Goal: Task Accomplishment & Management: Manage account settings

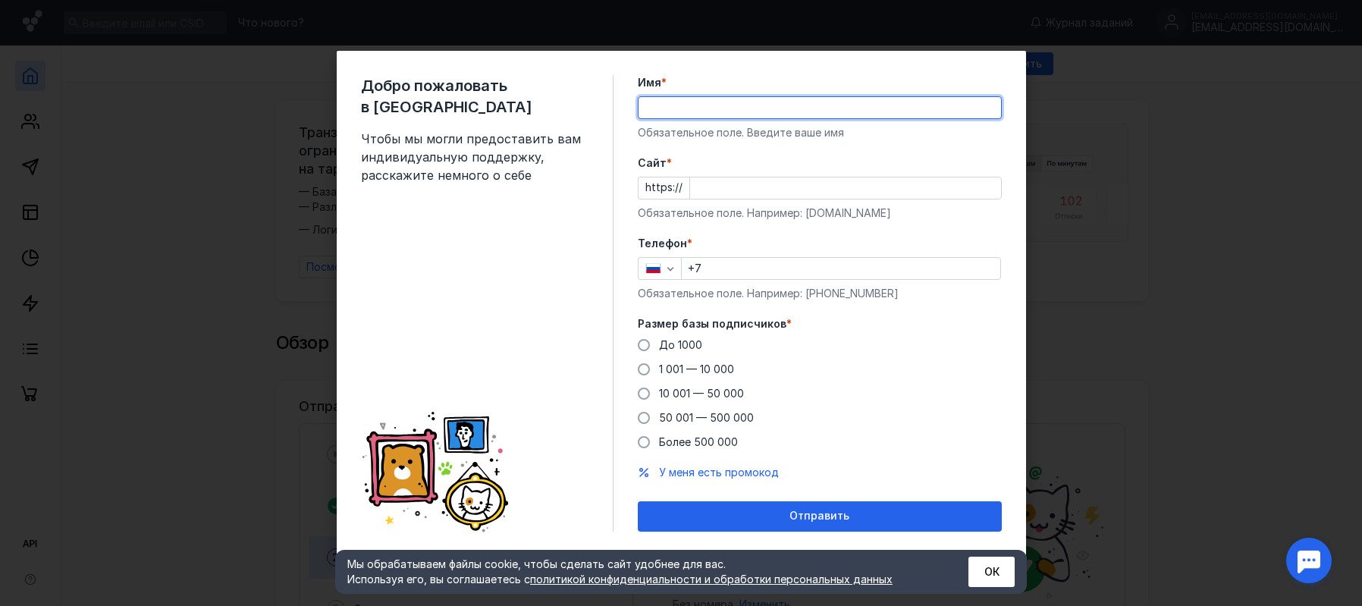
drag, startPoint x: 0, startPoint y: 0, endPoint x: 687, endPoint y: 106, distance: 695.2
click at [687, 106] on input "Имя *" at bounding box center [820, 107] width 362 height 21
type input "[PERSON_NAME]"
click at [711, 194] on input "Cайт *" at bounding box center [845, 187] width 311 height 21
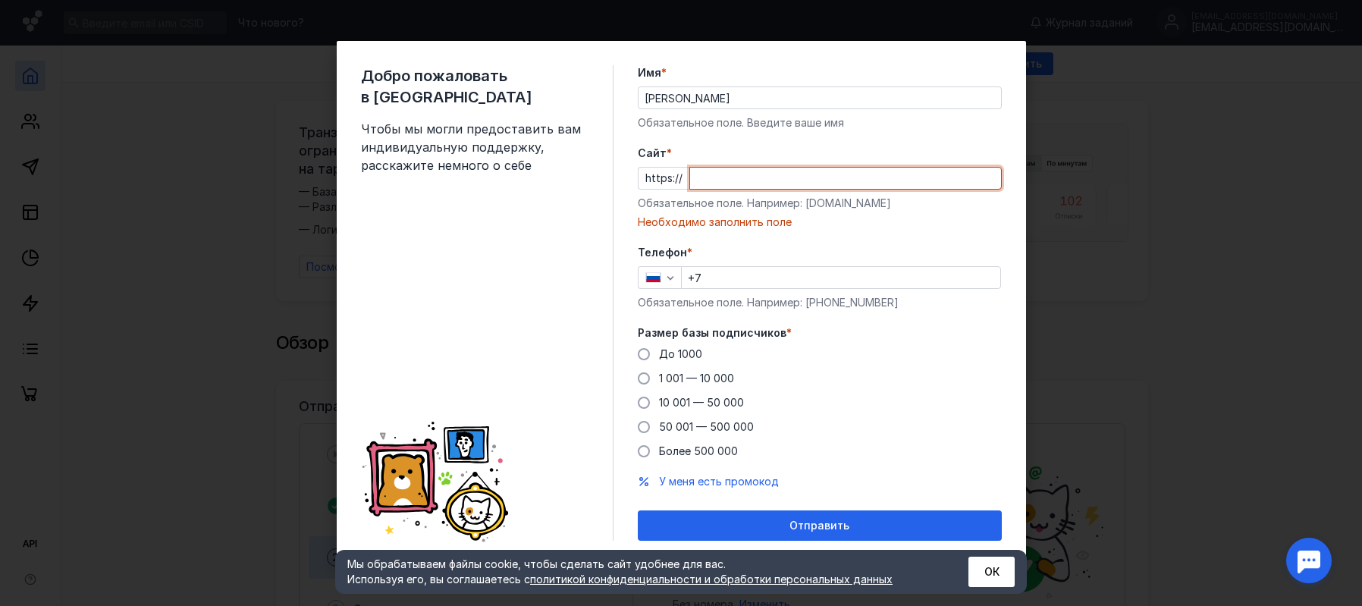
paste input "[DOMAIN_NAME][URL]"
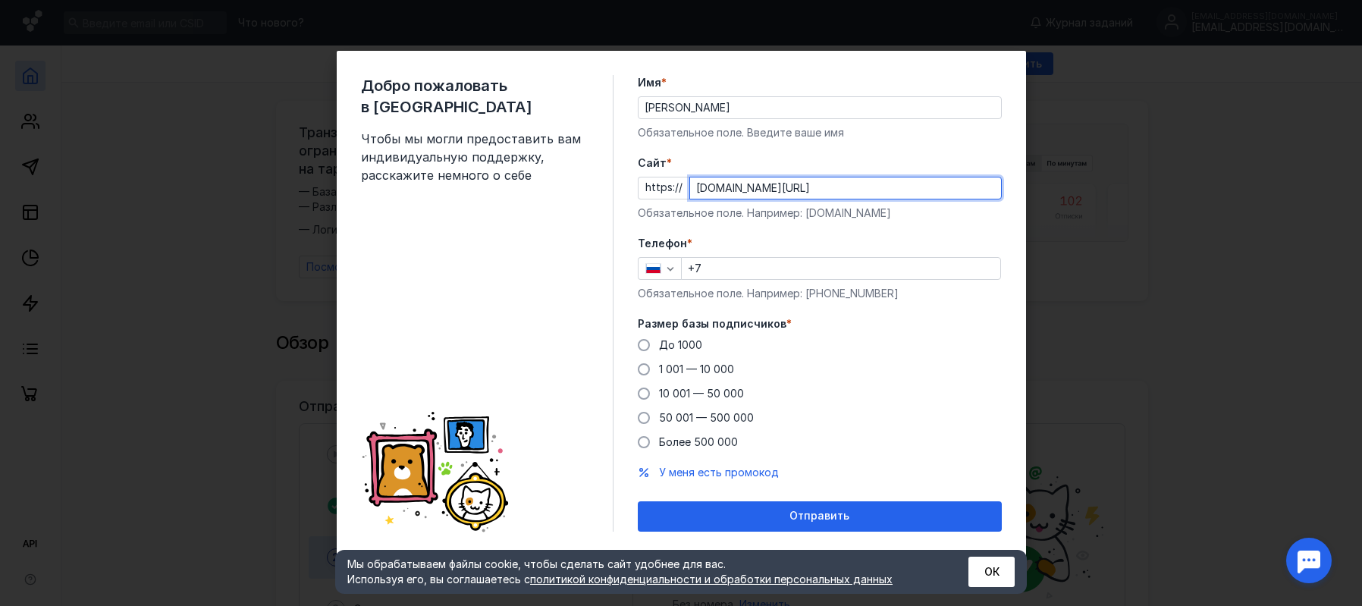
type input "[DOMAIN_NAME][URL]"
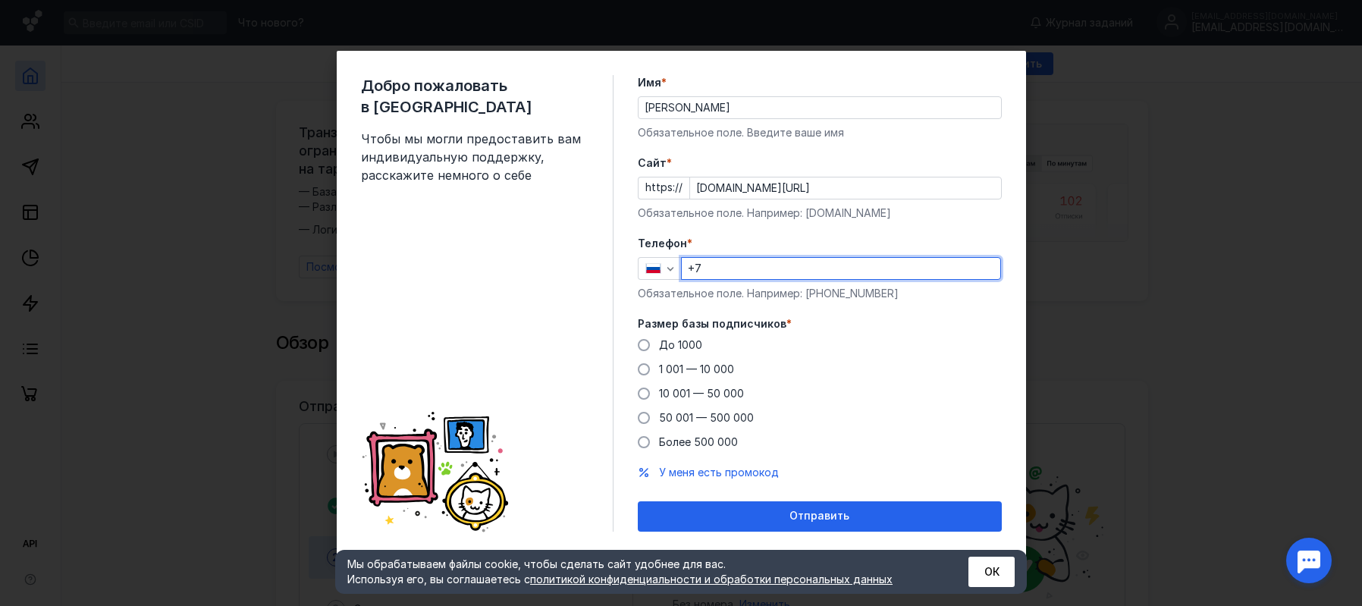
click at [758, 262] on input "+7" at bounding box center [841, 268] width 319 height 21
paste input "[PHONE_NUMBER]"
click at [711, 269] on input "[PHONE_NUMBER]" at bounding box center [841, 268] width 319 height 21
type input "[PHONE_NUMBER]"
click at [786, 320] on span "*" at bounding box center [788, 323] width 5 height 15
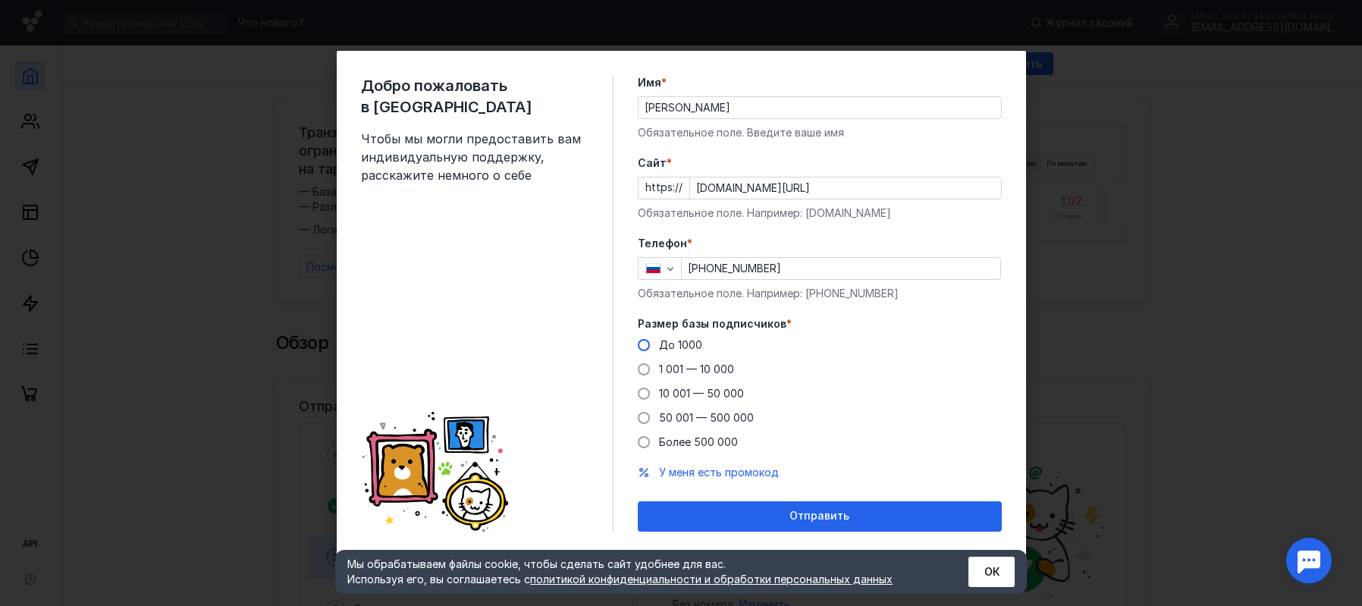
click at [700, 341] on span "До 1000" at bounding box center [680, 344] width 43 height 13
click at [0, 0] on input "До 1000" at bounding box center [0, 0] width 0 height 0
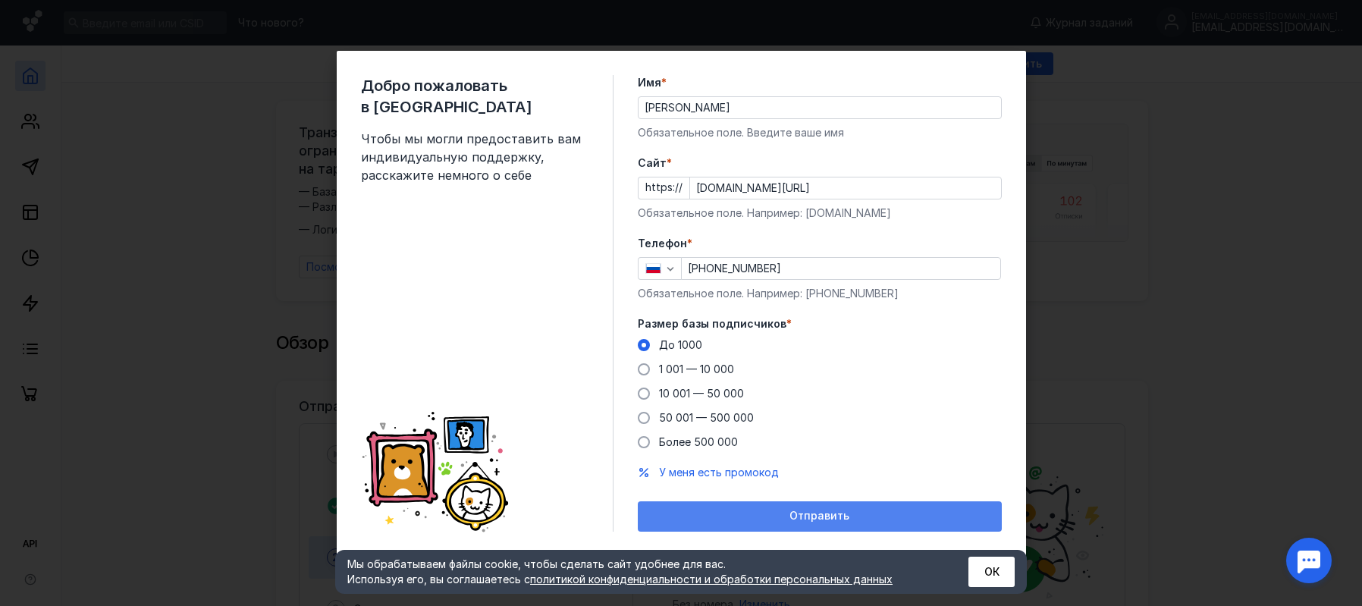
click at [813, 509] on div "Отправить" at bounding box center [820, 516] width 364 height 30
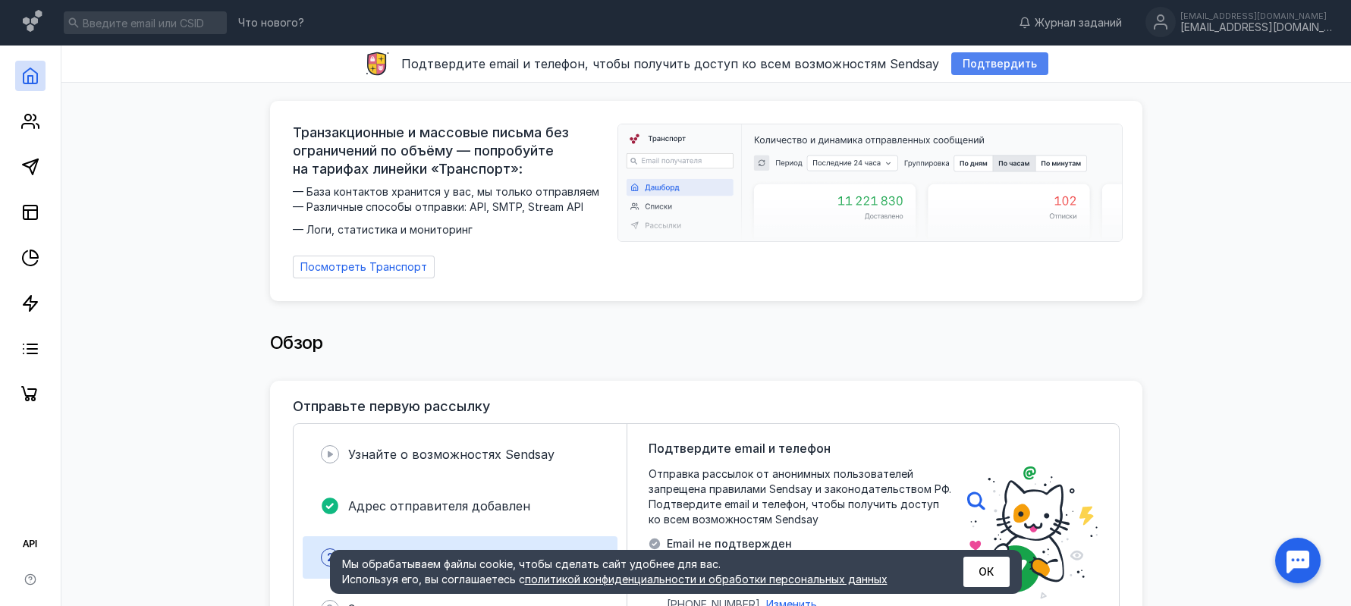
click at [993, 64] on span "Подтвердить" at bounding box center [999, 64] width 74 height 13
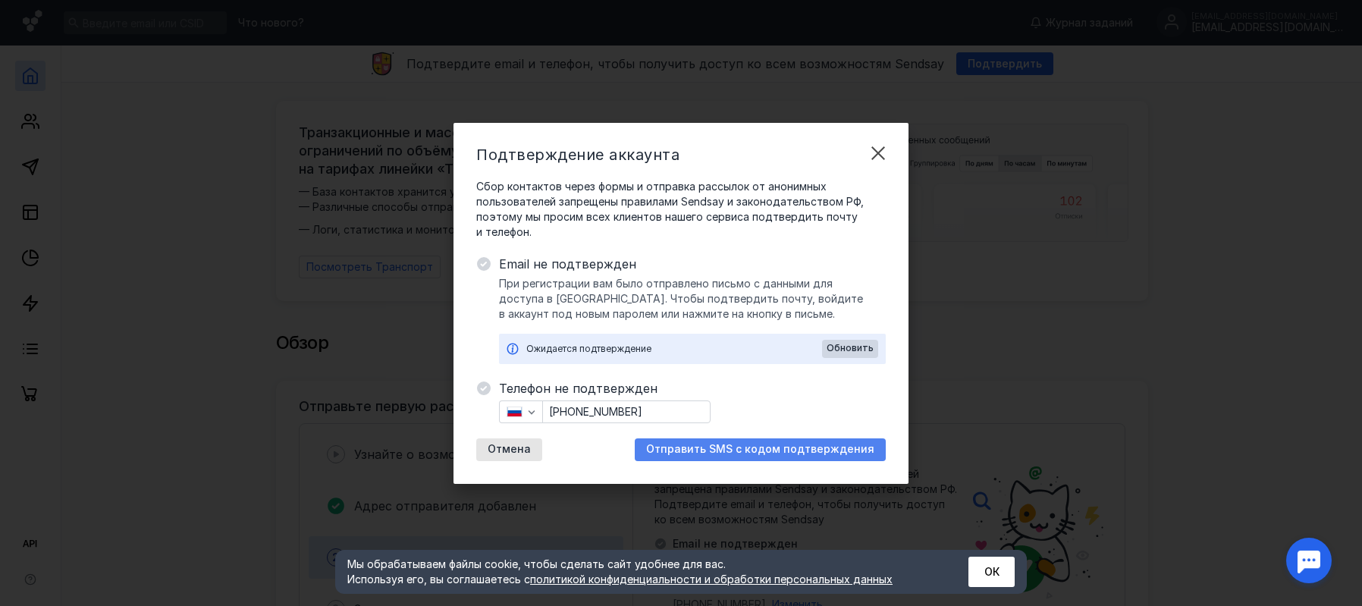
click at [813, 448] on span "Отправить SMS с кодом подтверждения" at bounding box center [760, 449] width 228 height 13
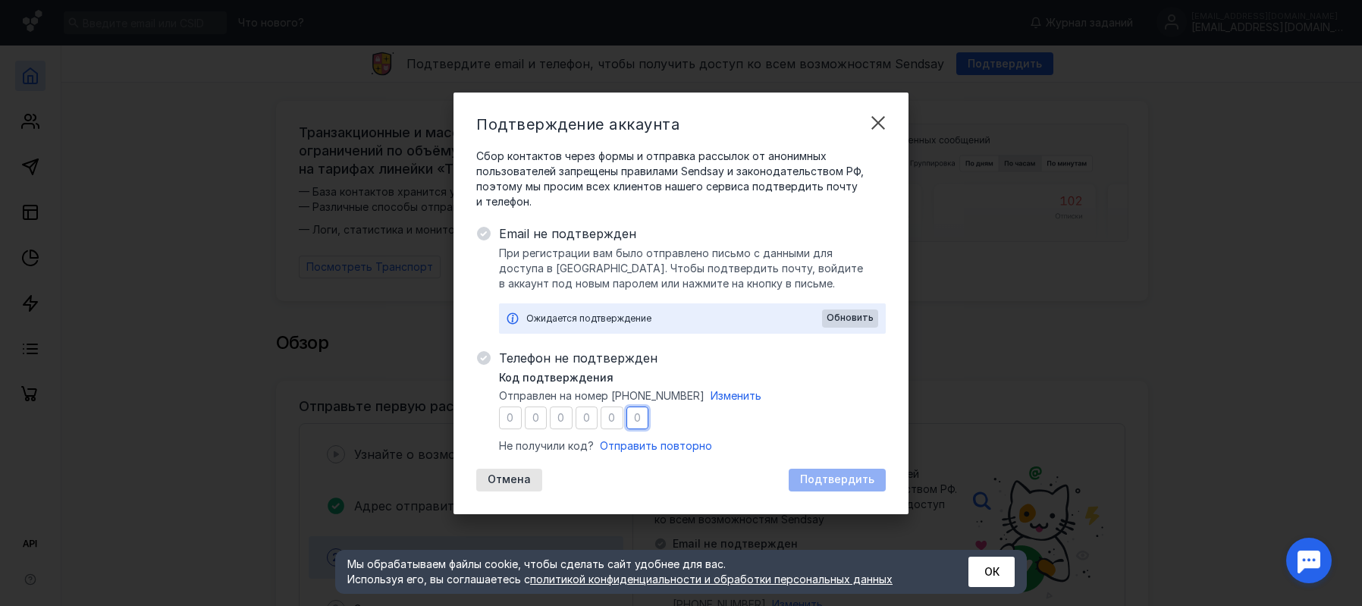
type input "9"
type input "7"
type input "3"
type input "6"
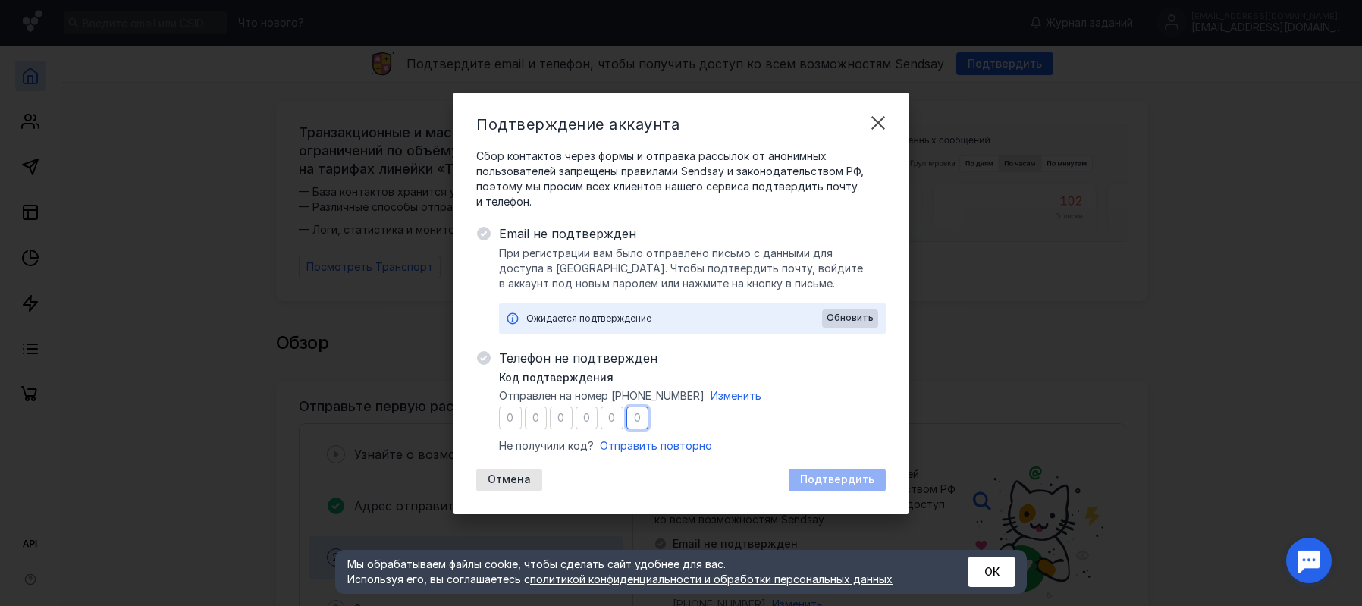
type input "2"
click at [840, 479] on span "Подтвердить" at bounding box center [837, 479] width 74 height 13
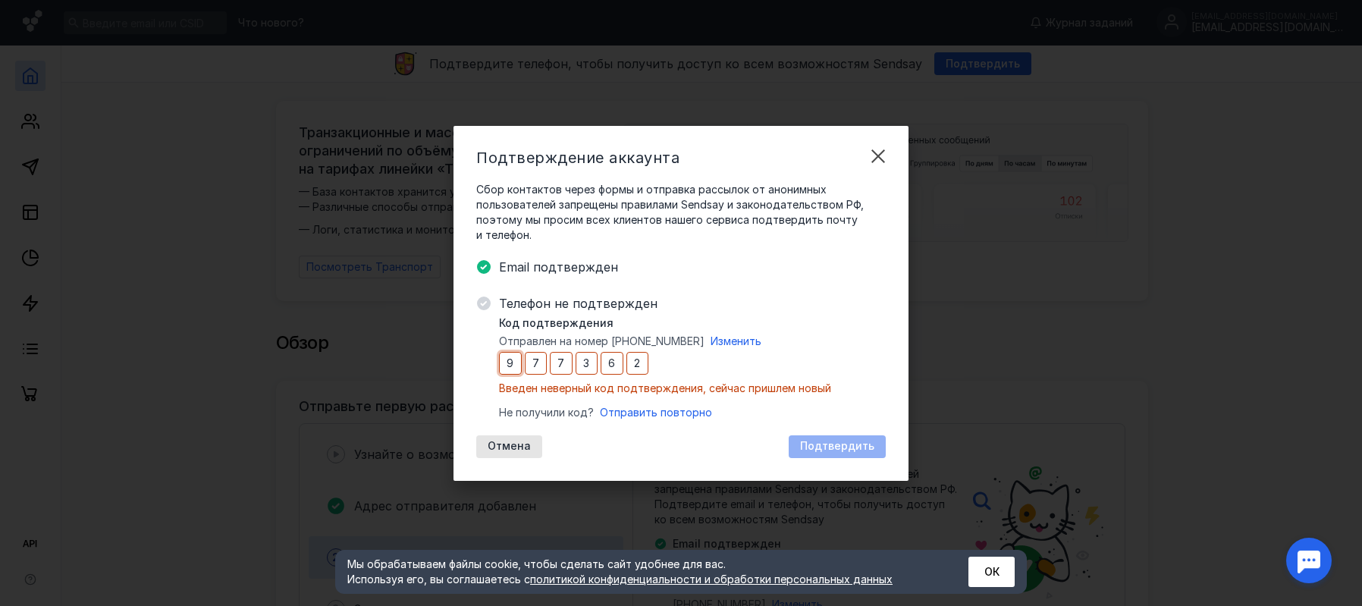
click at [508, 370] on input "9" at bounding box center [510, 363] width 23 height 23
type input "7"
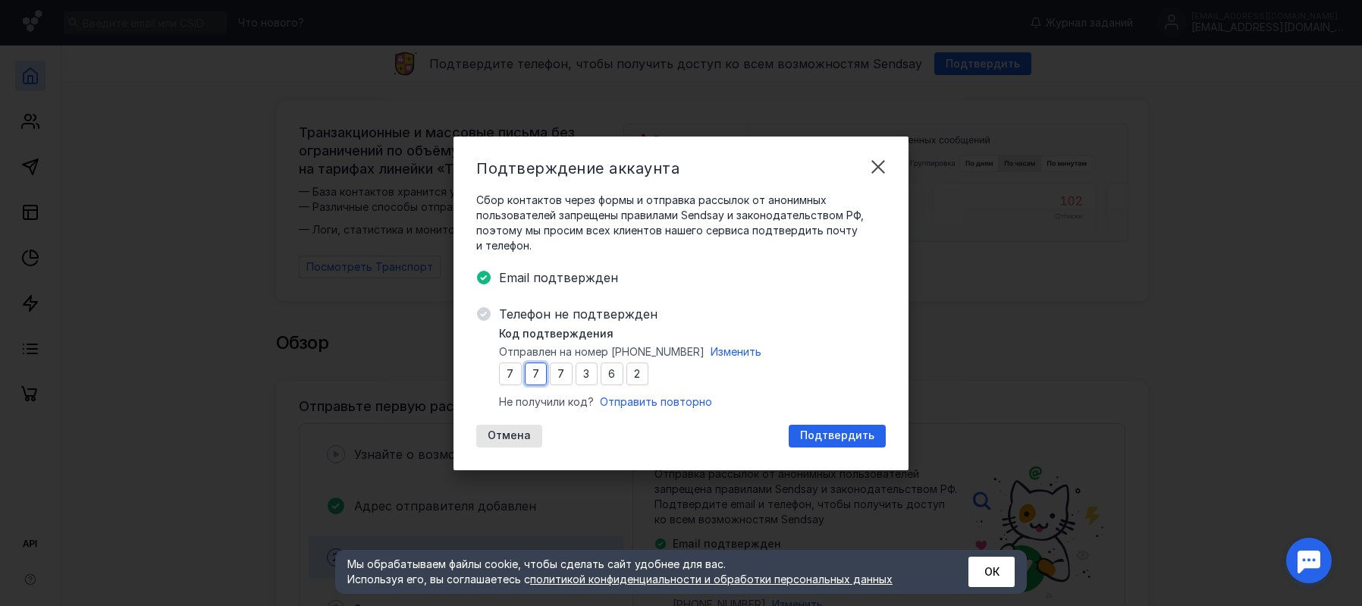
type input "9"
type input "5"
type input "2"
type input "5"
type input "6"
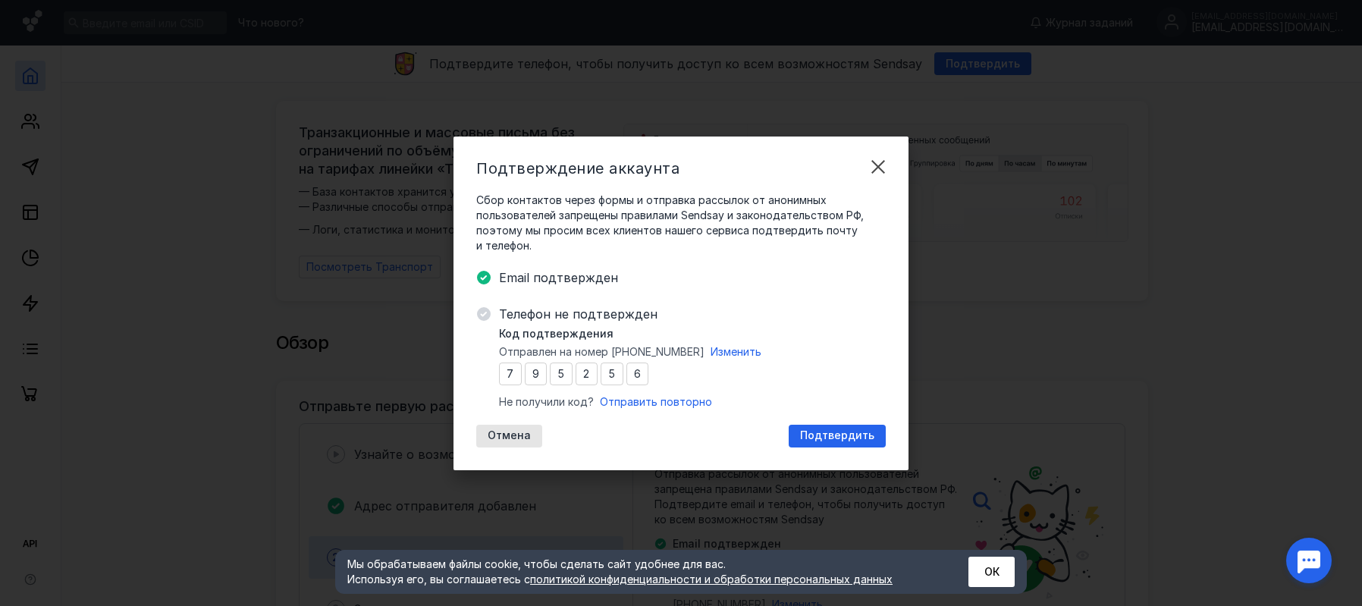
click at [809, 433] on span "Подтвердить" at bounding box center [837, 435] width 74 height 13
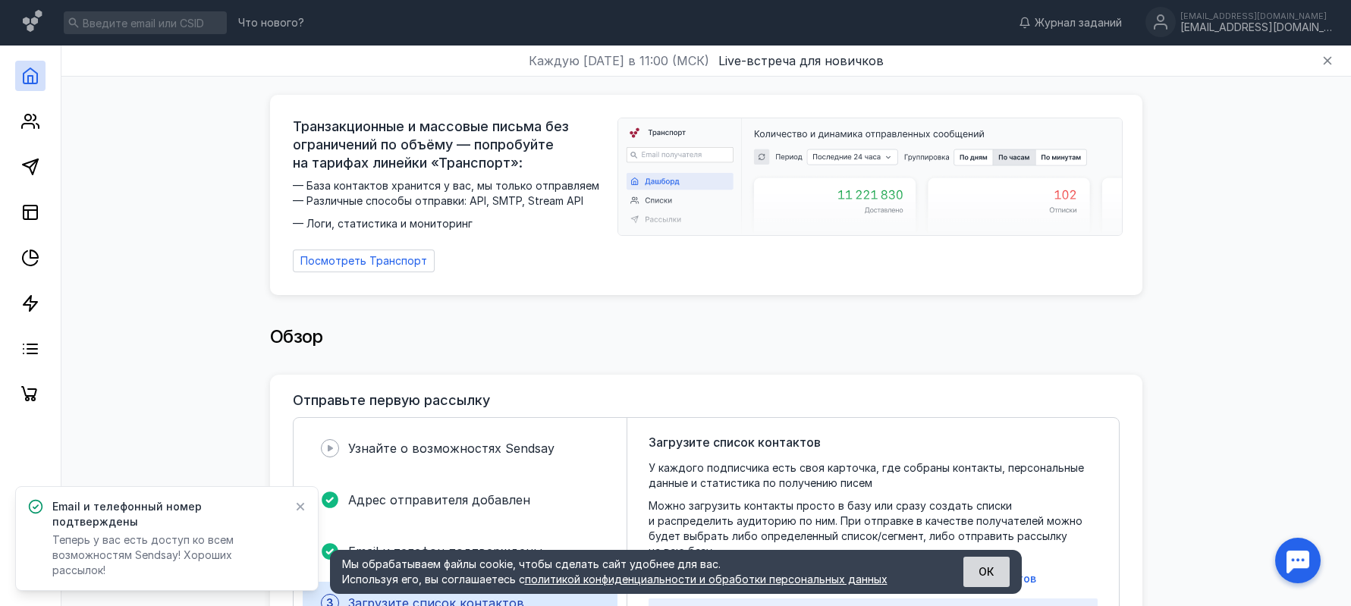
click at [997, 566] on button "ОК" at bounding box center [986, 572] width 46 height 30
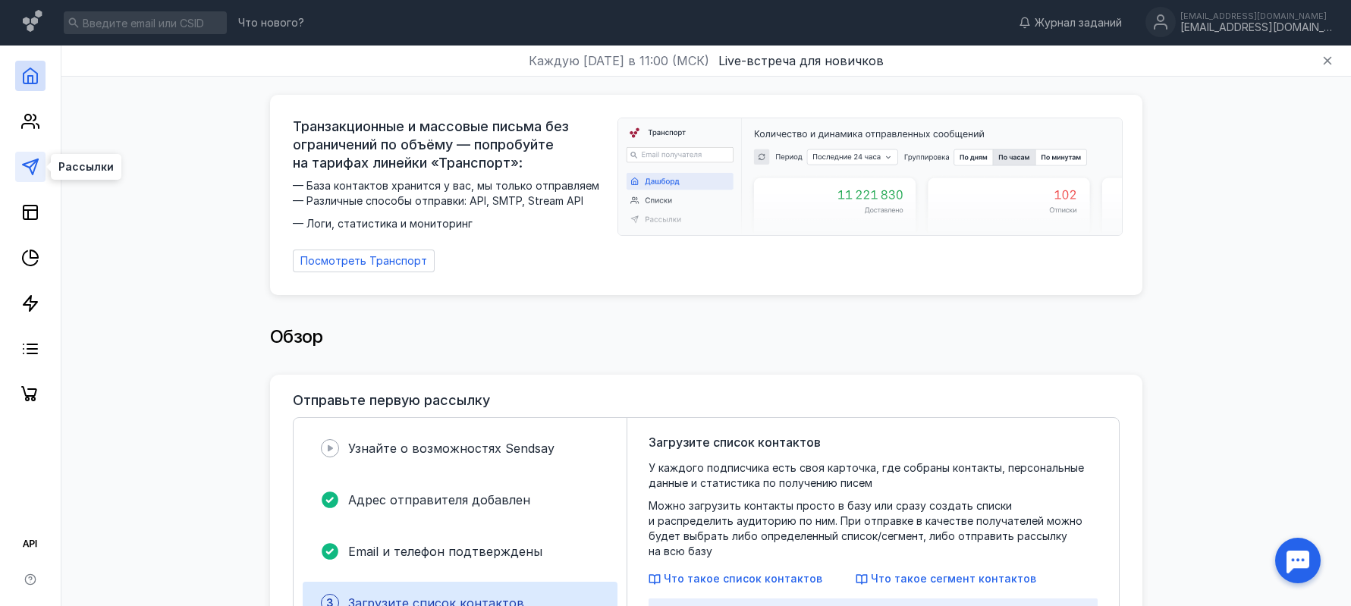
click at [36, 168] on icon at bounding box center [30, 167] width 18 height 18
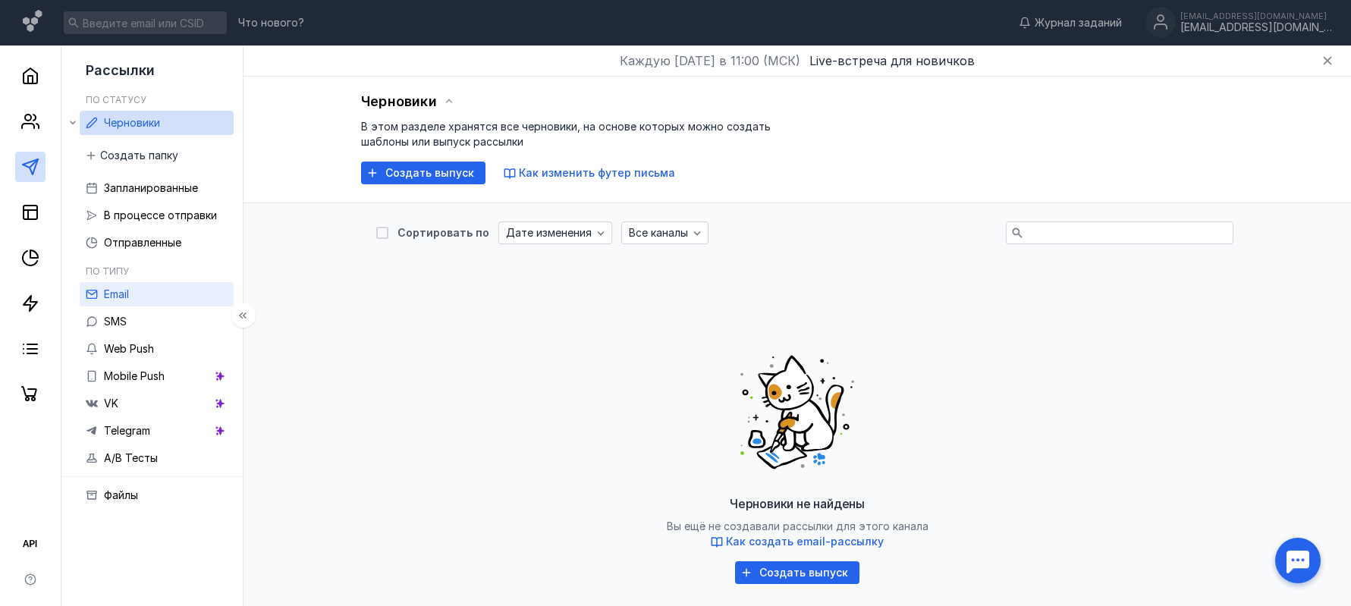
click at [148, 297] on link "Email" at bounding box center [157, 294] width 154 height 24
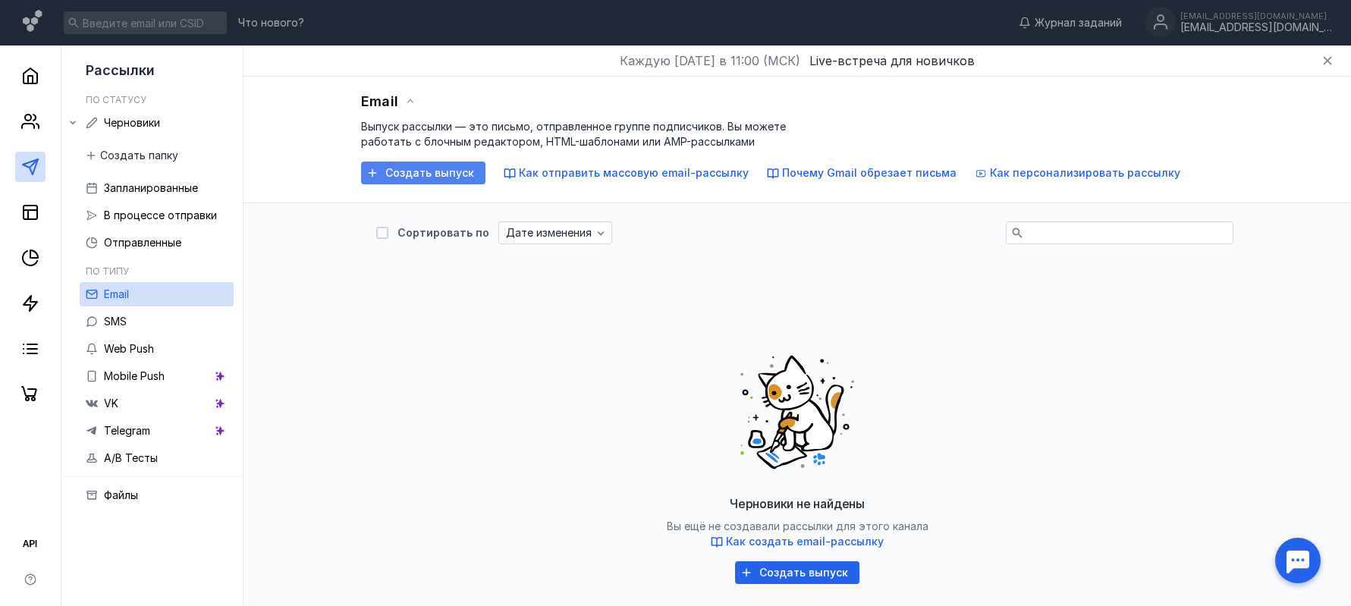
click at [441, 173] on span "Создать выпуск" at bounding box center [429, 173] width 89 height 13
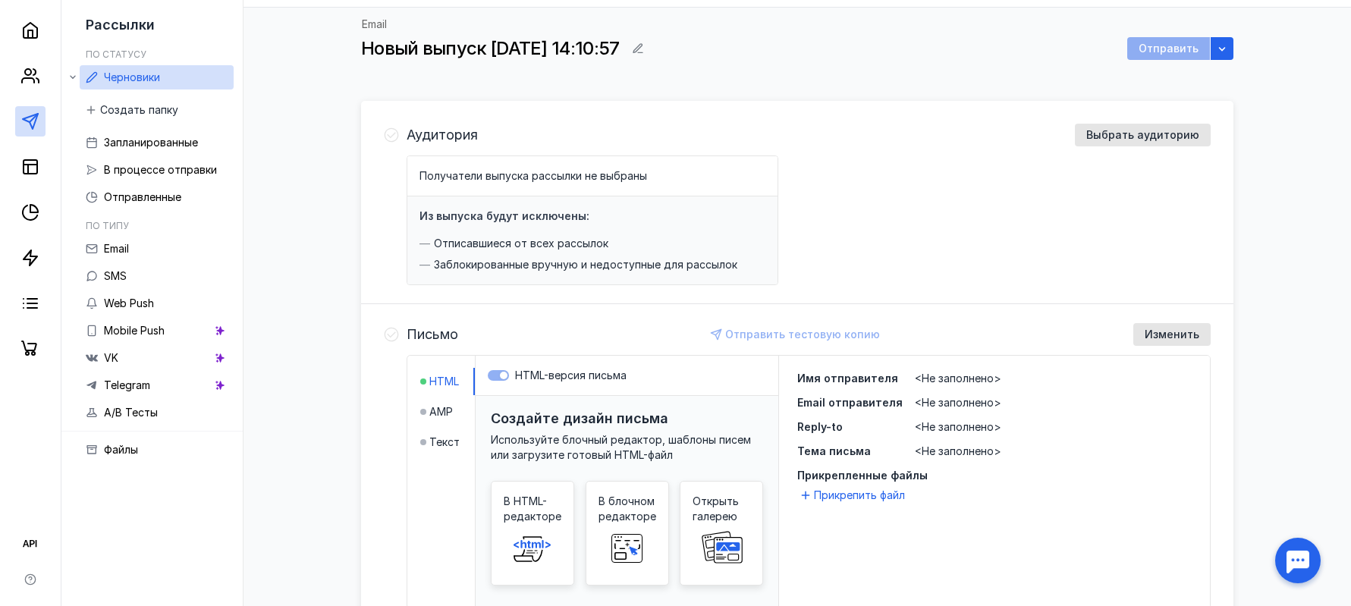
scroll to position [31, 0]
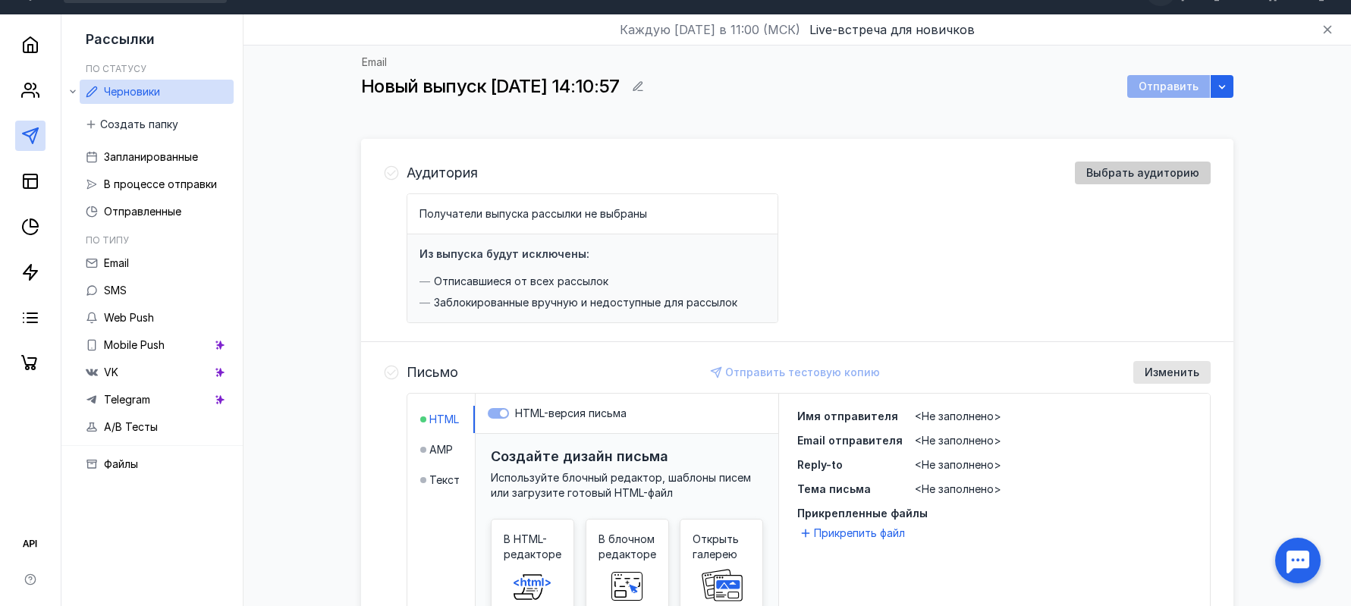
click at [1124, 174] on span "Выбрать аудиторию" at bounding box center [1142, 173] width 113 height 13
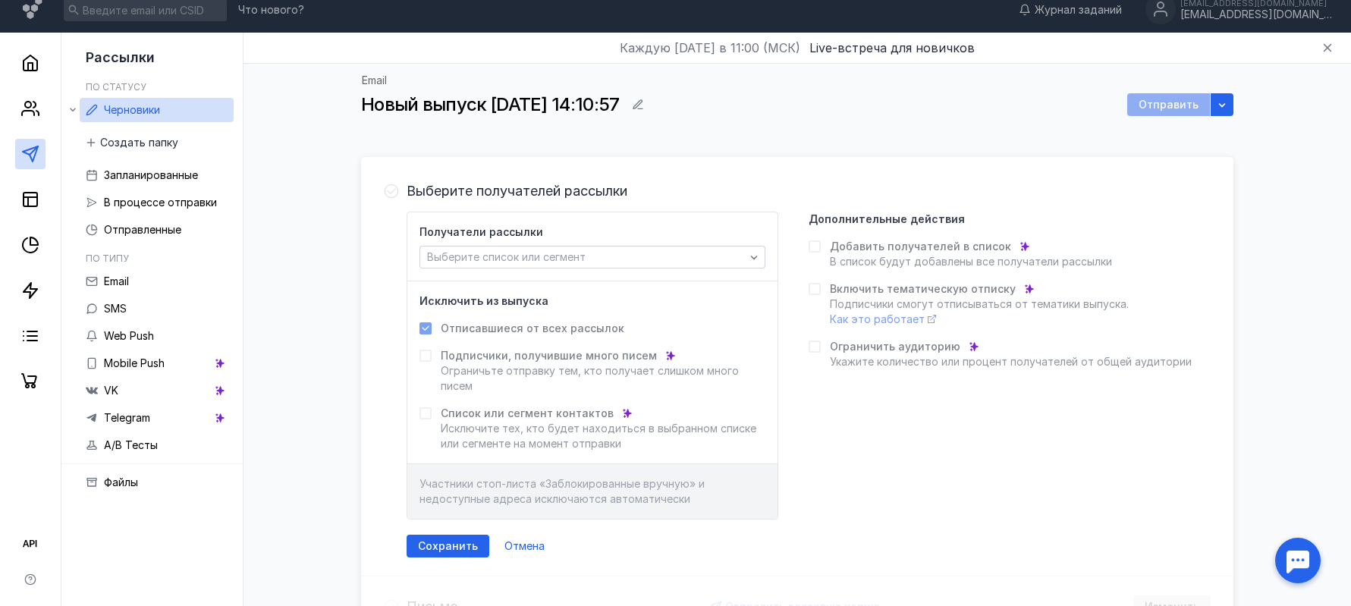
scroll to position [0, 0]
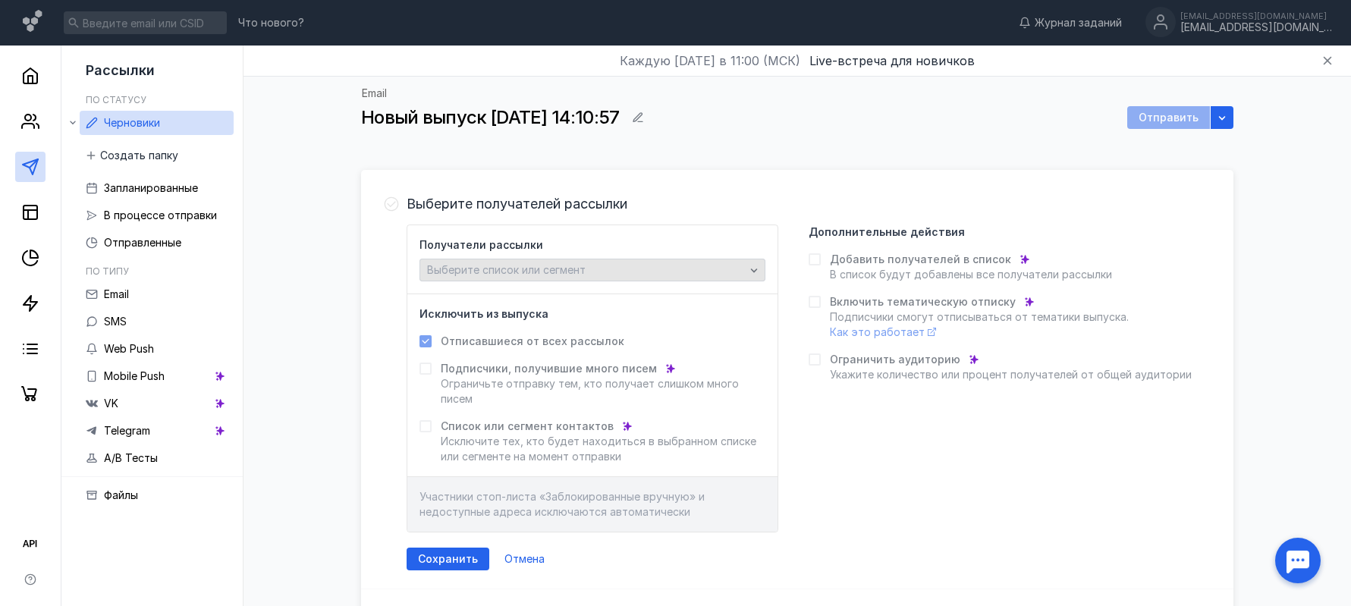
click at [670, 268] on div "Выберите список или сегмент" at bounding box center [585, 270] width 325 height 13
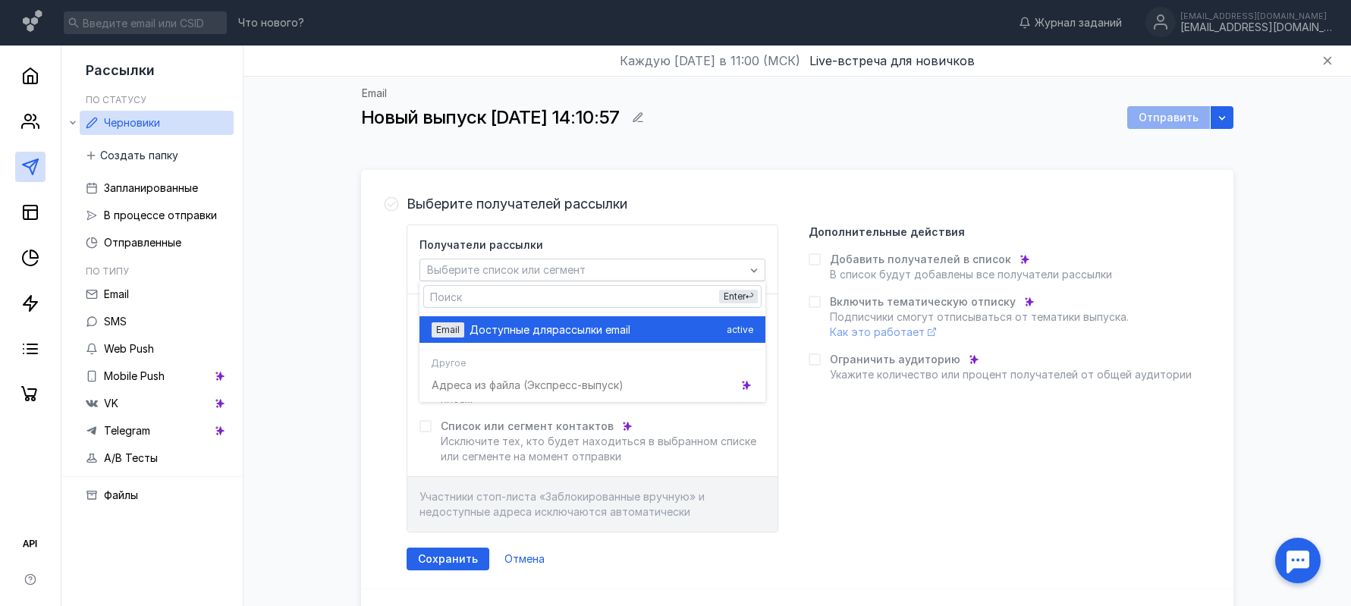
click at [636, 328] on div "Доступные для рассылки email" at bounding box center [594, 329] width 251 height 15
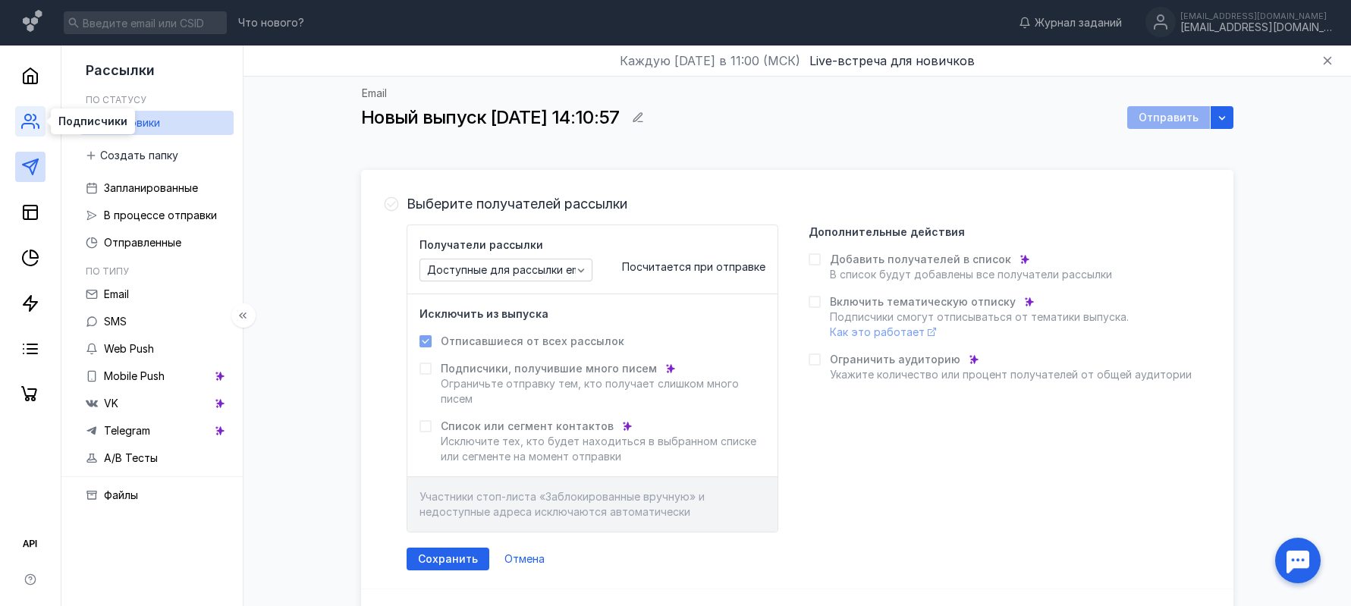
click at [35, 119] on icon at bounding box center [34, 118] width 2 height 6
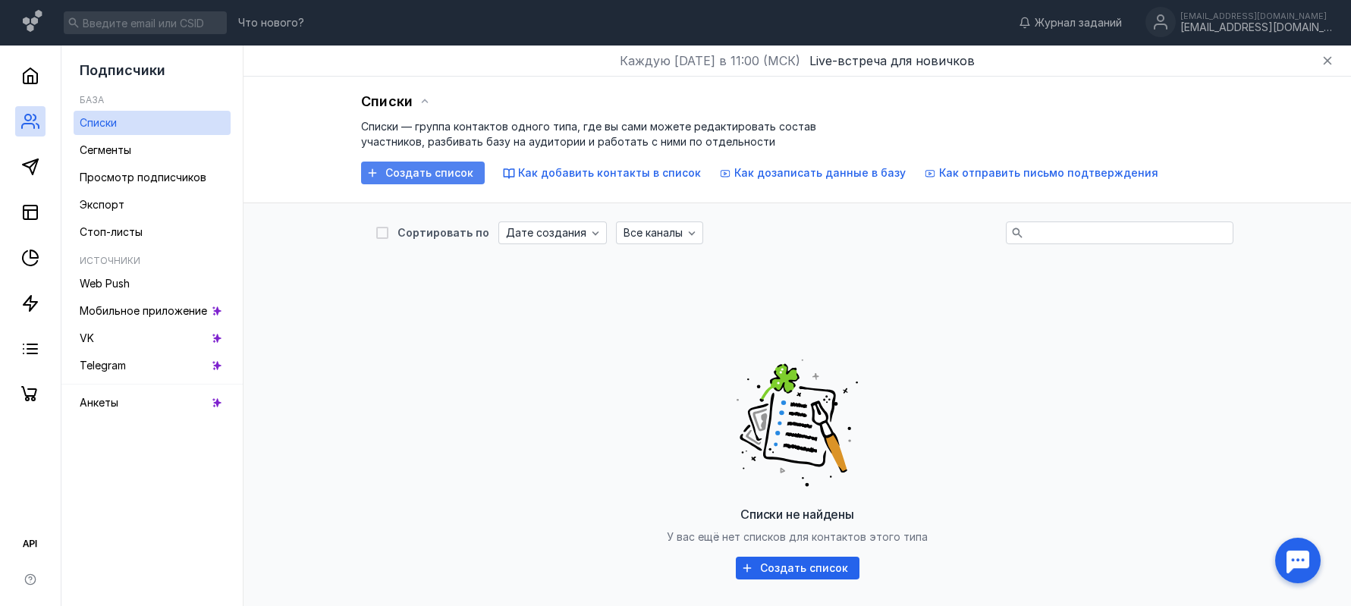
click at [437, 167] on span "Создать список" at bounding box center [429, 173] width 88 height 13
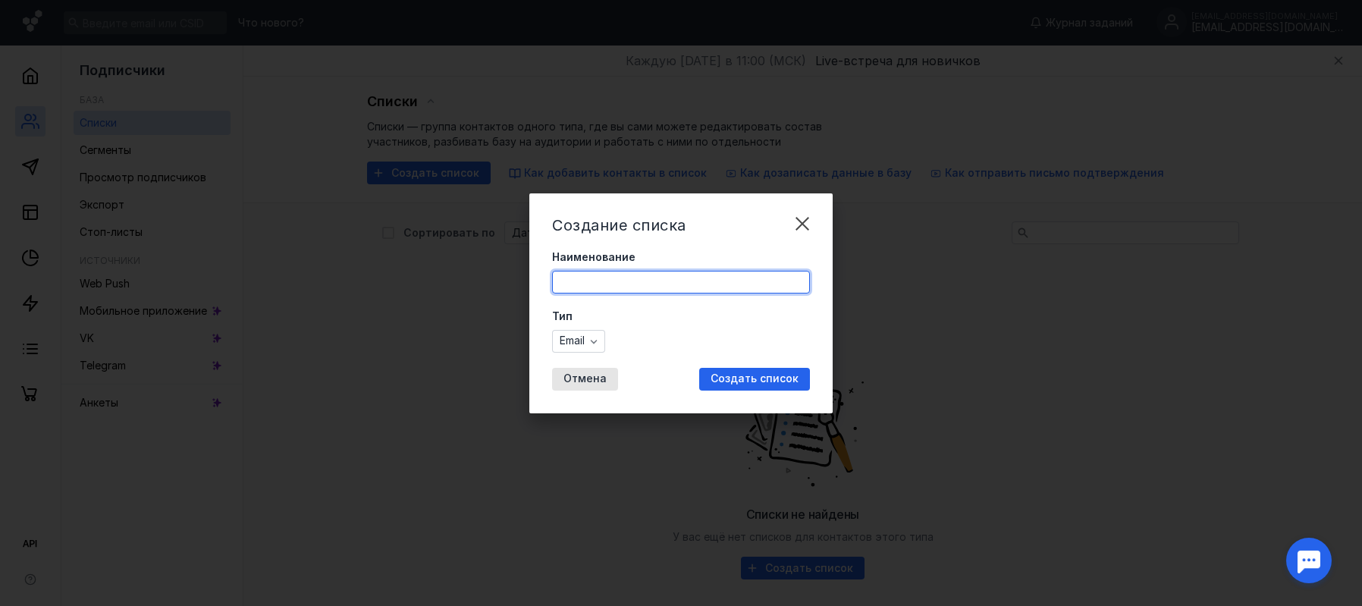
click at [633, 278] on input "Наименование" at bounding box center [681, 281] width 256 height 21
type input "Тест"
click at [754, 368] on div "Создать список" at bounding box center [754, 379] width 111 height 23
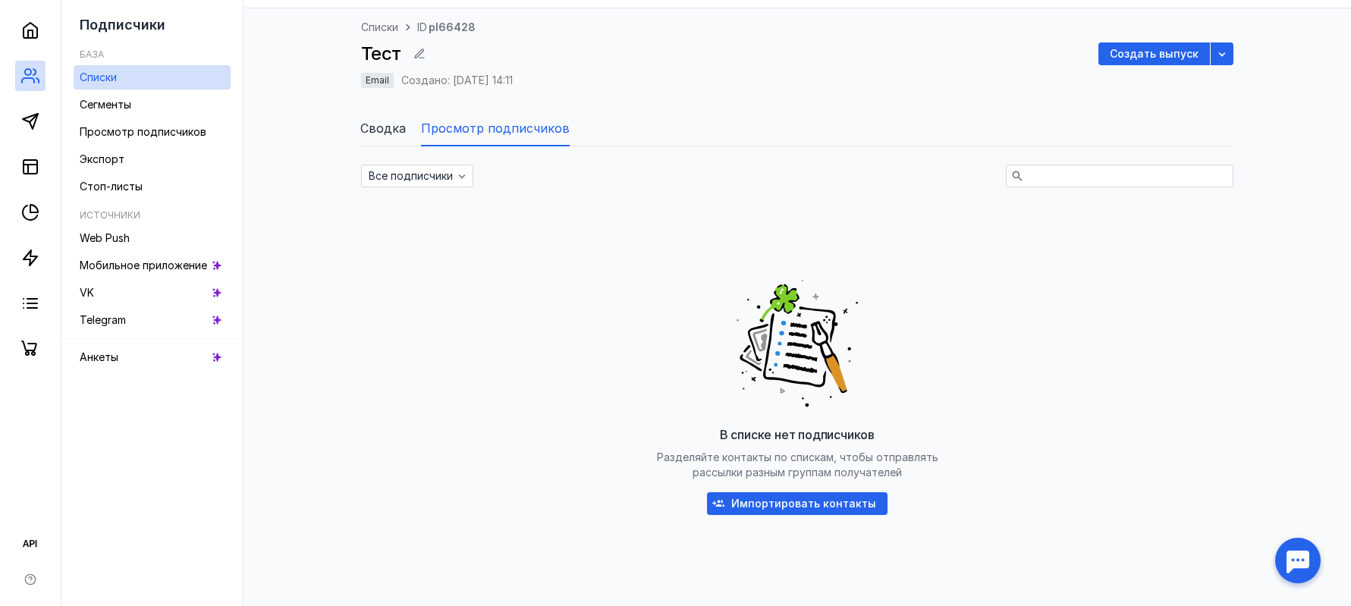
scroll to position [133, 0]
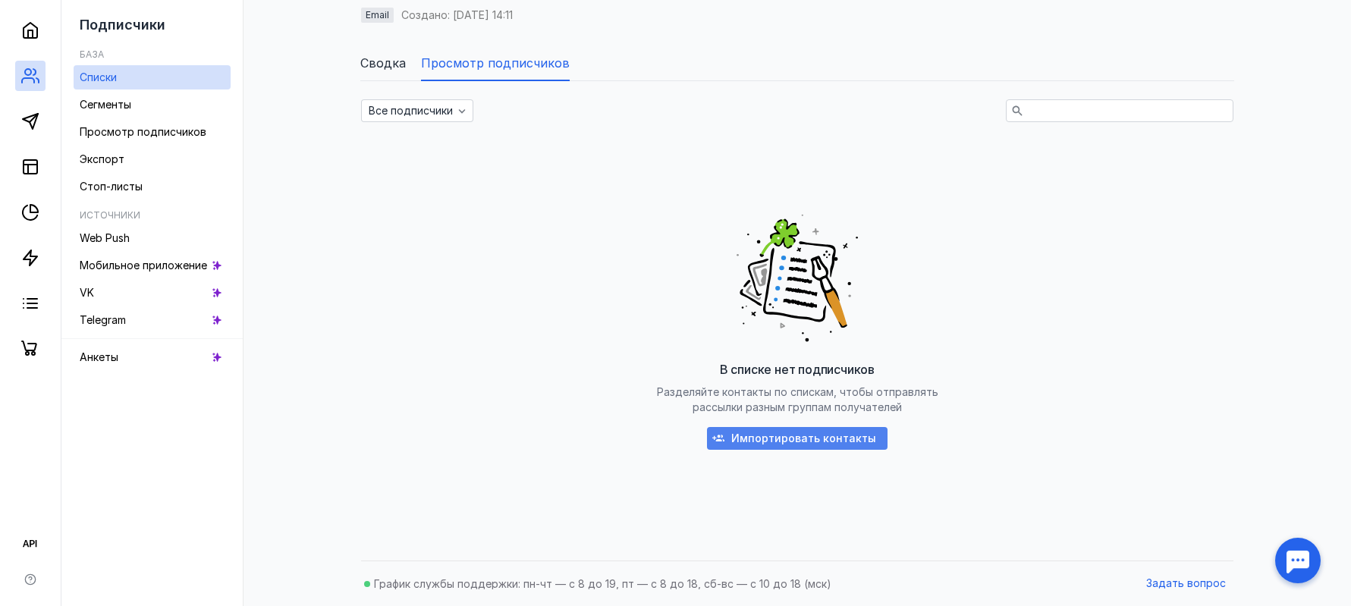
click at [868, 436] on span "Импортировать контакты" at bounding box center [803, 438] width 145 height 13
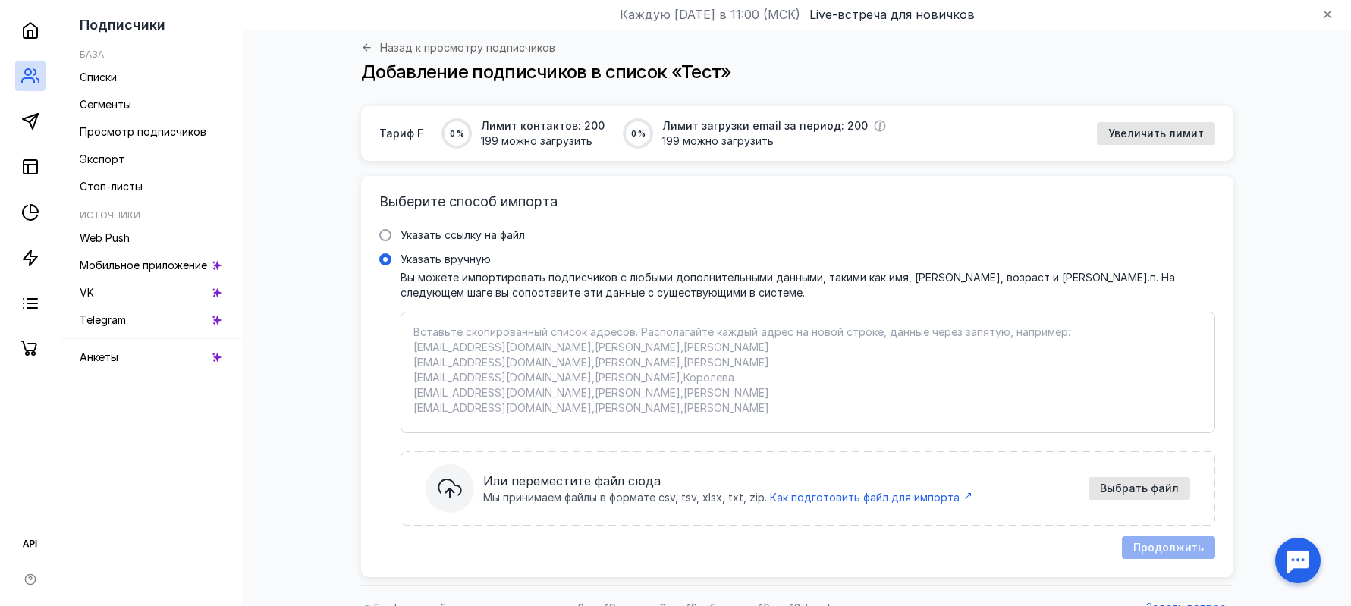
scroll to position [71, 0]
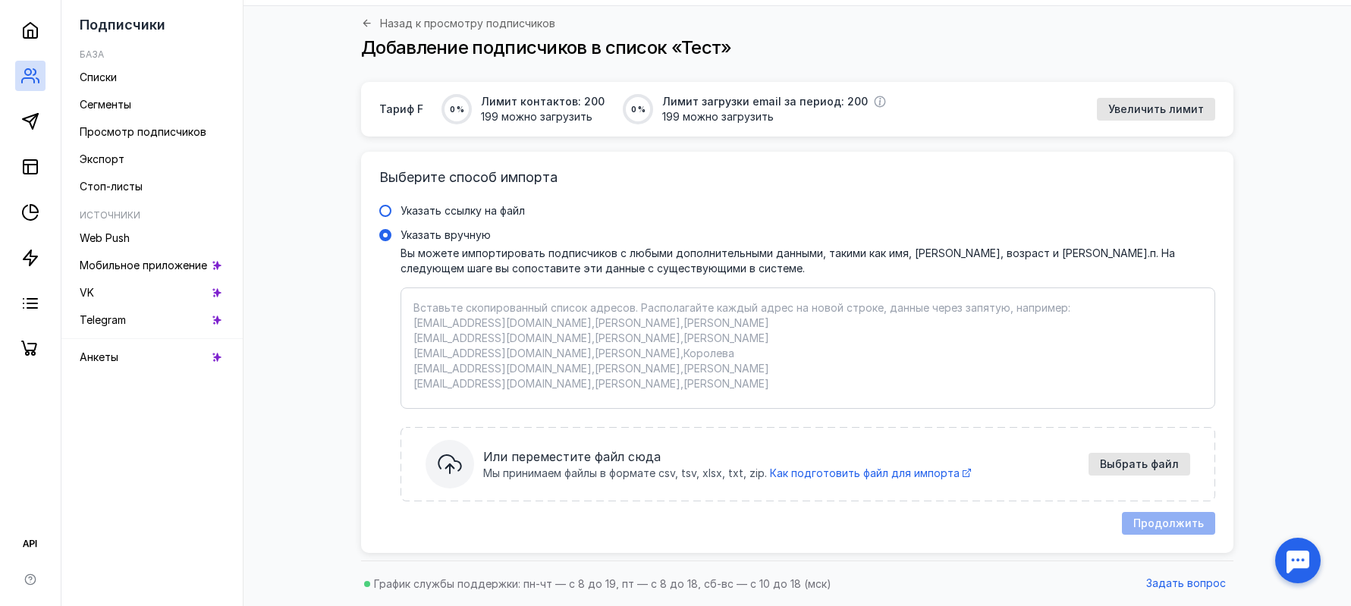
click at [466, 211] on span "Указать ссылку на файл" at bounding box center [462, 210] width 124 height 13
click at [0, 0] on input "Указать ссылку на файл" at bounding box center [0, 0] width 0 height 0
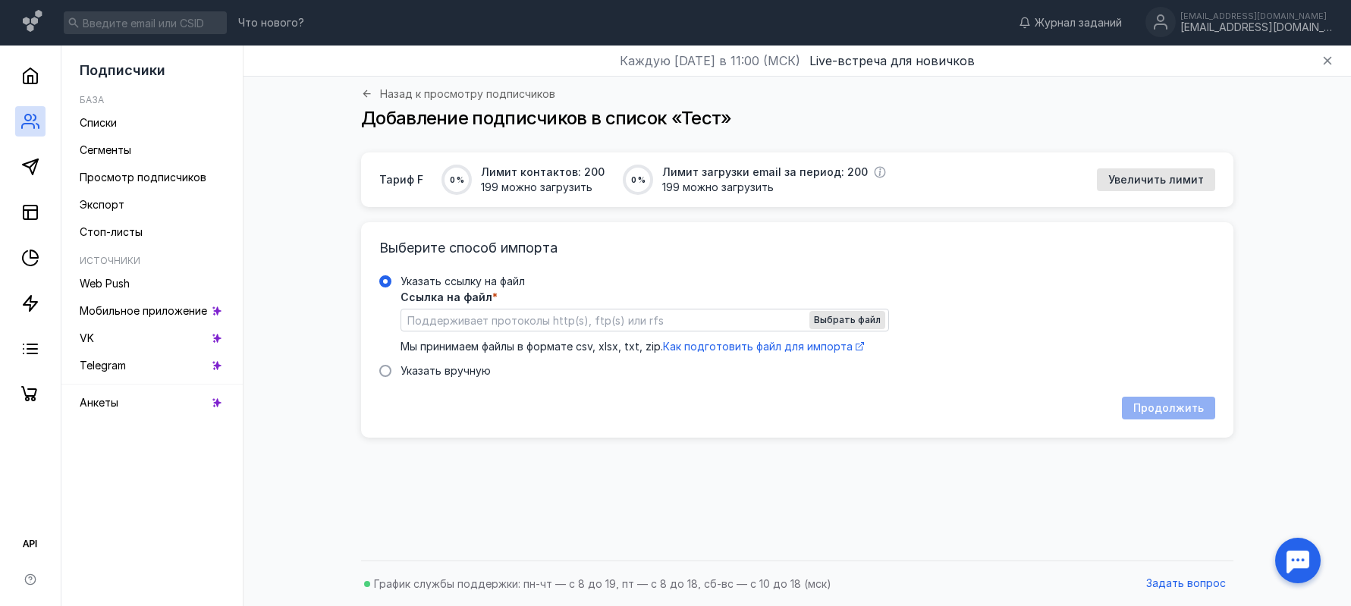
scroll to position [0, 0]
click at [835, 311] on div "Выбрать файл" at bounding box center [847, 320] width 76 height 18
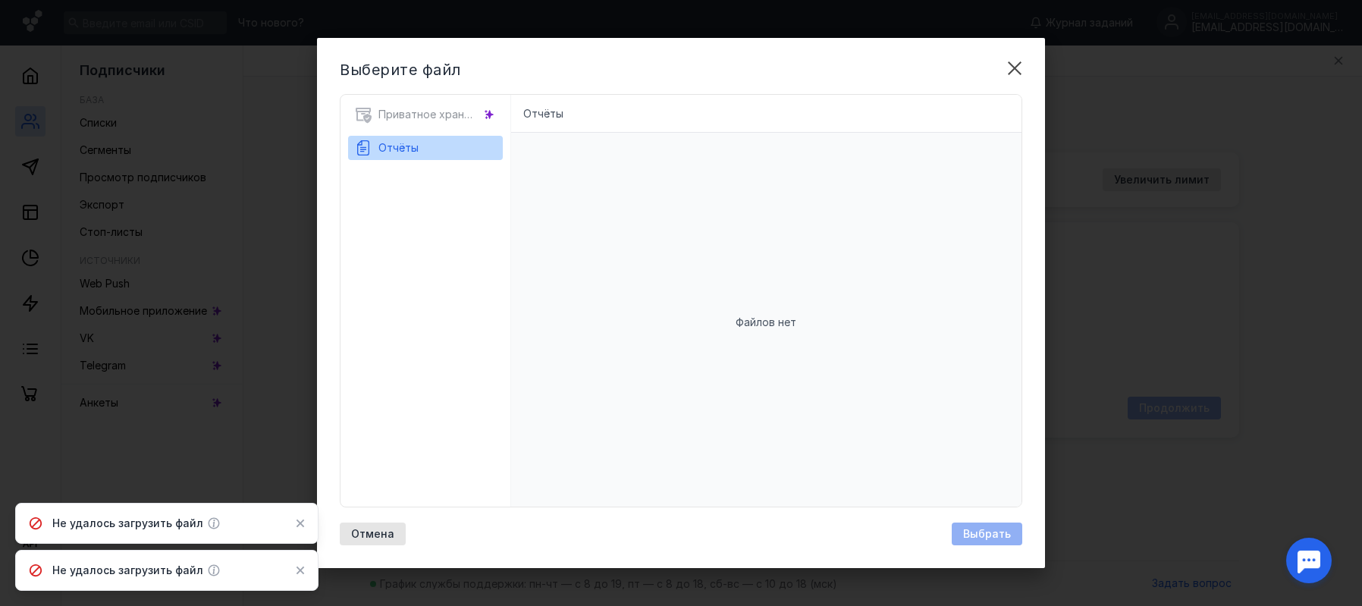
click at [426, 144] on button "Отчёты" at bounding box center [425, 148] width 143 height 24
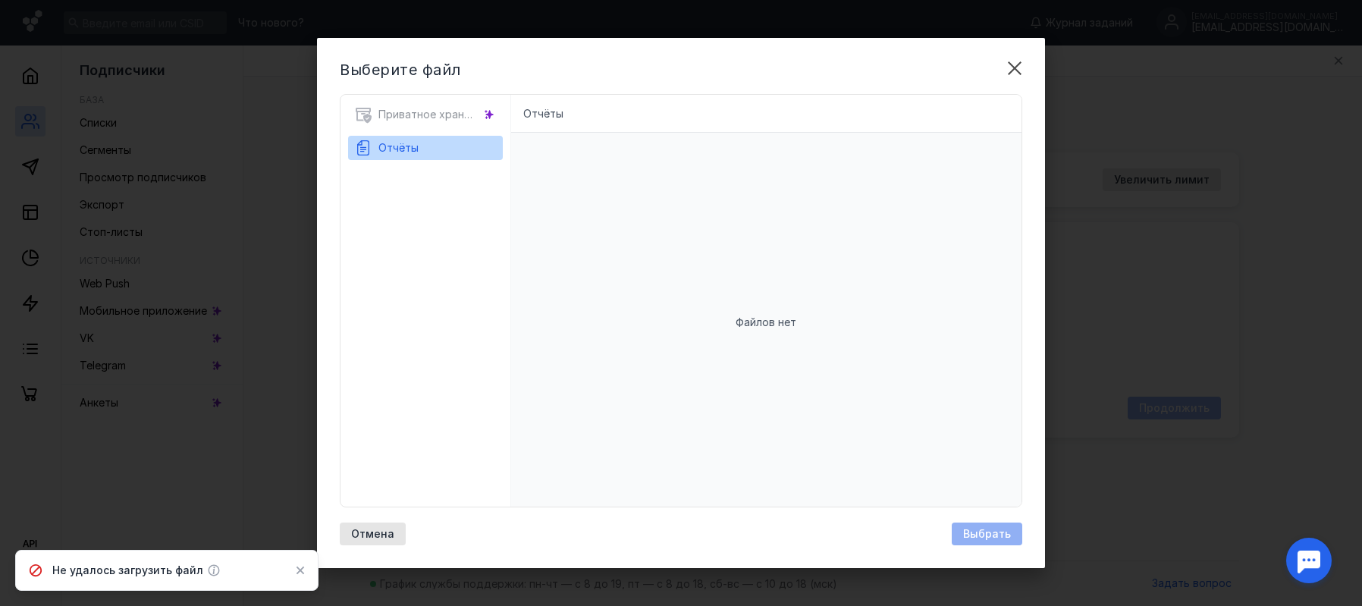
click at [776, 304] on div "Файлов нет" at bounding box center [766, 322] width 511 height 379
click at [485, 113] on icon at bounding box center [489, 114] width 11 height 11
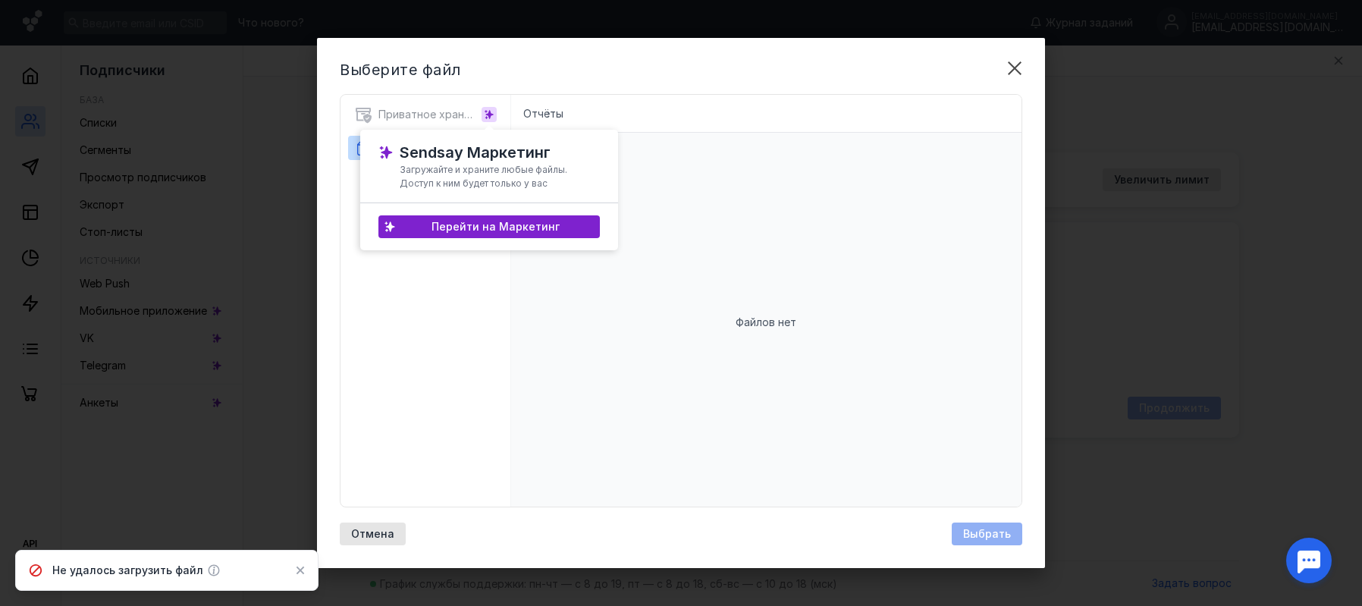
click at [683, 149] on div "Файлов нет" at bounding box center [766, 322] width 511 height 379
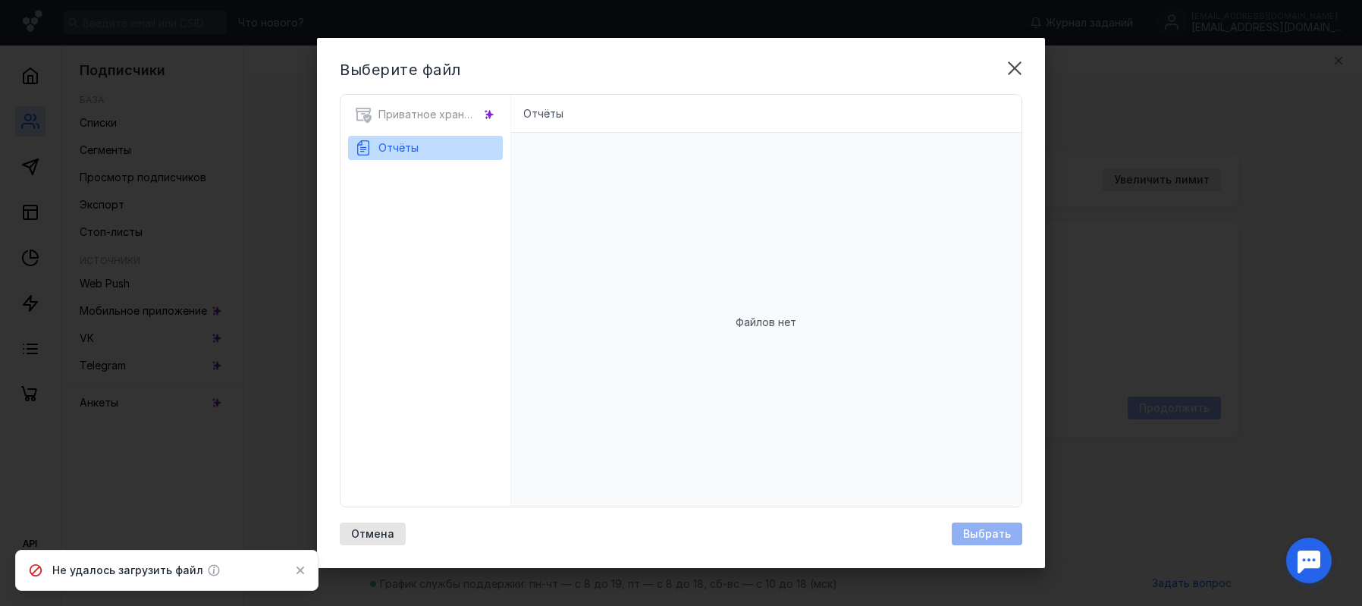
click at [543, 115] on li "Отчёты" at bounding box center [543, 113] width 40 height 15
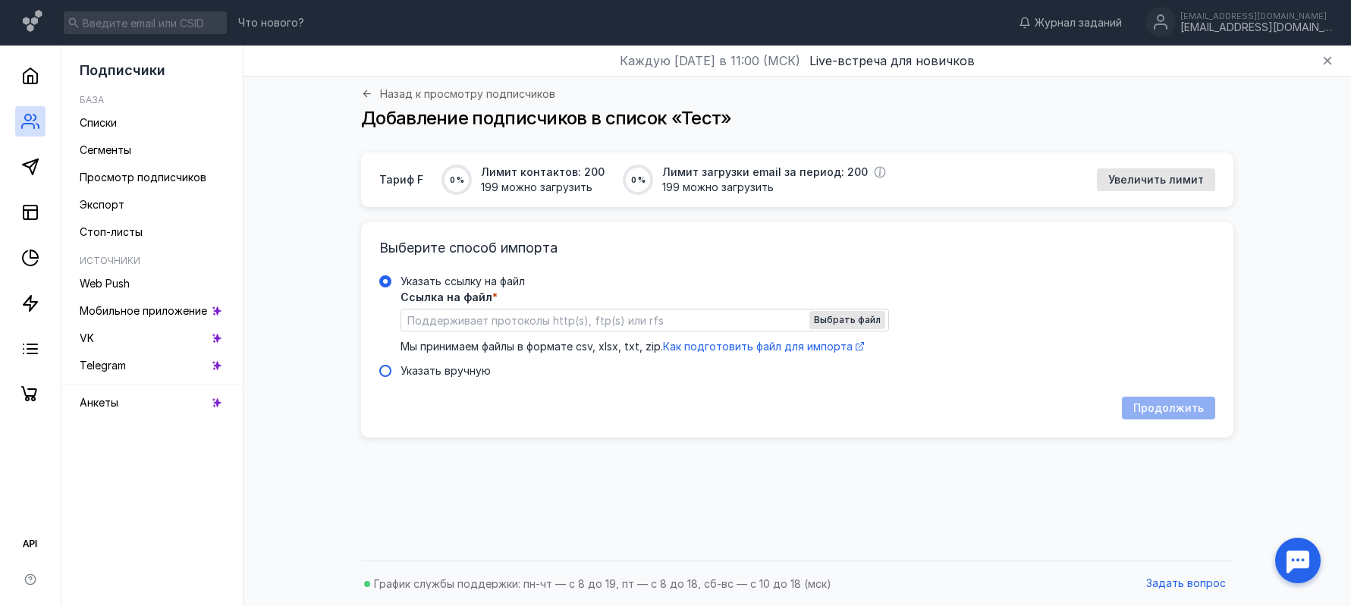
click at [463, 369] on span "Указать вручную" at bounding box center [445, 370] width 90 height 13
click at [0, 0] on input "Указать вручную" at bounding box center [0, 0] width 0 height 0
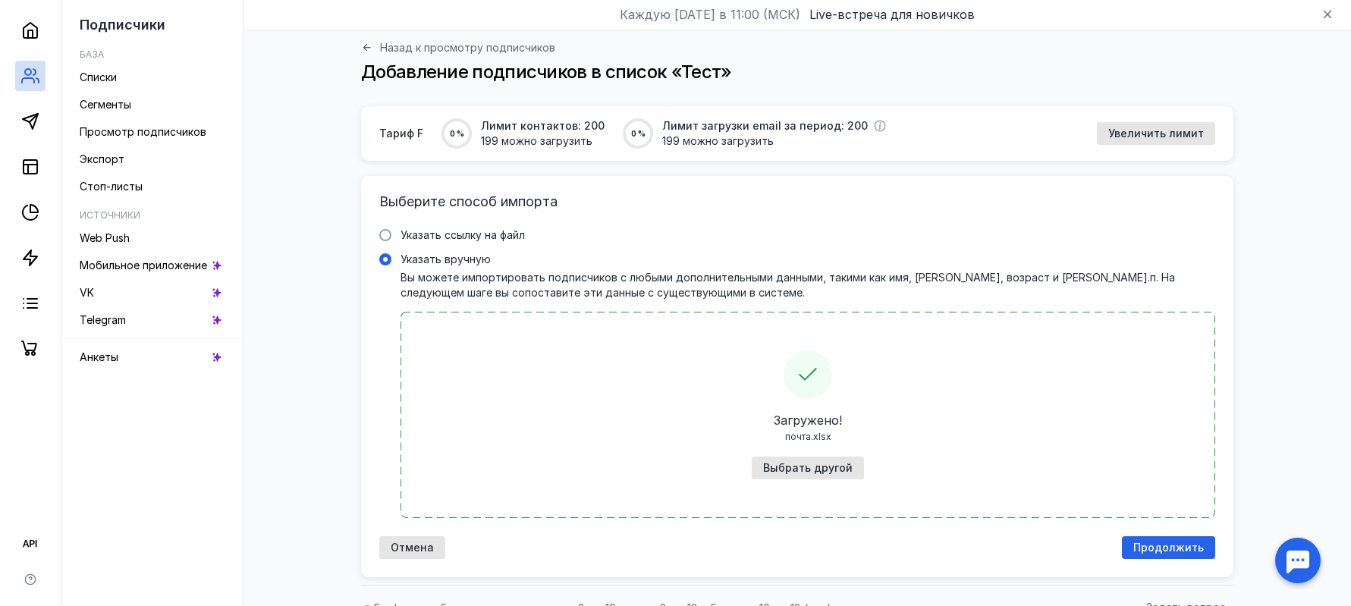
scroll to position [71, 0]
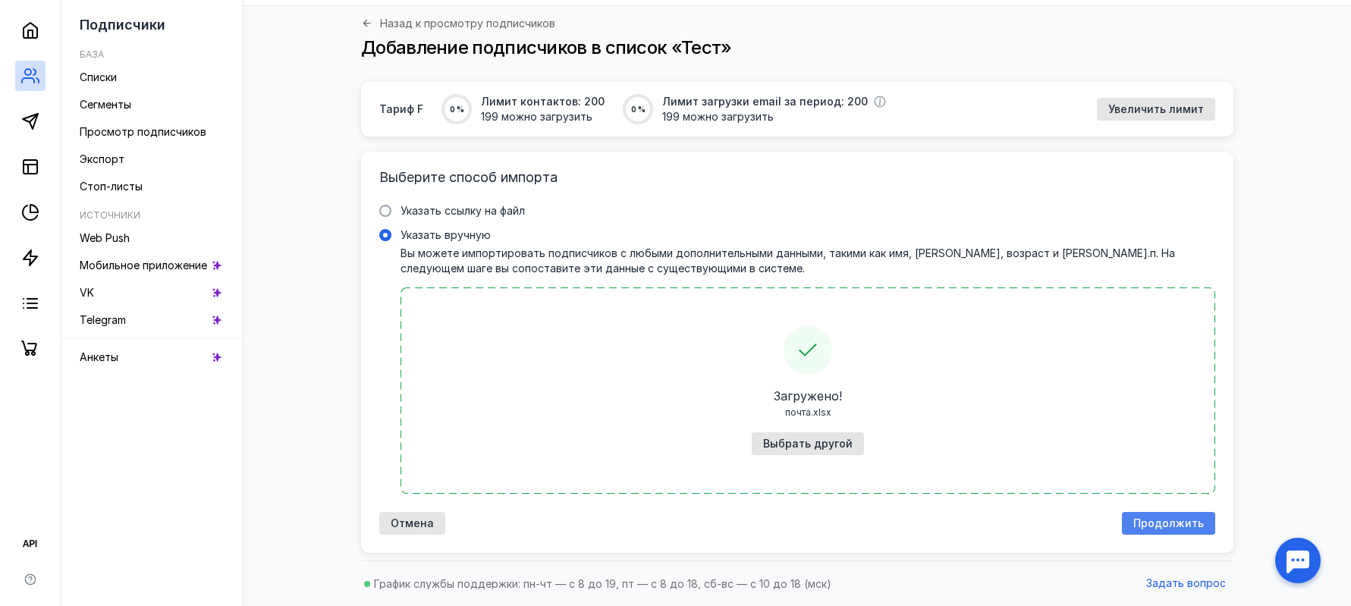
click at [1196, 523] on span "Продолжить" at bounding box center [1168, 523] width 71 height 13
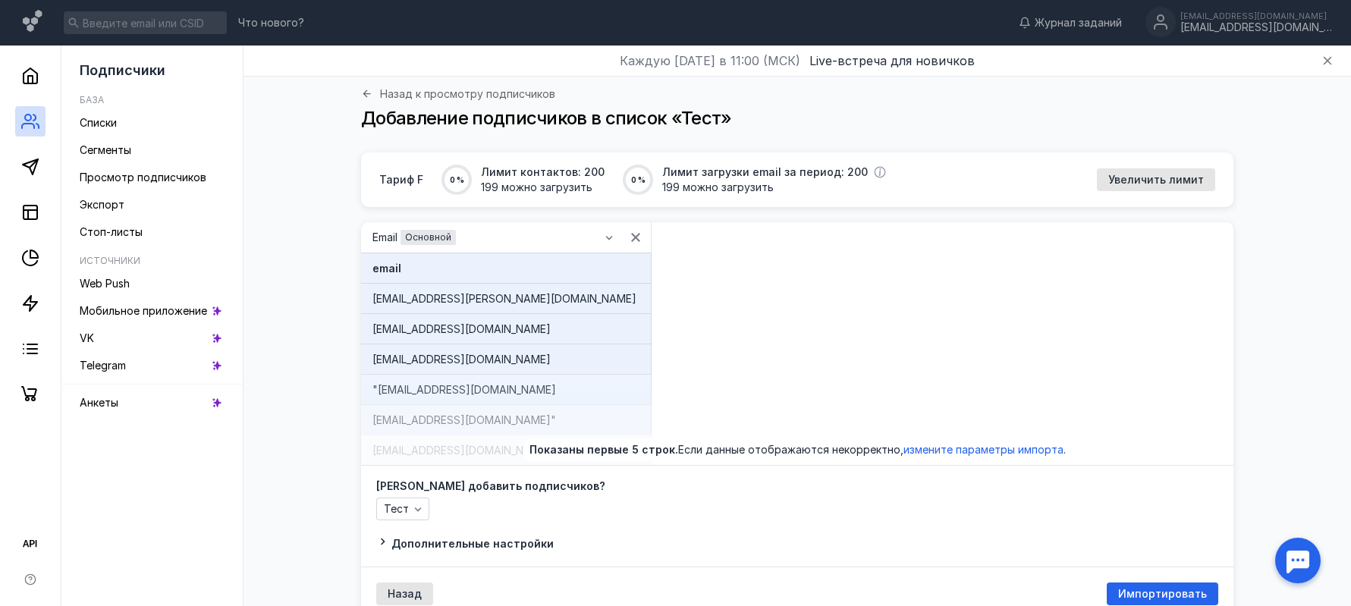
scroll to position [67, 0]
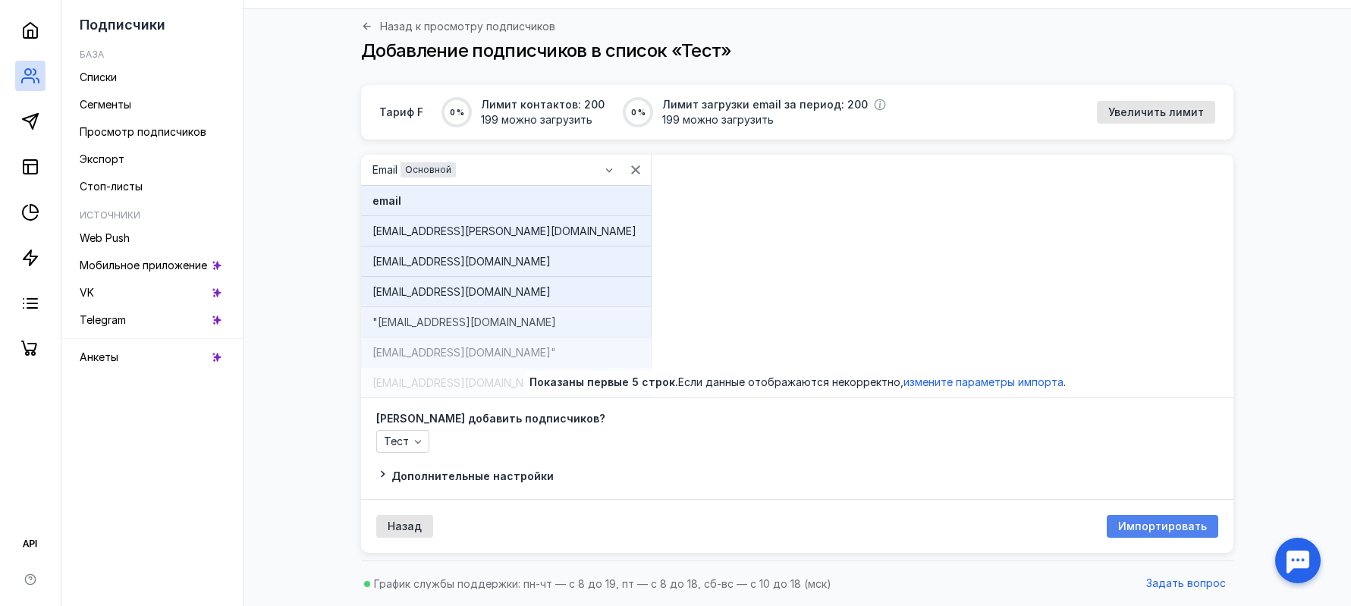
click at [1178, 523] on span "Импортировать" at bounding box center [1162, 526] width 89 height 13
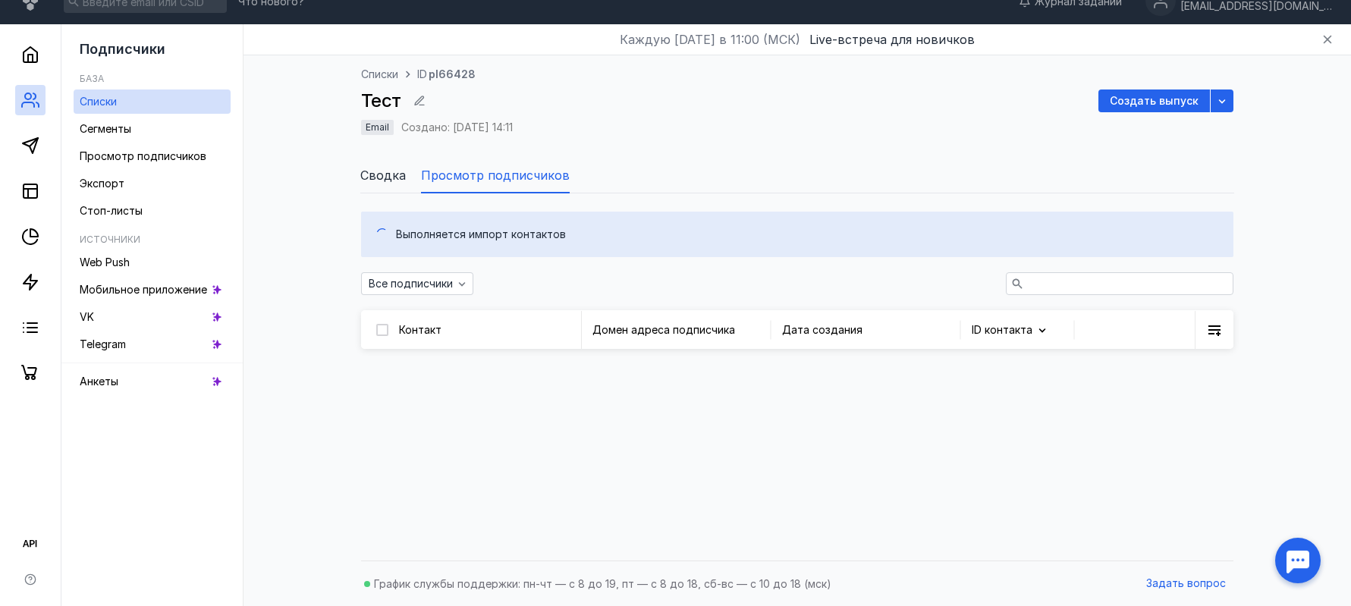
scroll to position [67, 0]
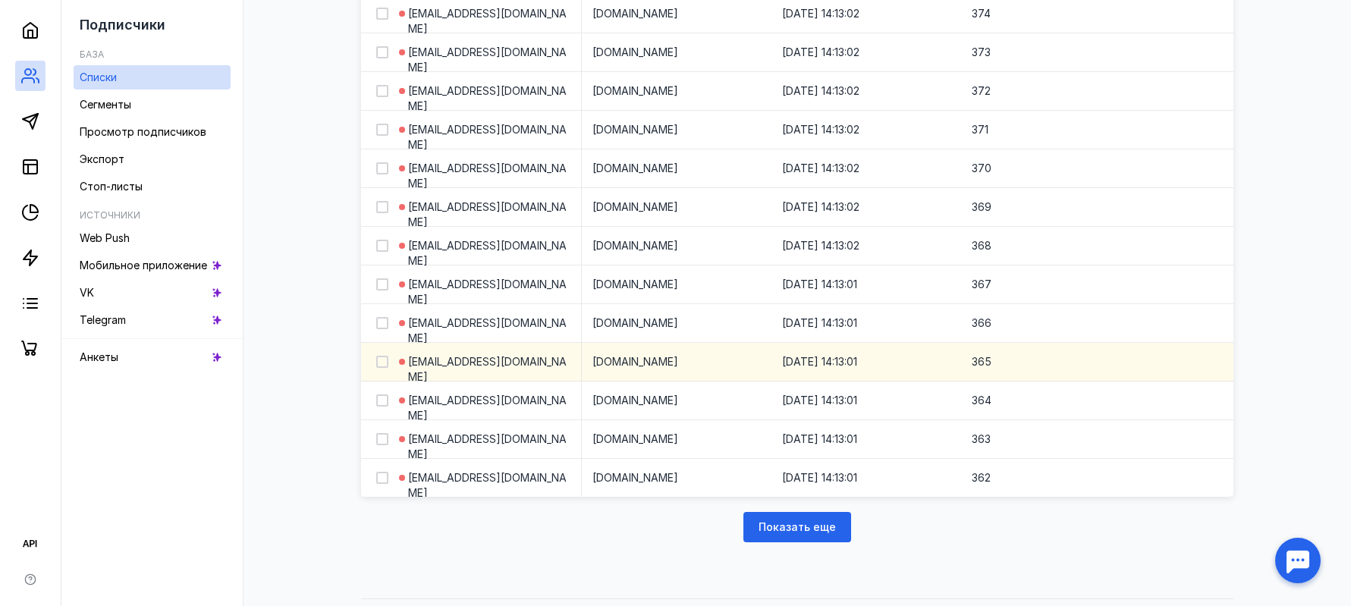
scroll to position [1925, 0]
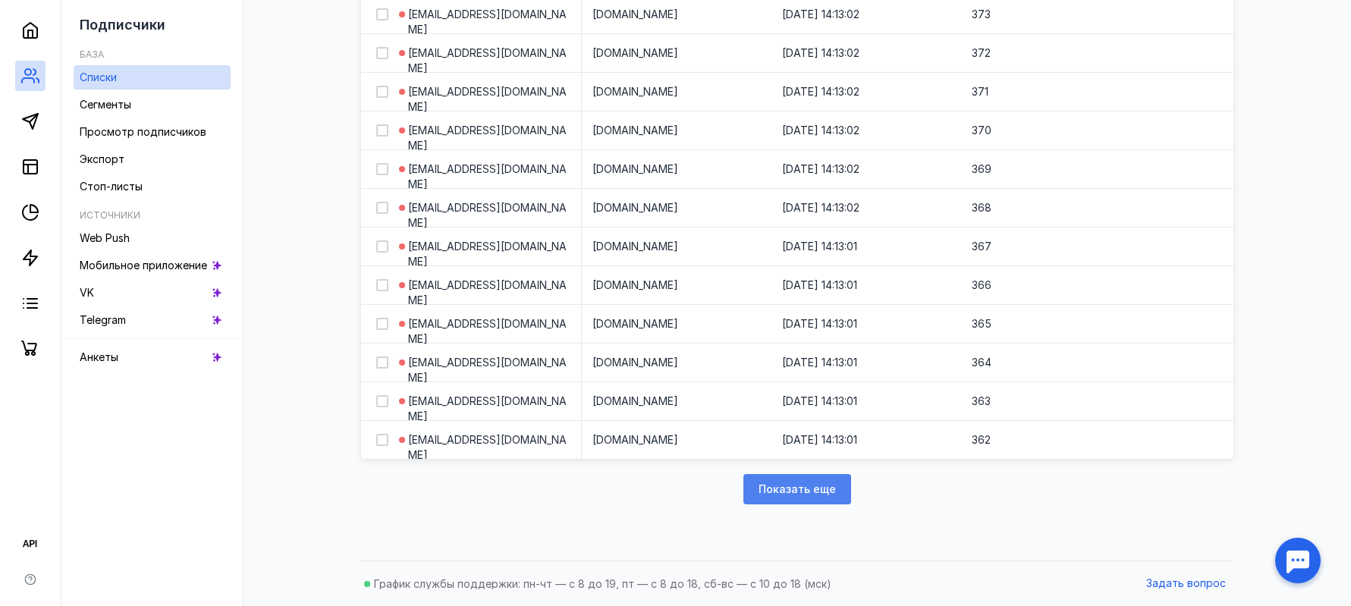
click at [768, 483] on span "Показать еще" at bounding box center [796, 489] width 77 height 13
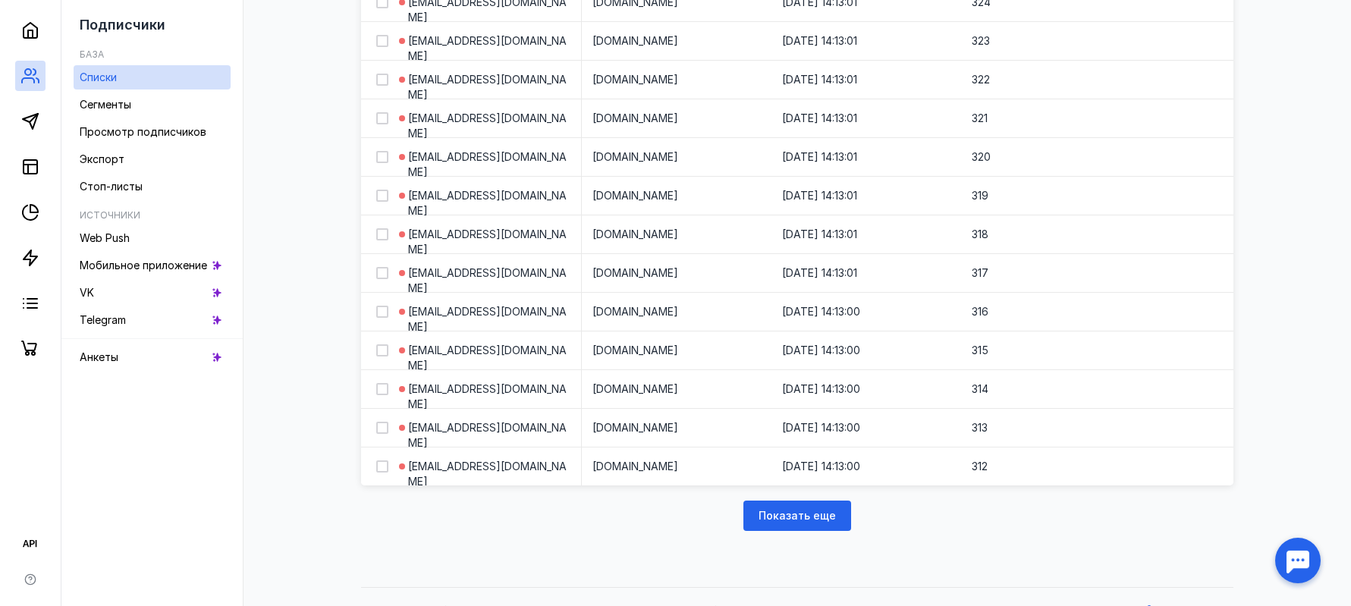
scroll to position [3898, 0]
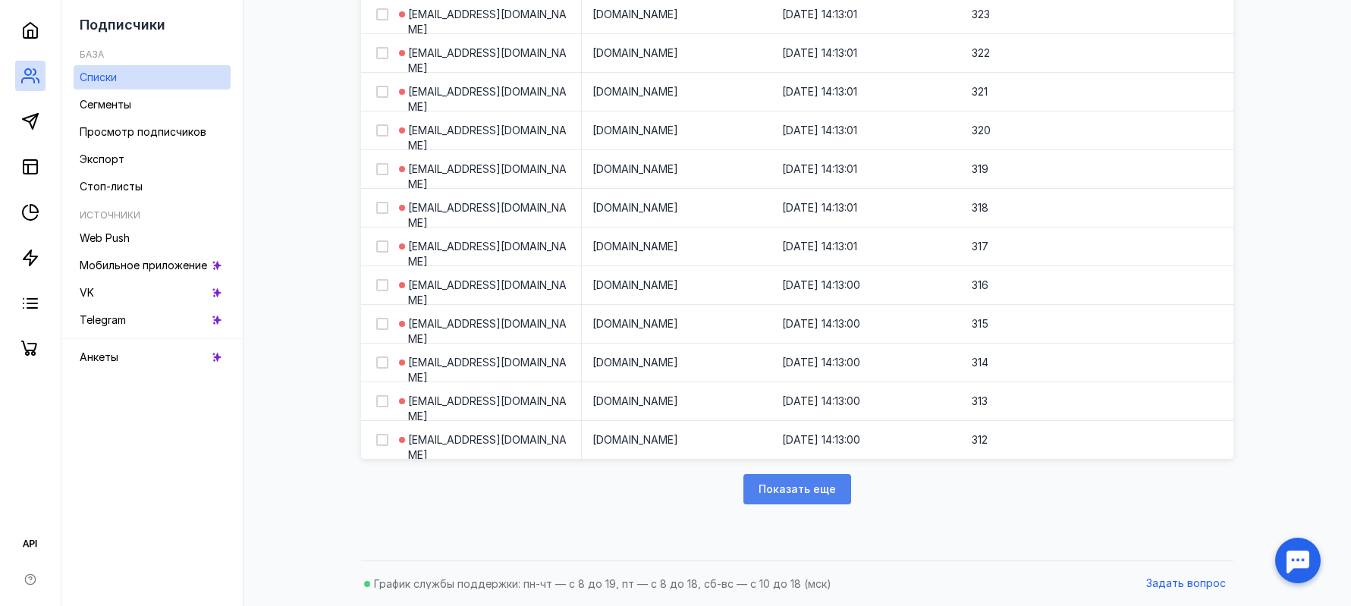
click at [755, 479] on div "Показать еще" at bounding box center [797, 489] width 108 height 30
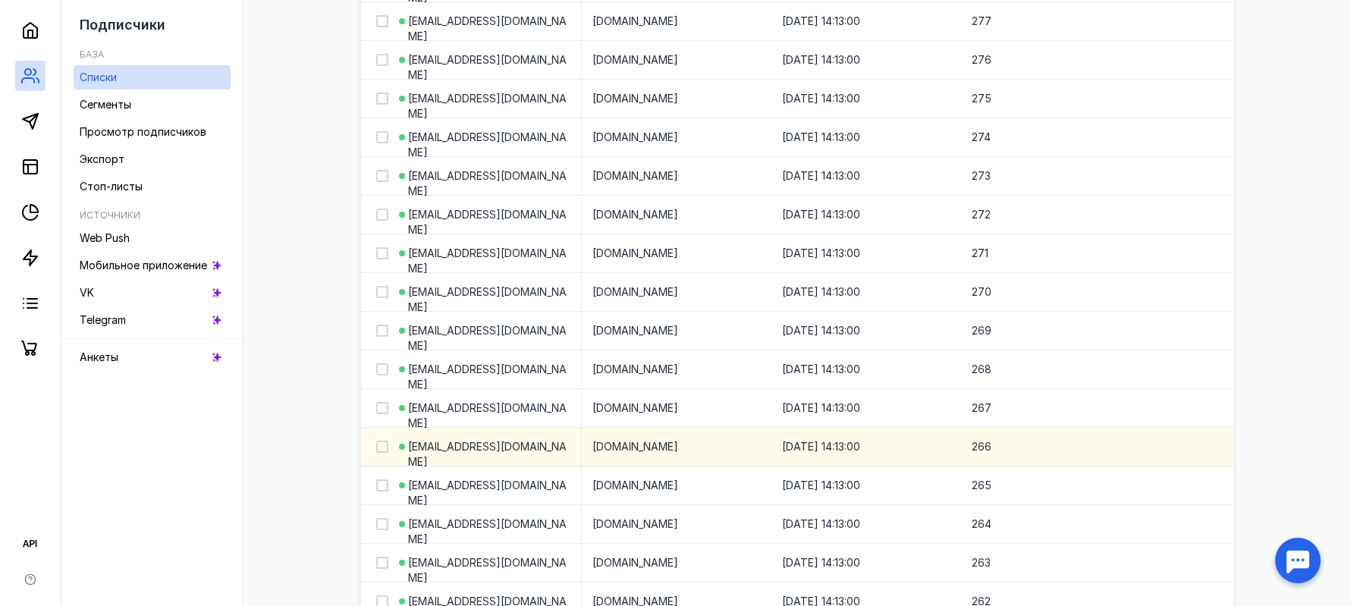
scroll to position [5870, 0]
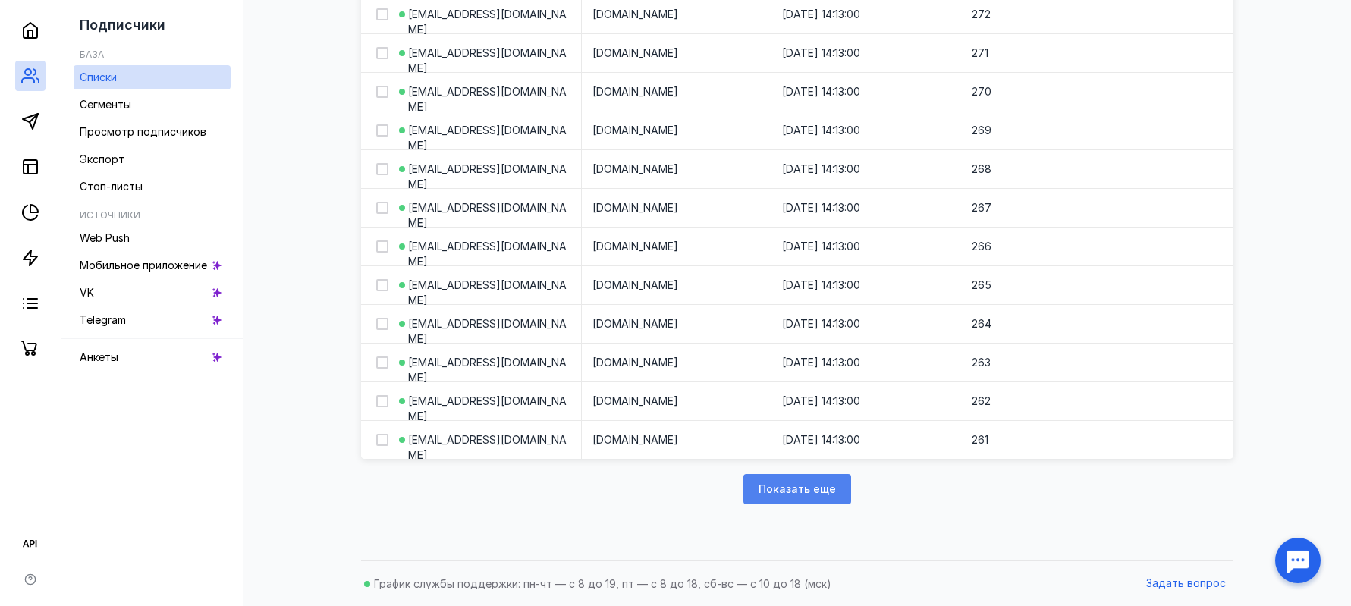
click at [773, 486] on span "Показать еще" at bounding box center [796, 489] width 77 height 13
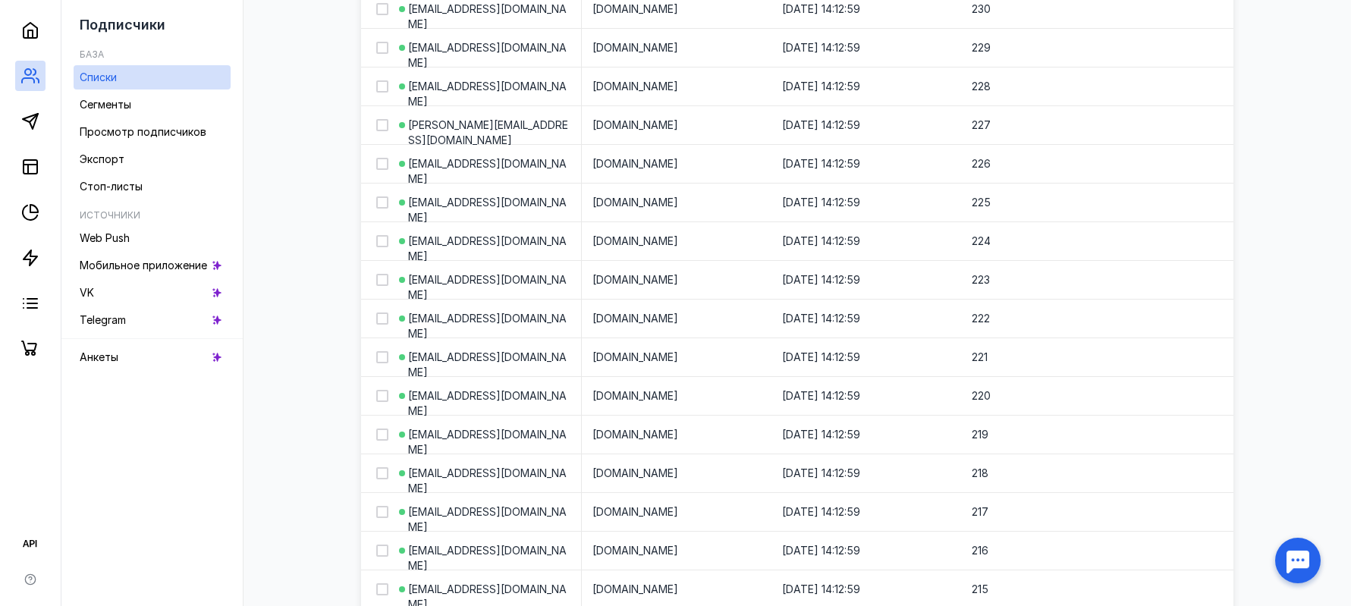
scroll to position [7843, 0]
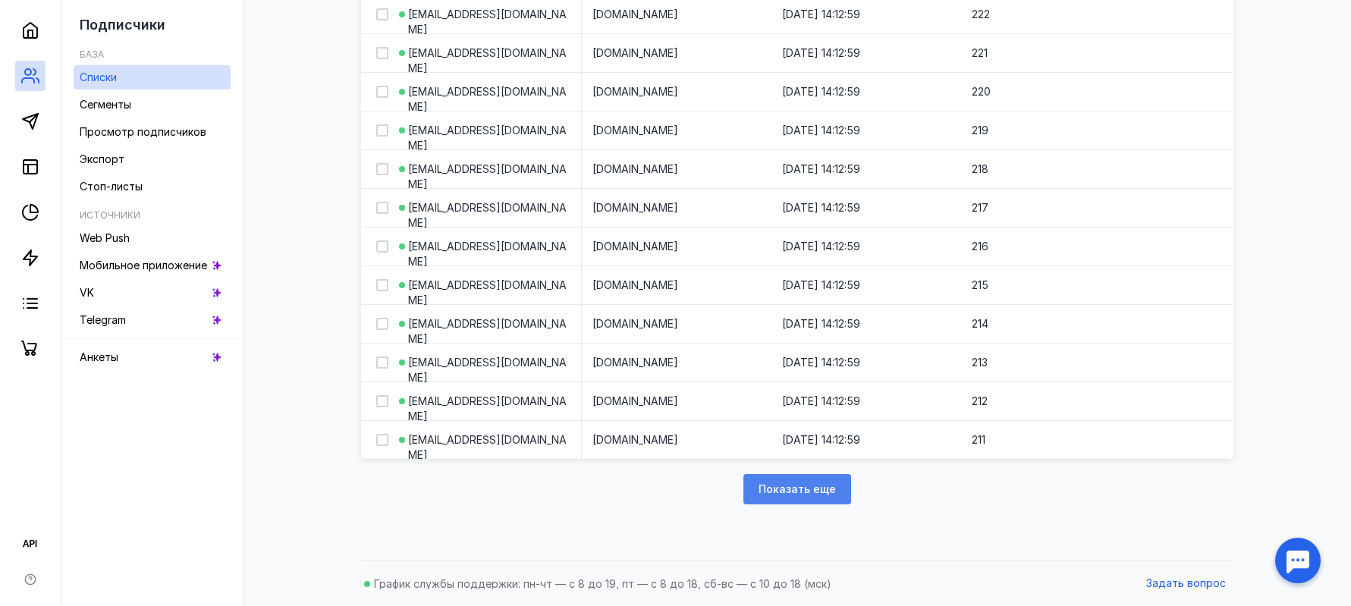
click at [773, 492] on span "Показать еще" at bounding box center [796, 489] width 77 height 13
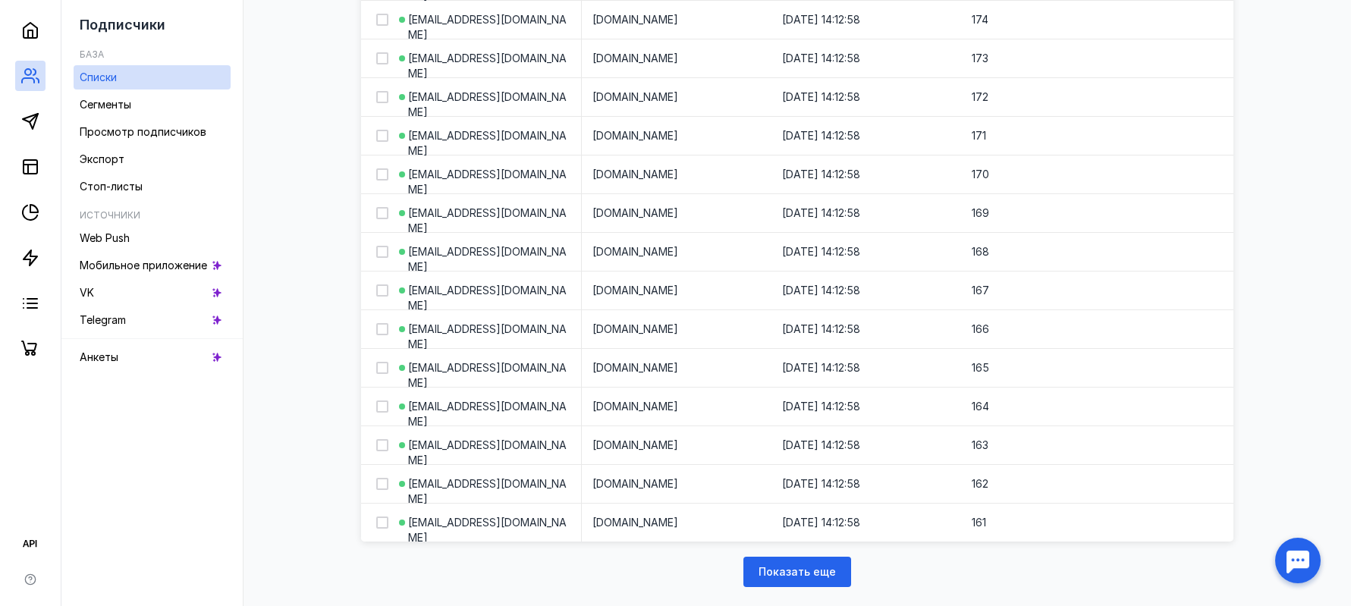
scroll to position [9831, 0]
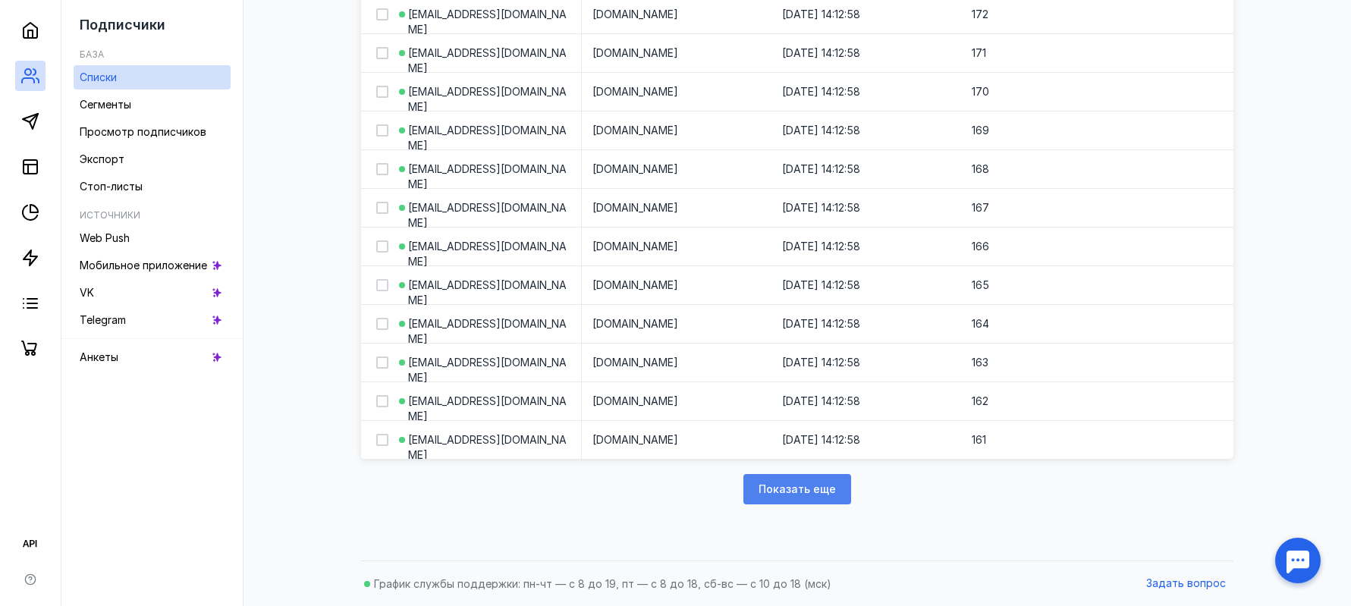
click at [777, 486] on span "Показать еще" at bounding box center [796, 489] width 77 height 13
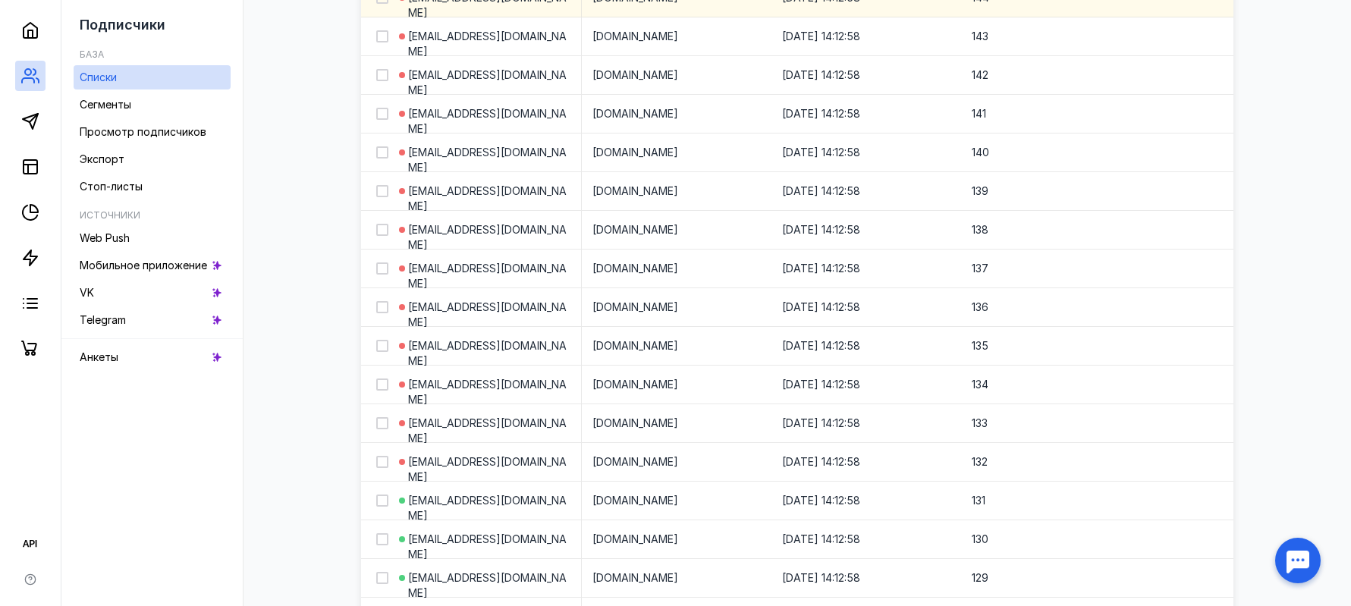
scroll to position [10968, 0]
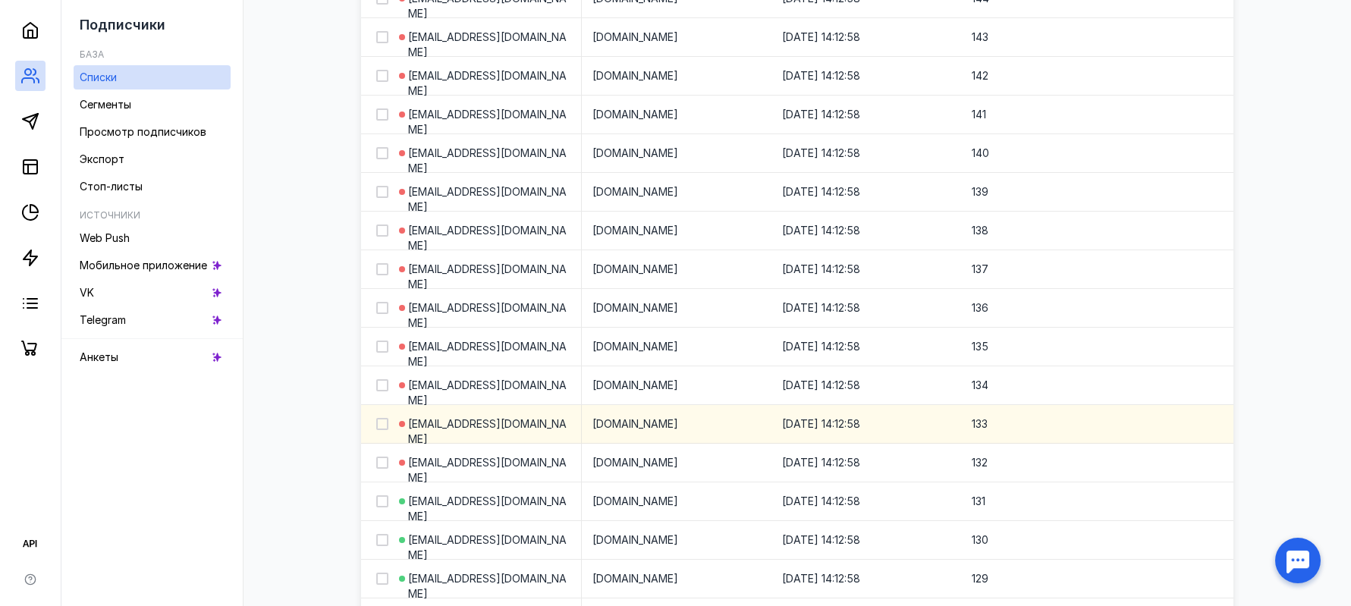
drag, startPoint x: 386, startPoint y: 457, endPoint x: 381, endPoint y: 437, distance: 20.2
click at [384, 450] on div at bounding box center [376, 463] width 30 height 38
click at [381, 421] on icon at bounding box center [382, 424] width 11 height 11
click at [381, 421] on input "checkbox" at bounding box center [381, 421] width 10 height 10
checkbox input "true"
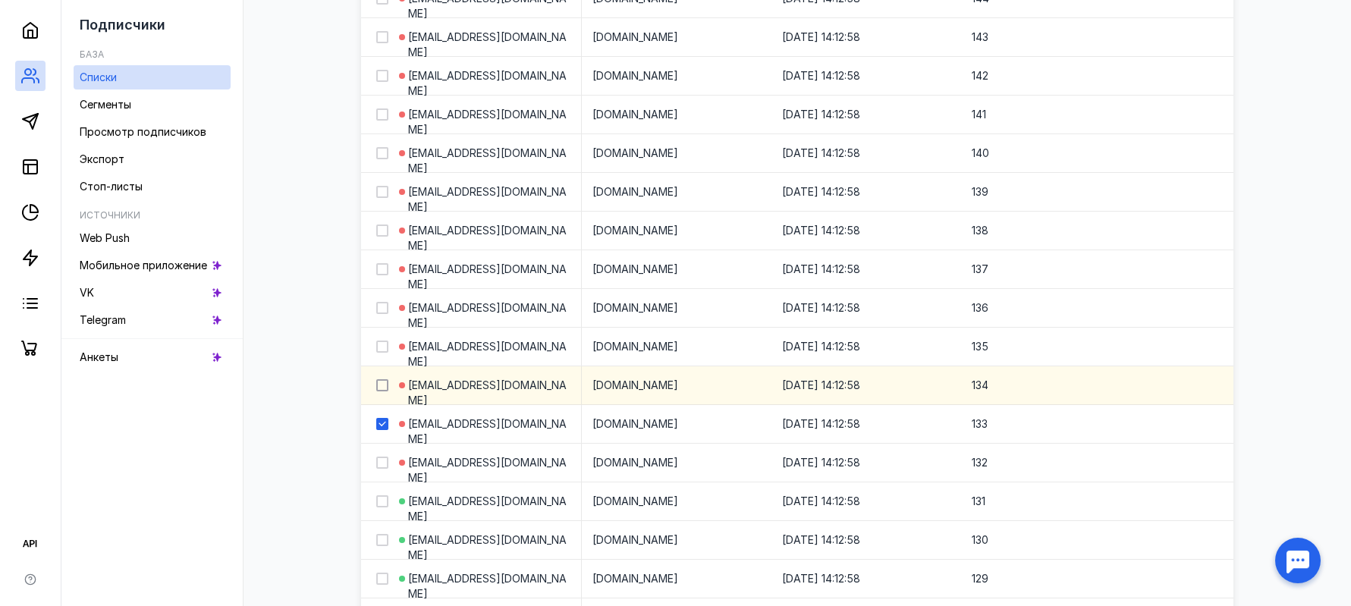
click at [381, 386] on icon at bounding box center [381, 385] width 7 height 5
click at [381, 386] on input "checkbox" at bounding box center [381, 383] width 10 height 10
checkbox input "true"
click at [384, 460] on icon at bounding box center [382, 462] width 11 height 11
click at [384, 460] on input "checkbox" at bounding box center [381, 460] width 10 height 10
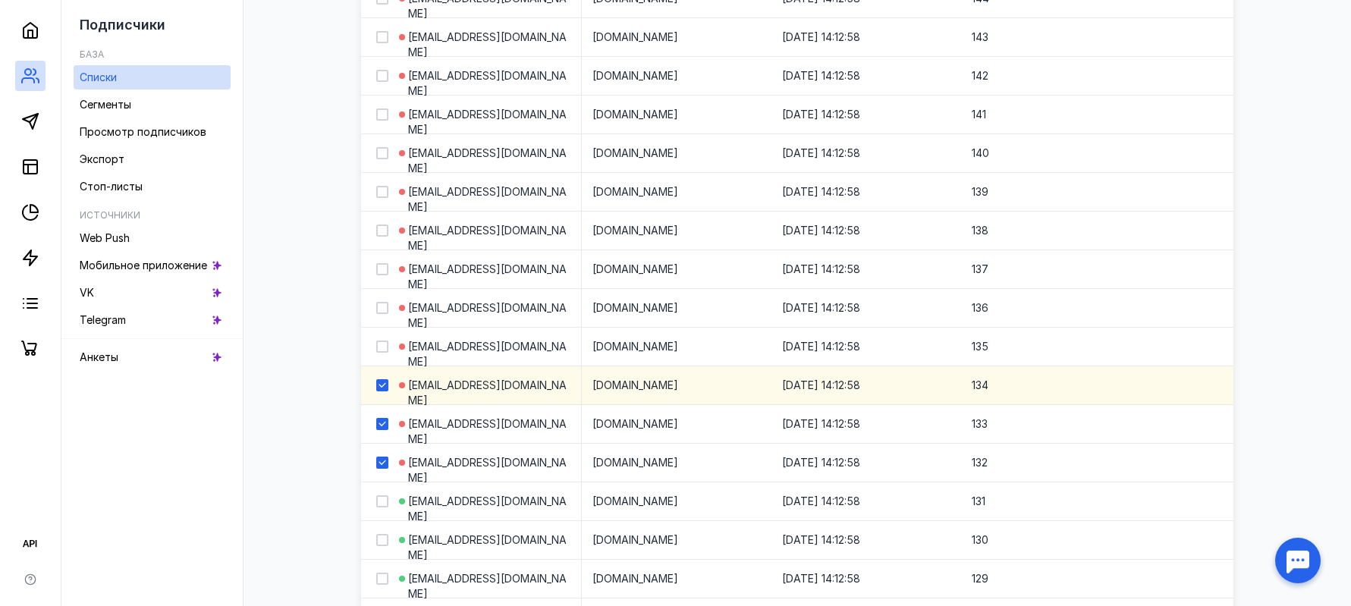
checkbox input "true"
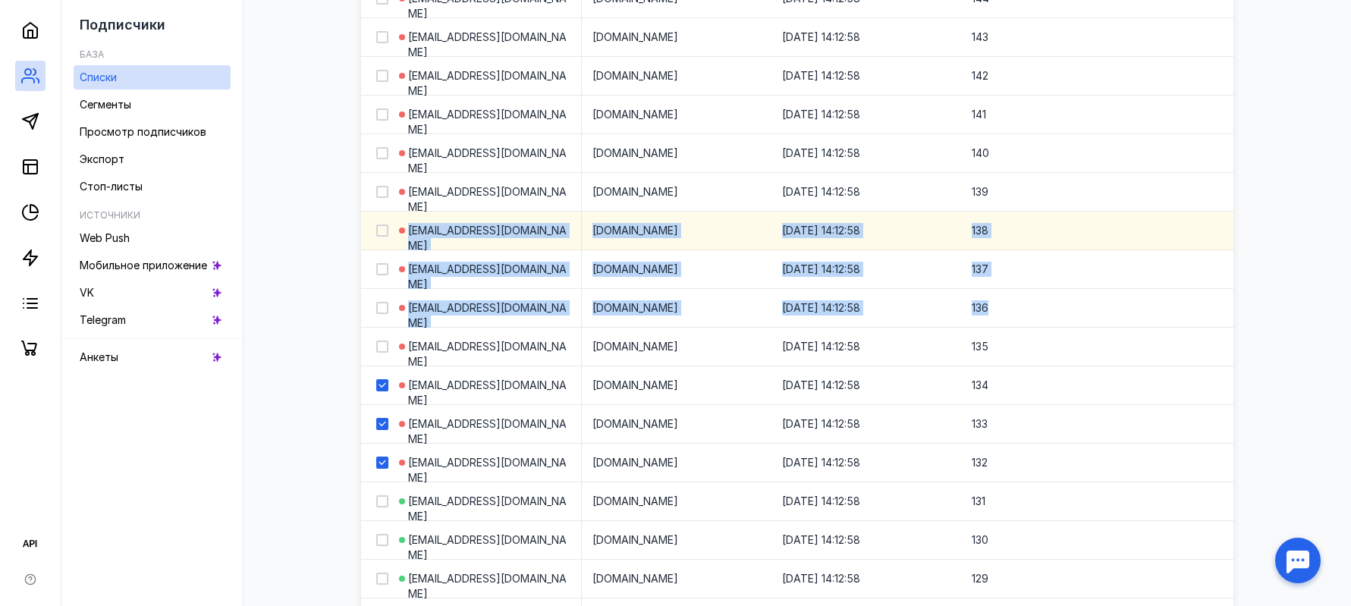
drag, startPoint x: 381, startPoint y: 344, endPoint x: 390, endPoint y: 224, distance: 119.4
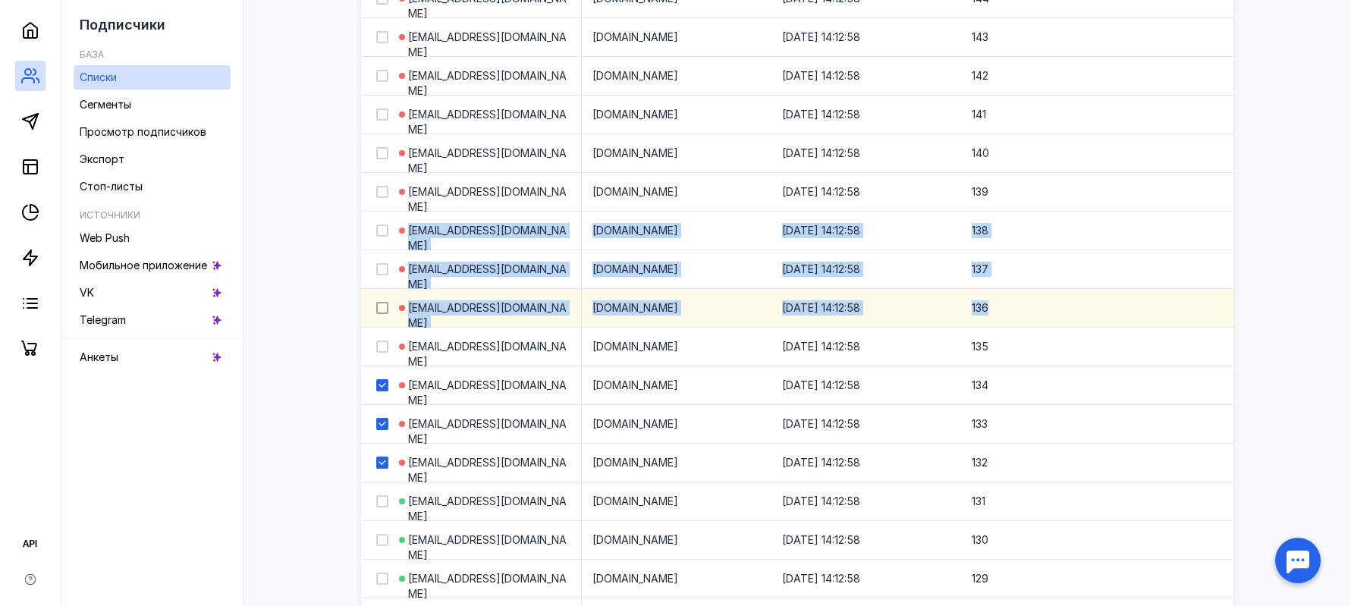
drag, startPoint x: 381, startPoint y: 345, endPoint x: 381, endPoint y: 306, distance: 38.7
click at [380, 345] on icon at bounding box center [382, 346] width 11 height 11
click at [380, 345] on input "checkbox" at bounding box center [381, 344] width 10 height 10
checkbox input "true"
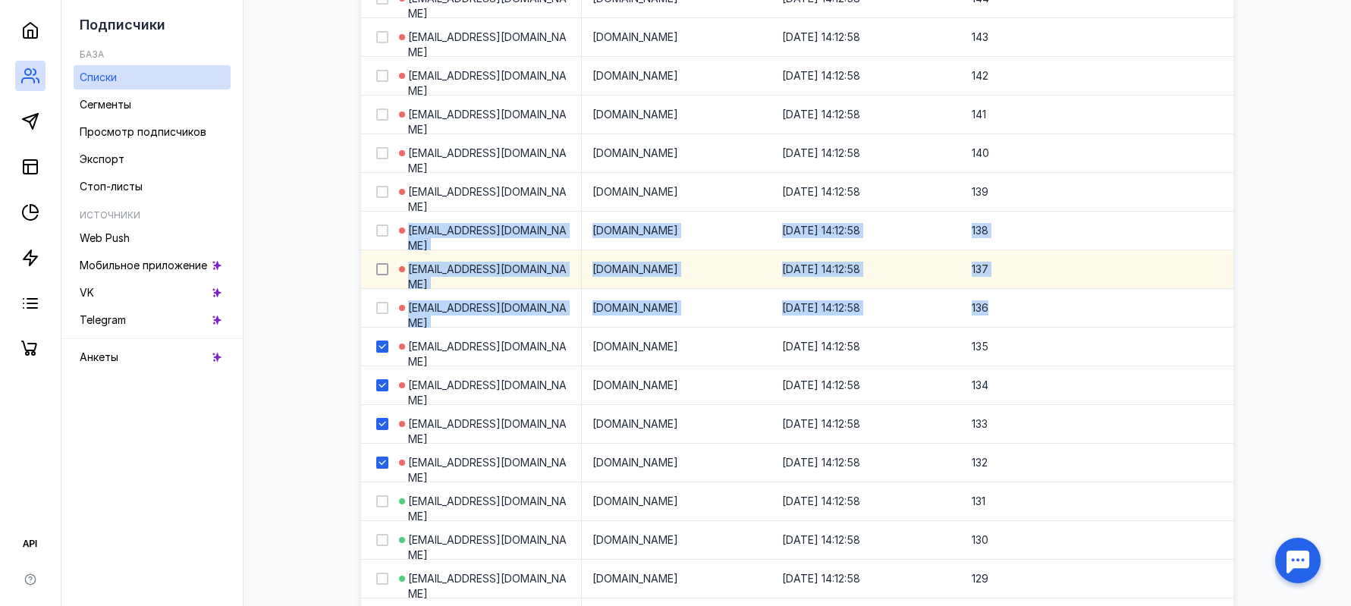
drag, startPoint x: 381, startPoint y: 306, endPoint x: 381, endPoint y: 271, distance: 35.6
click at [381, 304] on icon at bounding box center [382, 308] width 11 height 11
click at [381, 304] on input "checkbox" at bounding box center [381, 305] width 10 height 10
checkbox input "true"
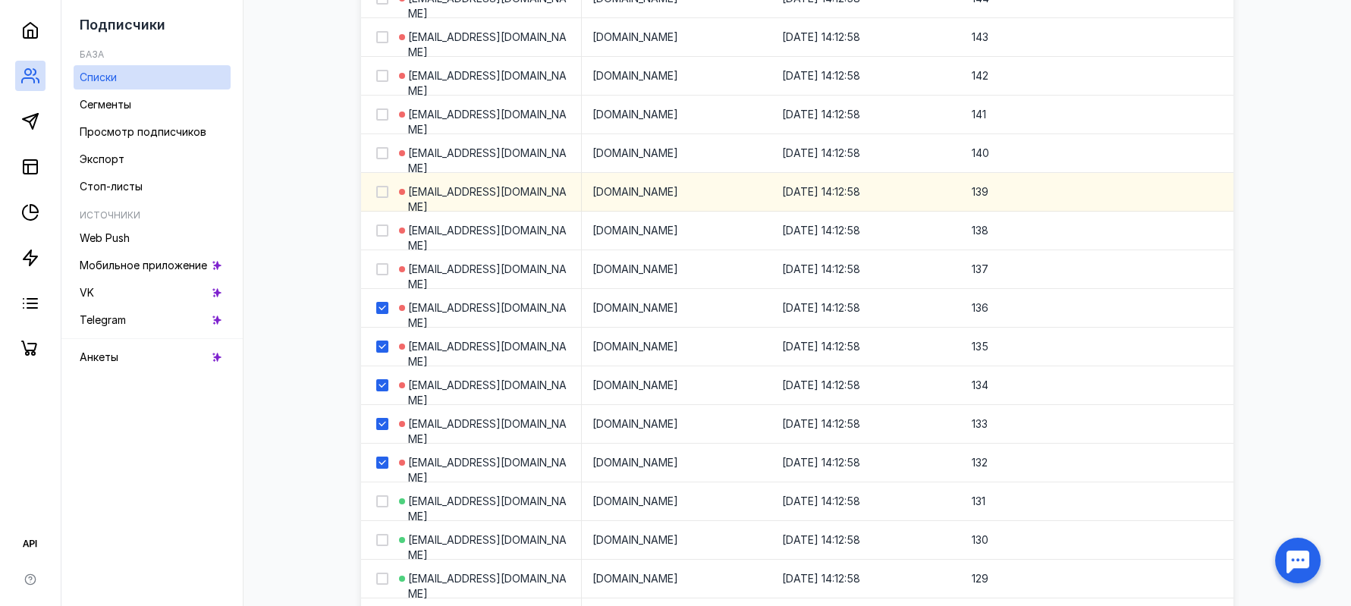
drag, startPoint x: 386, startPoint y: 226, endPoint x: 381, endPoint y: 198, distance: 28.6
click at [386, 224] on div at bounding box center [382, 230] width 12 height 12
click at [386, 224] on input "checkbox" at bounding box center [381, 228] width 10 height 10
checkbox input "true"
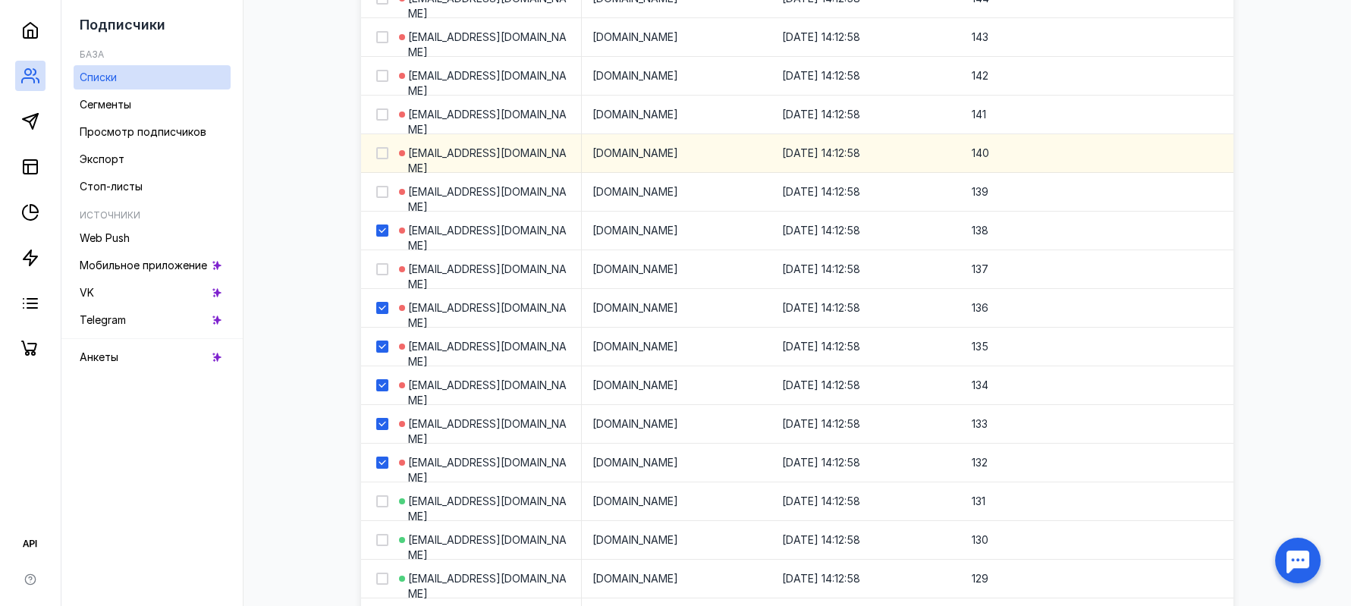
click at [379, 195] on icon at bounding box center [382, 192] width 11 height 11
click at [379, 194] on input "checkbox" at bounding box center [381, 189] width 10 height 10
checkbox input "true"
click at [384, 157] on icon at bounding box center [382, 153] width 11 height 11
click at [384, 155] on input "checkbox" at bounding box center [381, 151] width 10 height 10
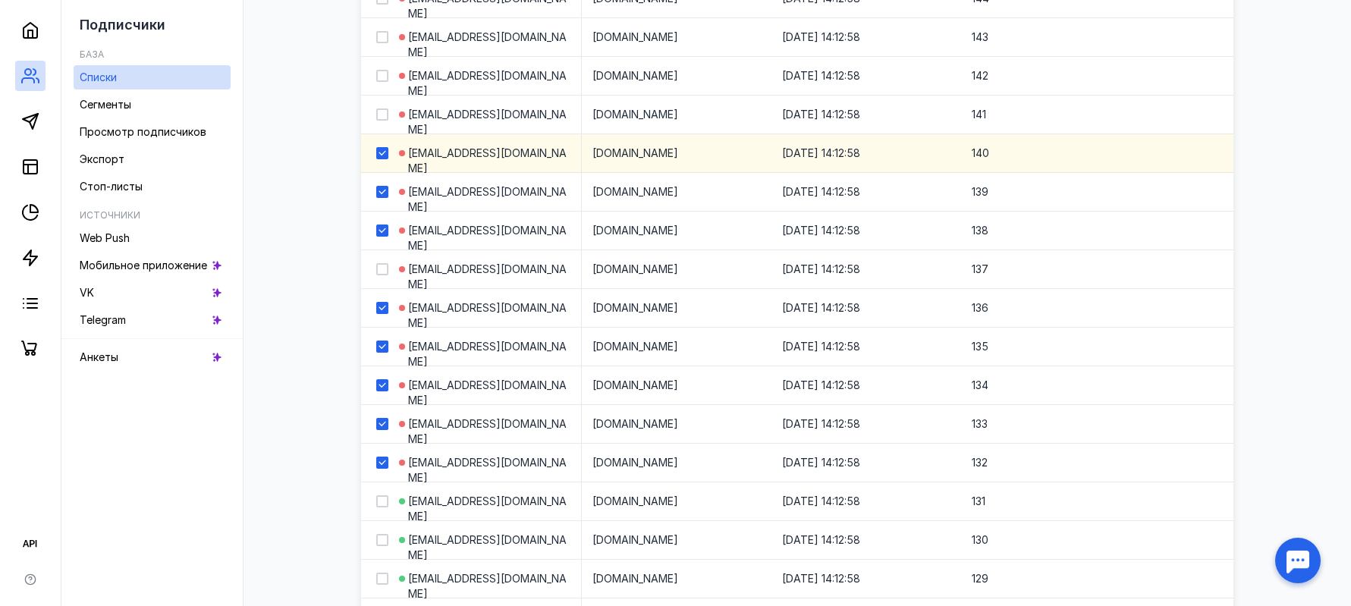
checkbox input "true"
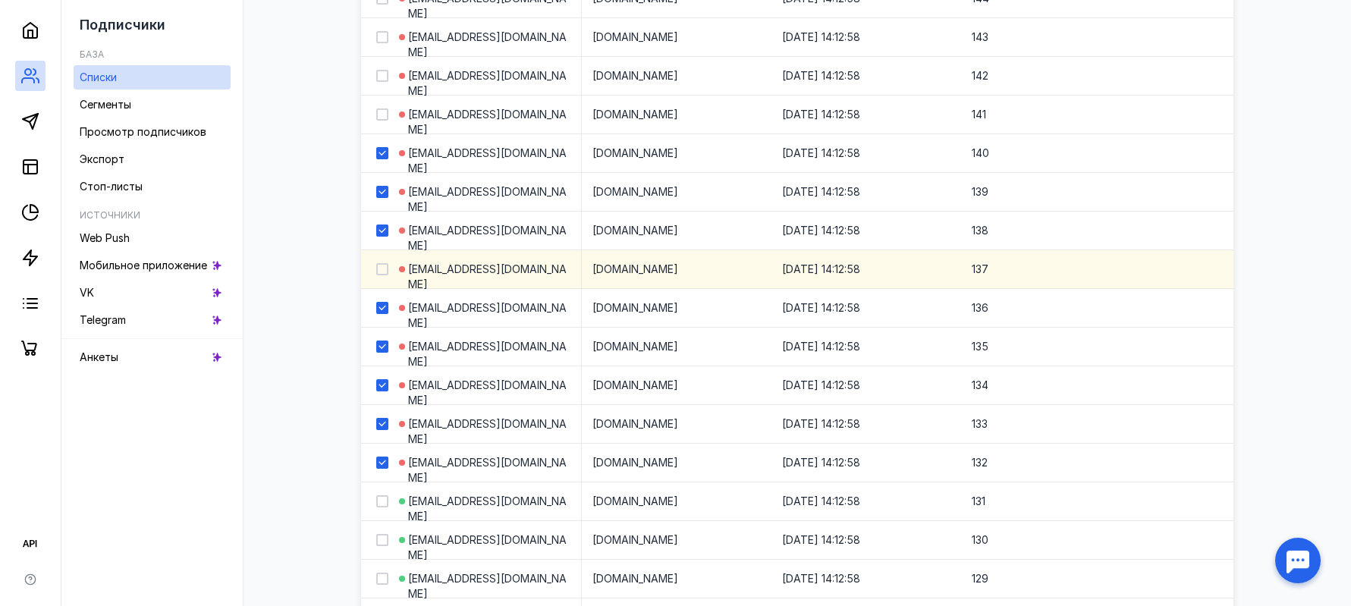
click at [375, 271] on div at bounding box center [374, 269] width 27 height 15
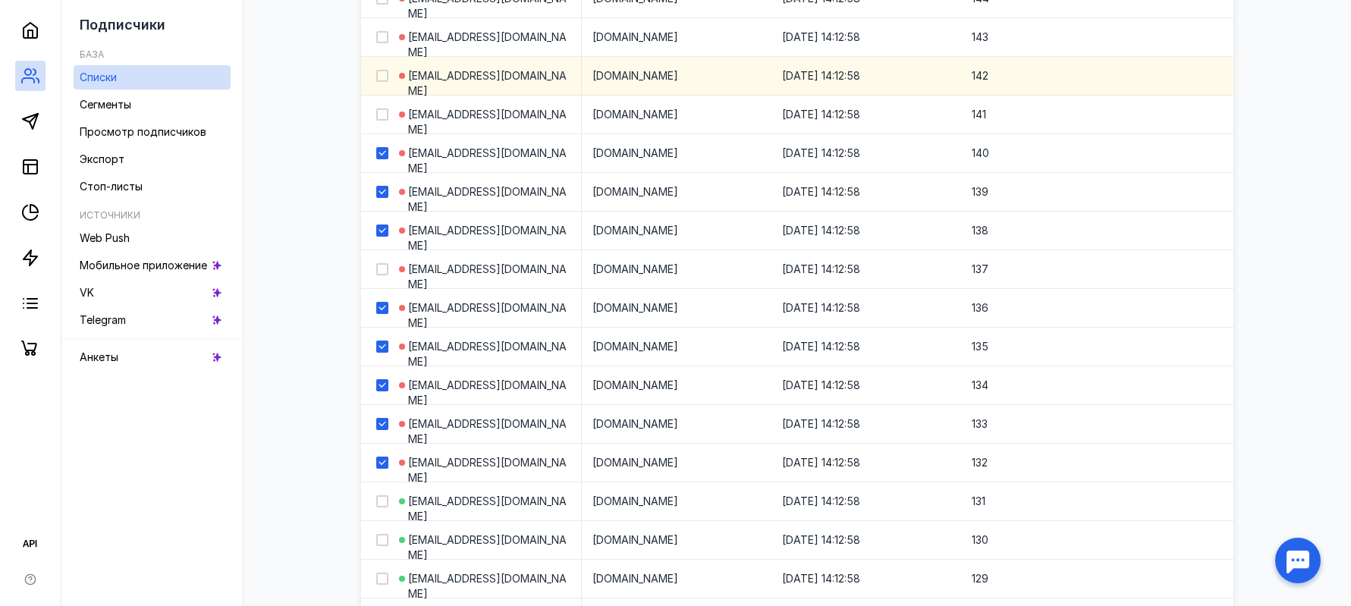
drag, startPoint x: 380, startPoint y: 115, endPoint x: 381, endPoint y: 86, distance: 29.6
click at [381, 115] on icon at bounding box center [381, 114] width 7 height 5
click at [381, 115] on input "checkbox" at bounding box center [381, 112] width 10 height 10
checkbox input "true"
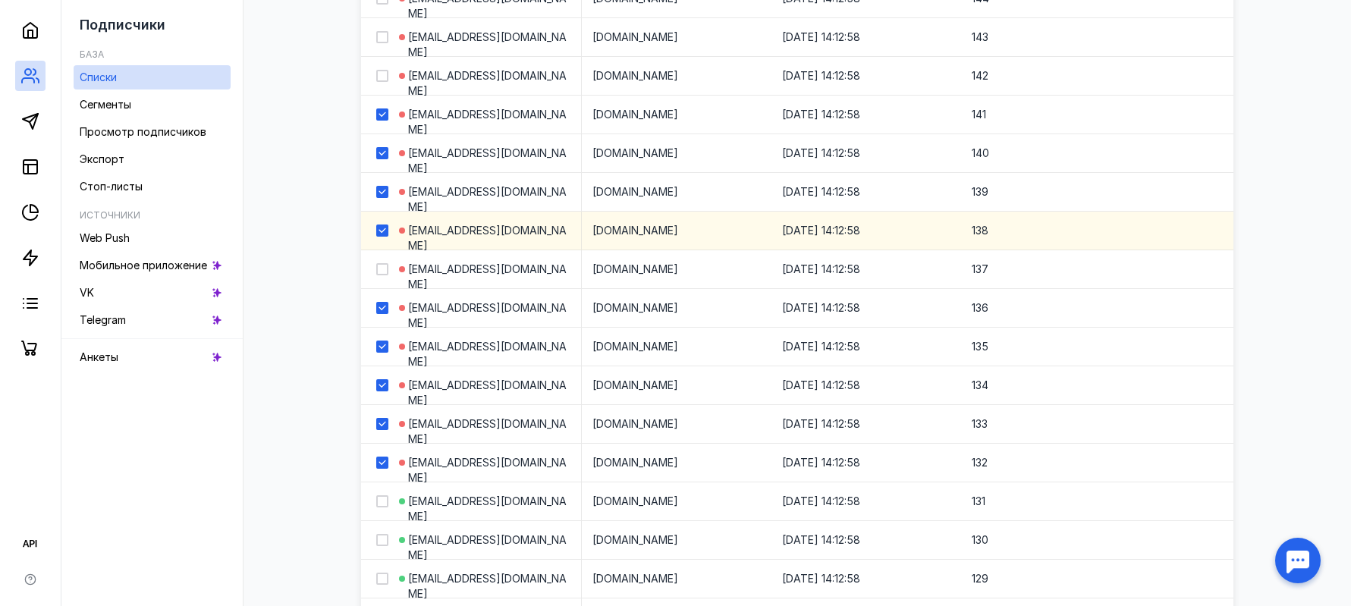
click at [381, 75] on icon at bounding box center [382, 76] width 11 height 11
click at [381, 75] on input "checkbox" at bounding box center [381, 73] width 10 height 10
checkbox input "true"
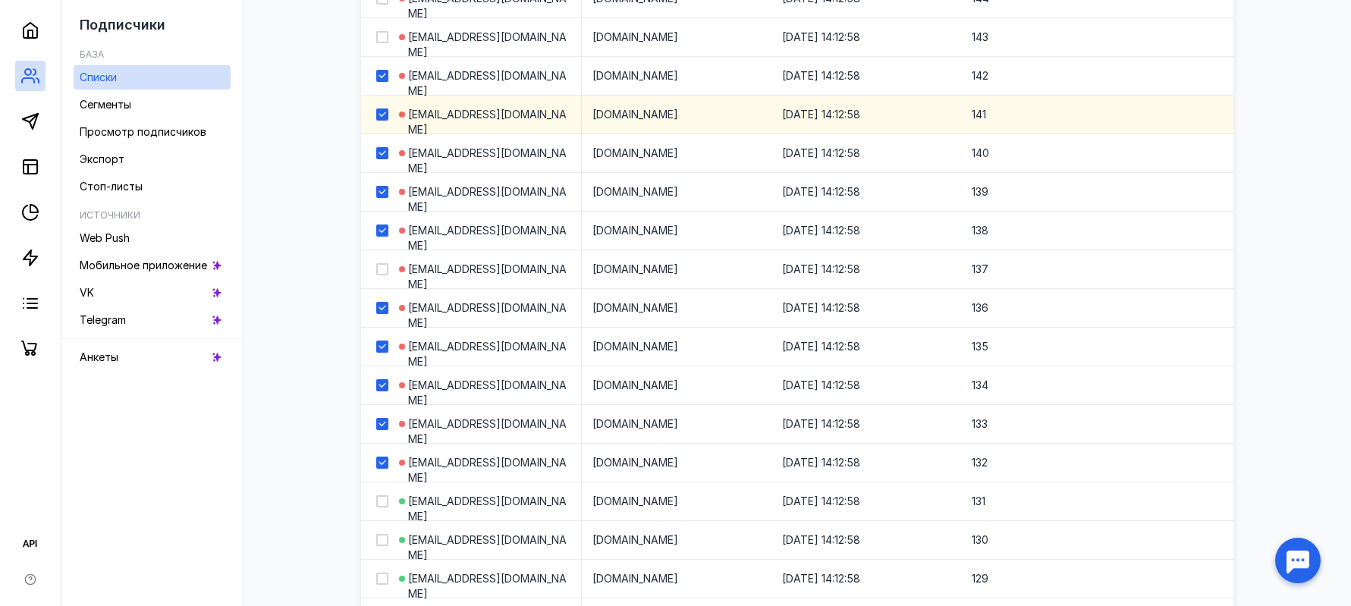
drag, startPoint x: 386, startPoint y: 271, endPoint x: 393, endPoint y: 106, distance: 164.7
click at [385, 271] on icon at bounding box center [382, 269] width 11 height 11
click at [385, 271] on input "checkbox" at bounding box center [381, 267] width 10 height 10
checkbox input "true"
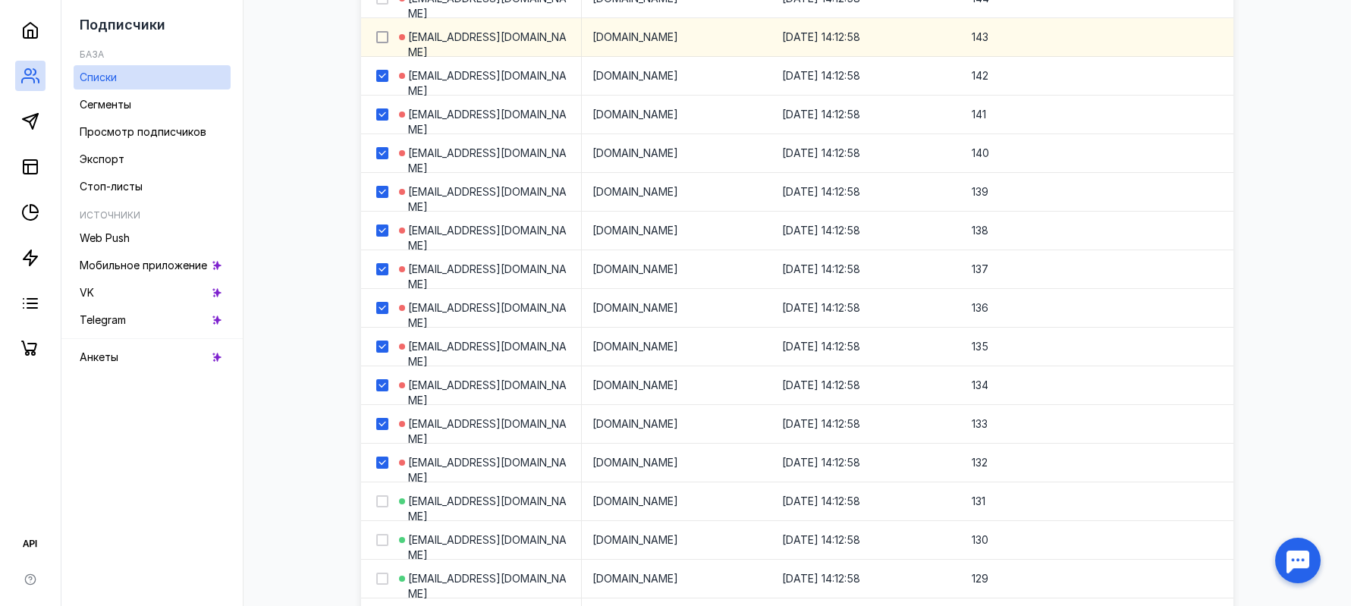
click at [383, 40] on icon at bounding box center [382, 37] width 11 height 11
click at [383, 39] on input "checkbox" at bounding box center [381, 35] width 10 height 10
checkbox input "true"
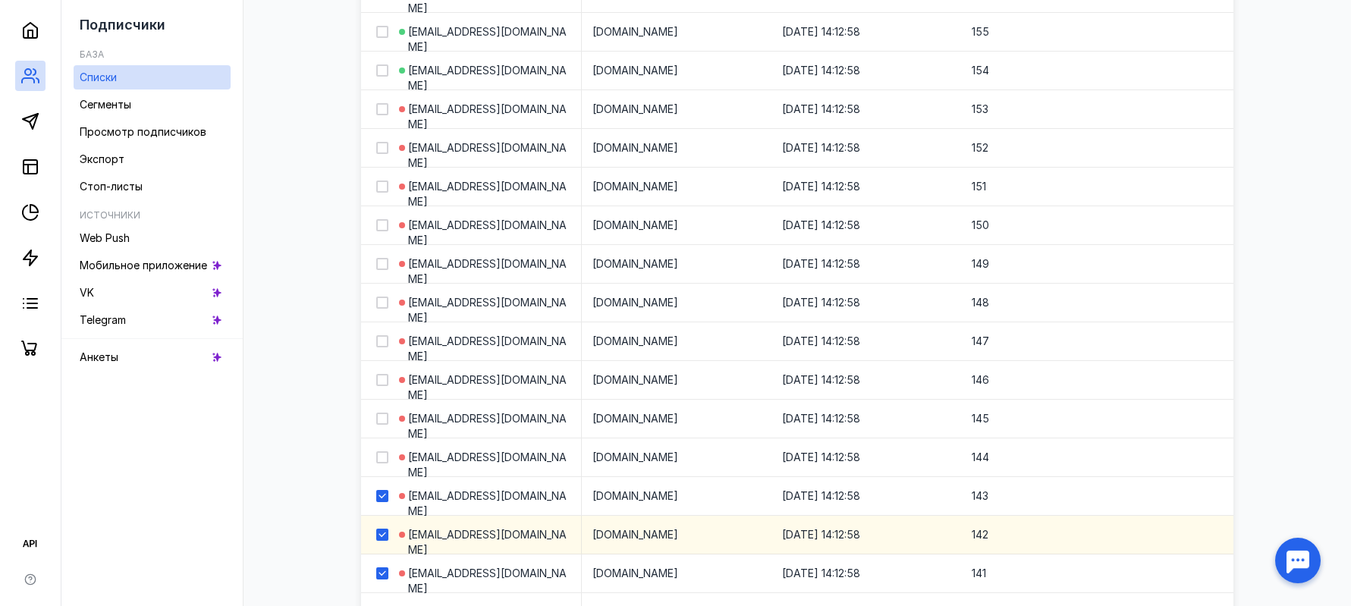
scroll to position [10513, 0]
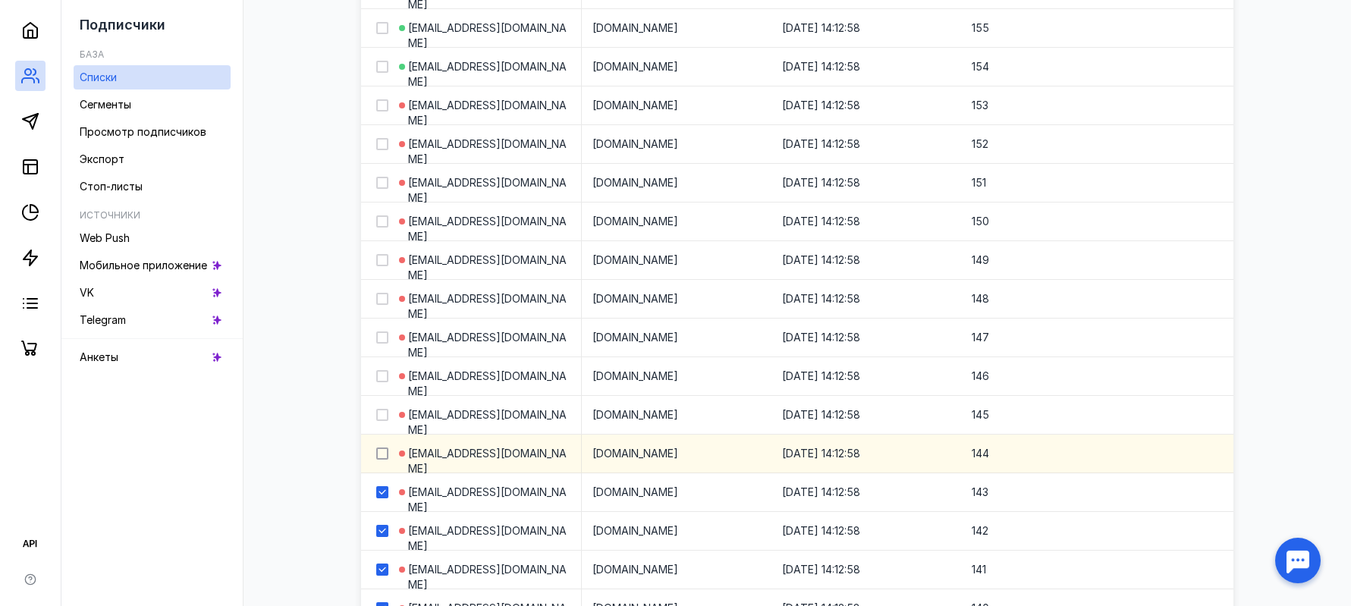
click at [381, 453] on icon at bounding box center [382, 453] width 11 height 11
click at [381, 453] on input "checkbox" at bounding box center [381, 451] width 10 height 10
checkbox input "true"
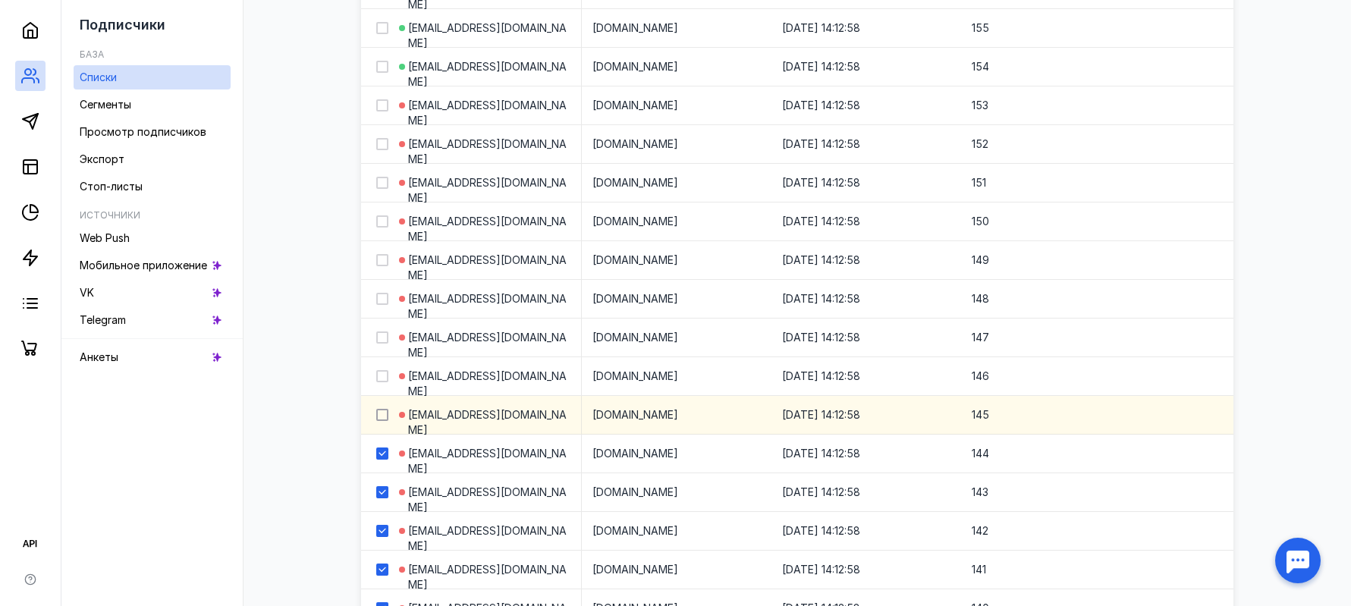
click at [381, 418] on icon at bounding box center [382, 415] width 11 height 11
click at [381, 417] on input "checkbox" at bounding box center [381, 412] width 10 height 10
checkbox input "true"
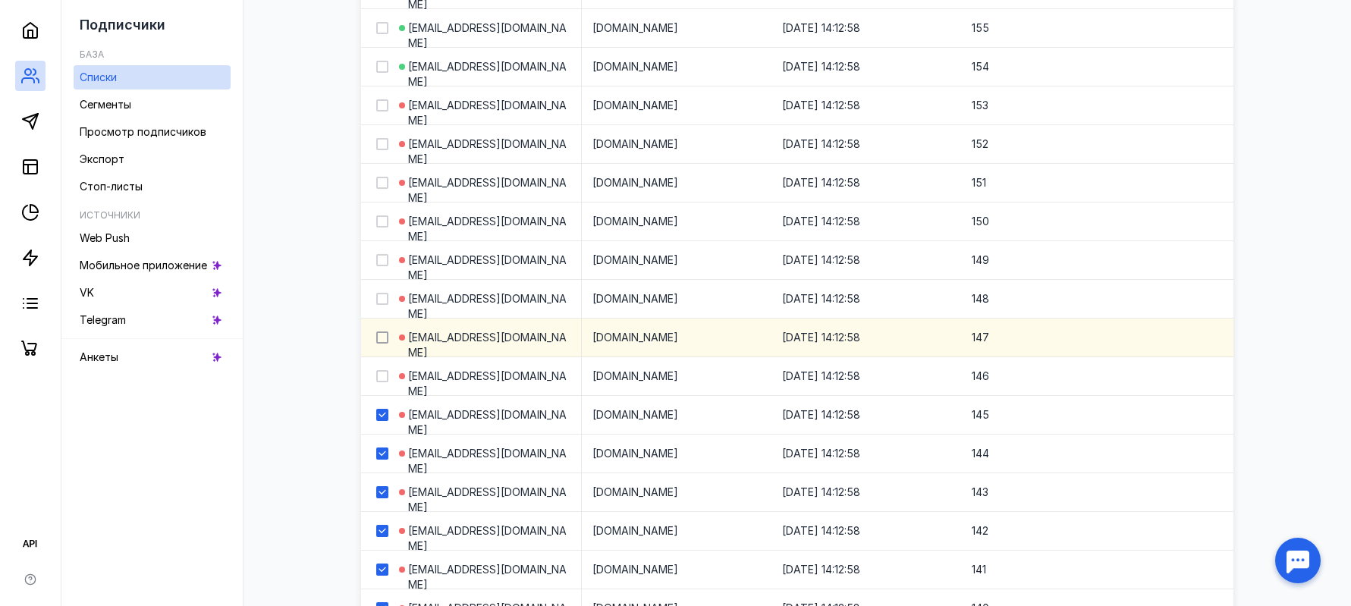
drag, startPoint x: 381, startPoint y: 374, endPoint x: 378, endPoint y: 337, distance: 37.4
click at [381, 374] on icon at bounding box center [382, 376] width 11 height 11
click at [381, 374] on input "checkbox" at bounding box center [381, 374] width 10 height 10
checkbox input "true"
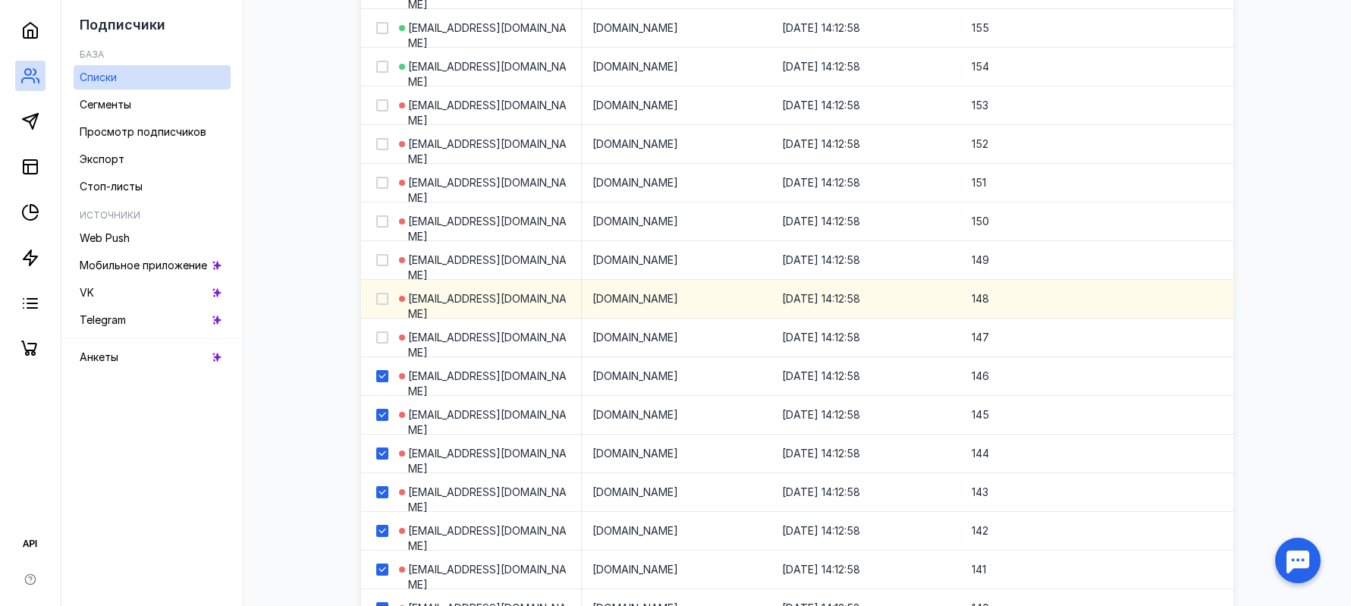
click at [379, 337] on icon at bounding box center [381, 337] width 7 height 5
click at [379, 337] on input "checkbox" at bounding box center [381, 335] width 10 height 10
checkbox input "true"
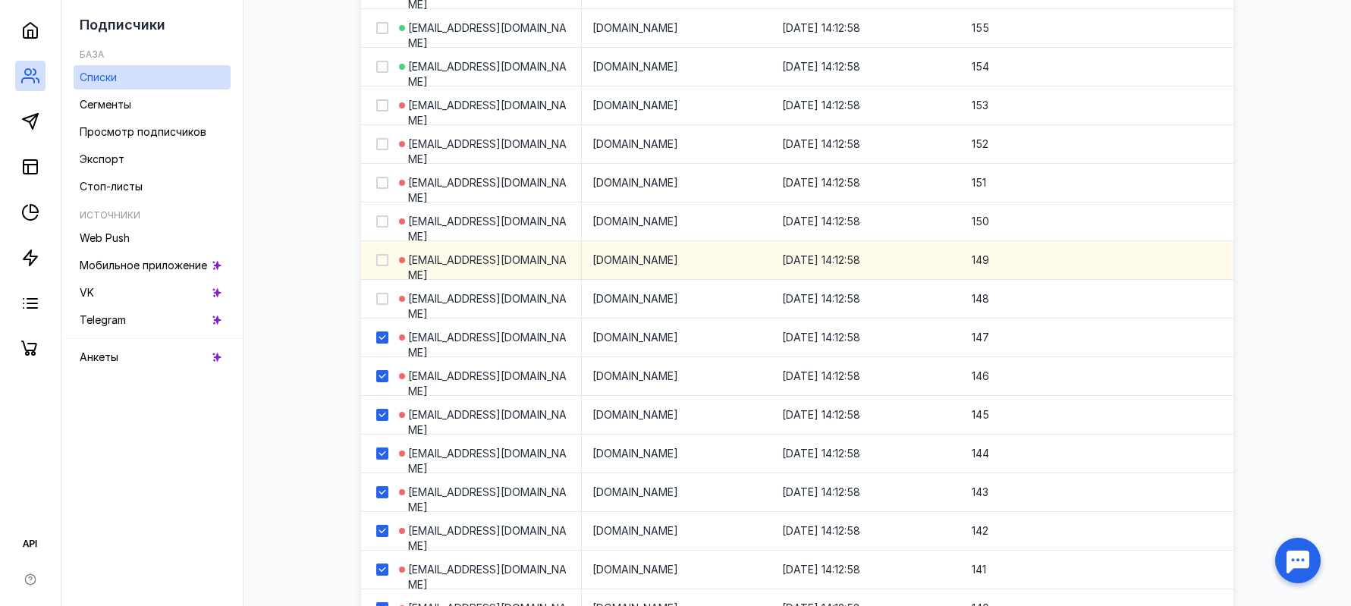
drag, startPoint x: 382, startPoint y: 294, endPoint x: 383, endPoint y: 269, distance: 25.0
click at [383, 293] on div at bounding box center [382, 299] width 12 height 12
click at [383, 293] on input "checkbox" at bounding box center [381, 296] width 10 height 10
checkbox input "true"
click at [383, 258] on icon at bounding box center [382, 260] width 11 height 11
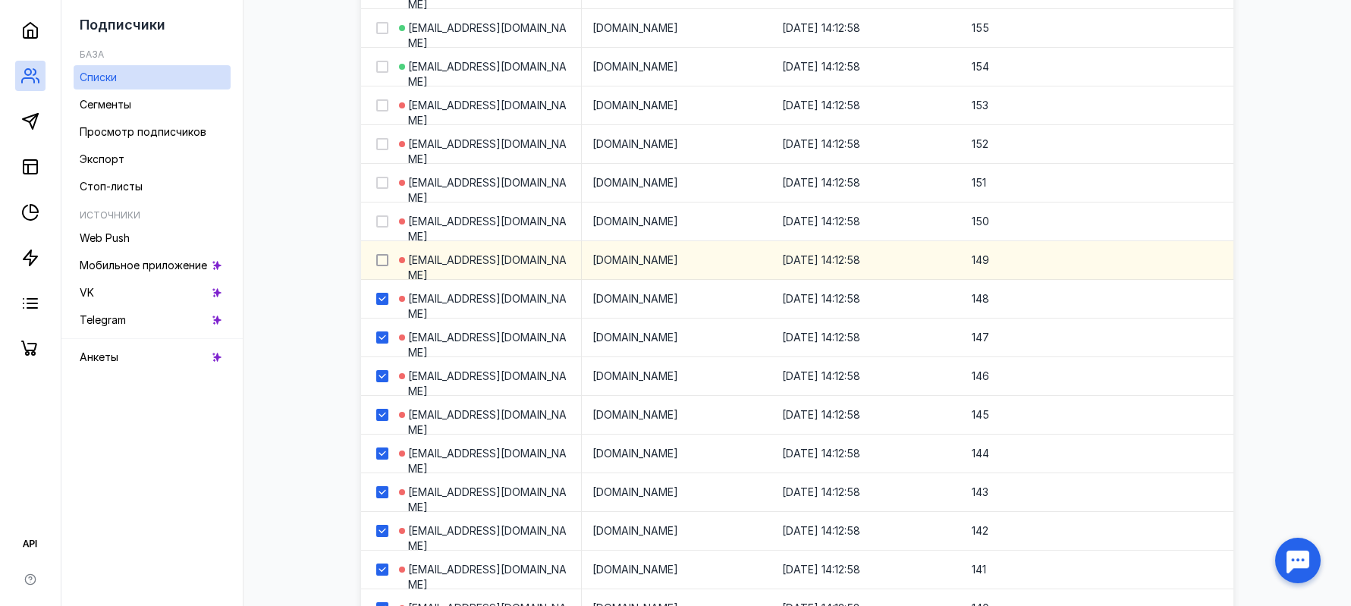
click at [383, 258] on input "checkbox" at bounding box center [381, 258] width 10 height 10
checkbox input "true"
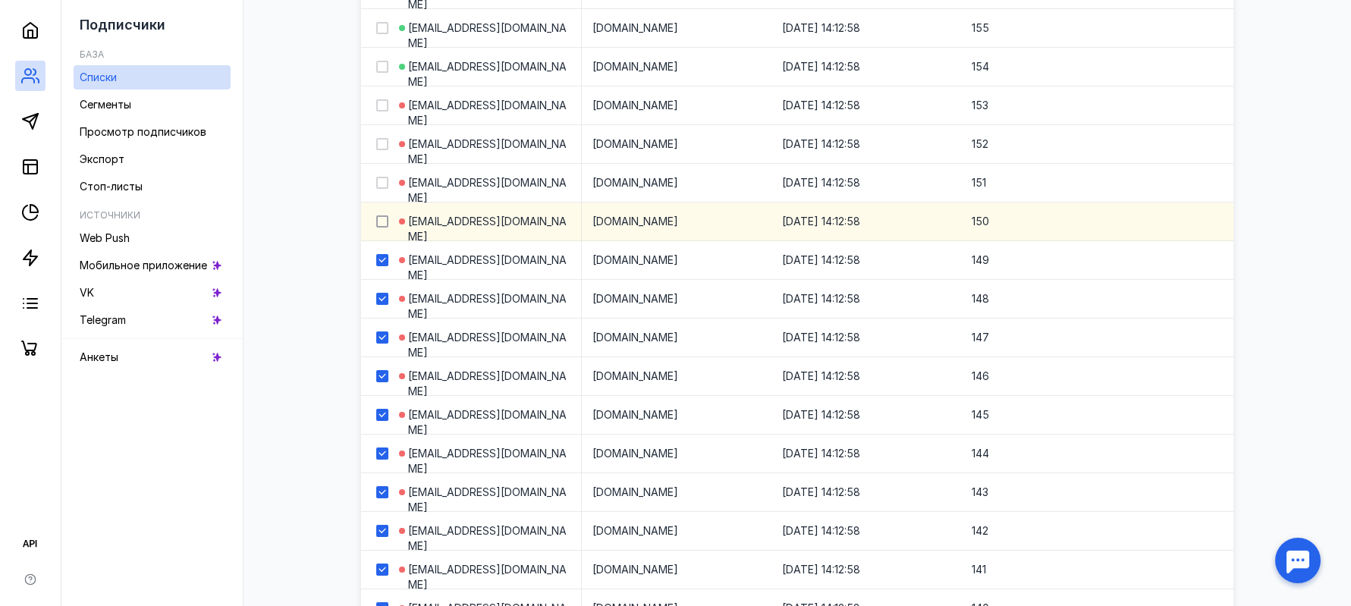
click at [384, 224] on icon at bounding box center [382, 221] width 11 height 11
click at [384, 224] on input "checkbox" at bounding box center [381, 219] width 10 height 10
checkbox input "true"
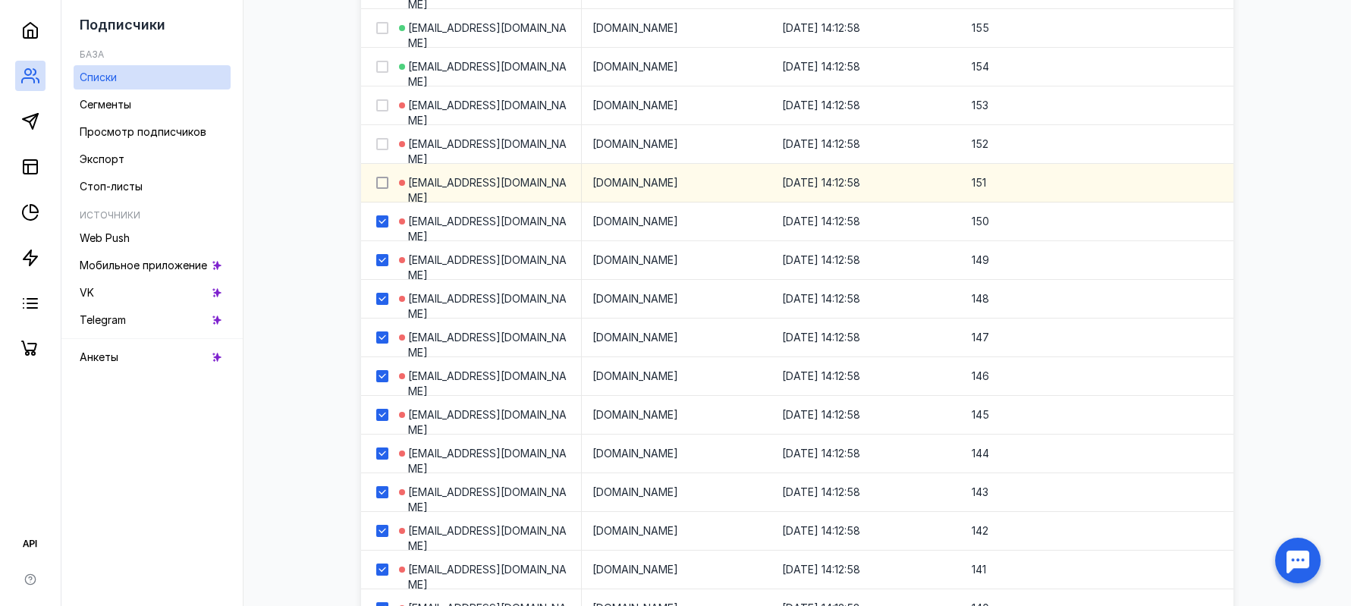
click at [384, 185] on icon at bounding box center [382, 182] width 11 height 11
click at [384, 185] on input "checkbox" at bounding box center [381, 180] width 10 height 10
checkbox input "true"
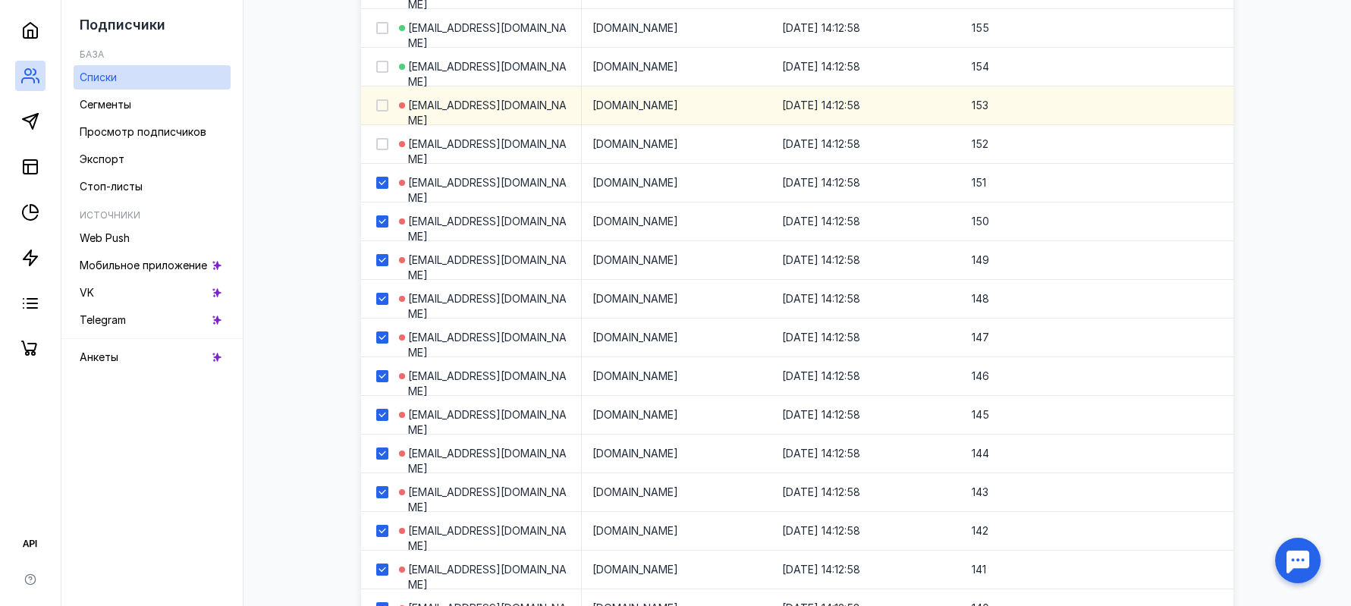
drag, startPoint x: 380, startPoint y: 148, endPoint x: 384, endPoint y: 120, distance: 28.3
click at [380, 147] on icon at bounding box center [382, 144] width 11 height 11
click at [380, 146] on input "checkbox" at bounding box center [381, 142] width 10 height 10
checkbox input "true"
click at [384, 103] on icon at bounding box center [382, 105] width 11 height 11
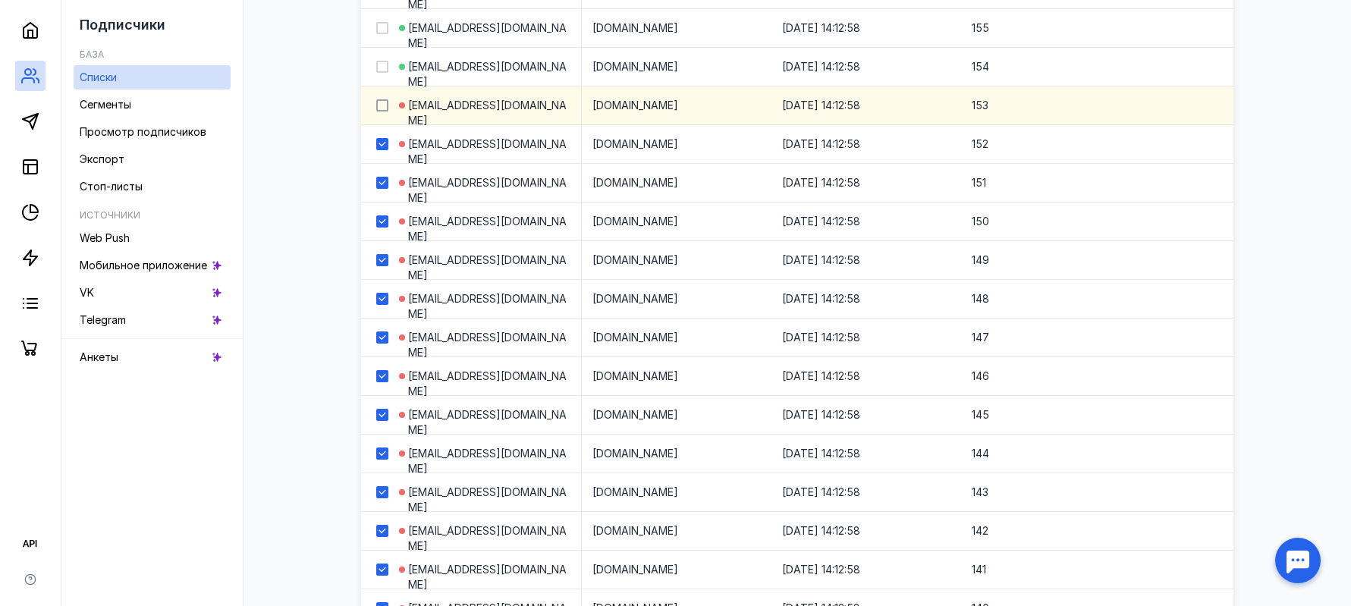
click at [384, 103] on input "checkbox" at bounding box center [381, 103] width 10 height 10
checkbox input "true"
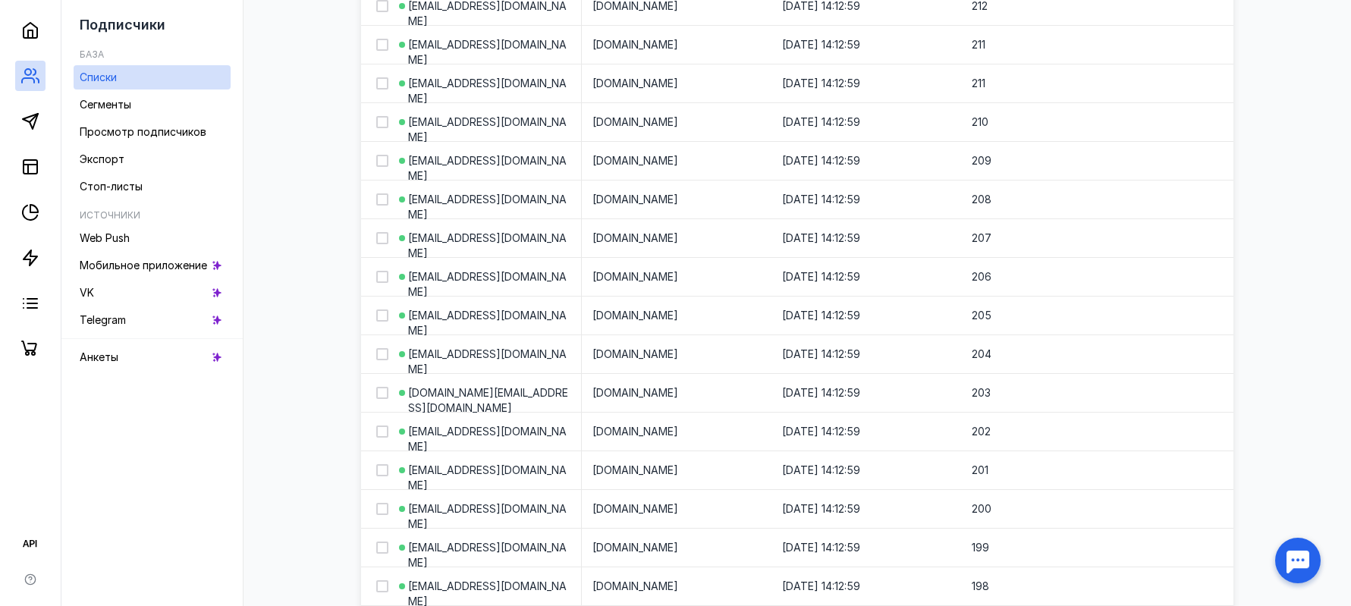
scroll to position [8466, 0]
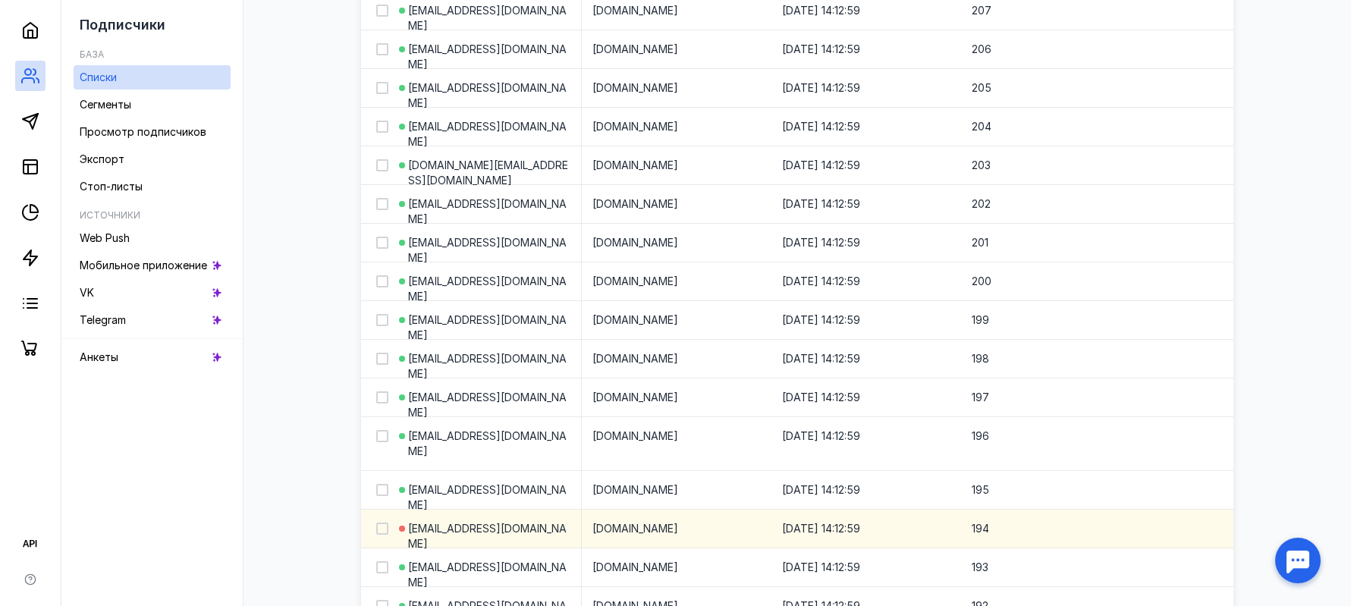
click at [382, 528] on icon at bounding box center [382, 528] width 11 height 11
click at [382, 528] on input "checkbox" at bounding box center [381, 526] width 10 height 10
checkbox input "true"
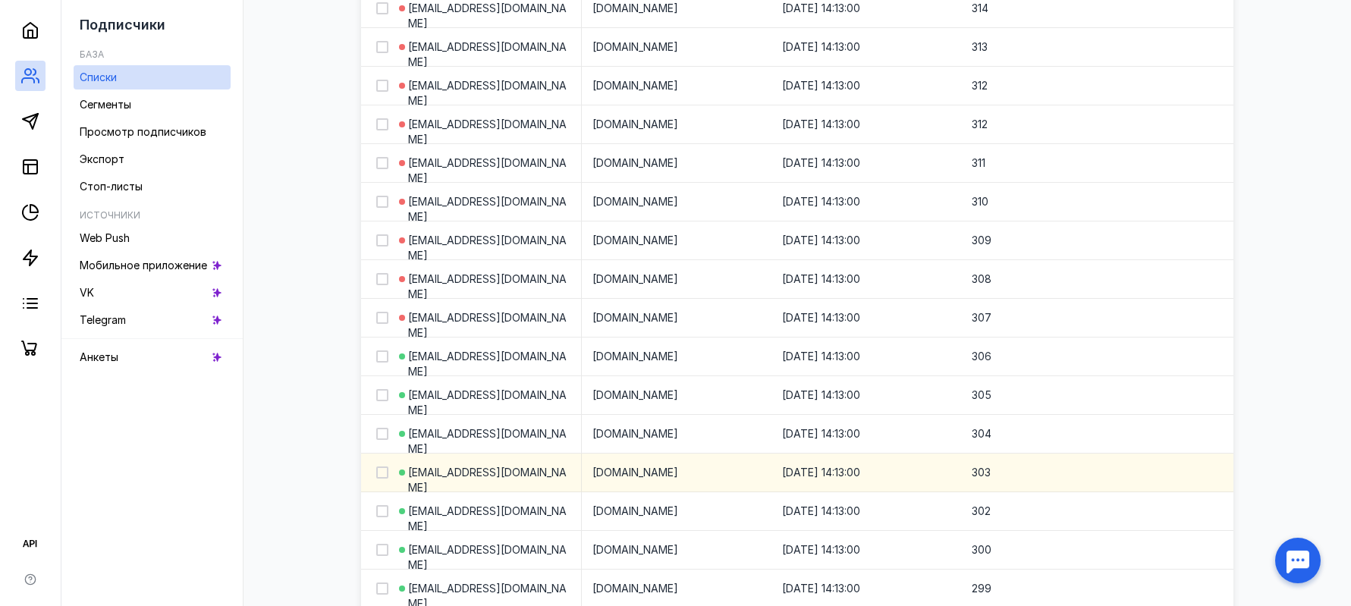
scroll to position [4295, 0]
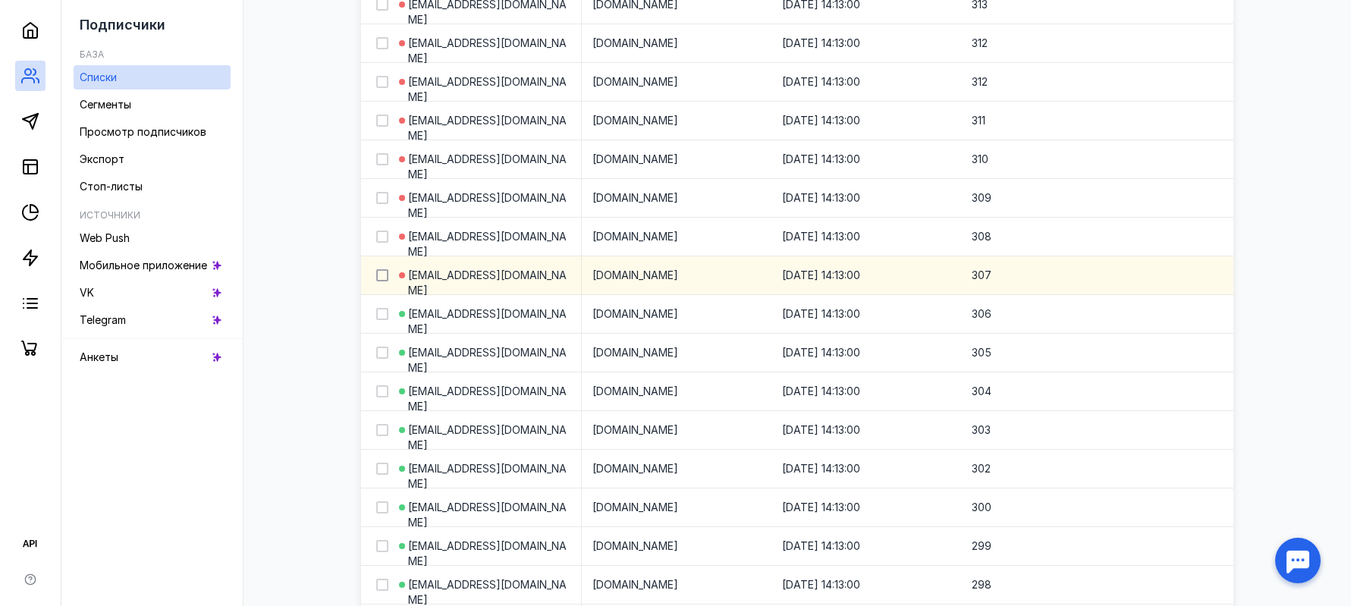
click at [382, 273] on icon at bounding box center [382, 275] width 11 height 11
click at [382, 273] on input "checkbox" at bounding box center [381, 273] width 10 height 10
checkbox input "true"
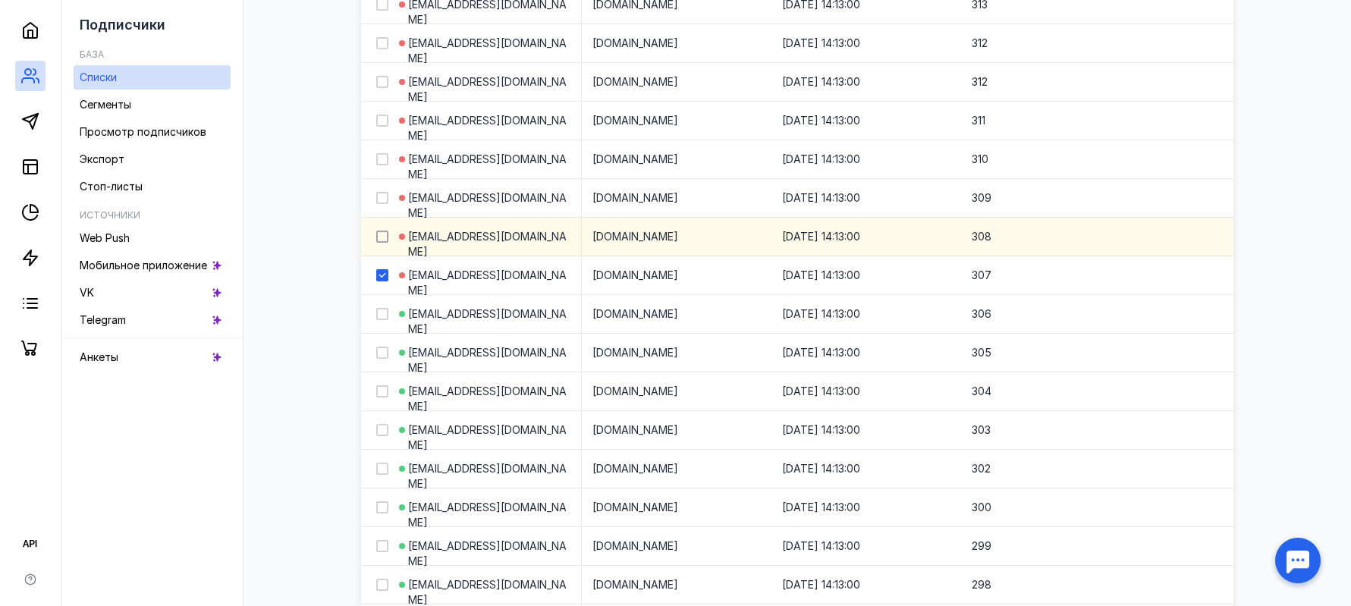
click at [383, 236] on icon at bounding box center [382, 236] width 11 height 11
click at [383, 236] on input "checkbox" at bounding box center [381, 234] width 10 height 10
checkbox input "true"
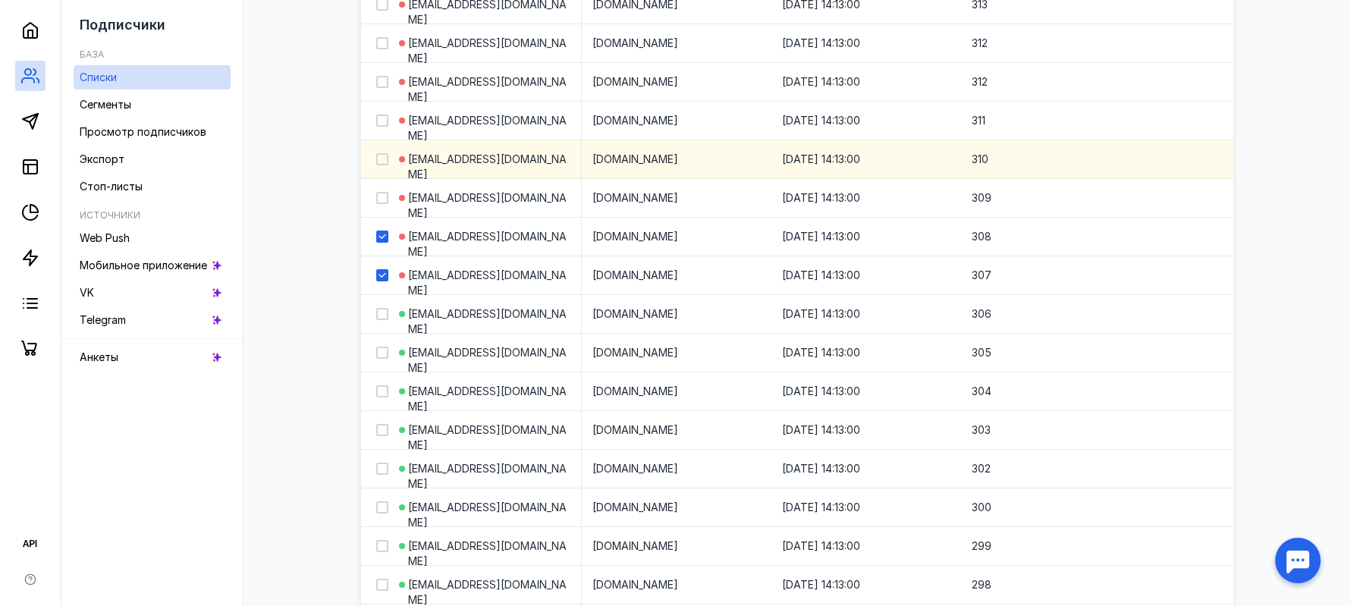
drag, startPoint x: 381, startPoint y: 197, endPoint x: 380, endPoint y: 166, distance: 31.1
click at [381, 196] on icon at bounding box center [382, 198] width 11 height 11
click at [381, 196] on input "checkbox" at bounding box center [381, 195] width 10 height 10
checkbox input "true"
click at [380, 160] on icon at bounding box center [381, 159] width 7 height 5
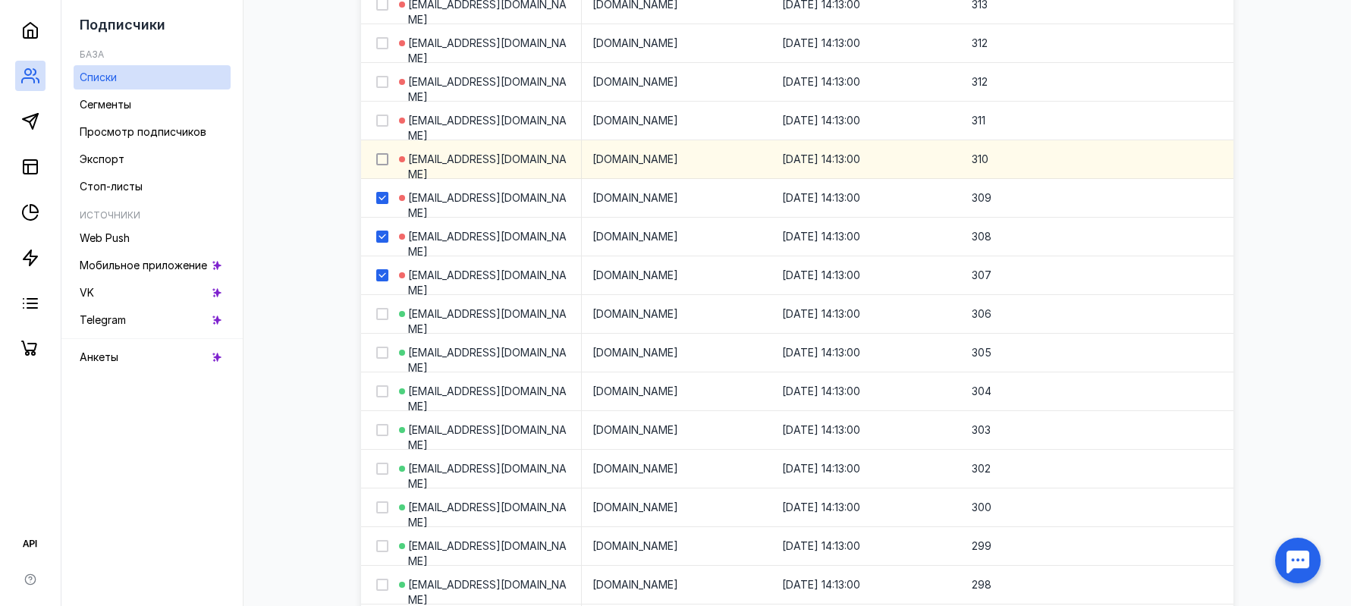
click at [380, 160] on input "checkbox" at bounding box center [381, 157] width 10 height 10
checkbox input "true"
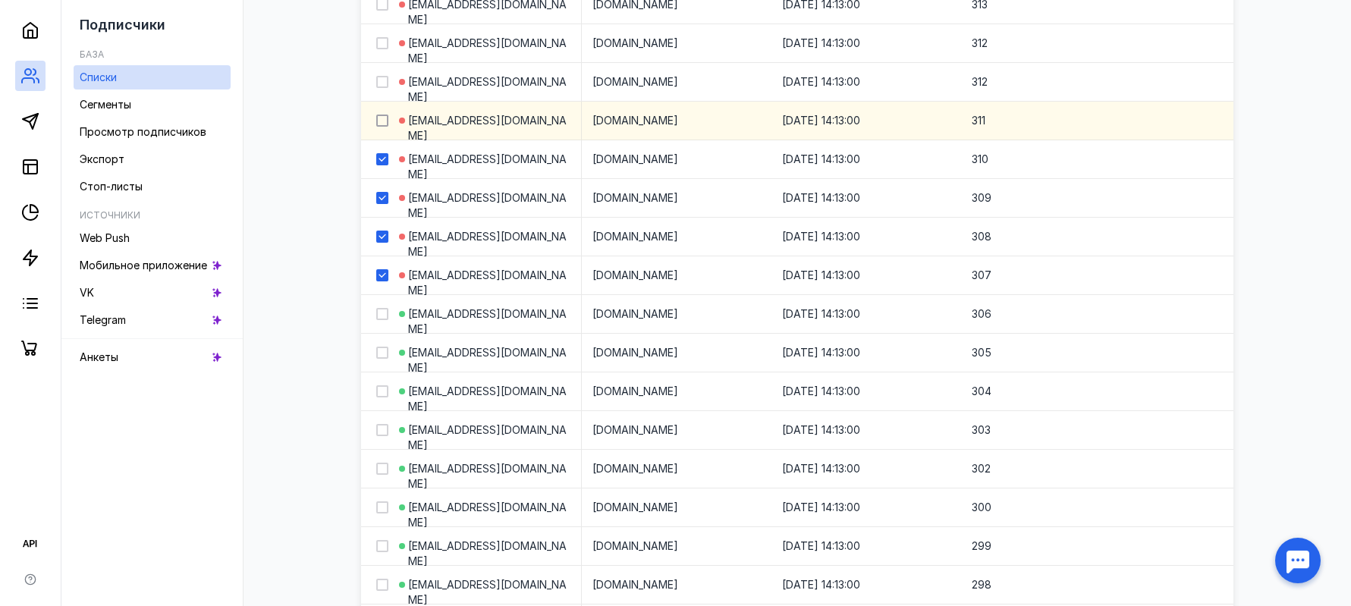
click at [383, 119] on icon at bounding box center [382, 120] width 11 height 11
click at [383, 119] on input "checkbox" at bounding box center [381, 118] width 10 height 10
checkbox input "true"
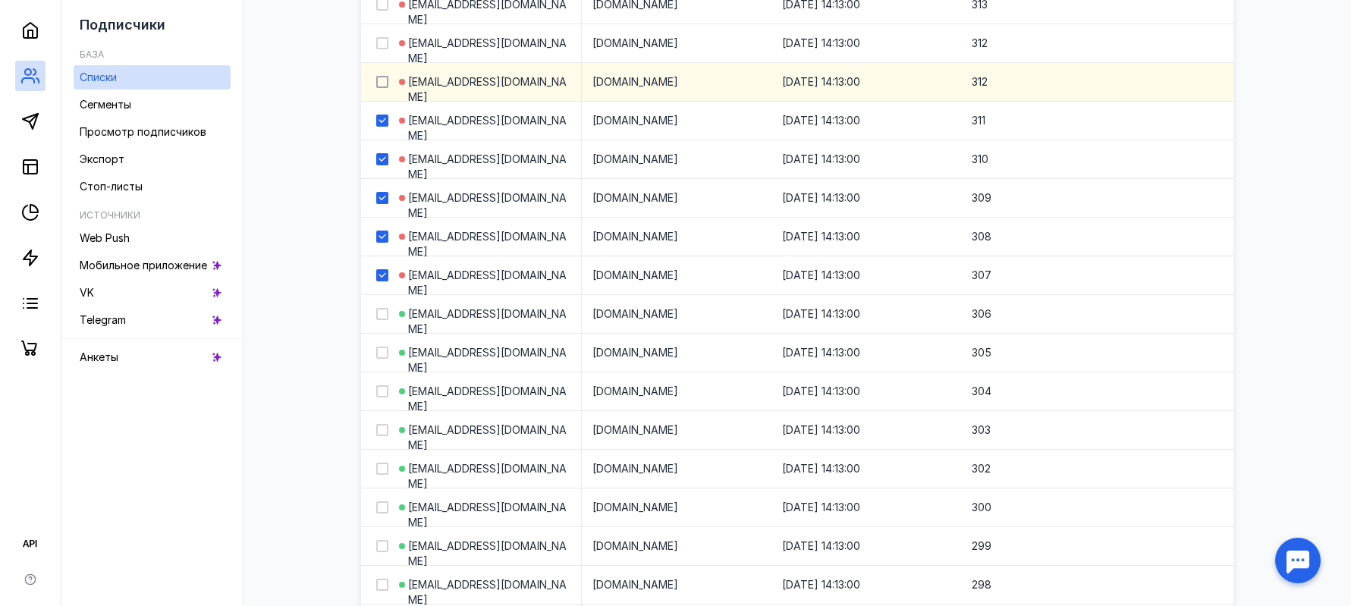
click at [385, 86] on icon at bounding box center [382, 82] width 11 height 11
click at [385, 84] on input "checkbox" at bounding box center [381, 79] width 10 height 10
checkbox input "true"
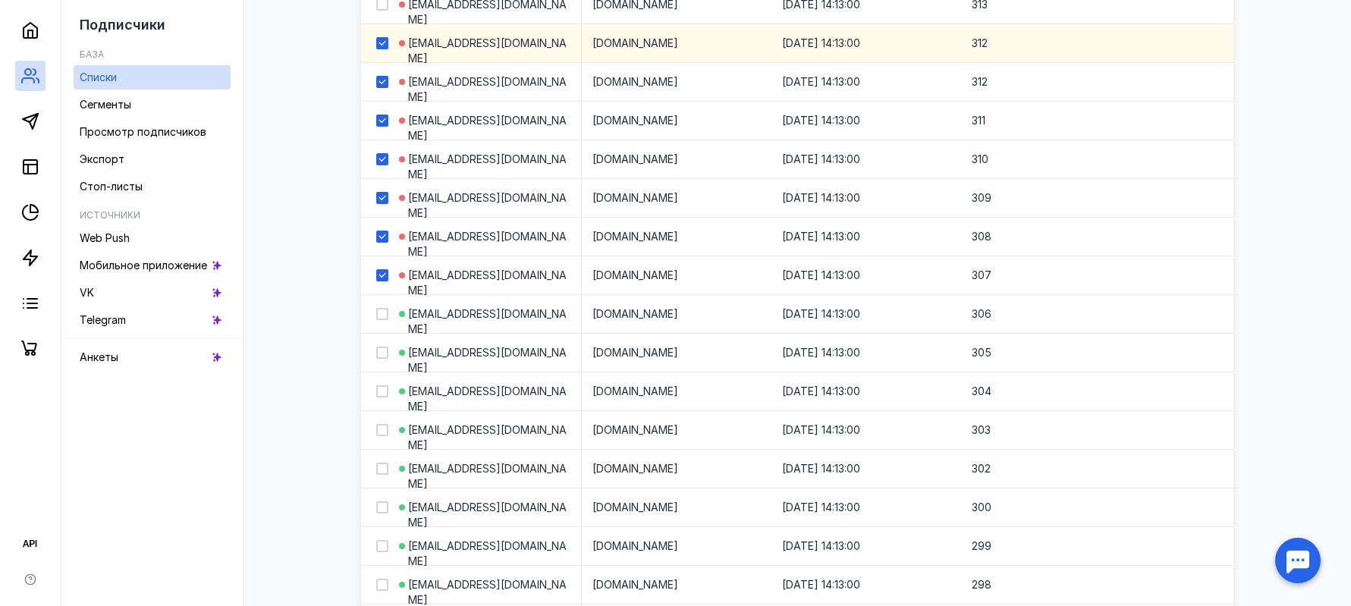
click at [384, 47] on icon at bounding box center [382, 43] width 11 height 11
click at [384, 46] on input "checkbox" at bounding box center [381, 41] width 10 height 10
checkbox input "false"
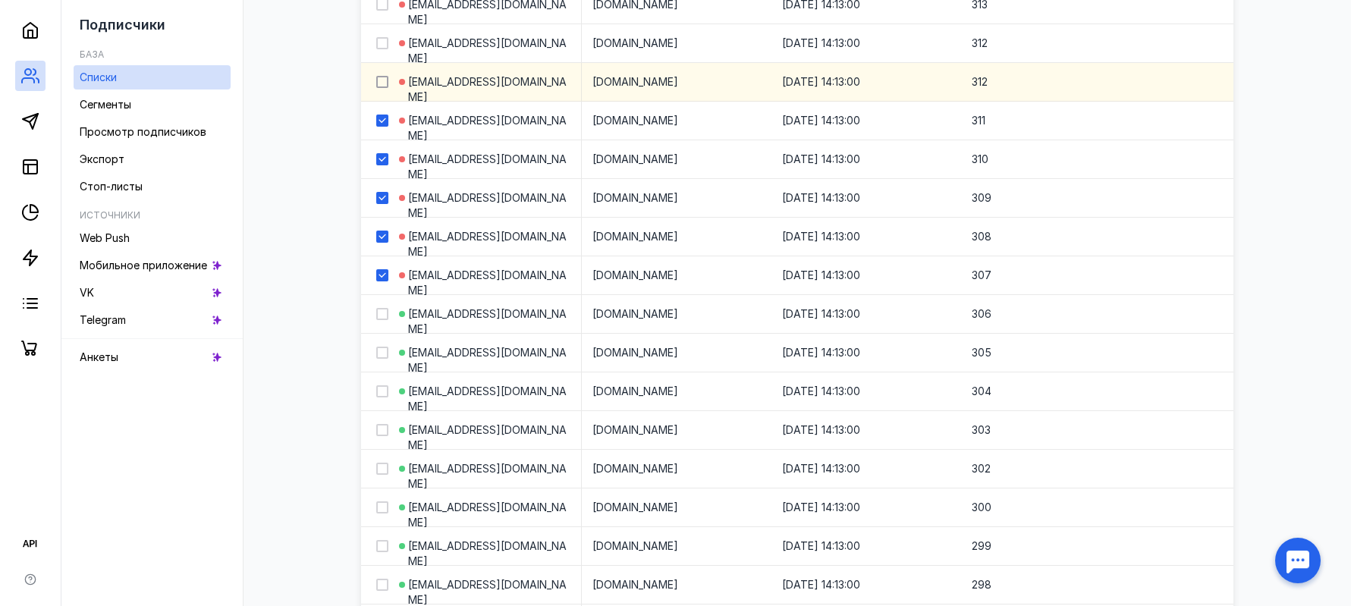
click at [381, 77] on div at bounding box center [382, 82] width 12 height 12
click at [381, 77] on input "checkbox" at bounding box center [381, 79] width 10 height 10
checkbox input "true"
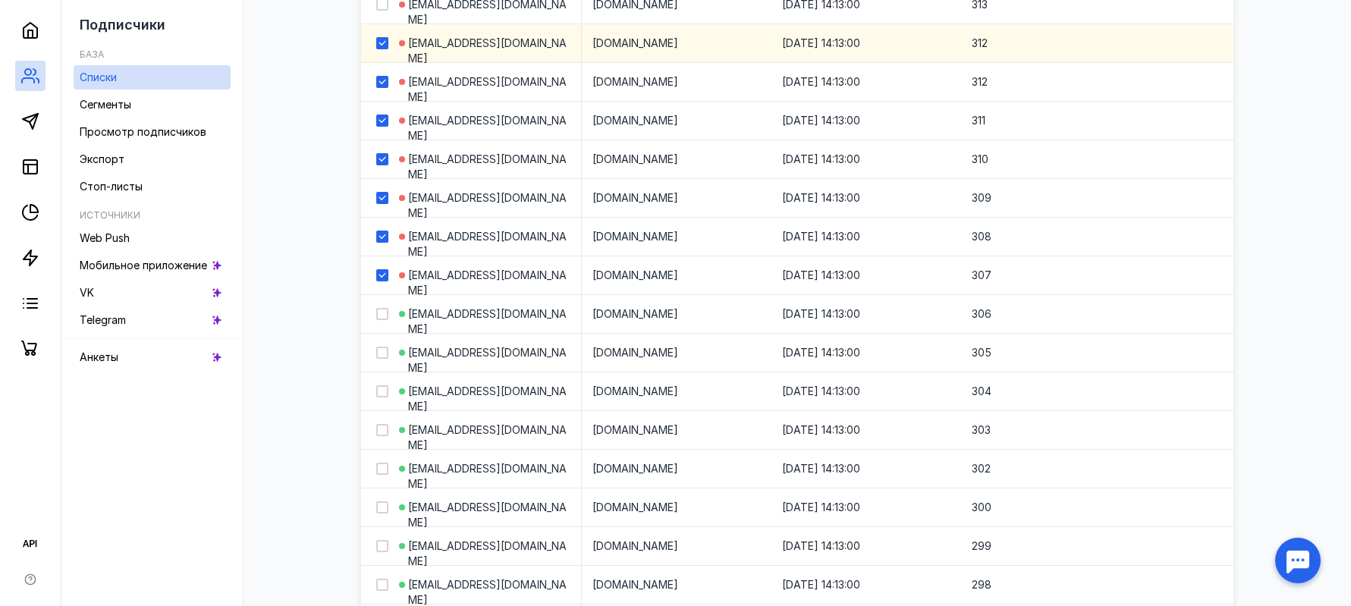
click at [380, 39] on icon at bounding box center [382, 43] width 11 height 11
click at [380, 39] on input "checkbox" at bounding box center [381, 41] width 10 height 10
checkbox input "false"
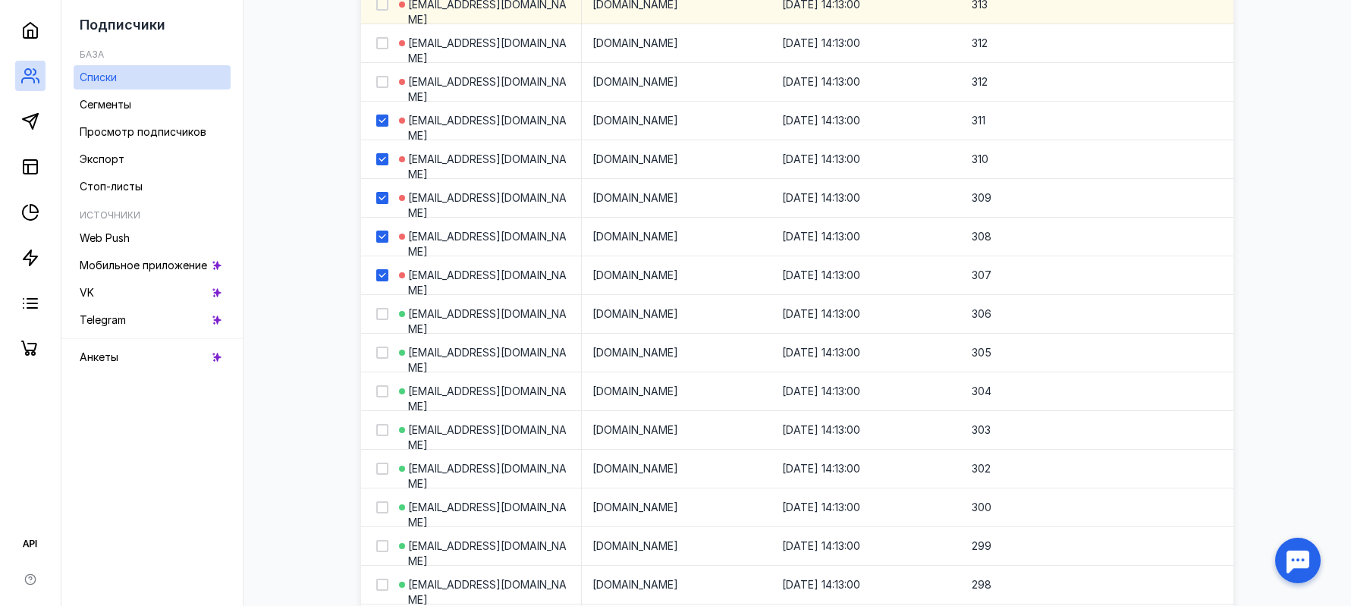
checkbox input "false"
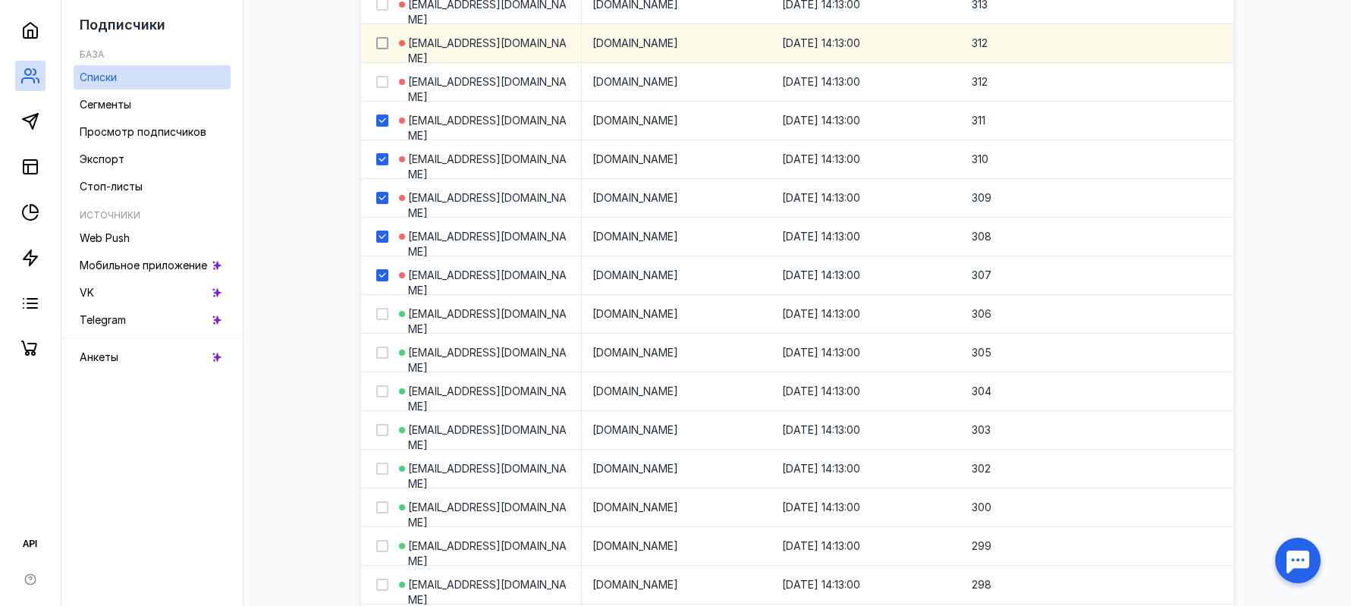
click at [387, 42] on div at bounding box center [382, 43] width 12 height 12
click at [386, 42] on input "checkbox" at bounding box center [381, 41] width 10 height 10
checkbox input "true"
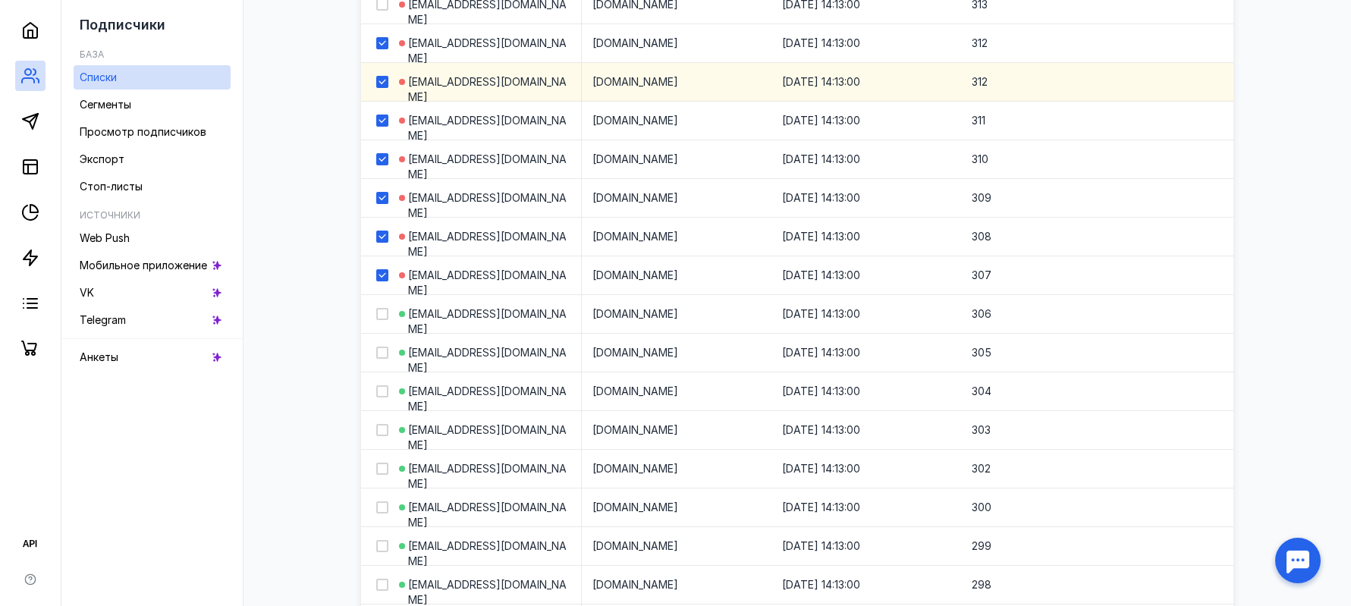
checkbox input "true"
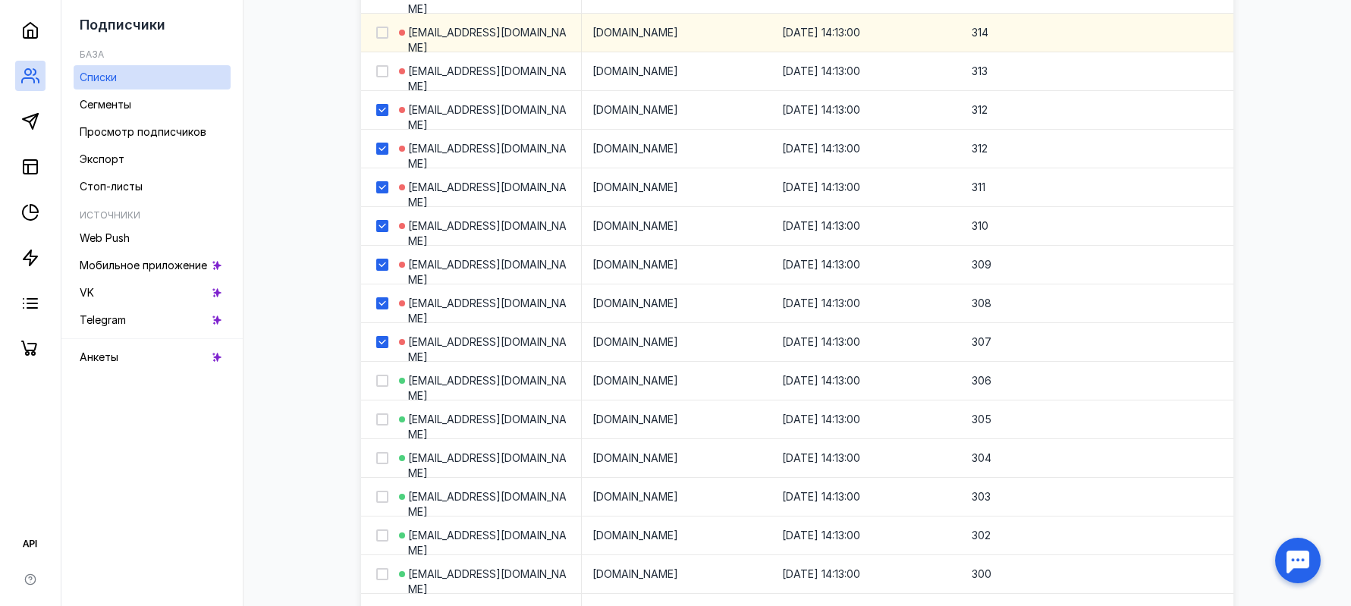
scroll to position [4143, 0]
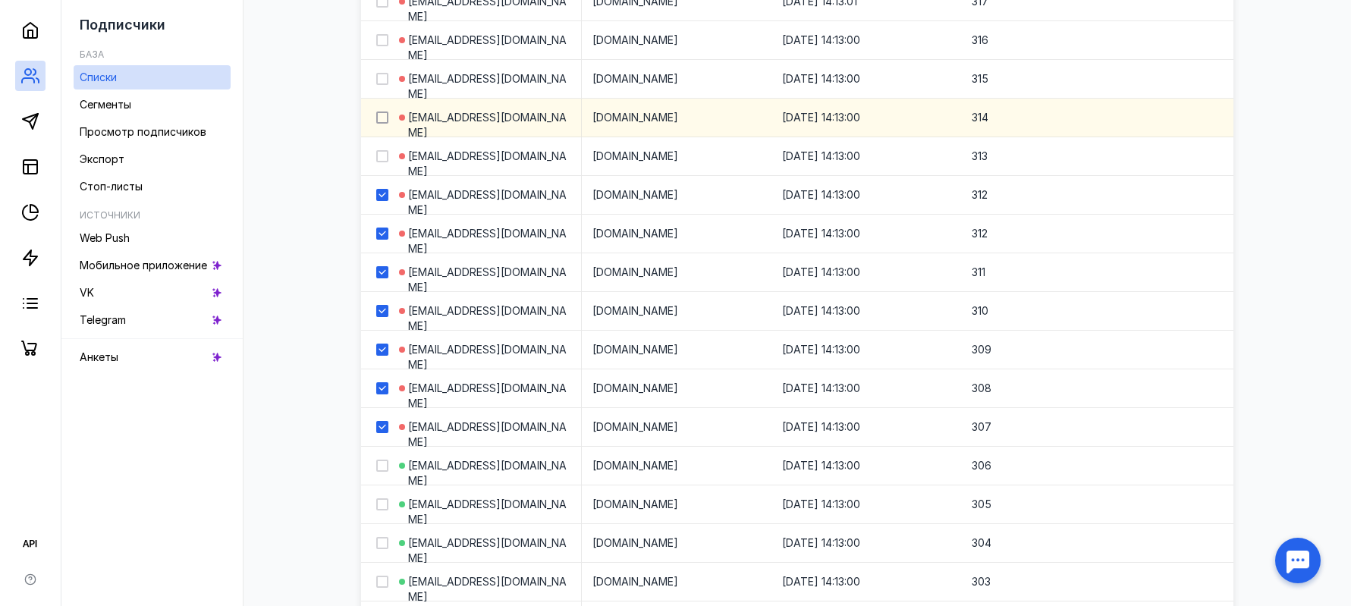
drag, startPoint x: 381, startPoint y: 152, endPoint x: 382, endPoint y: 112, distance: 40.2
click at [381, 149] on label at bounding box center [382, 156] width 12 height 15
click at [381, 149] on input "checkbox" at bounding box center [381, 154] width 10 height 10
checkbox input "true"
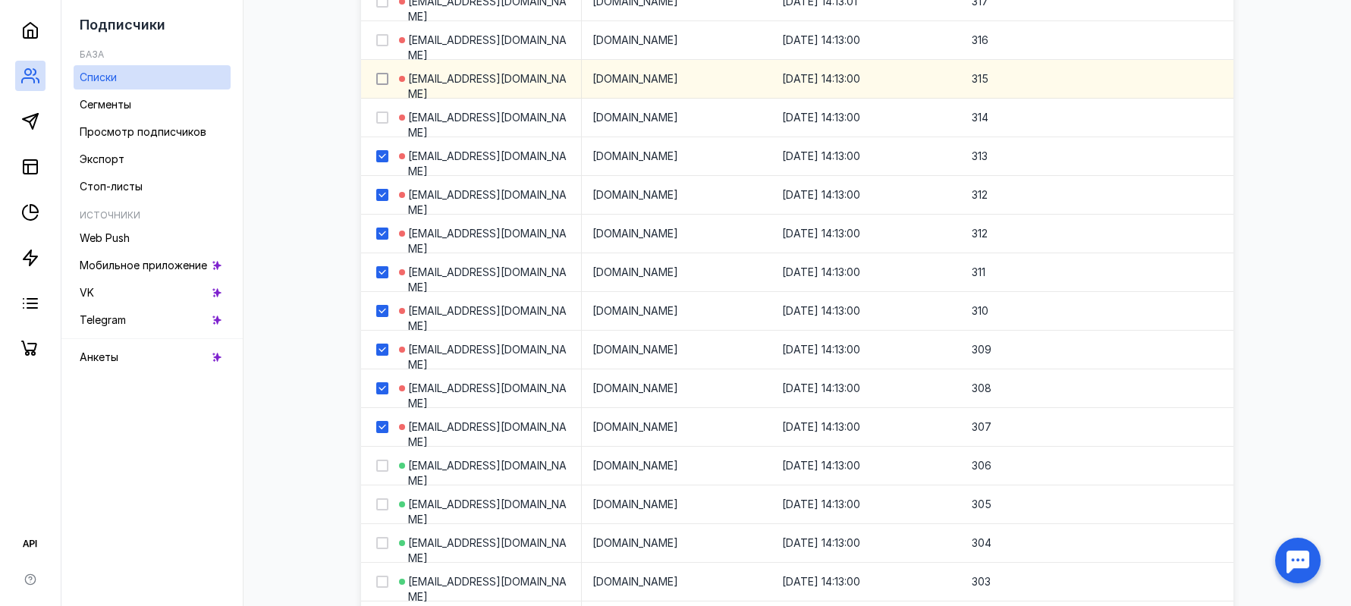
drag, startPoint x: 382, startPoint y: 112, endPoint x: 382, endPoint y: 83, distance: 29.6
click at [382, 109] on div at bounding box center [376, 118] width 30 height 38
click at [383, 77] on icon at bounding box center [382, 79] width 11 height 11
click at [383, 77] on input "checkbox" at bounding box center [381, 76] width 10 height 10
checkbox input "true"
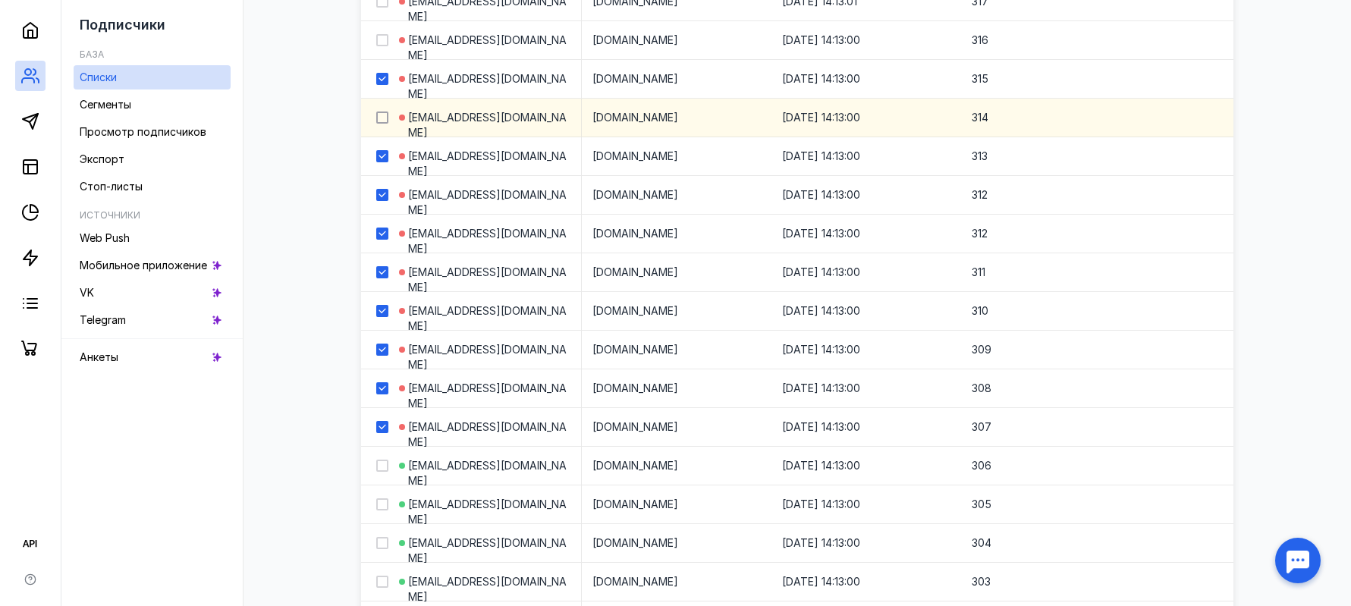
click at [384, 118] on icon at bounding box center [382, 117] width 11 height 11
click at [384, 118] on input "checkbox" at bounding box center [381, 115] width 10 height 10
checkbox input "true"
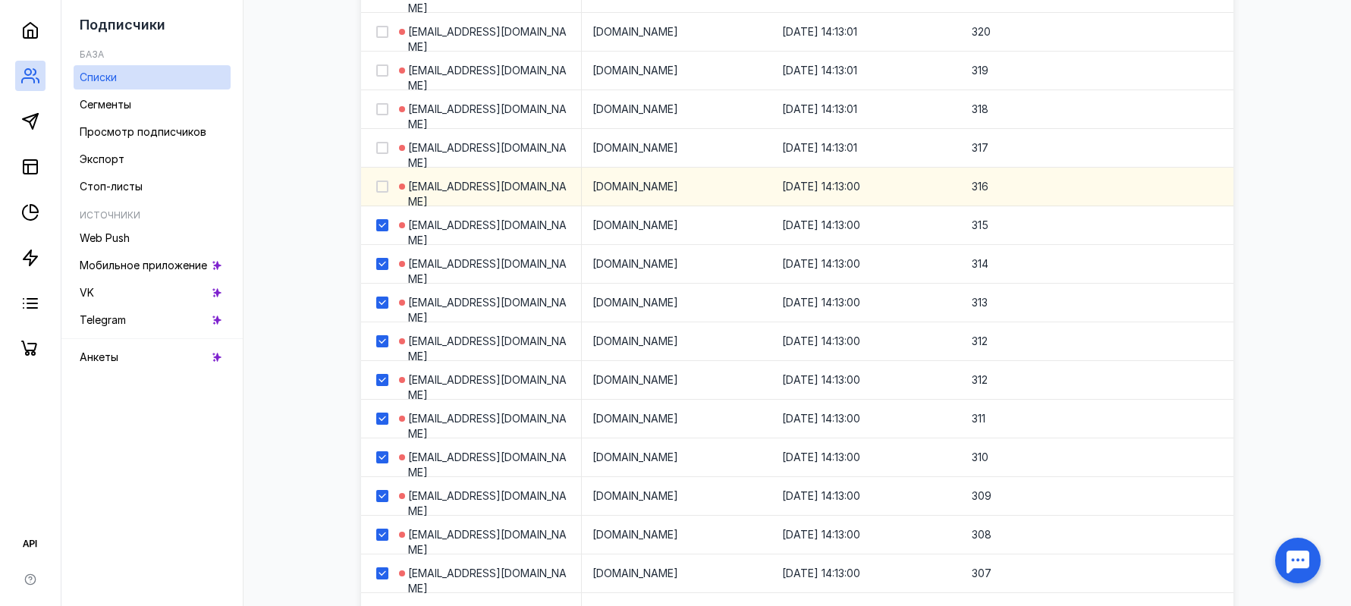
scroll to position [3991, 0]
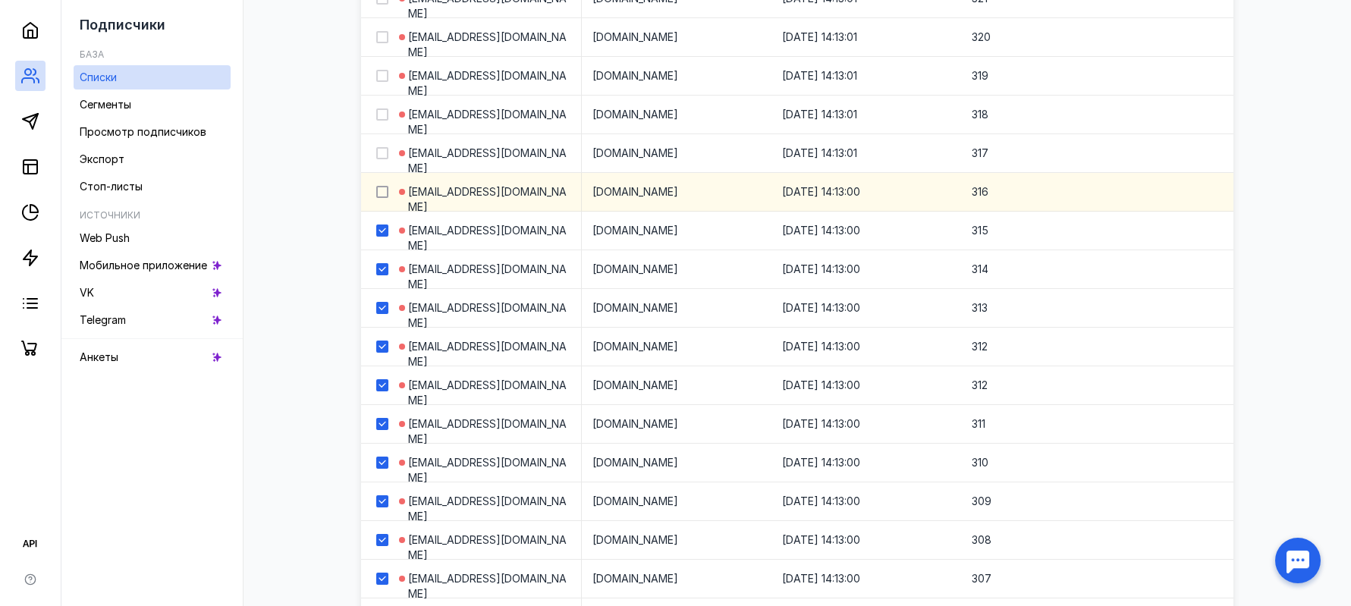
click at [382, 187] on icon at bounding box center [382, 192] width 11 height 11
click at [382, 187] on input "checkbox" at bounding box center [381, 189] width 10 height 10
checkbox input "true"
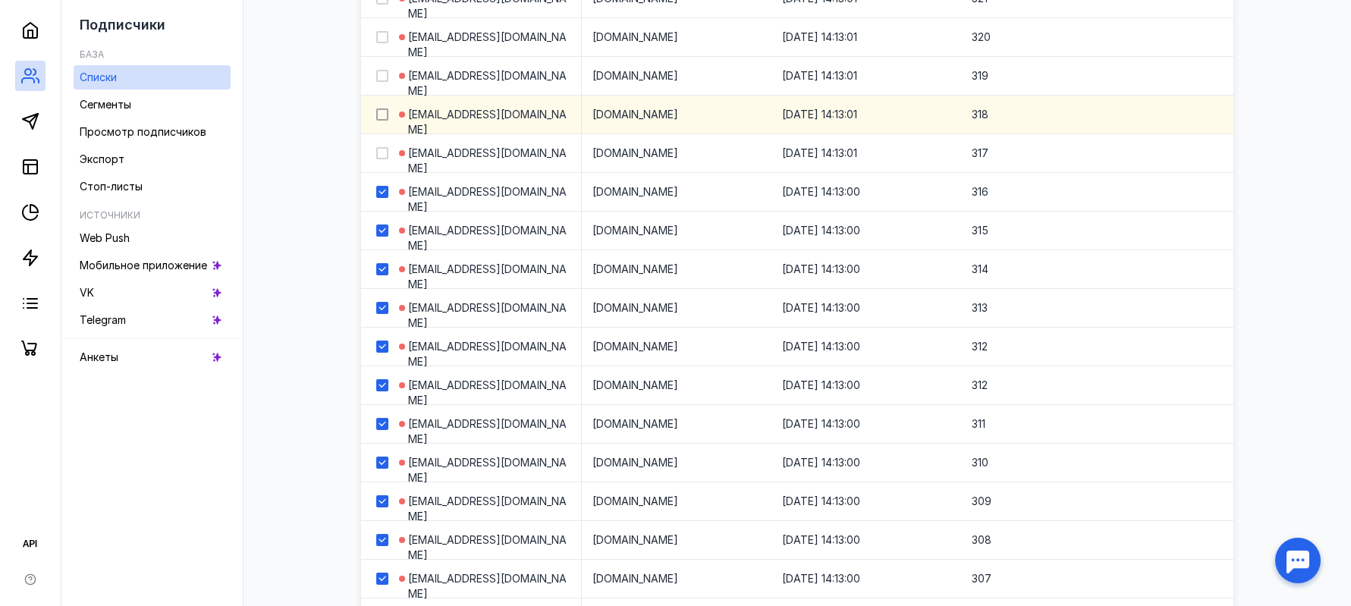
drag, startPoint x: 382, startPoint y: 151, endPoint x: 387, endPoint y: 110, distance: 41.2
click at [382, 150] on icon at bounding box center [382, 153] width 11 height 11
click at [382, 150] on input "checkbox" at bounding box center [381, 151] width 10 height 10
checkbox input "true"
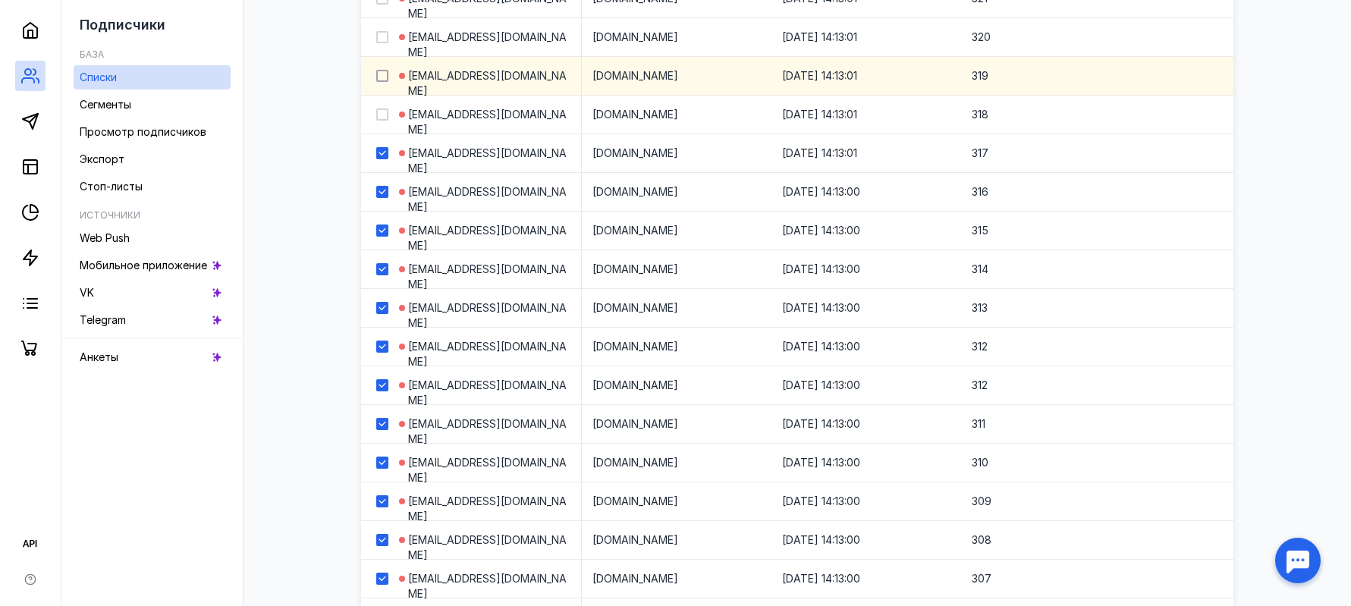
drag, startPoint x: 387, startPoint y: 110, endPoint x: 381, endPoint y: 73, distance: 37.7
click at [387, 109] on div at bounding box center [382, 114] width 12 height 12
click at [386, 109] on input "checkbox" at bounding box center [381, 112] width 10 height 10
checkbox input "true"
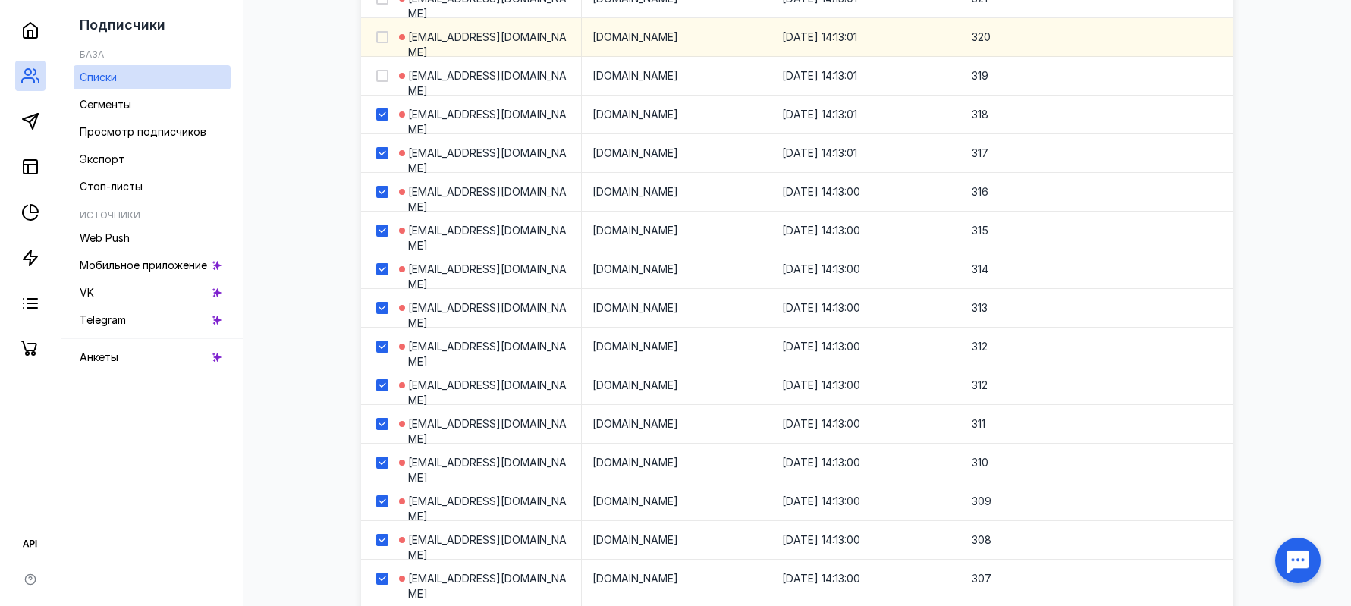
drag, startPoint x: 381, startPoint y: 71, endPoint x: 387, endPoint y: 43, distance: 28.7
click at [382, 68] on label at bounding box center [382, 75] width 12 height 15
click at [382, 68] on input "checkbox" at bounding box center [381, 73] width 10 height 10
checkbox input "true"
click at [386, 39] on icon at bounding box center [382, 37] width 11 height 11
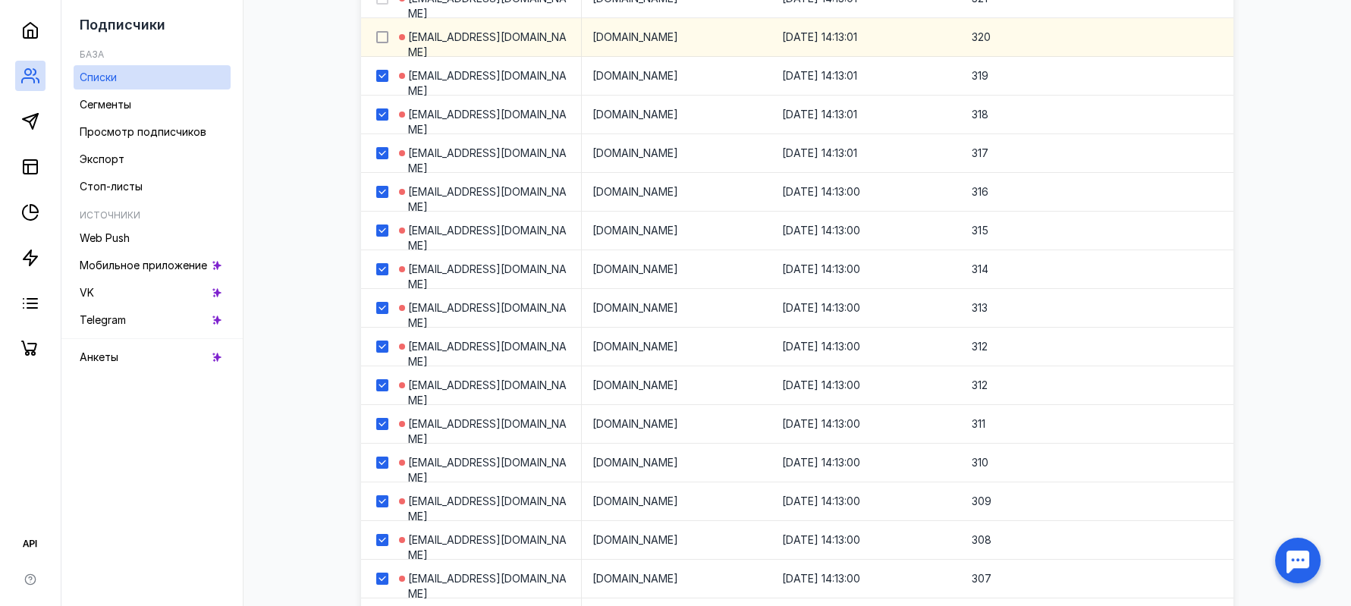
click at [386, 39] on input "checkbox" at bounding box center [381, 35] width 10 height 10
checkbox input "true"
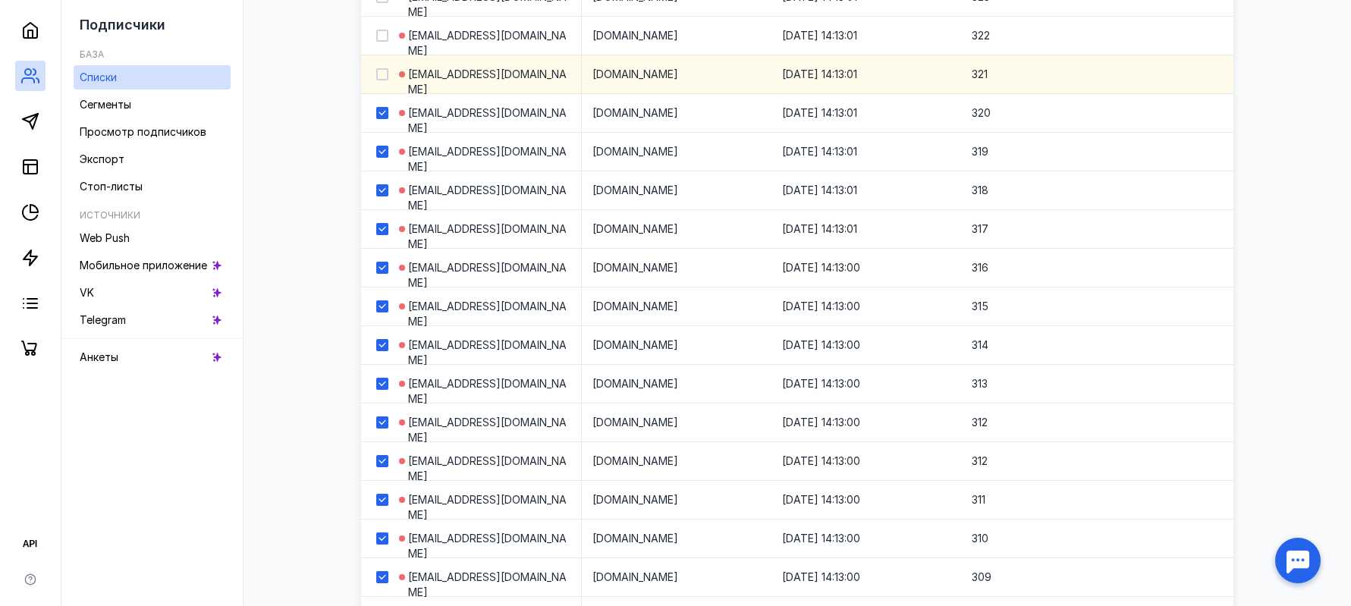
scroll to position [3840, 0]
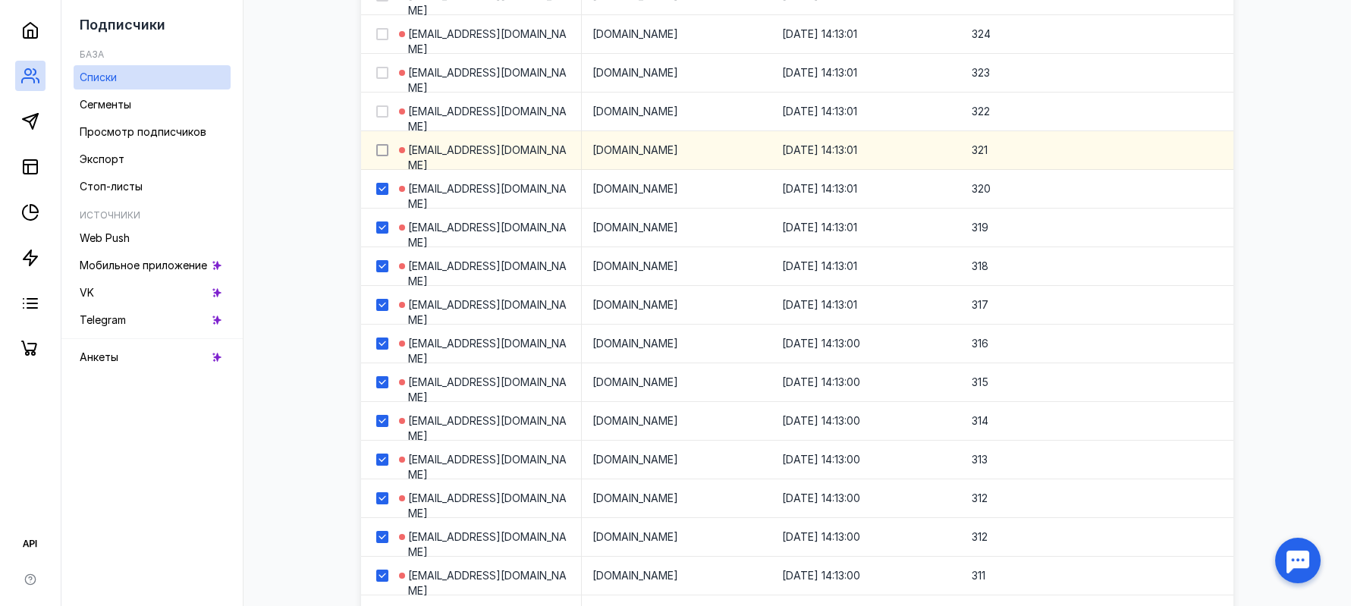
click at [378, 147] on icon at bounding box center [382, 150] width 11 height 11
click at [378, 147] on input "checkbox" at bounding box center [381, 148] width 10 height 10
checkbox input "true"
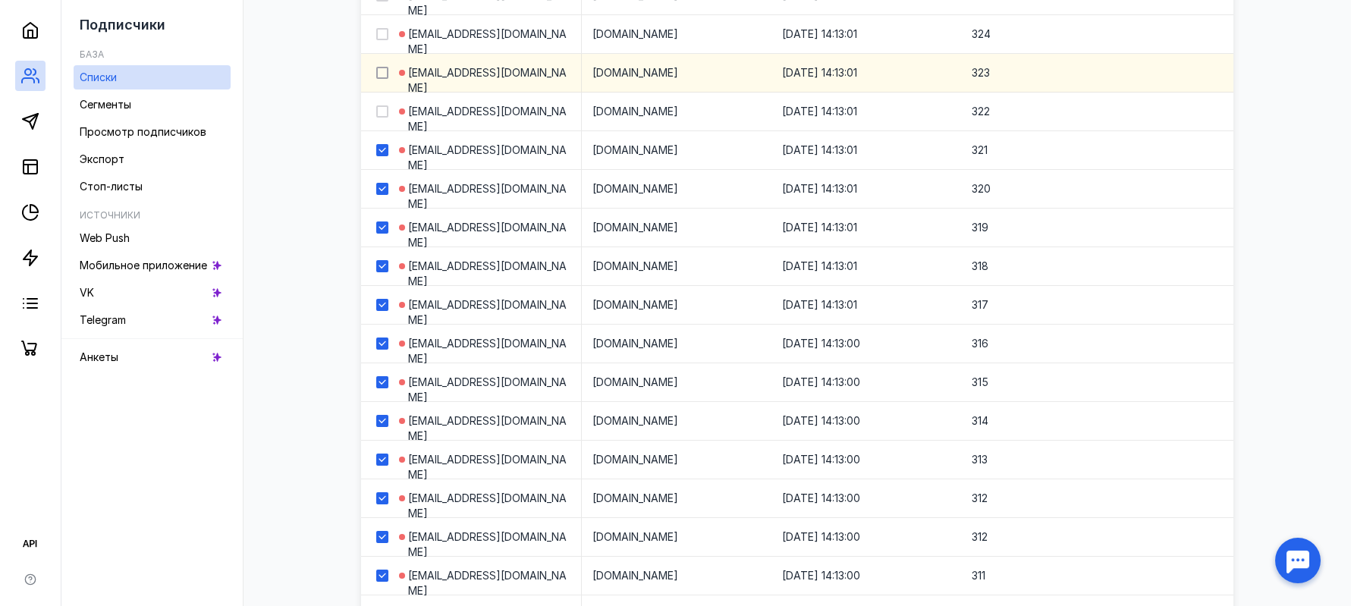
drag, startPoint x: 384, startPoint y: 109, endPoint x: 384, endPoint y: 68, distance: 41.0
click at [384, 106] on div at bounding box center [382, 111] width 12 height 12
click at [384, 106] on input "checkbox" at bounding box center [381, 109] width 10 height 10
checkbox input "true"
click at [384, 68] on icon at bounding box center [382, 72] width 11 height 11
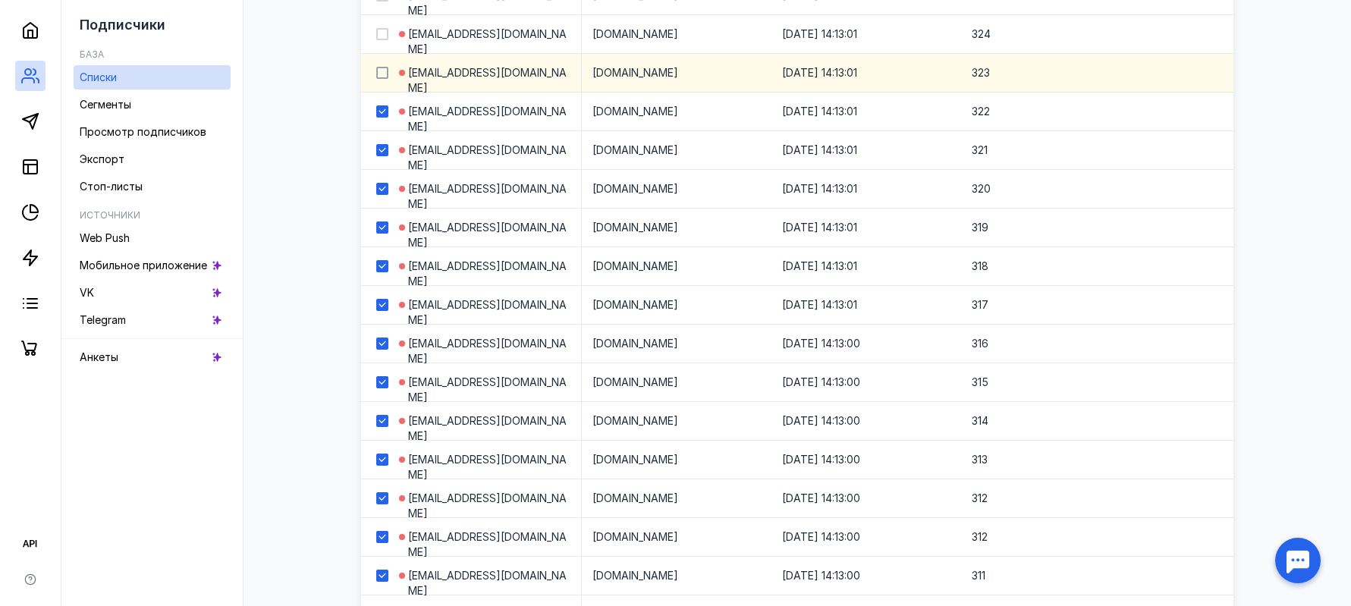
click at [384, 68] on input "checkbox" at bounding box center [381, 70] width 10 height 10
checkbox input "true"
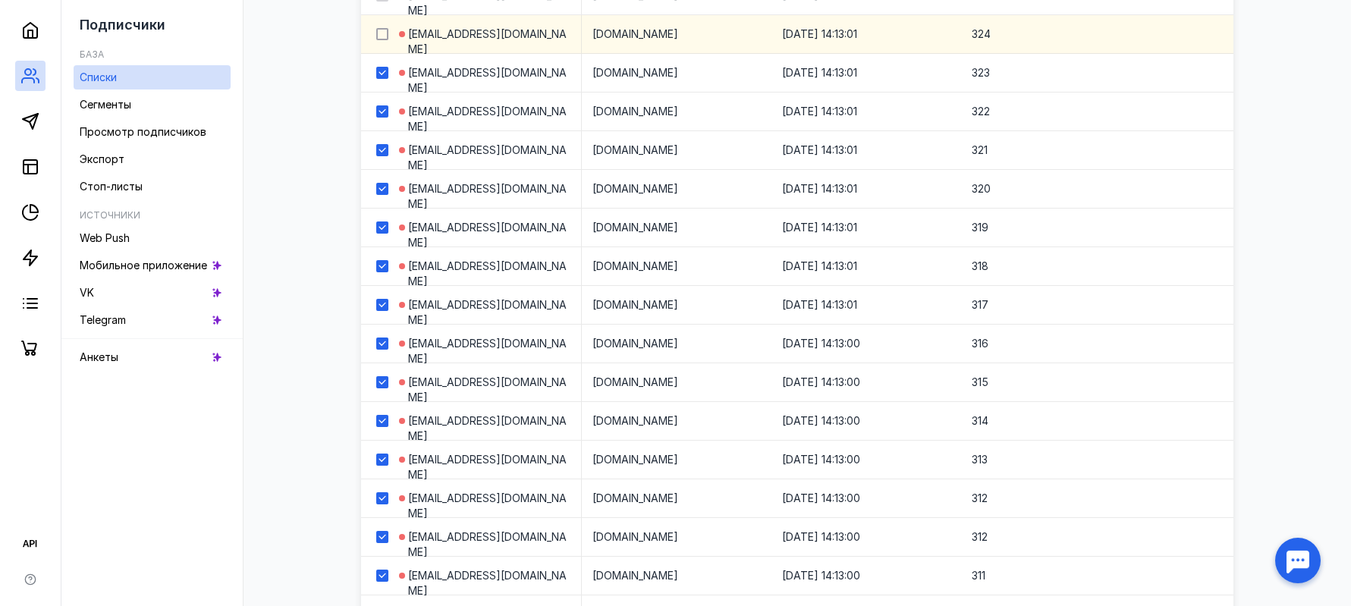
click at [388, 37] on div at bounding box center [382, 34] width 12 height 12
click at [386, 36] on input "checkbox" at bounding box center [381, 32] width 10 height 10
checkbox input "true"
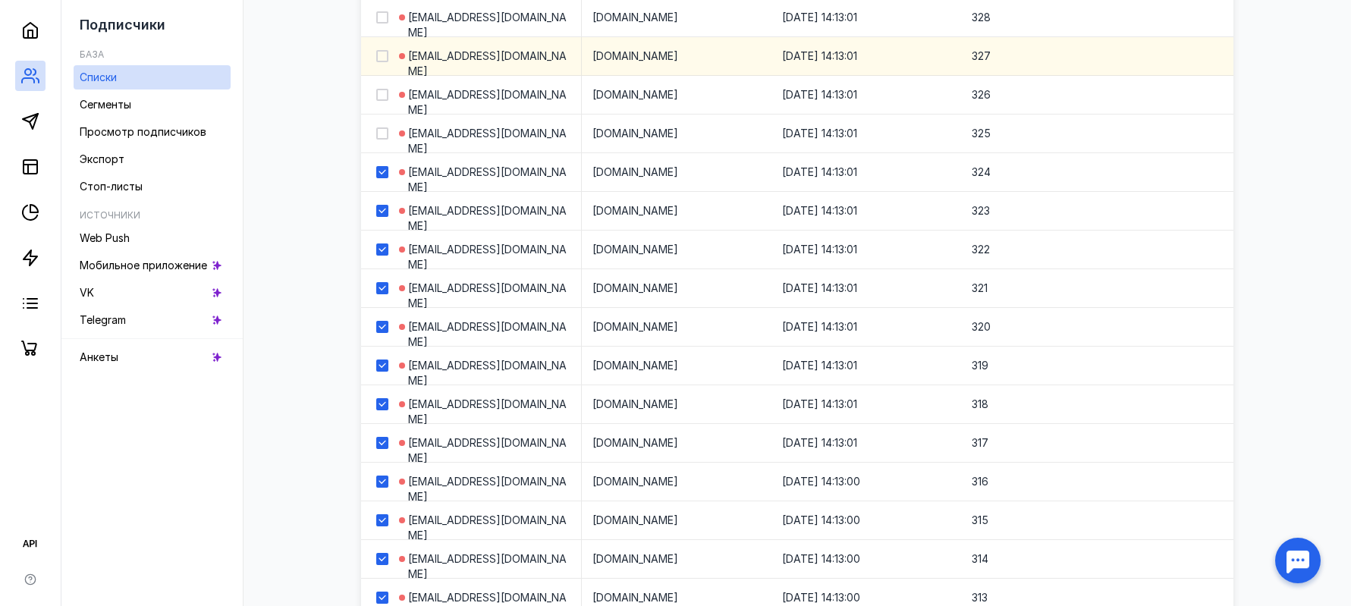
scroll to position [3612, 0]
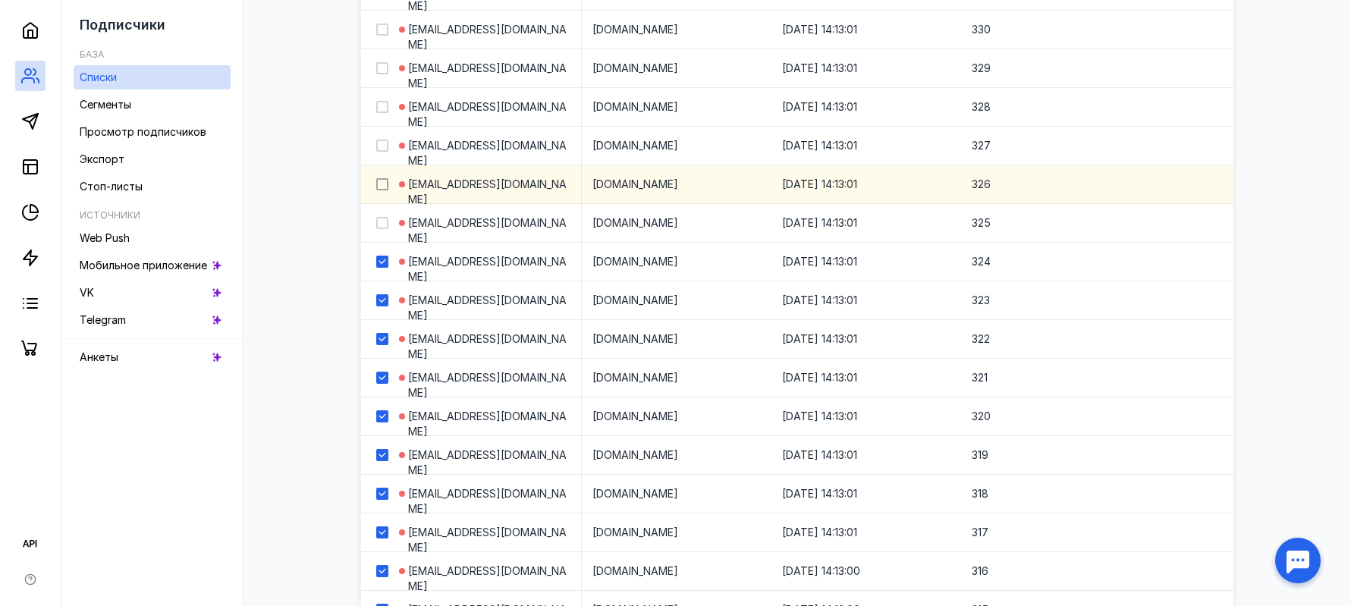
drag, startPoint x: 384, startPoint y: 222, endPoint x: 379, endPoint y: 188, distance: 34.5
click at [383, 218] on icon at bounding box center [382, 223] width 11 height 11
click at [383, 218] on input "checkbox" at bounding box center [381, 220] width 10 height 10
checkbox input "true"
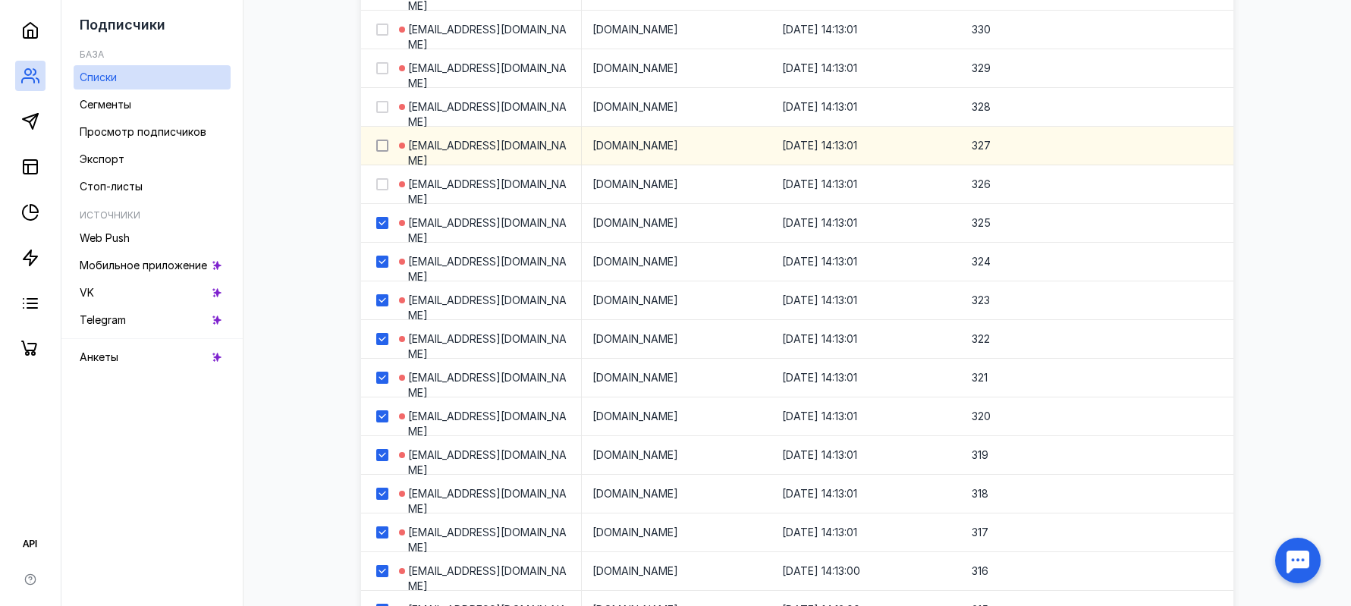
drag, startPoint x: 379, startPoint y: 188, endPoint x: 384, endPoint y: 148, distance: 40.4
click at [378, 186] on icon at bounding box center [382, 184] width 11 height 11
click at [378, 186] on input "checkbox" at bounding box center [381, 182] width 10 height 10
checkbox input "true"
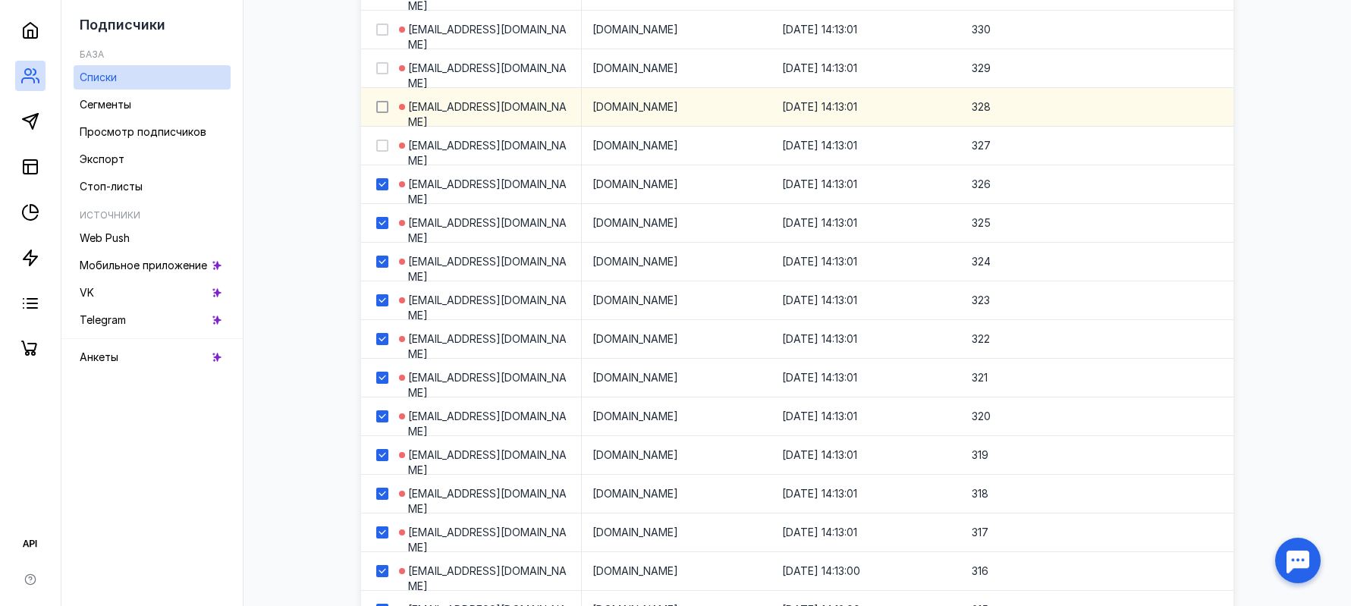
drag, startPoint x: 384, startPoint y: 142, endPoint x: 385, endPoint y: 108, distance: 34.2
click at [384, 140] on div at bounding box center [382, 146] width 12 height 12
click at [384, 140] on input "checkbox" at bounding box center [381, 143] width 10 height 10
checkbox input "true"
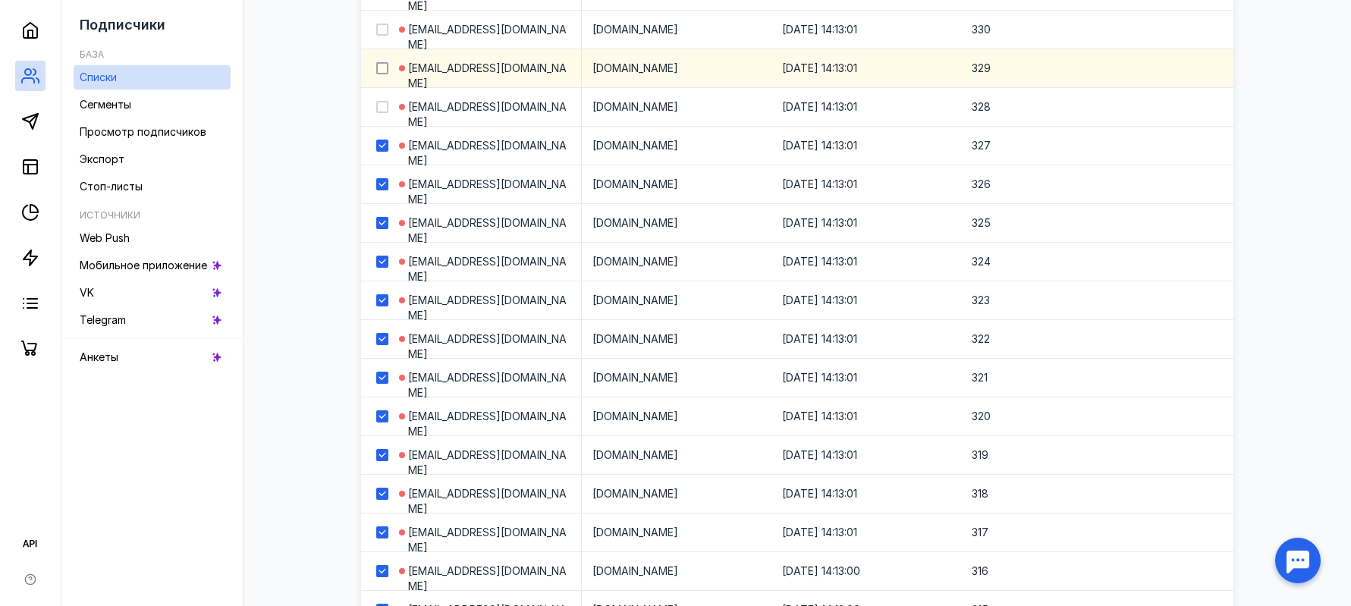
drag, startPoint x: 385, startPoint y: 105, endPoint x: 380, endPoint y: 69, distance: 36.0
click at [384, 102] on div at bounding box center [382, 107] width 12 height 12
click at [384, 102] on input "checkbox" at bounding box center [381, 104] width 10 height 10
checkbox input "true"
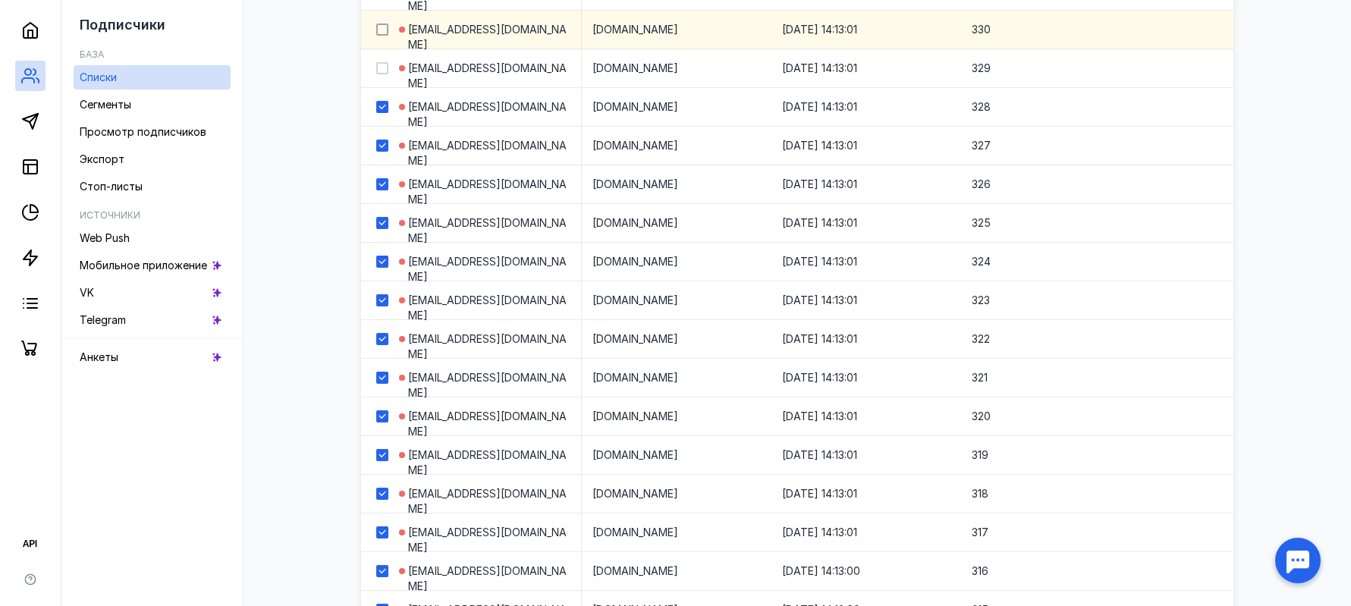
drag, startPoint x: 380, startPoint y: 67, endPoint x: 386, endPoint y: 31, distance: 36.9
click at [380, 66] on icon at bounding box center [382, 68] width 11 height 11
click at [380, 66] on input "checkbox" at bounding box center [381, 66] width 10 height 10
checkbox input "true"
click at [386, 27] on icon at bounding box center [382, 29] width 11 height 11
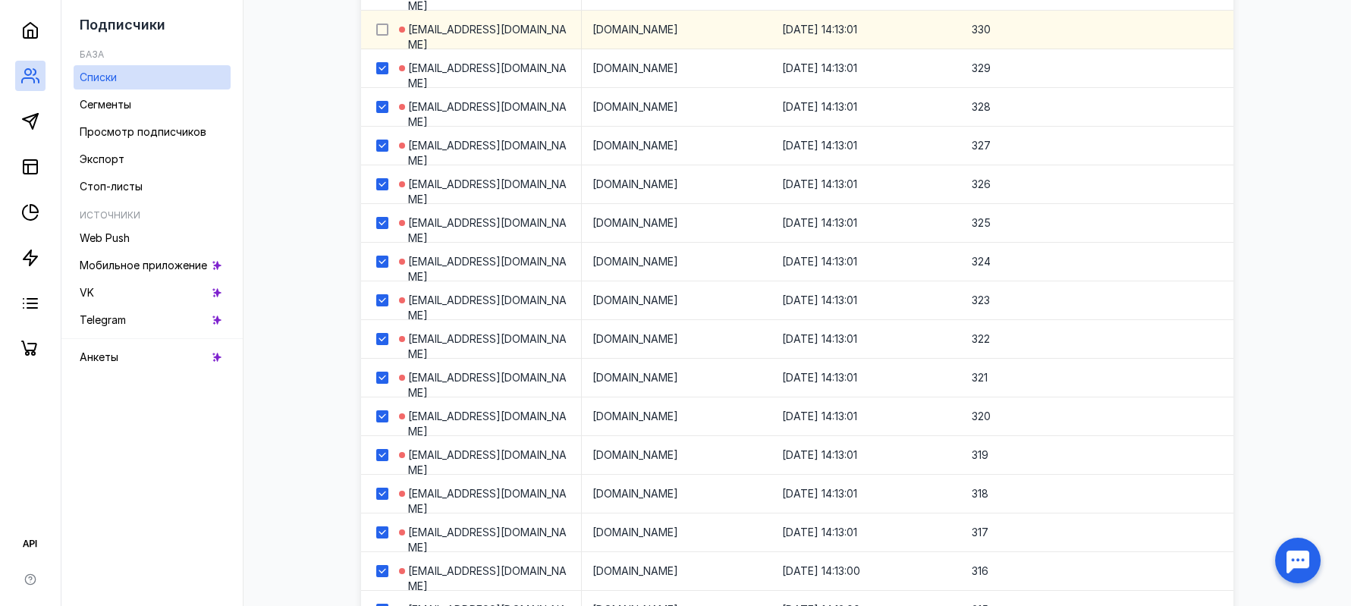
click at [386, 27] on input "checkbox" at bounding box center [381, 27] width 10 height 10
checkbox input "true"
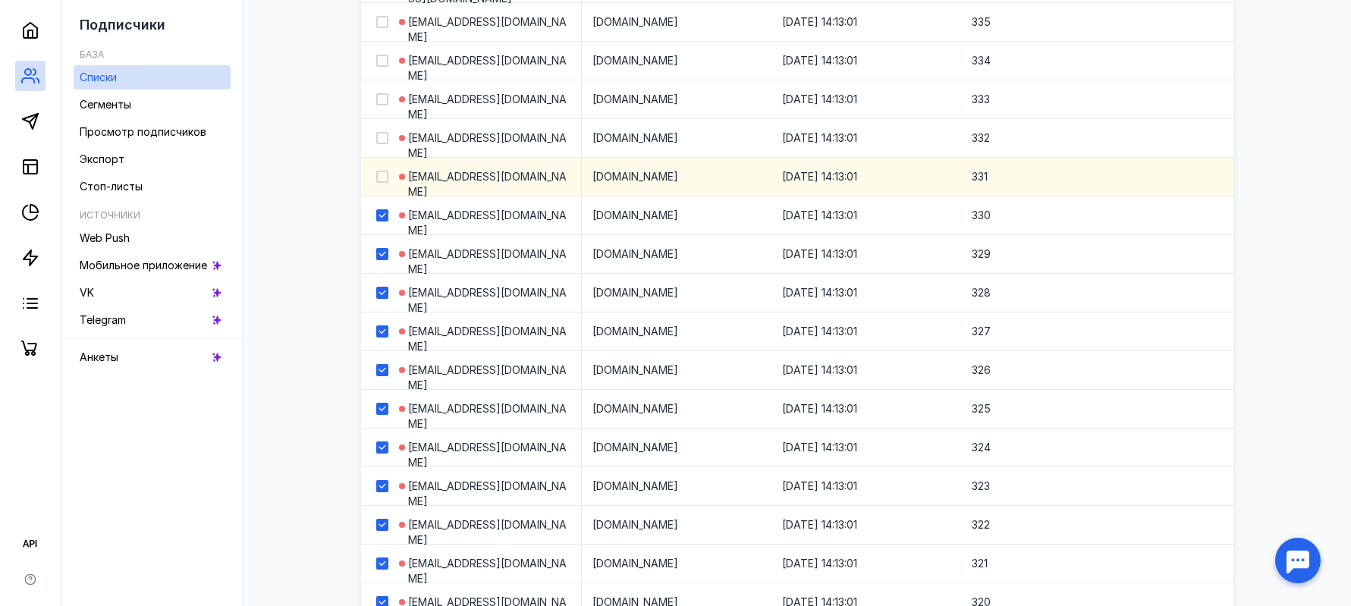
scroll to position [3385, 0]
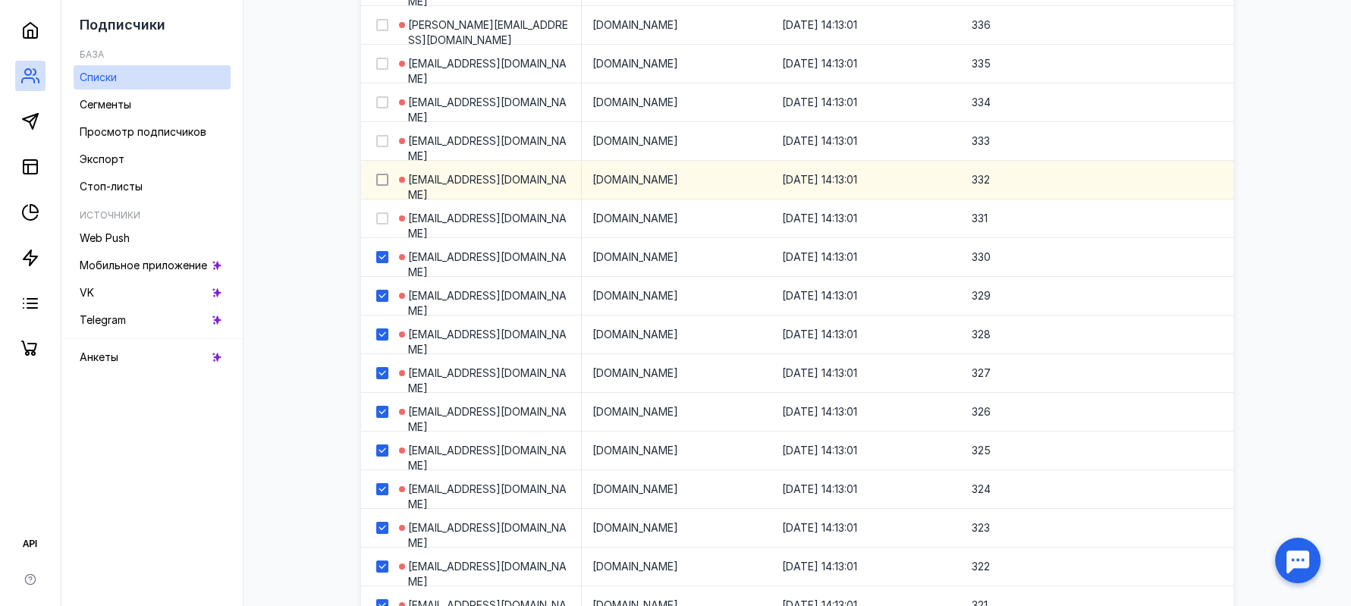
click at [385, 212] on div at bounding box center [382, 218] width 12 height 12
click at [385, 212] on input "checkbox" at bounding box center [381, 216] width 10 height 10
checkbox input "true"
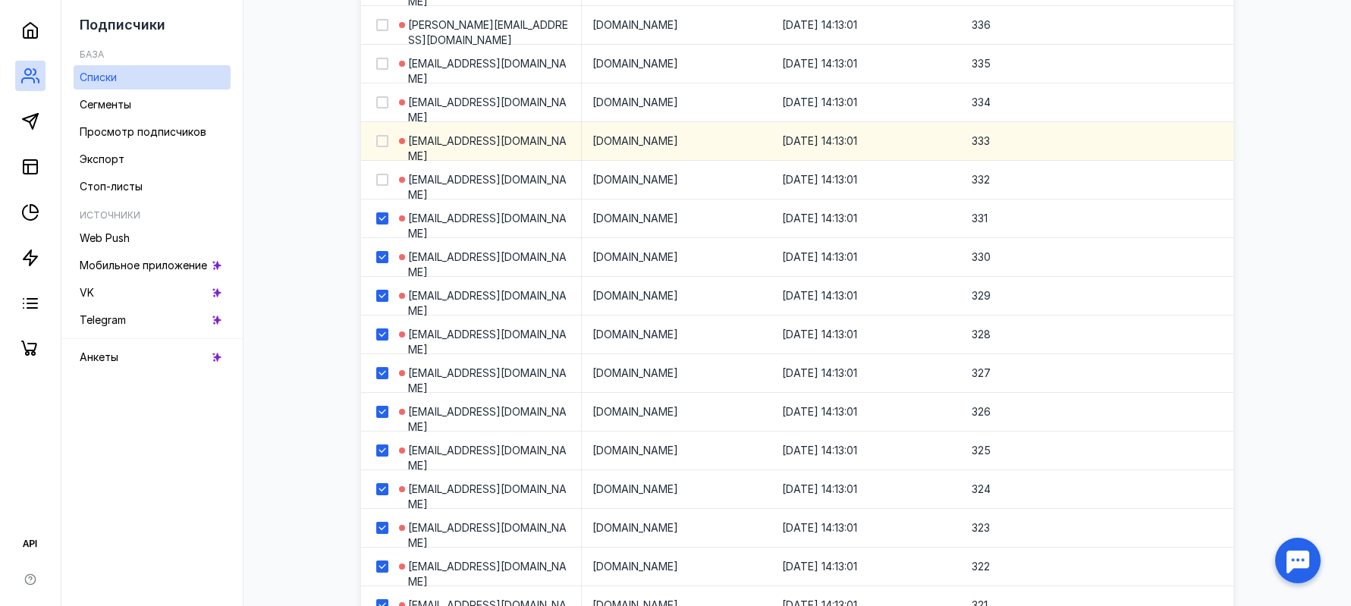
drag, startPoint x: 381, startPoint y: 176, endPoint x: 383, endPoint y: 149, distance: 27.4
click at [381, 174] on div at bounding box center [382, 180] width 12 height 12
click at [381, 174] on input "checkbox" at bounding box center [381, 177] width 10 height 10
checkbox input "true"
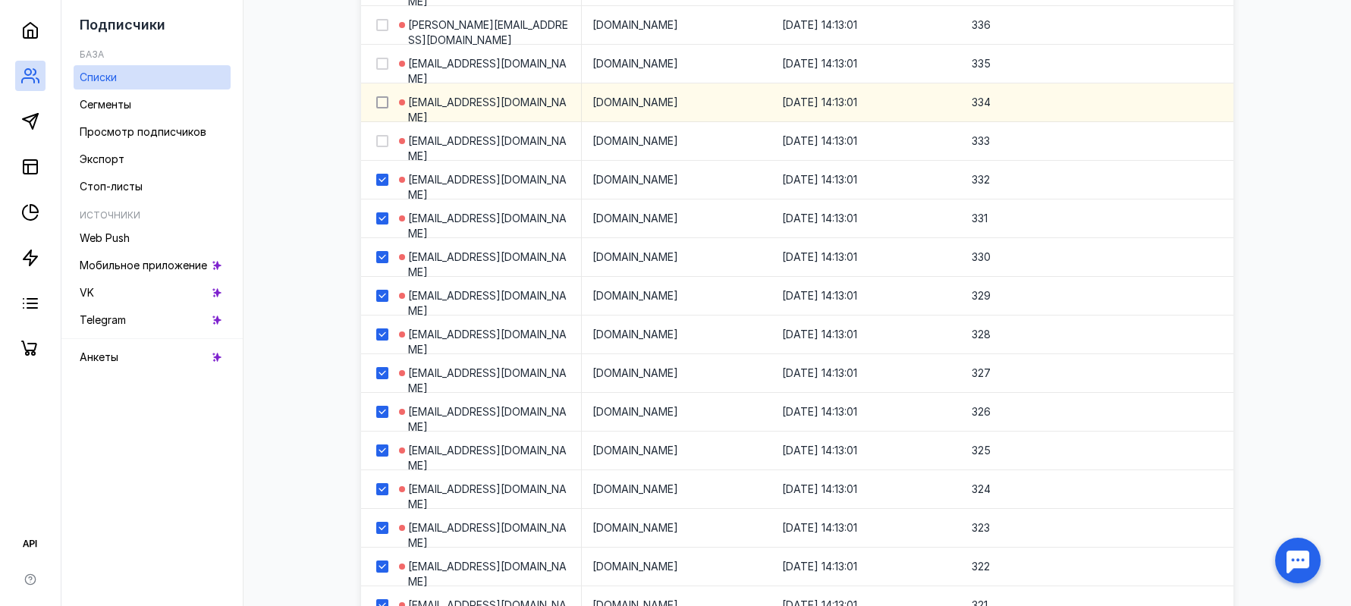
drag, startPoint x: 383, startPoint y: 143, endPoint x: 385, endPoint y: 99, distance: 43.3
click at [384, 141] on icon at bounding box center [382, 141] width 11 height 11
click at [384, 141] on input "checkbox" at bounding box center [381, 138] width 10 height 10
checkbox input "true"
click at [385, 98] on icon at bounding box center [382, 102] width 11 height 11
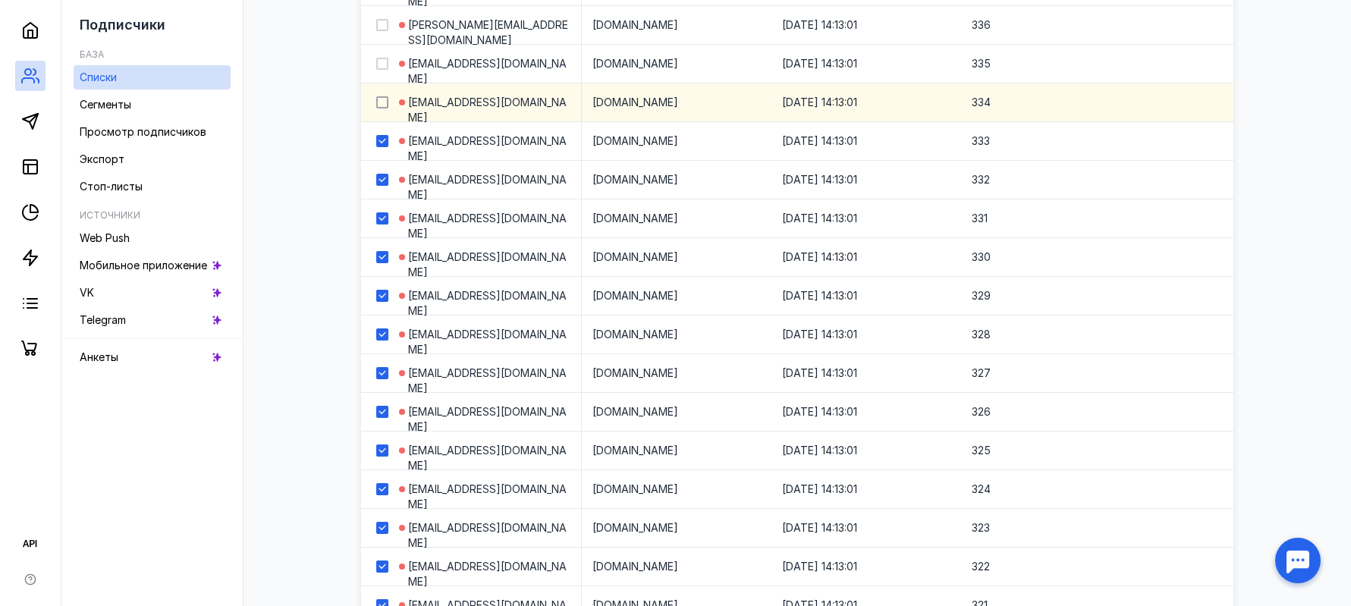
click at [385, 98] on input "checkbox" at bounding box center [381, 100] width 10 height 10
checkbox input "true"
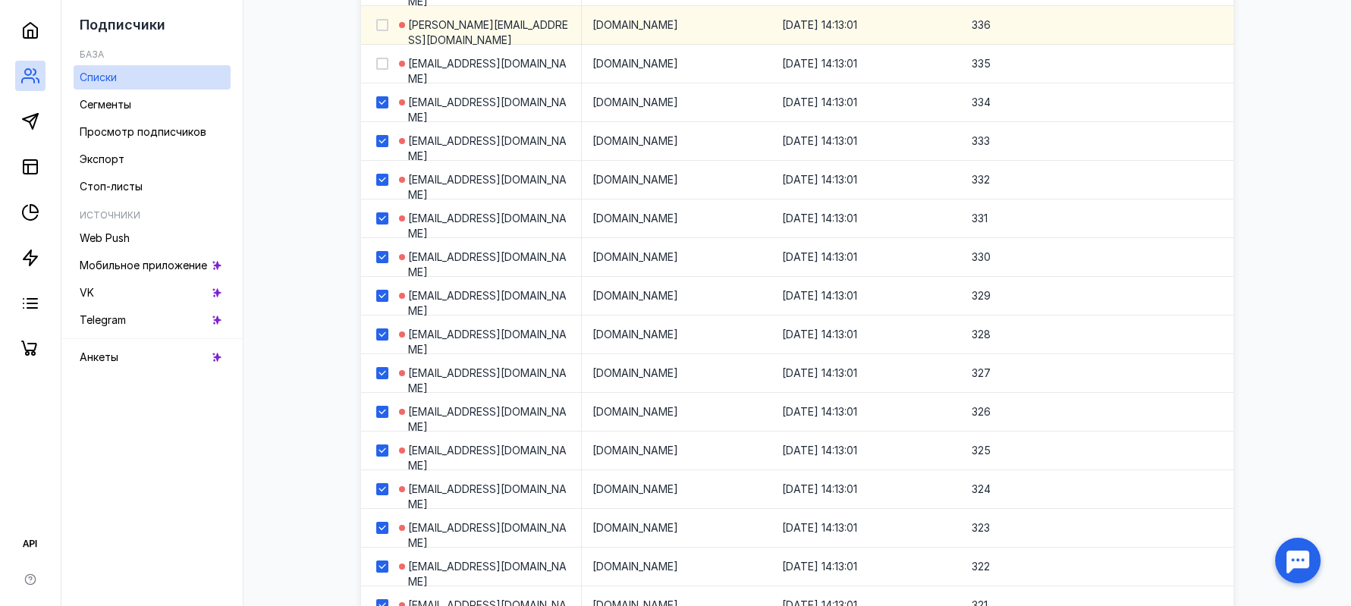
drag, startPoint x: 383, startPoint y: 63, endPoint x: 384, endPoint y: 33, distance: 29.6
click at [383, 61] on icon at bounding box center [382, 63] width 11 height 11
click at [383, 61] on input "checkbox" at bounding box center [381, 61] width 10 height 10
checkbox input "true"
click at [384, 25] on icon at bounding box center [382, 25] width 11 height 11
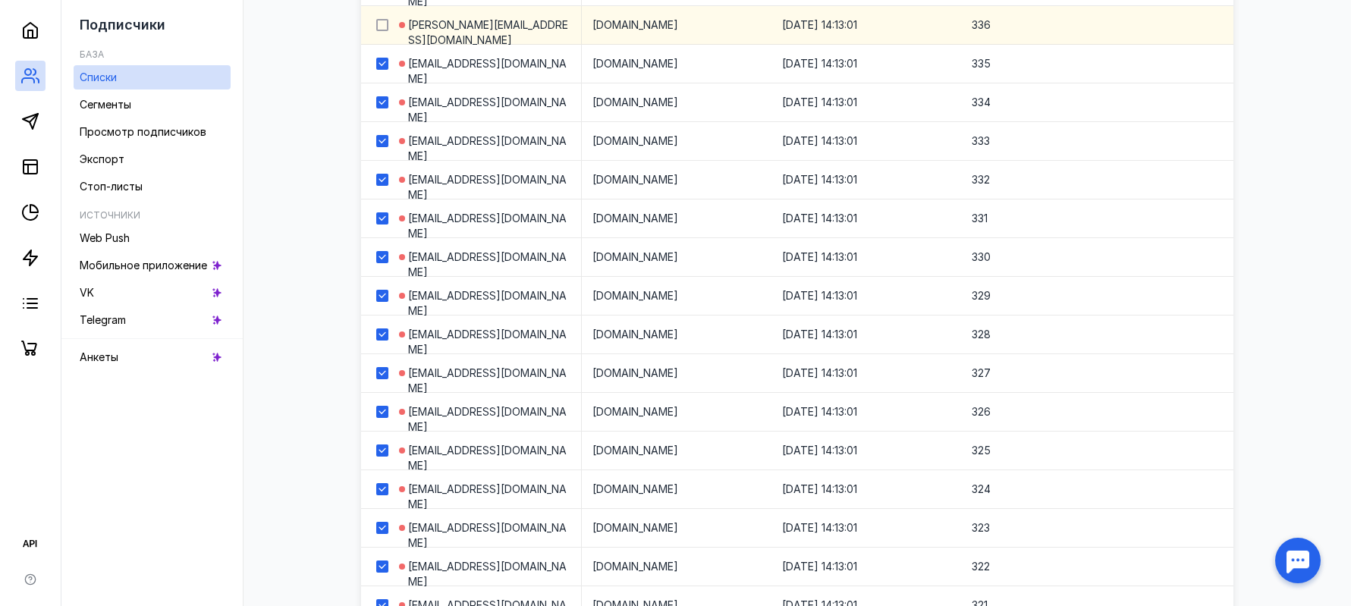
click at [384, 25] on input "checkbox" at bounding box center [381, 22] width 10 height 10
checkbox input "true"
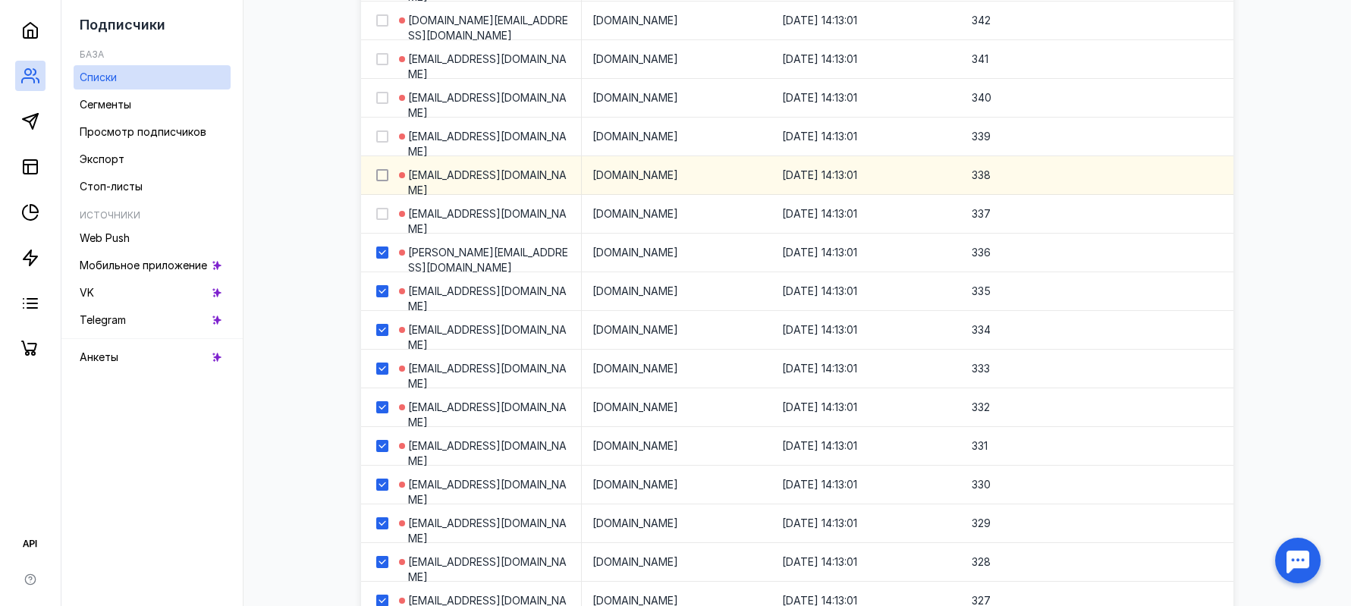
drag, startPoint x: 382, startPoint y: 212, endPoint x: 382, endPoint y: 171, distance: 41.0
click at [382, 209] on icon at bounding box center [382, 214] width 11 height 11
click at [382, 209] on input "checkbox" at bounding box center [381, 211] width 10 height 10
checkbox input "true"
click at [382, 171] on icon at bounding box center [382, 175] width 11 height 11
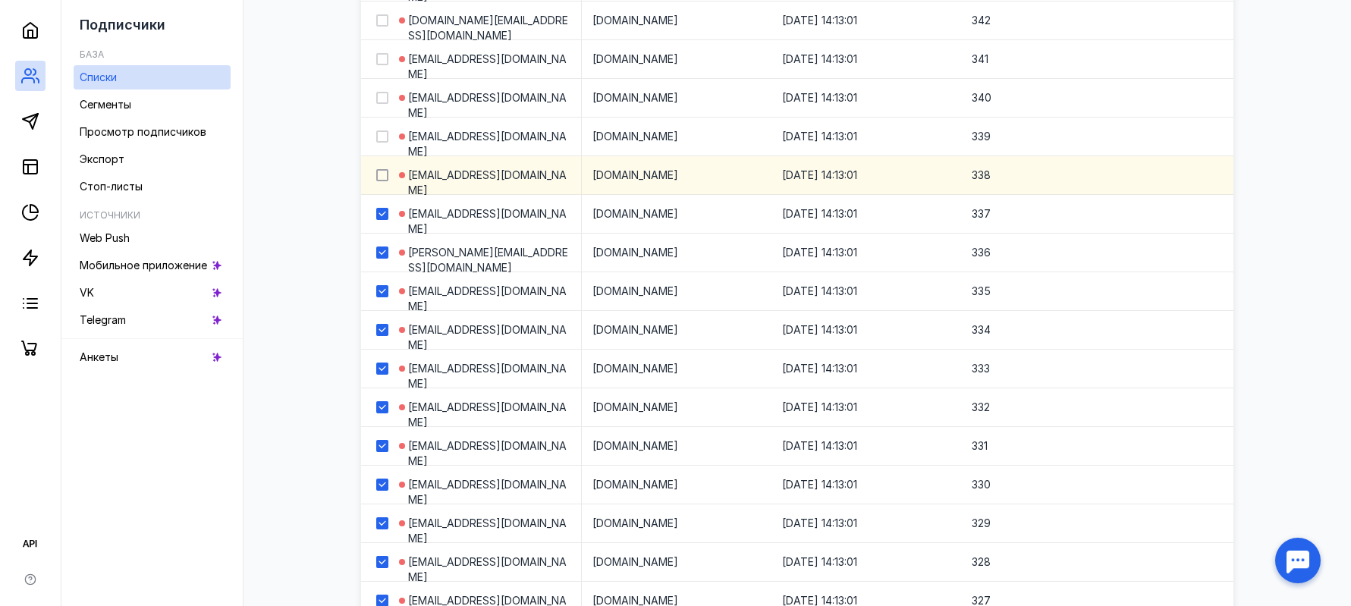
click at [382, 171] on input "checkbox" at bounding box center [381, 173] width 10 height 10
checkbox input "true"
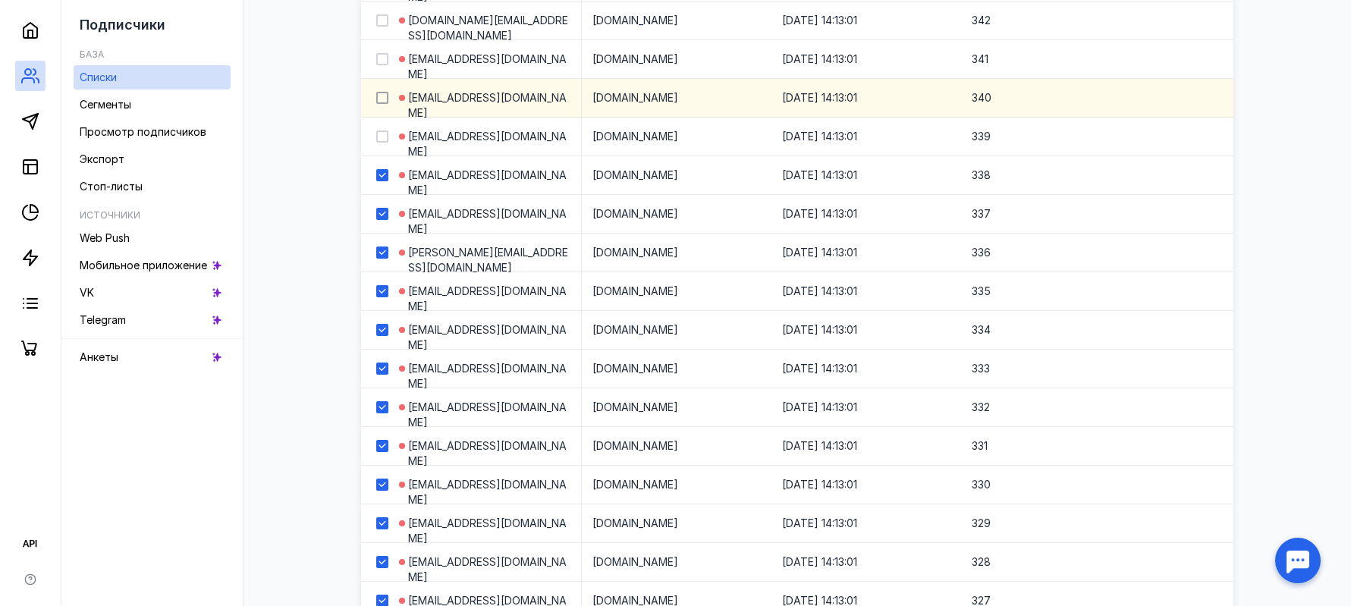
drag, startPoint x: 382, startPoint y: 136, endPoint x: 385, endPoint y: 102, distance: 33.5
click at [382, 132] on icon at bounding box center [382, 136] width 11 height 11
click at [382, 132] on input "checkbox" at bounding box center [381, 134] width 10 height 10
checkbox input "true"
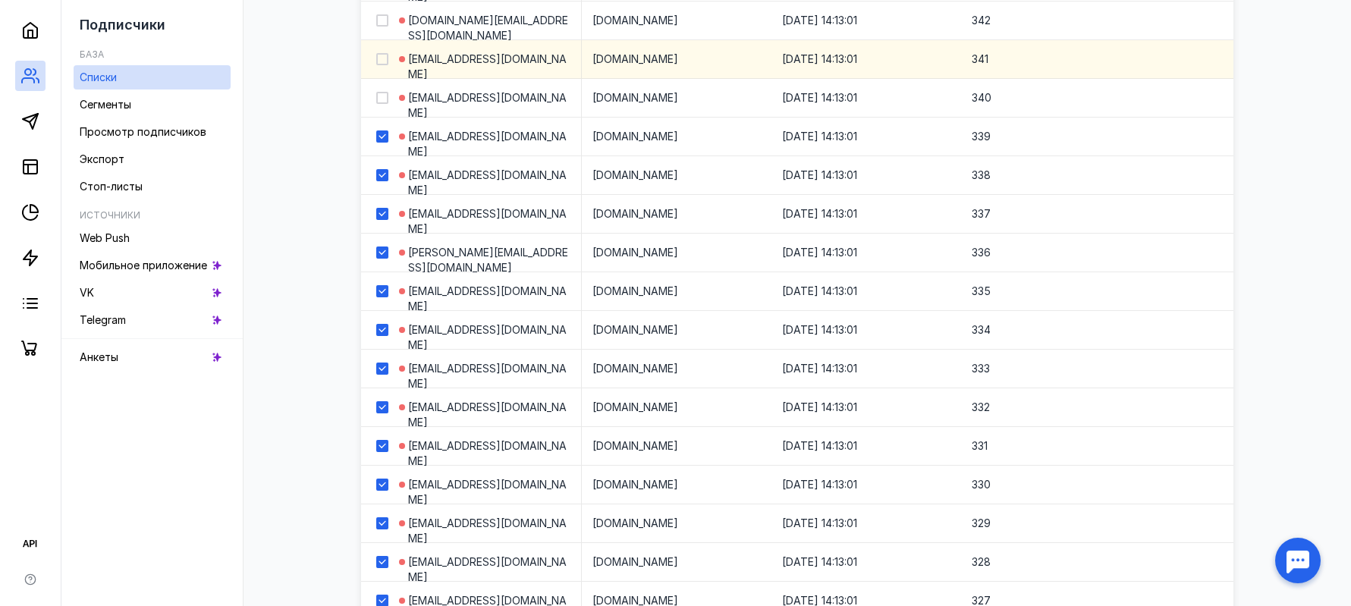
click at [386, 99] on icon at bounding box center [382, 98] width 11 height 11
click at [386, 99] on input "checkbox" at bounding box center [381, 95] width 10 height 10
checkbox input "true"
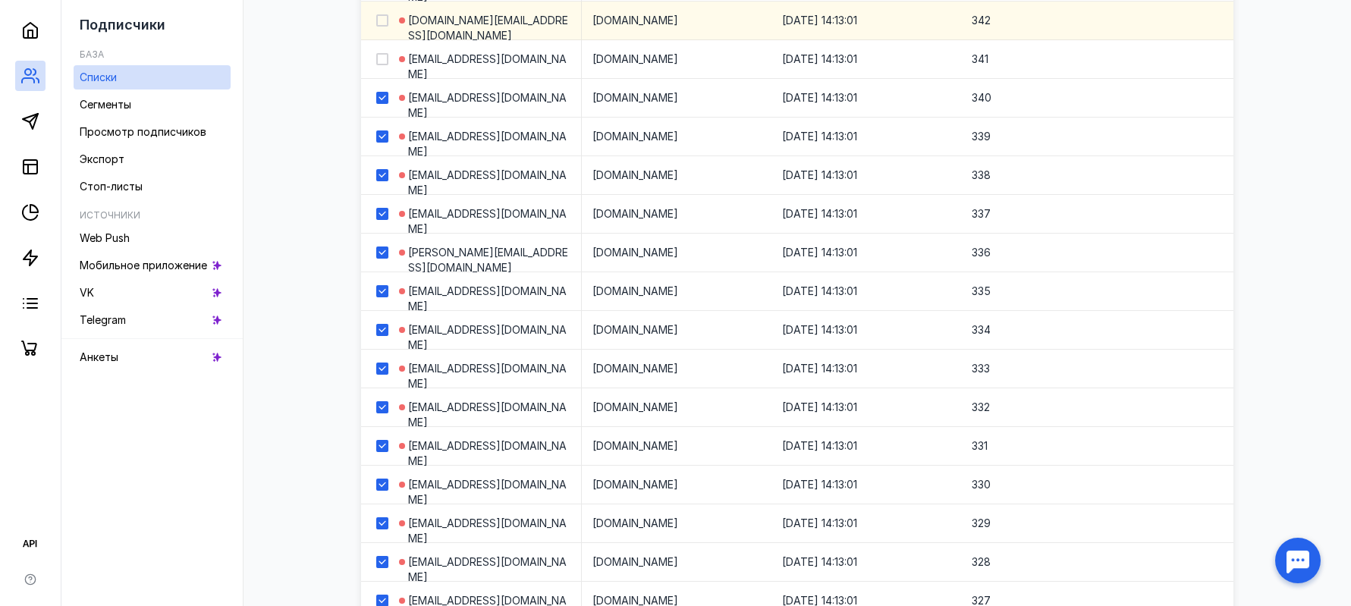
drag, startPoint x: 384, startPoint y: 55, endPoint x: 383, endPoint y: 32, distance: 23.6
click at [384, 53] on div at bounding box center [382, 59] width 12 height 12
click at [384, 53] on input "checkbox" at bounding box center [381, 57] width 10 height 10
checkbox input "true"
click at [383, 26] on div at bounding box center [382, 20] width 12 height 12
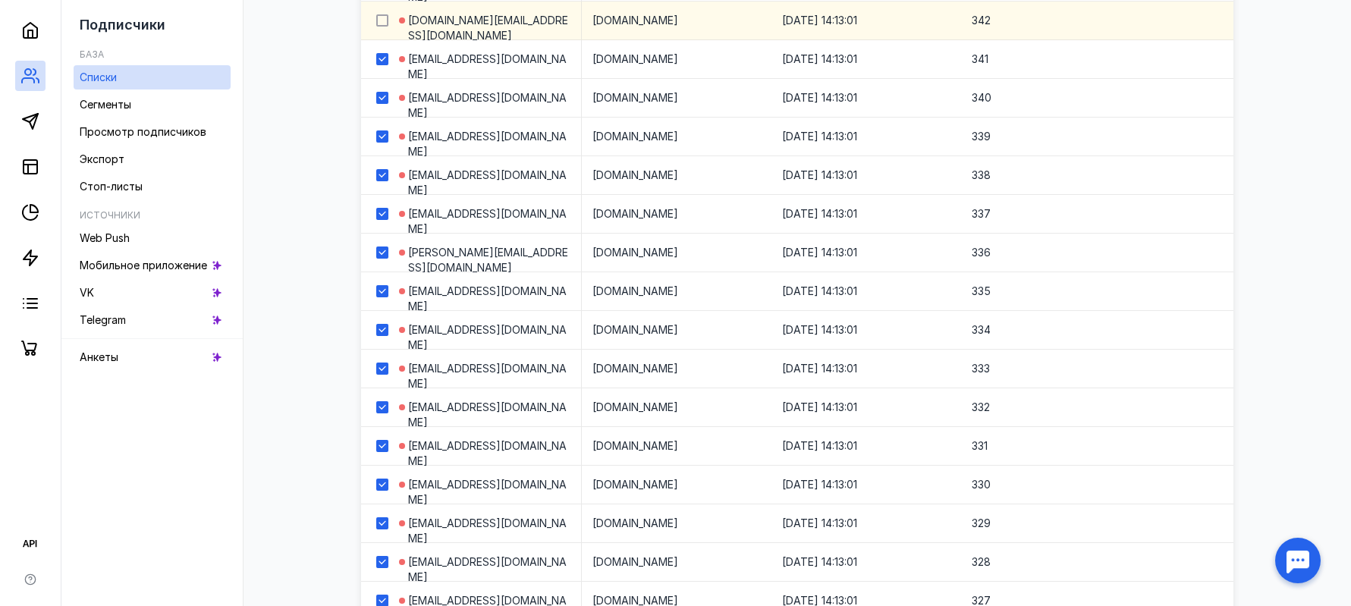
click at [383, 23] on input "checkbox" at bounding box center [381, 18] width 10 height 10
checkbox input "true"
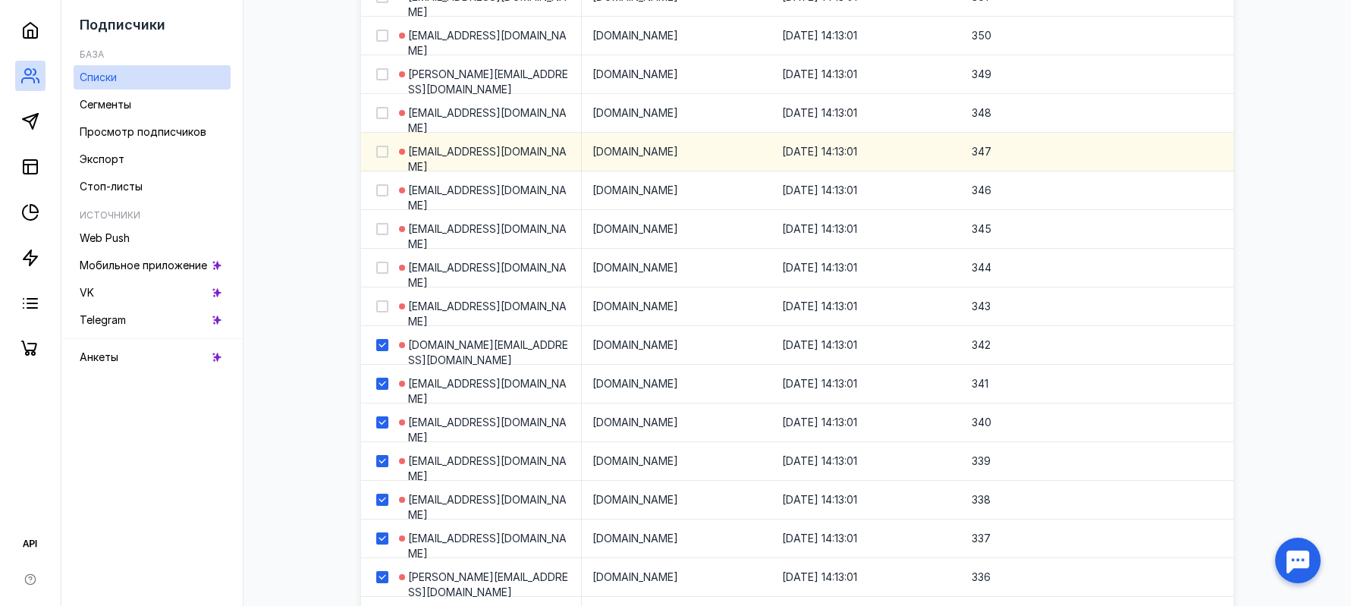
scroll to position [2778, 0]
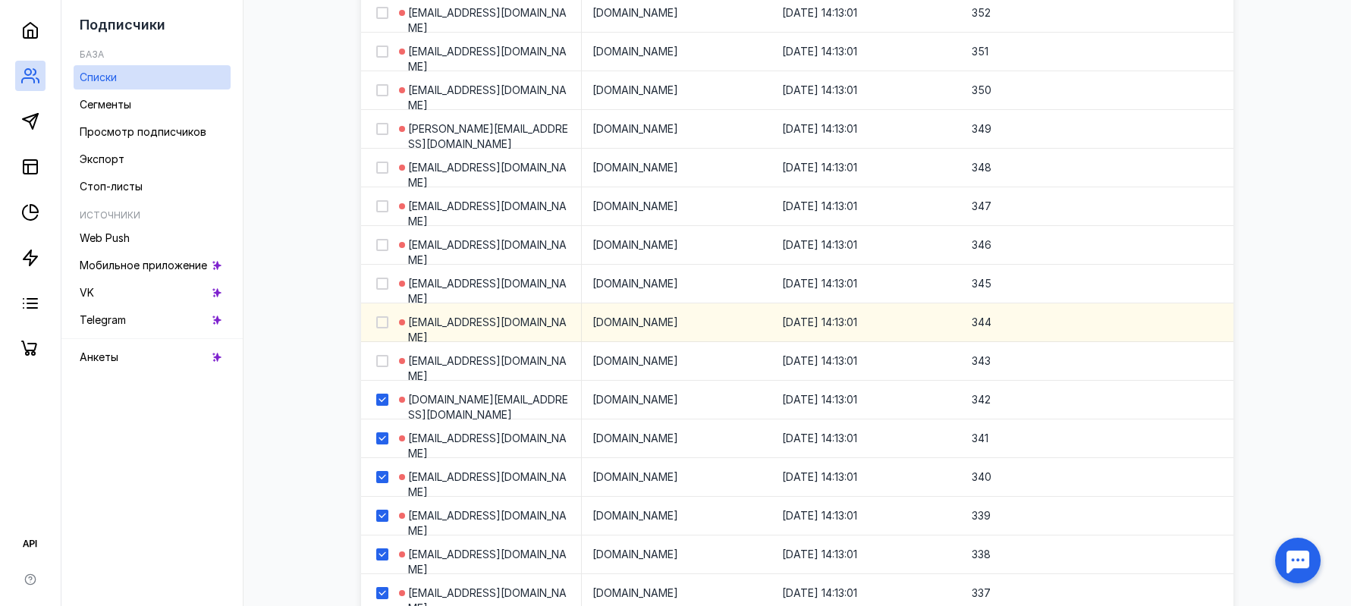
click at [379, 362] on icon at bounding box center [382, 361] width 11 height 11
click at [379, 362] on input "checkbox" at bounding box center [381, 358] width 10 height 10
checkbox input "true"
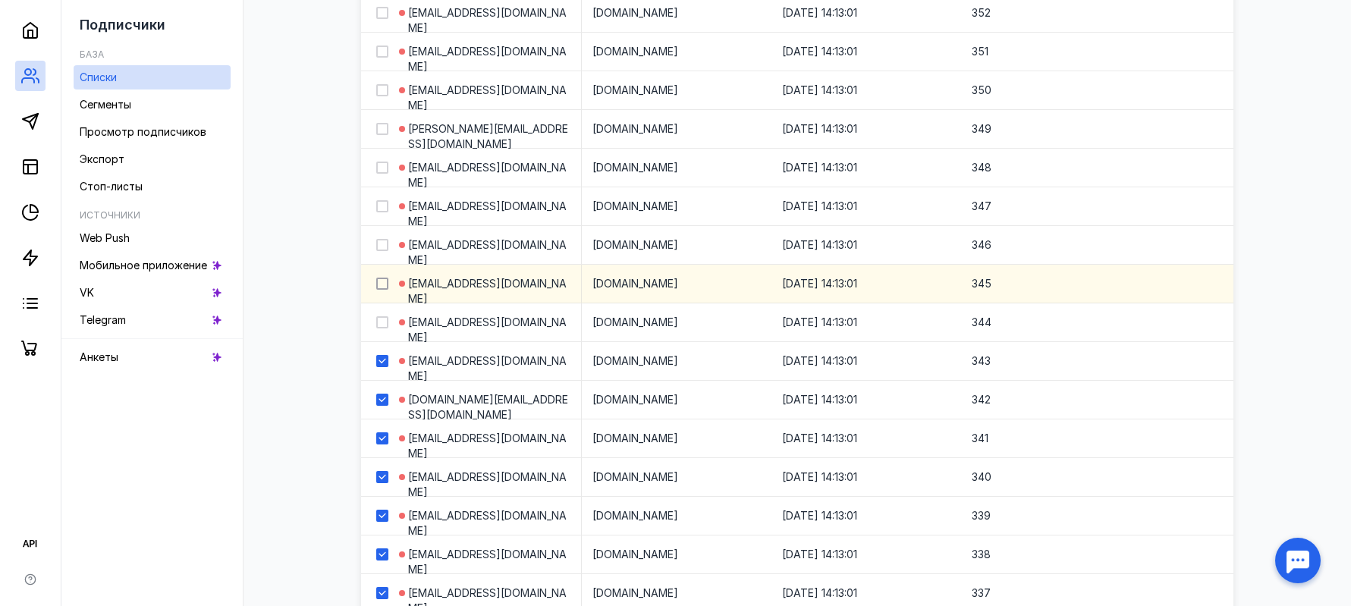
drag, startPoint x: 380, startPoint y: 325, endPoint x: 381, endPoint y: 286, distance: 39.5
click at [381, 321] on icon at bounding box center [382, 322] width 11 height 11
click at [381, 321] on input "checkbox" at bounding box center [381, 320] width 10 height 10
checkbox input "true"
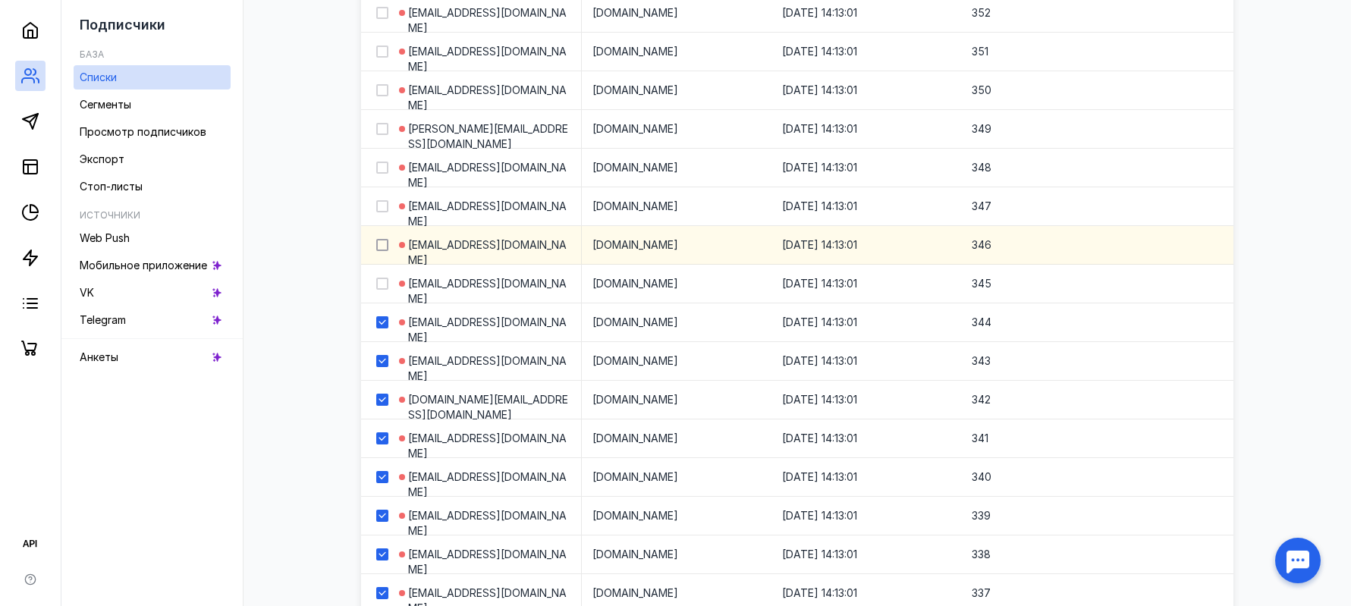
drag, startPoint x: 382, startPoint y: 280, endPoint x: 384, endPoint y: 245, distance: 34.9
click at [382, 278] on div at bounding box center [382, 284] width 12 height 12
click at [382, 278] on input "checkbox" at bounding box center [381, 281] width 10 height 10
checkbox input "true"
click at [388, 245] on div at bounding box center [382, 245] width 12 height 12
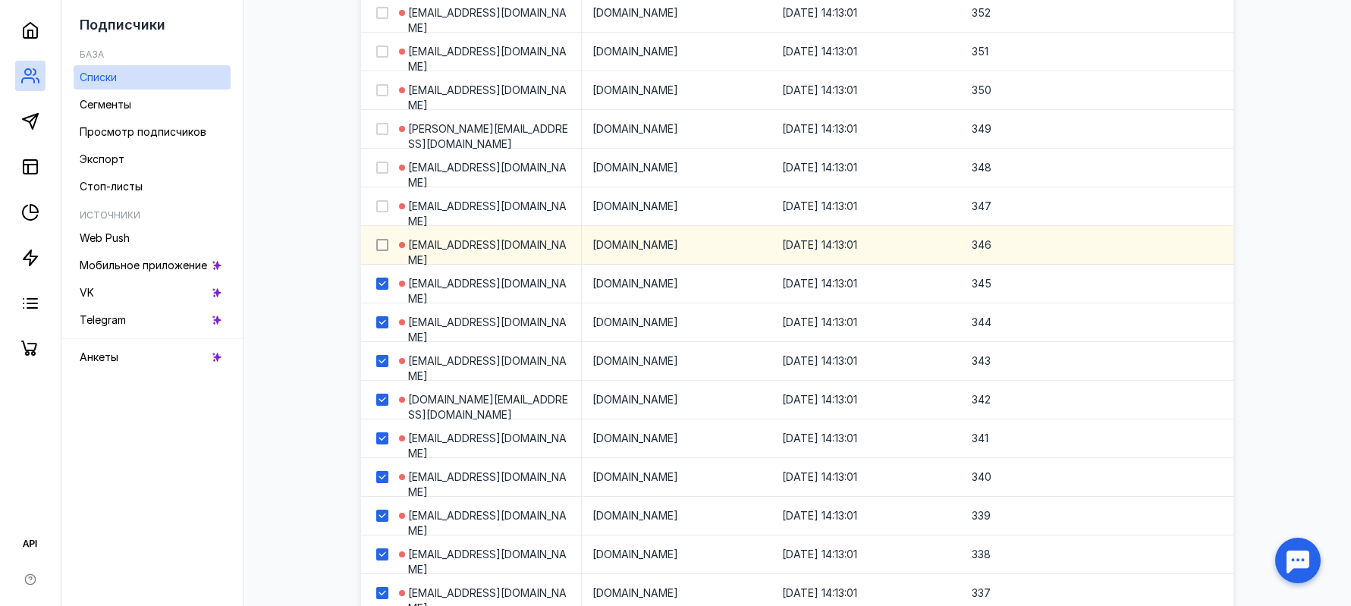
click at [386, 245] on input "checkbox" at bounding box center [381, 242] width 10 height 10
checkbox input "true"
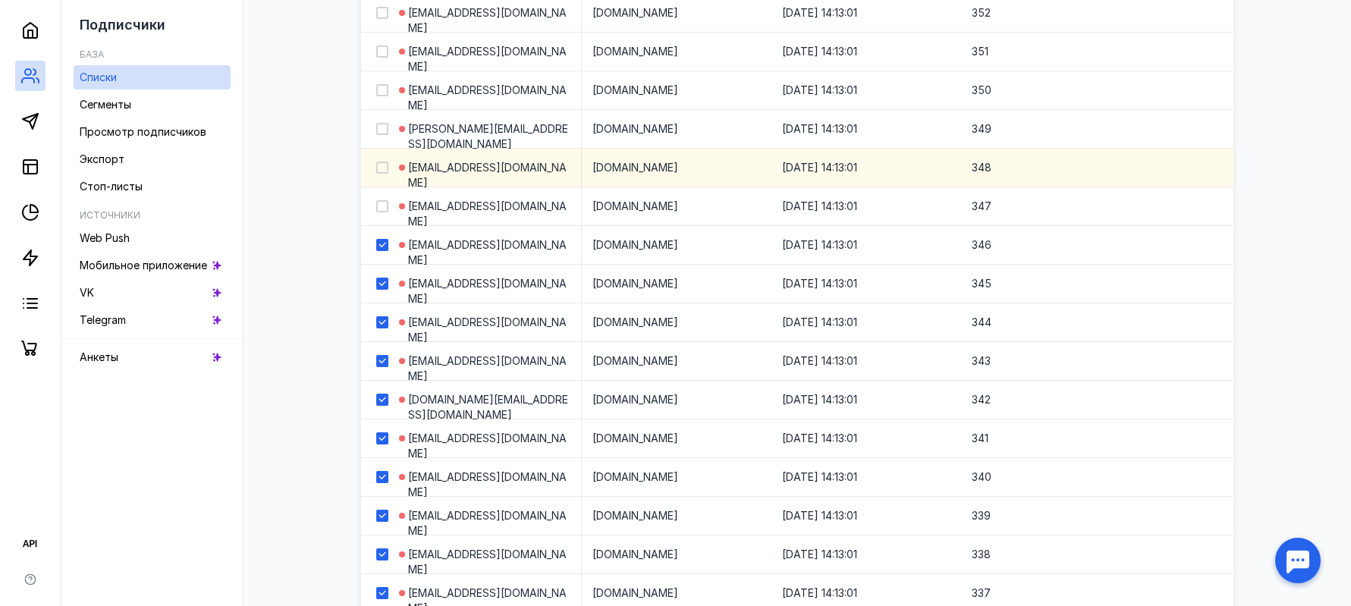
drag, startPoint x: 381, startPoint y: 202, endPoint x: 383, endPoint y: 174, distance: 28.1
click at [381, 202] on icon at bounding box center [382, 206] width 11 height 11
click at [381, 202] on input "checkbox" at bounding box center [381, 204] width 10 height 10
checkbox input "true"
click at [384, 162] on div at bounding box center [382, 168] width 12 height 12
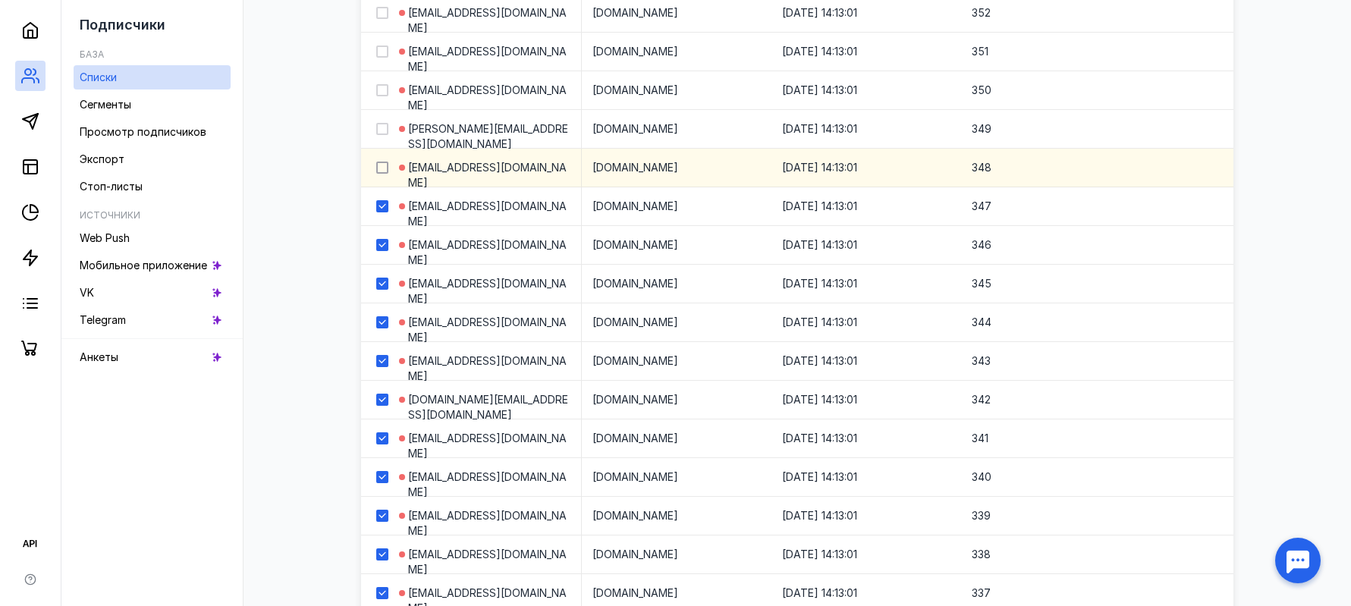
click at [384, 162] on input "checkbox" at bounding box center [381, 165] width 10 height 10
checkbox input "true"
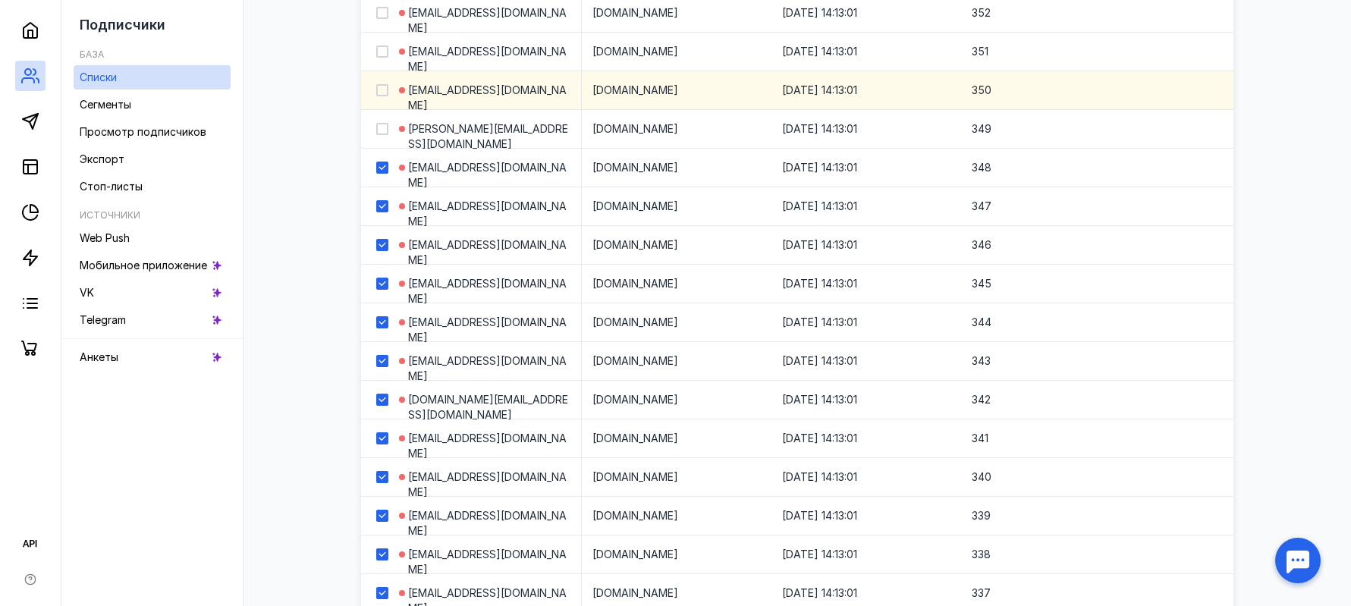
drag, startPoint x: 382, startPoint y: 128, endPoint x: 381, endPoint y: 98, distance: 30.3
click at [382, 126] on icon at bounding box center [382, 129] width 11 height 11
click at [382, 126] on input "checkbox" at bounding box center [381, 126] width 10 height 10
checkbox input "true"
click at [381, 91] on icon at bounding box center [382, 90] width 11 height 11
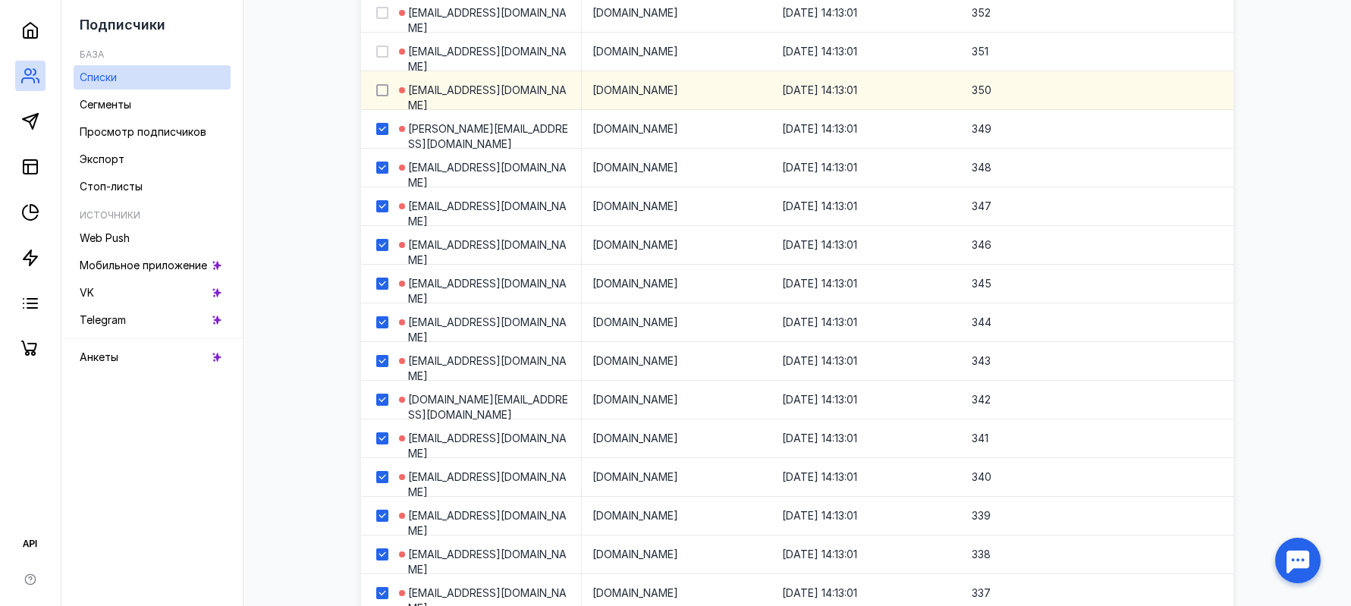
click at [381, 91] on input "checkbox" at bounding box center [381, 88] width 10 height 10
checkbox input "true"
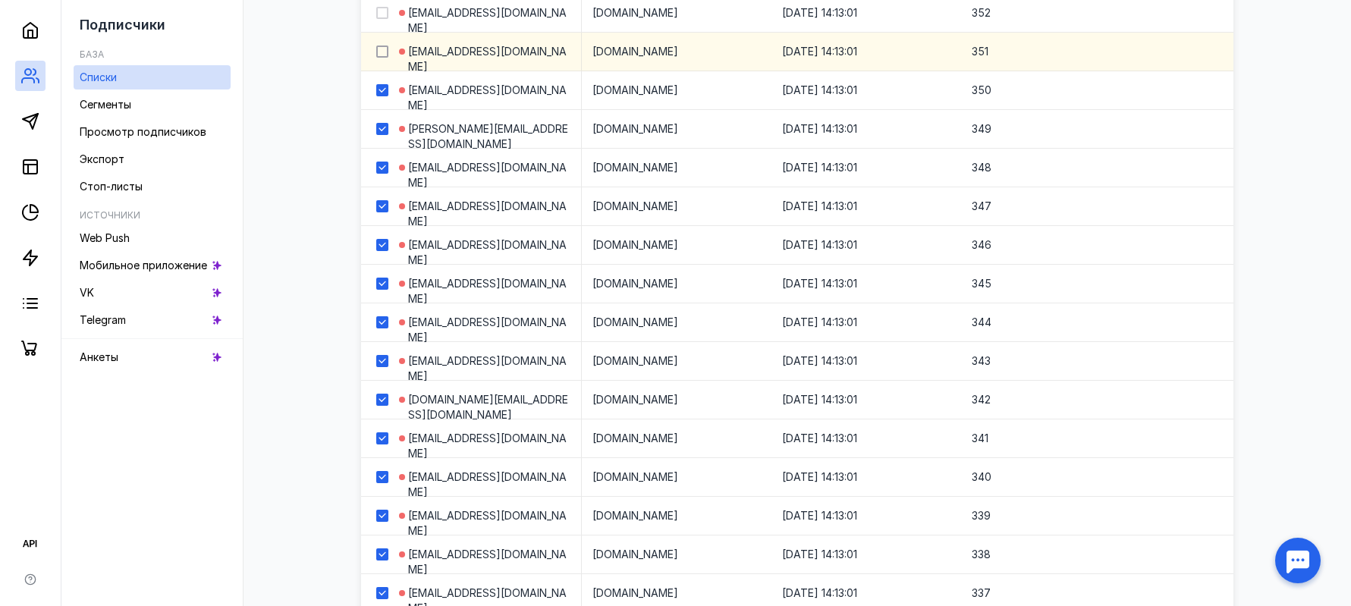
click at [381, 55] on icon at bounding box center [382, 51] width 11 height 11
click at [381, 54] on input "checkbox" at bounding box center [381, 49] width 10 height 10
checkbox input "true"
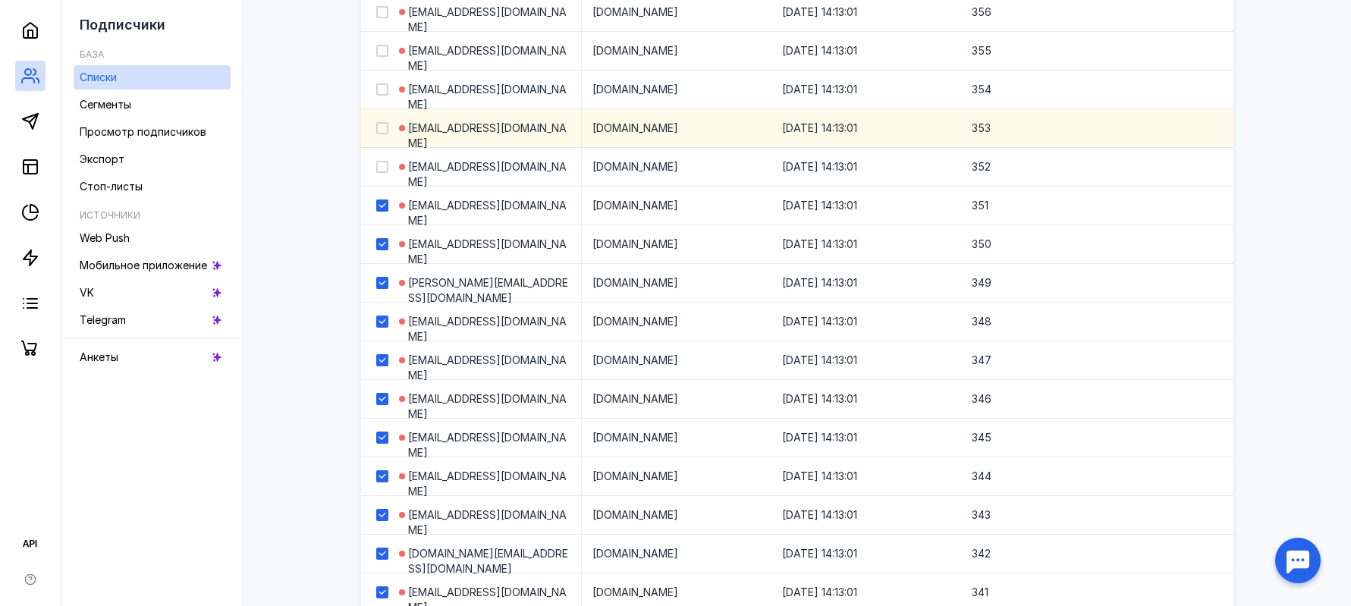
scroll to position [2550, 0]
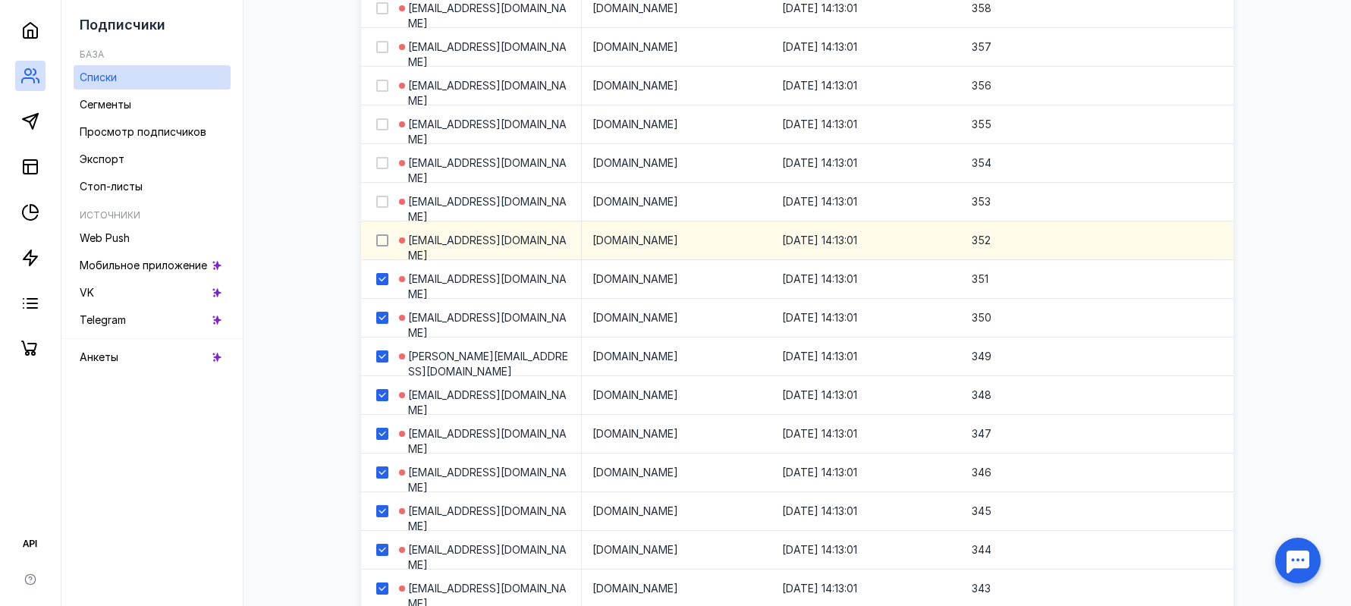
click at [381, 235] on div at bounding box center [382, 240] width 12 height 12
click at [381, 235] on input "checkbox" at bounding box center [381, 238] width 10 height 10
checkbox input "true"
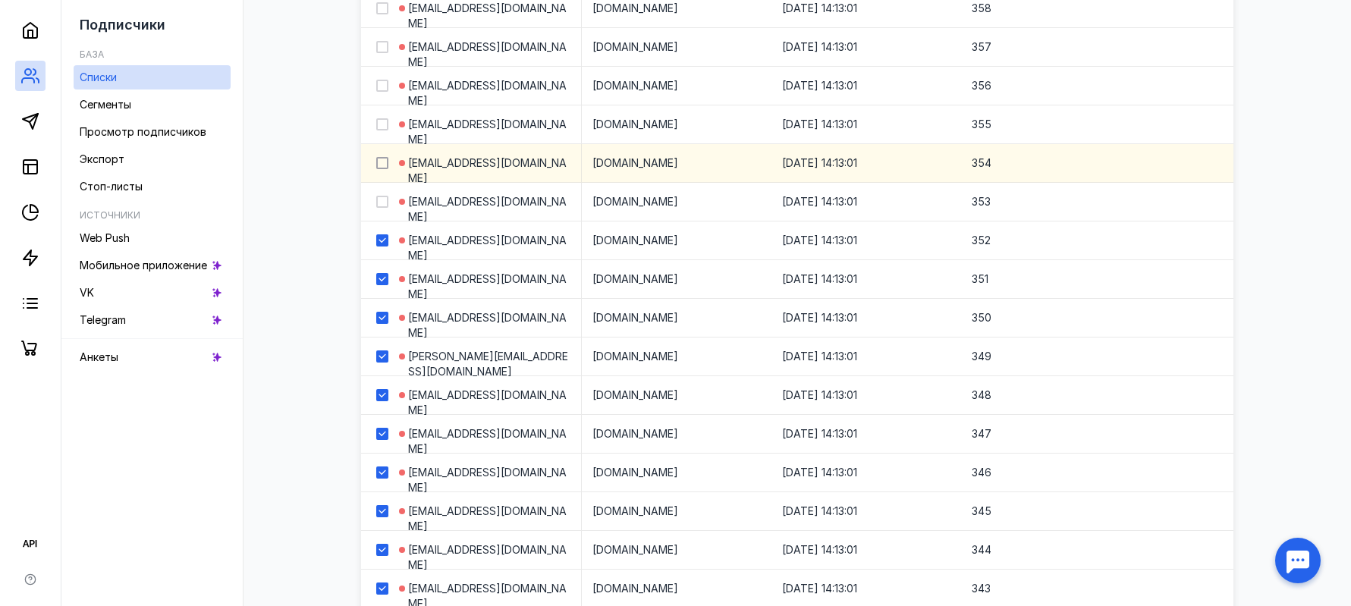
drag, startPoint x: 381, startPoint y: 203, endPoint x: 381, endPoint y: 160, distance: 43.2
click at [381, 202] on icon at bounding box center [382, 201] width 11 height 11
click at [381, 202] on input "checkbox" at bounding box center [381, 199] width 10 height 10
checkbox input "true"
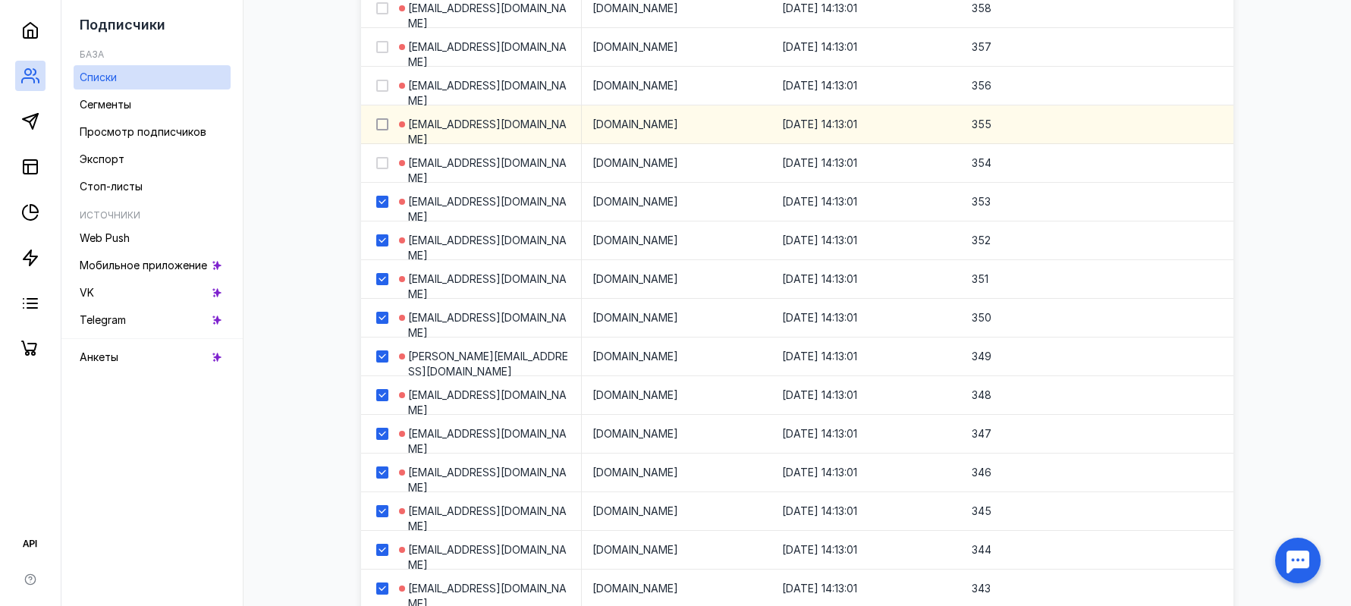
drag, startPoint x: 381, startPoint y: 157, endPoint x: 381, endPoint y: 126, distance: 31.1
click at [381, 156] on label at bounding box center [382, 162] width 12 height 15
click at [381, 156] on input "checkbox" at bounding box center [381, 160] width 10 height 10
checkbox input "true"
click at [381, 120] on icon at bounding box center [382, 124] width 11 height 11
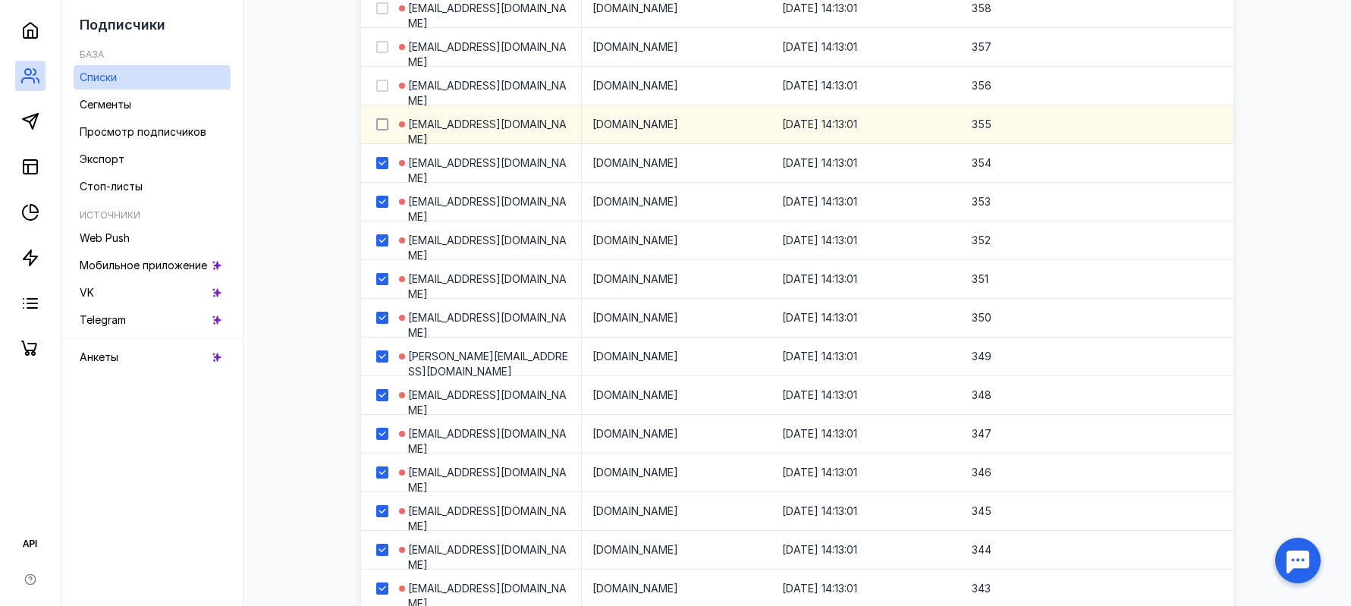
click at [381, 120] on input "checkbox" at bounding box center [381, 122] width 10 height 10
checkbox input "true"
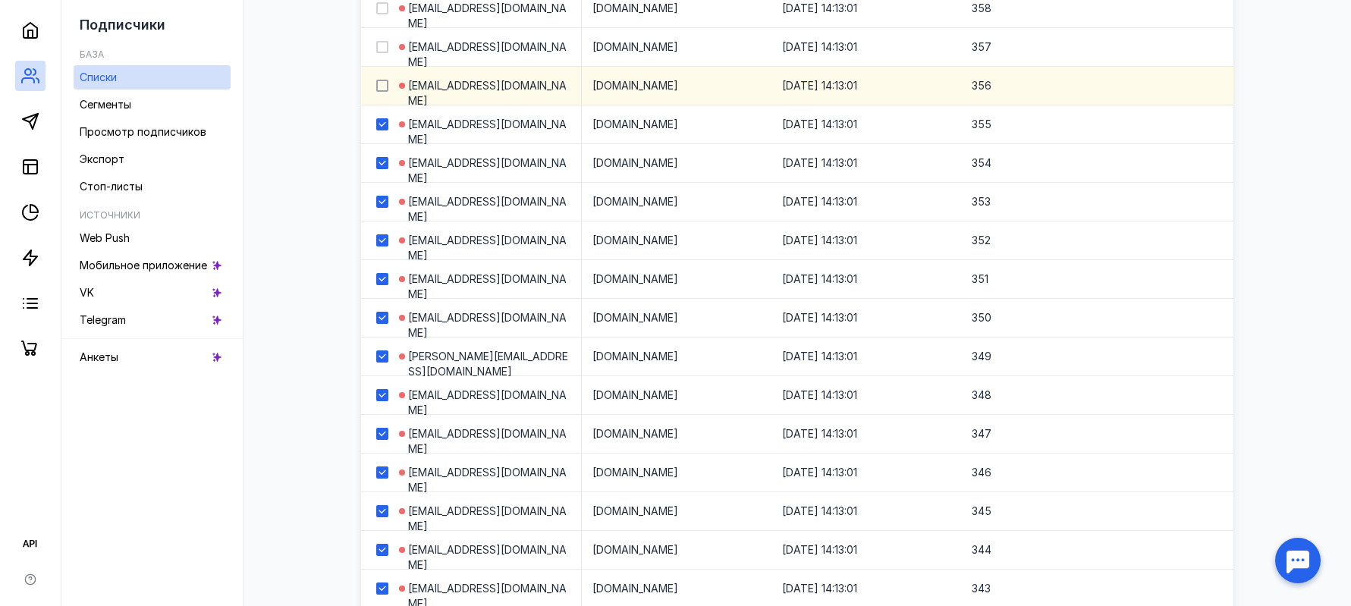
click at [381, 82] on icon at bounding box center [382, 85] width 11 height 11
click at [381, 82] on input "checkbox" at bounding box center [381, 83] width 10 height 10
checkbox input "true"
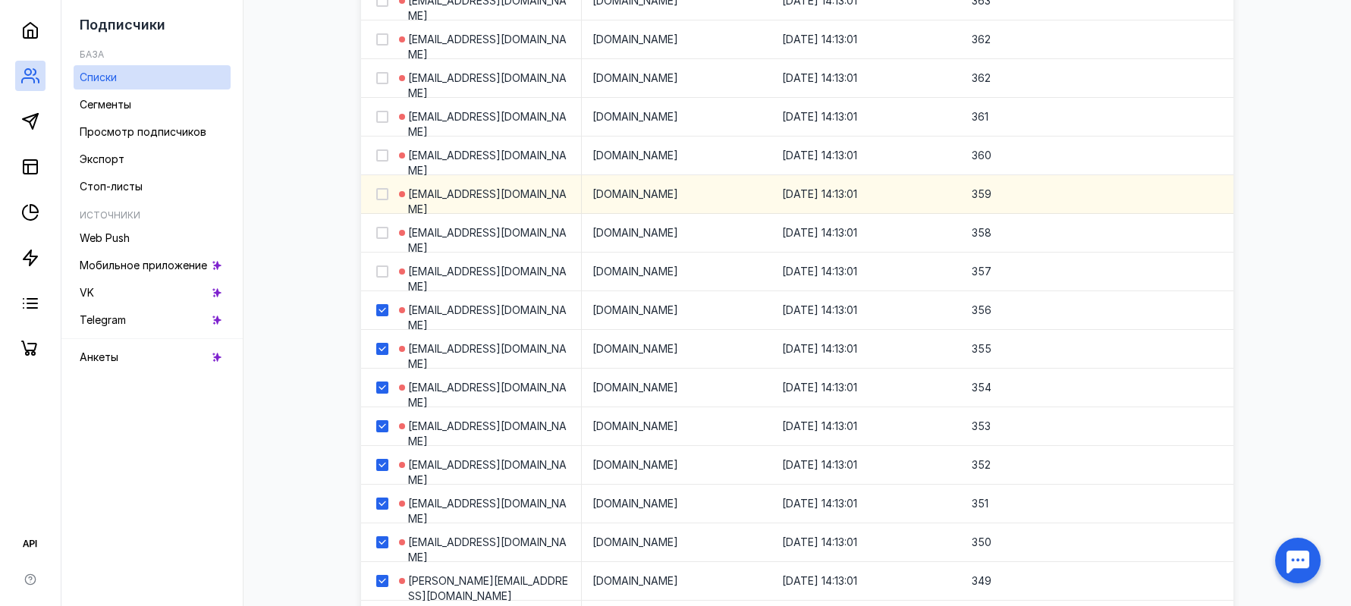
scroll to position [2323, 0]
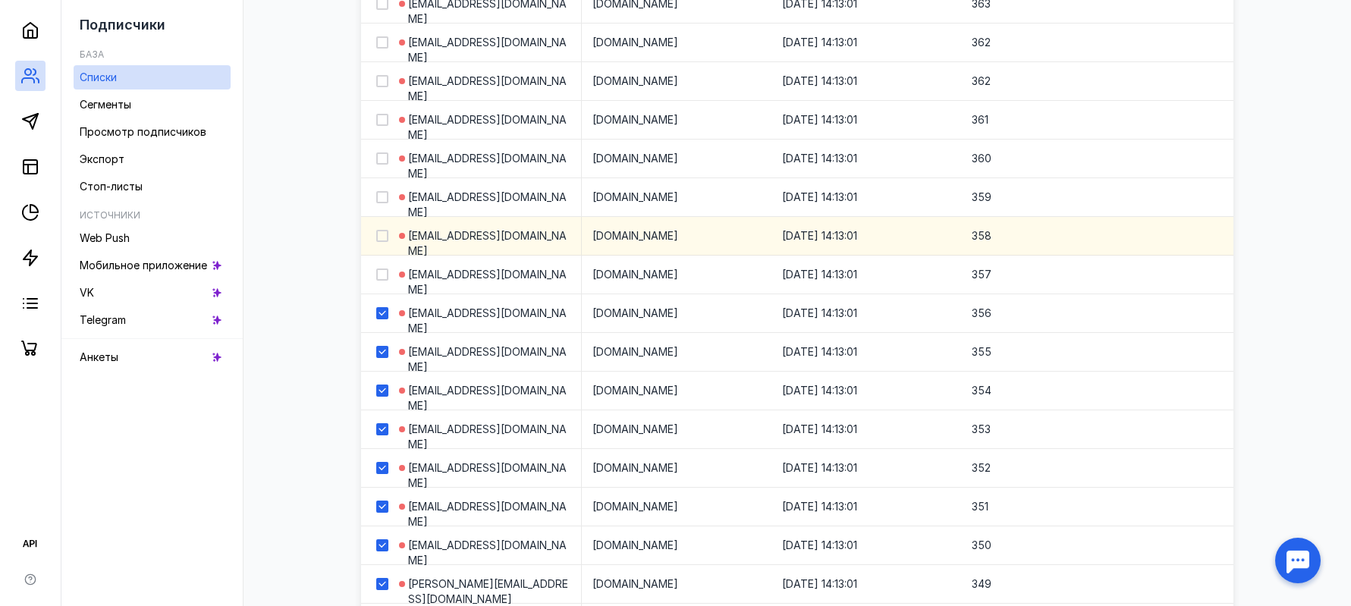
drag, startPoint x: 384, startPoint y: 275, endPoint x: 381, endPoint y: 242, distance: 33.6
click at [384, 271] on icon at bounding box center [382, 274] width 11 height 11
click at [384, 271] on input "checkbox" at bounding box center [381, 272] width 10 height 10
checkbox input "true"
click at [381, 237] on icon at bounding box center [382, 236] width 11 height 11
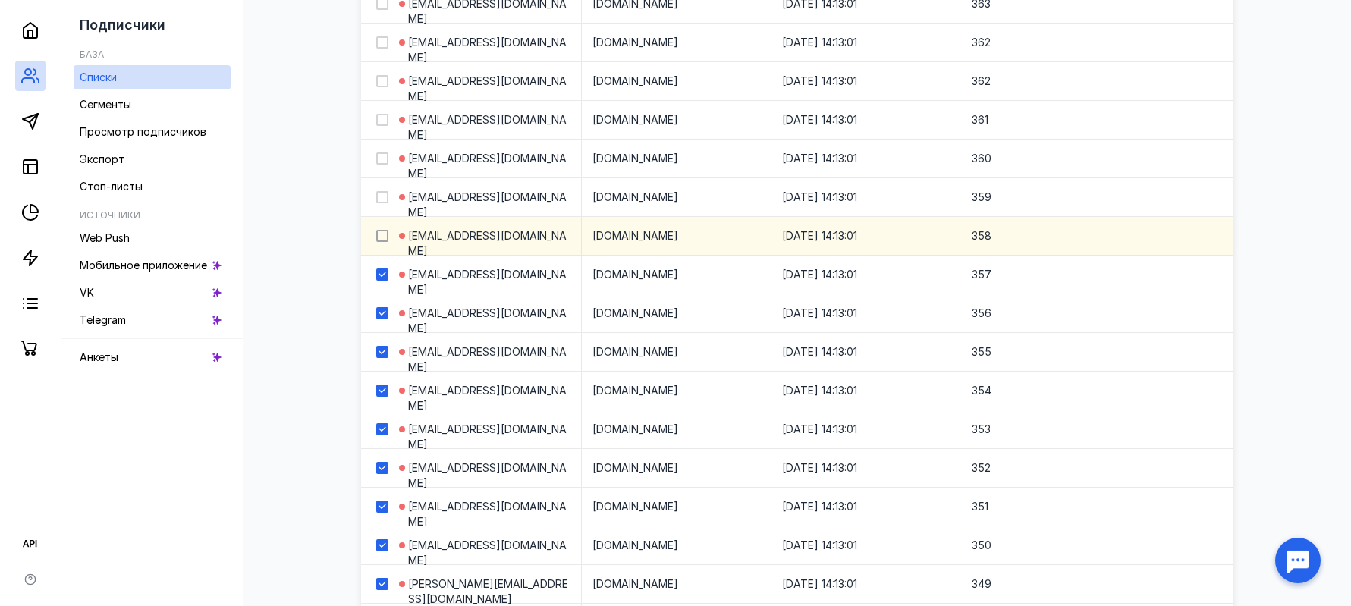
click at [381, 237] on input "checkbox" at bounding box center [381, 233] width 10 height 10
checkbox input "true"
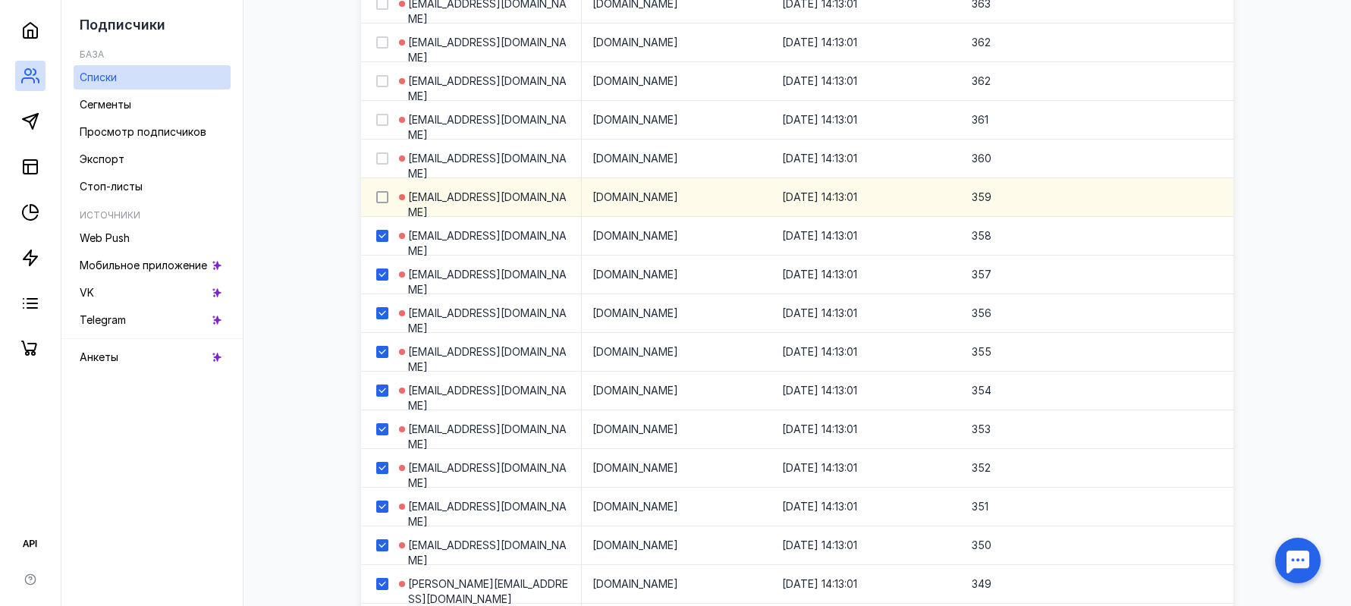
click at [383, 198] on icon at bounding box center [381, 197] width 7 height 5
click at [383, 198] on input "checkbox" at bounding box center [381, 195] width 10 height 10
checkbox input "true"
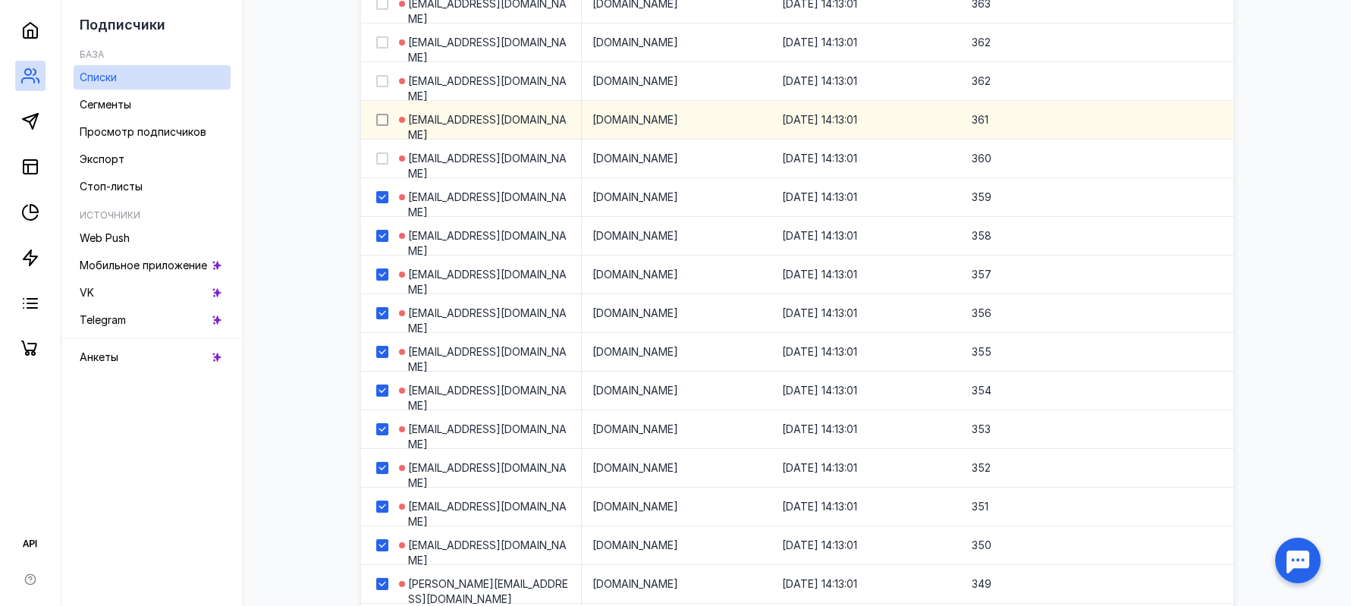
drag, startPoint x: 383, startPoint y: 160, endPoint x: 383, endPoint y: 124, distance: 35.6
click at [383, 159] on icon at bounding box center [382, 158] width 11 height 11
click at [383, 159] on input "checkbox" at bounding box center [381, 156] width 10 height 10
checkbox input "true"
click at [382, 121] on icon at bounding box center [381, 120] width 7 height 5
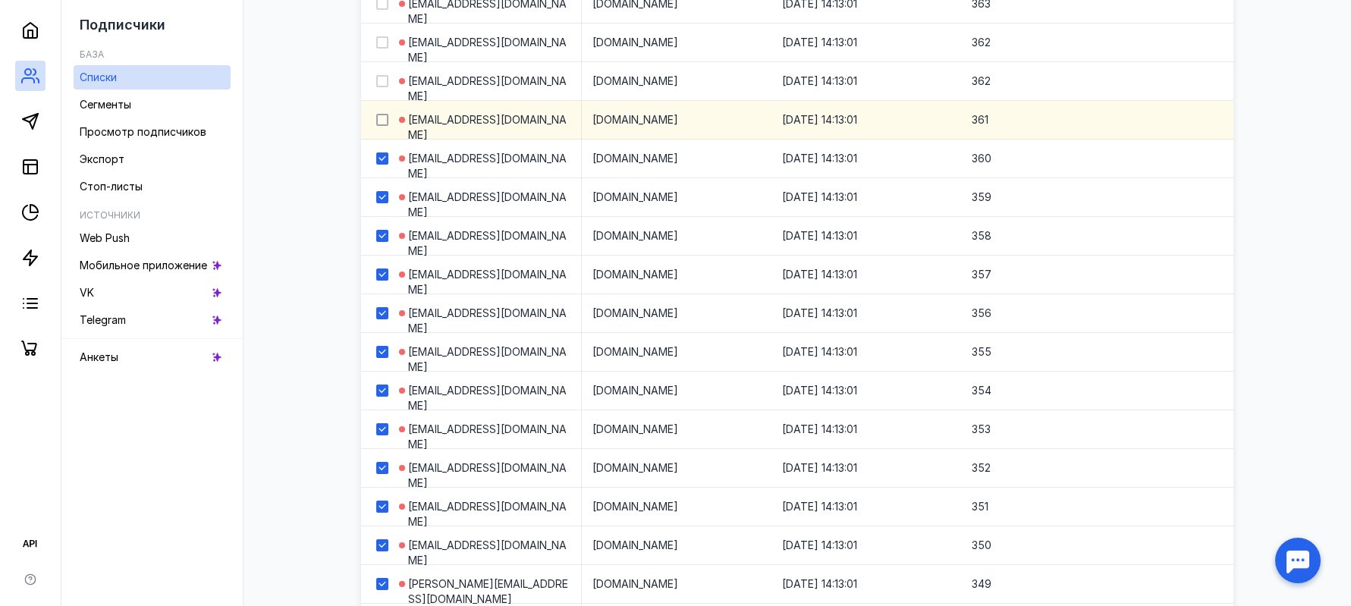
click at [382, 121] on input "checkbox" at bounding box center [381, 117] width 10 height 10
checkbox input "true"
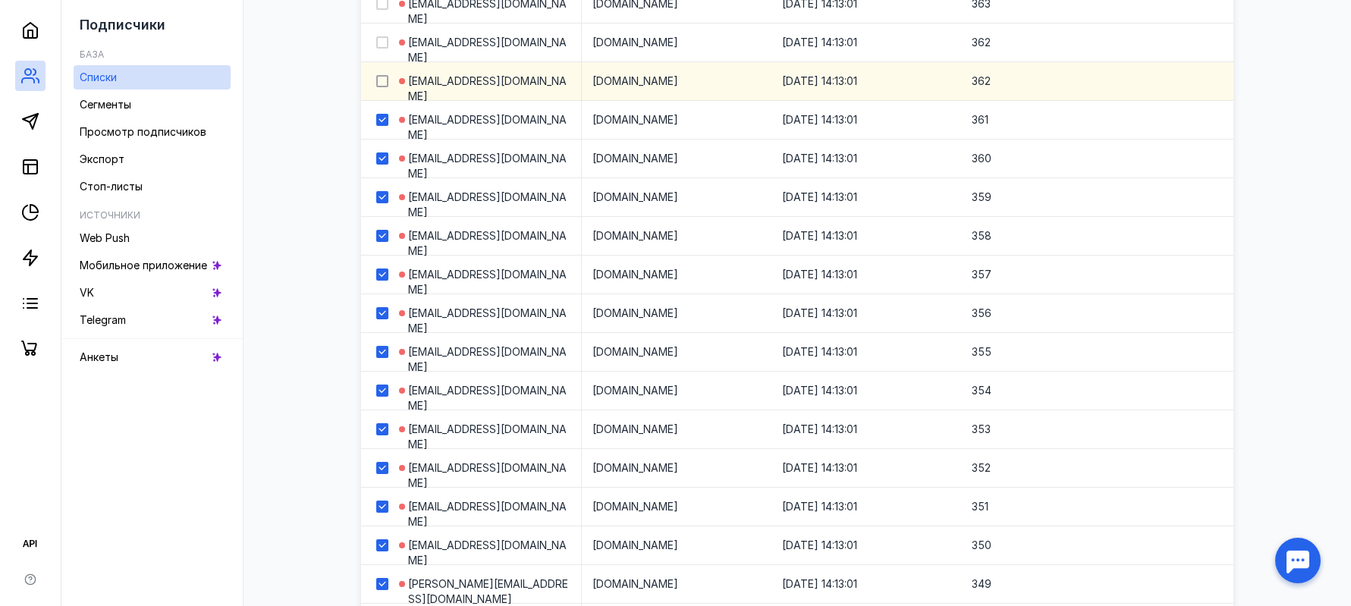
click at [380, 86] on div at bounding box center [382, 81] width 12 height 12
click at [380, 83] on input "checkbox" at bounding box center [381, 79] width 10 height 10
checkbox input "true"
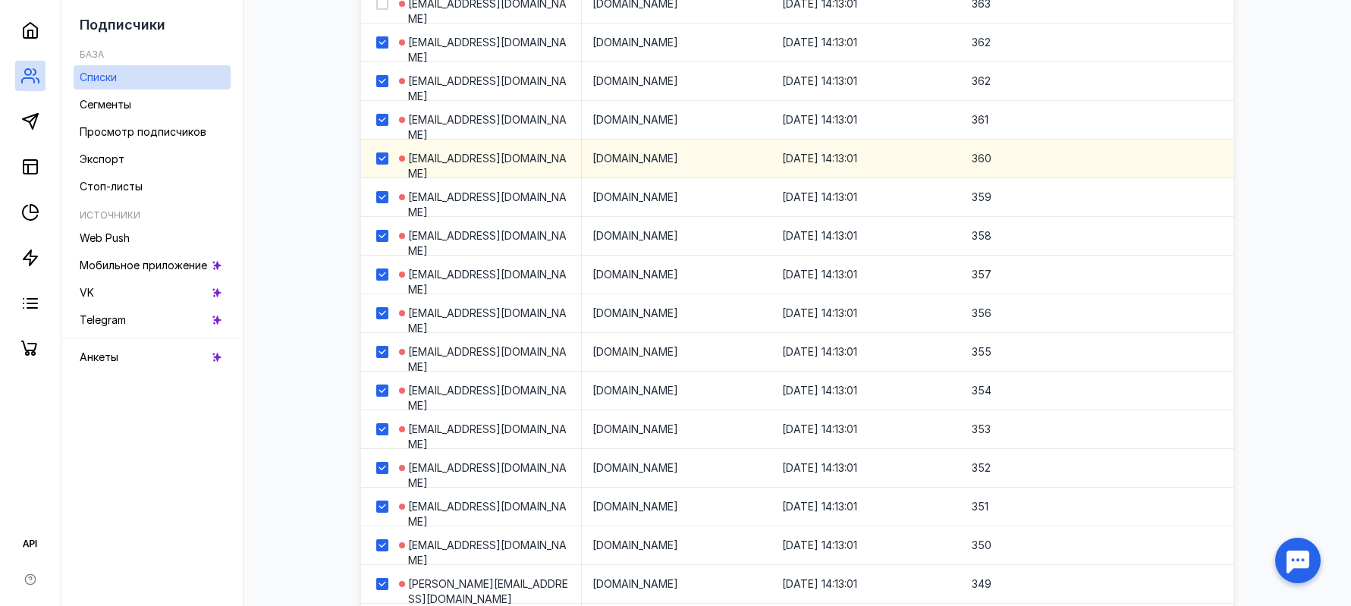
checkbox input "true"
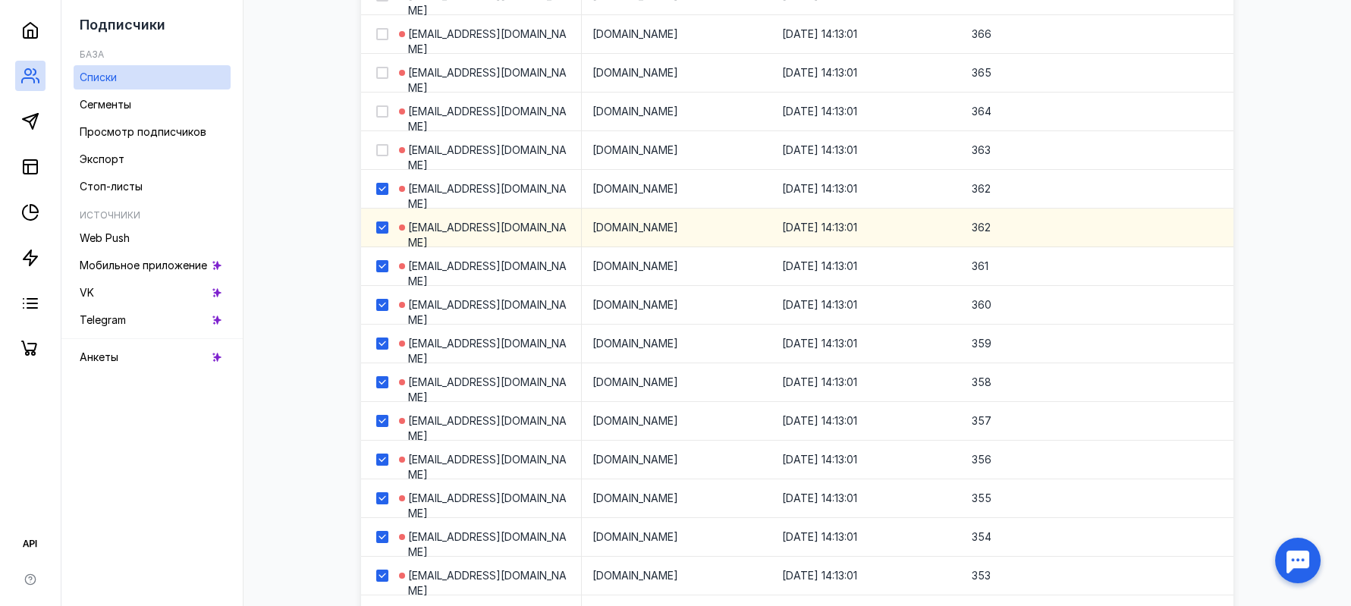
scroll to position [2171, 0]
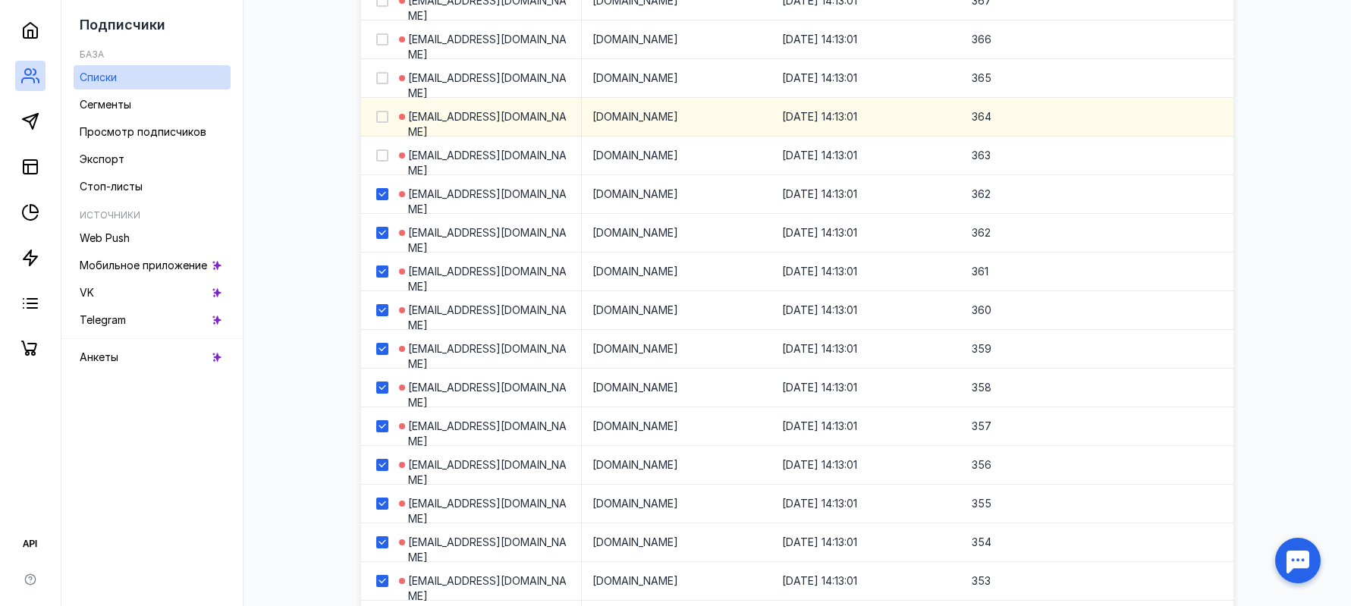
click at [378, 150] on div at bounding box center [382, 155] width 12 height 12
click at [378, 150] on input "checkbox" at bounding box center [381, 153] width 10 height 10
checkbox input "true"
drag, startPoint x: 381, startPoint y: 123, endPoint x: 382, endPoint y: 114, distance: 9.1
click at [381, 122] on label at bounding box center [382, 116] width 12 height 15
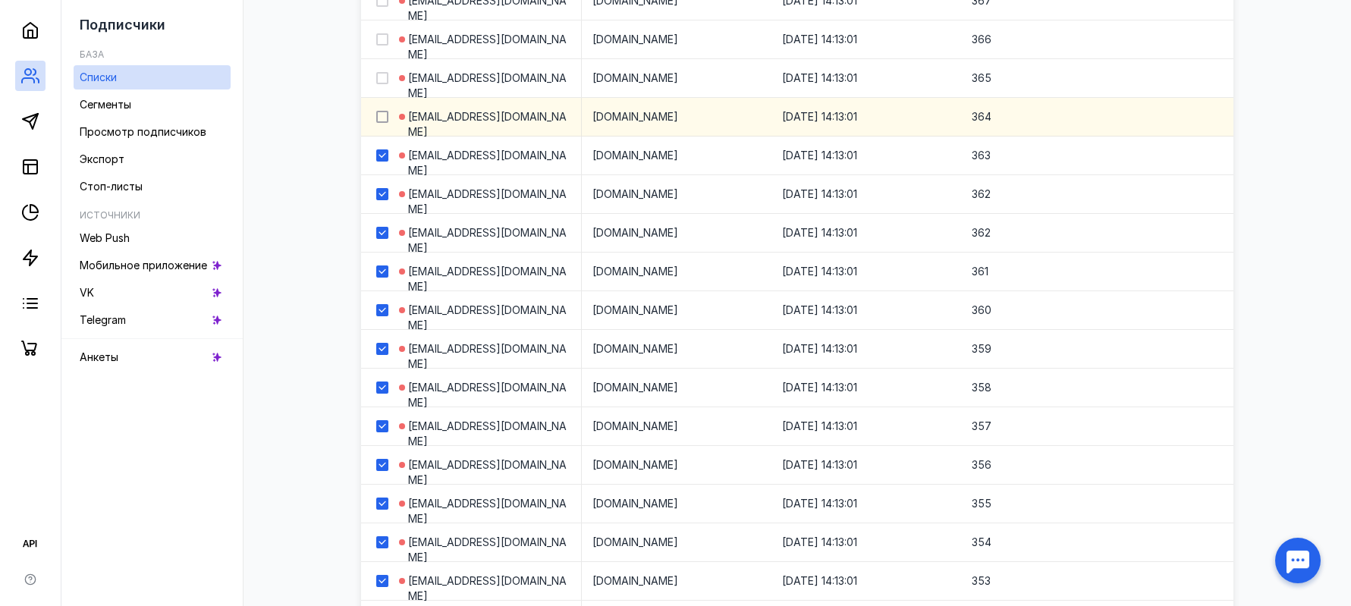
click at [381, 119] on input "checkbox" at bounding box center [381, 114] width 10 height 10
checkbox input "true"
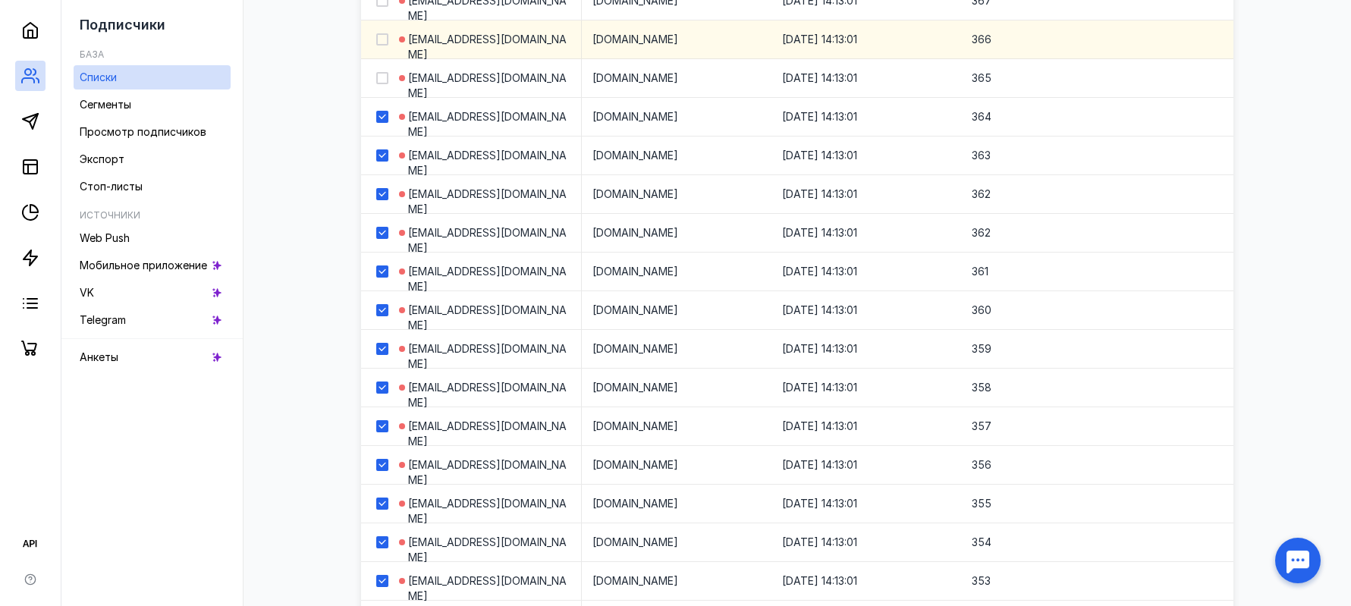
drag, startPoint x: 383, startPoint y: 76, endPoint x: 384, endPoint y: 49, distance: 27.3
click at [382, 72] on div at bounding box center [382, 78] width 12 height 12
click at [382, 72] on input "checkbox" at bounding box center [381, 76] width 10 height 10
checkbox input "true"
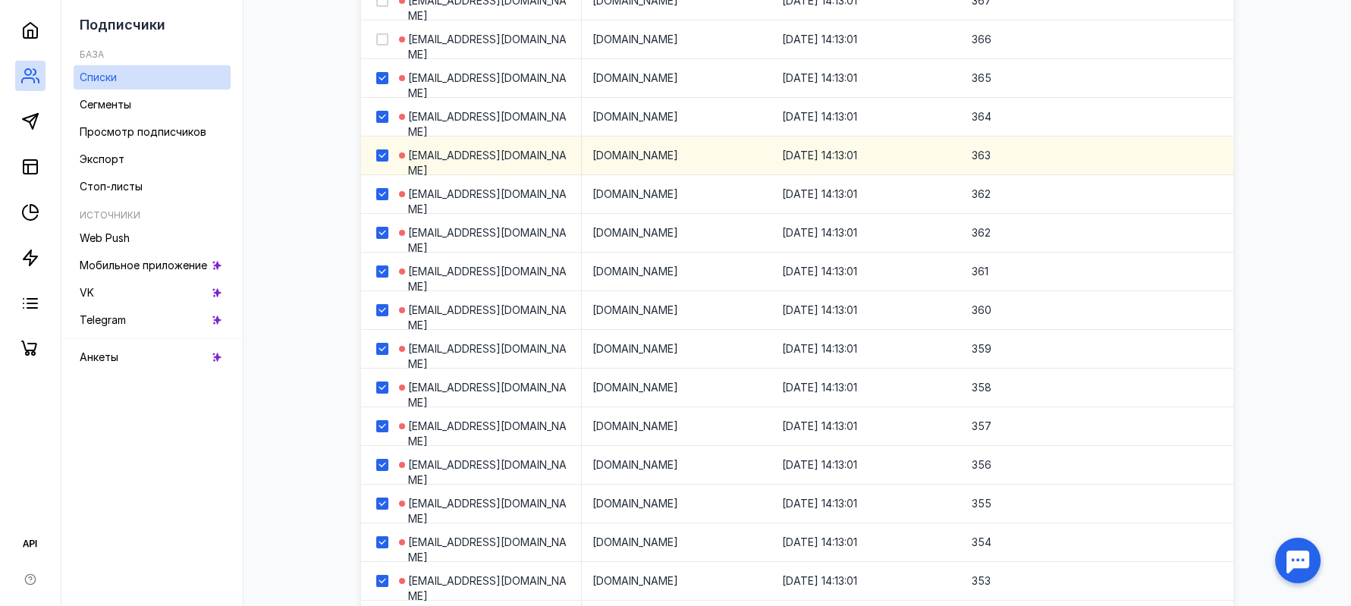
drag, startPoint x: 384, startPoint y: 45, endPoint x: 387, endPoint y: 154, distance: 109.2
click at [384, 43] on div at bounding box center [382, 39] width 12 height 12
click at [384, 42] on input "checkbox" at bounding box center [381, 37] width 10 height 10
checkbox input "true"
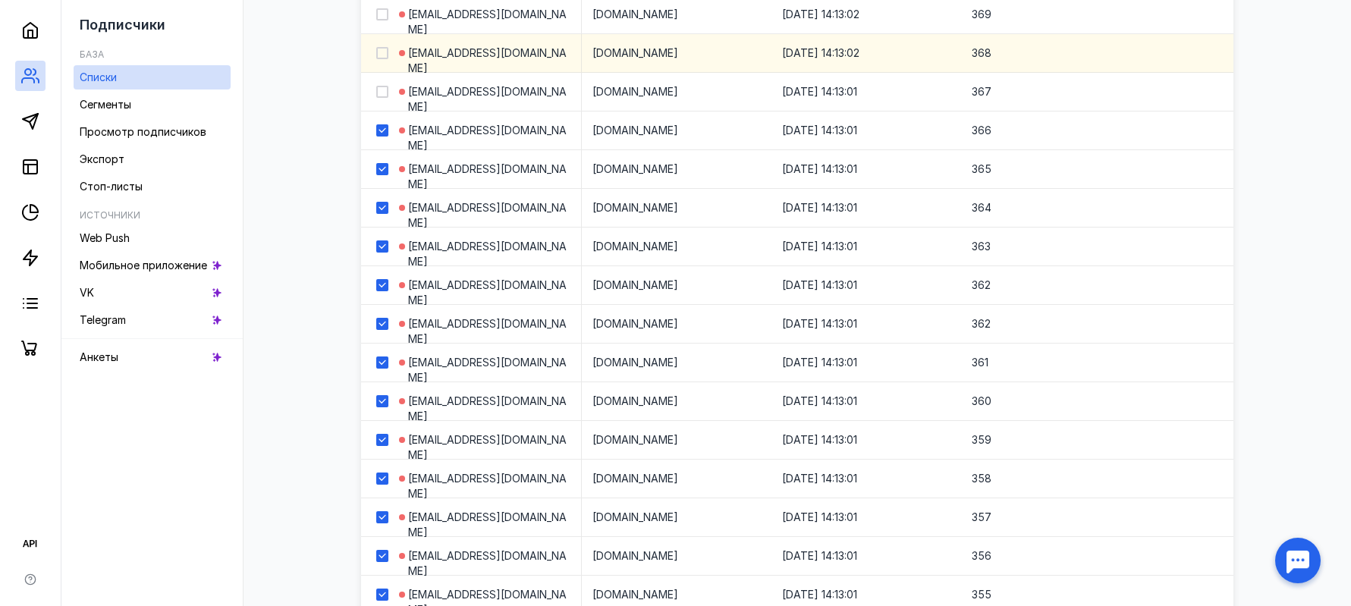
scroll to position [1944, 0]
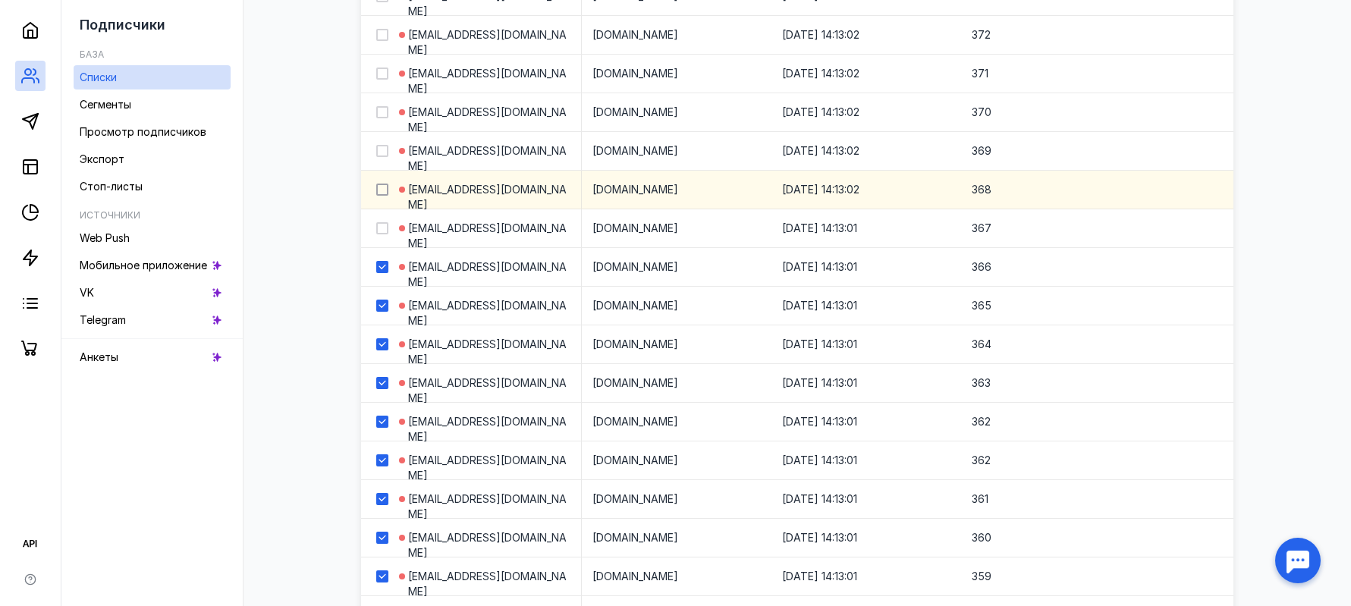
drag, startPoint x: 380, startPoint y: 231, endPoint x: 381, endPoint y: 192, distance: 38.7
click at [380, 227] on icon at bounding box center [382, 228] width 11 height 11
click at [380, 227] on input "checkbox" at bounding box center [381, 226] width 10 height 10
checkbox input "true"
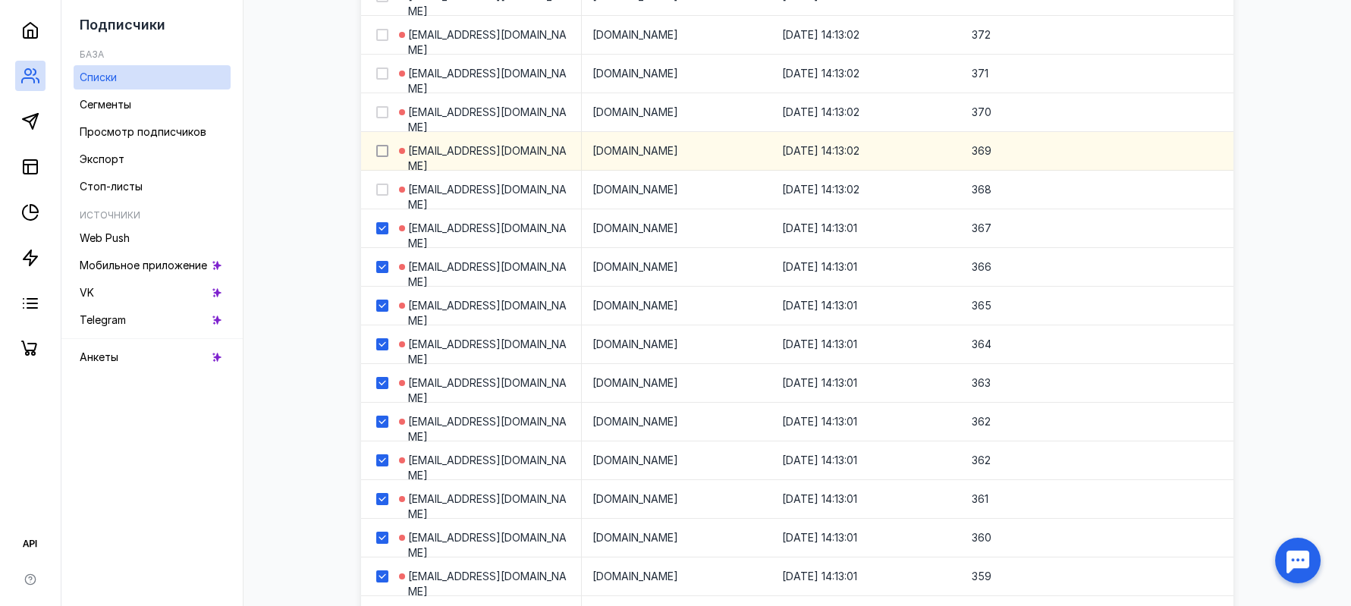
click at [381, 187] on icon at bounding box center [382, 189] width 11 height 11
click at [381, 187] on input "checkbox" at bounding box center [381, 187] width 10 height 10
checkbox input "true"
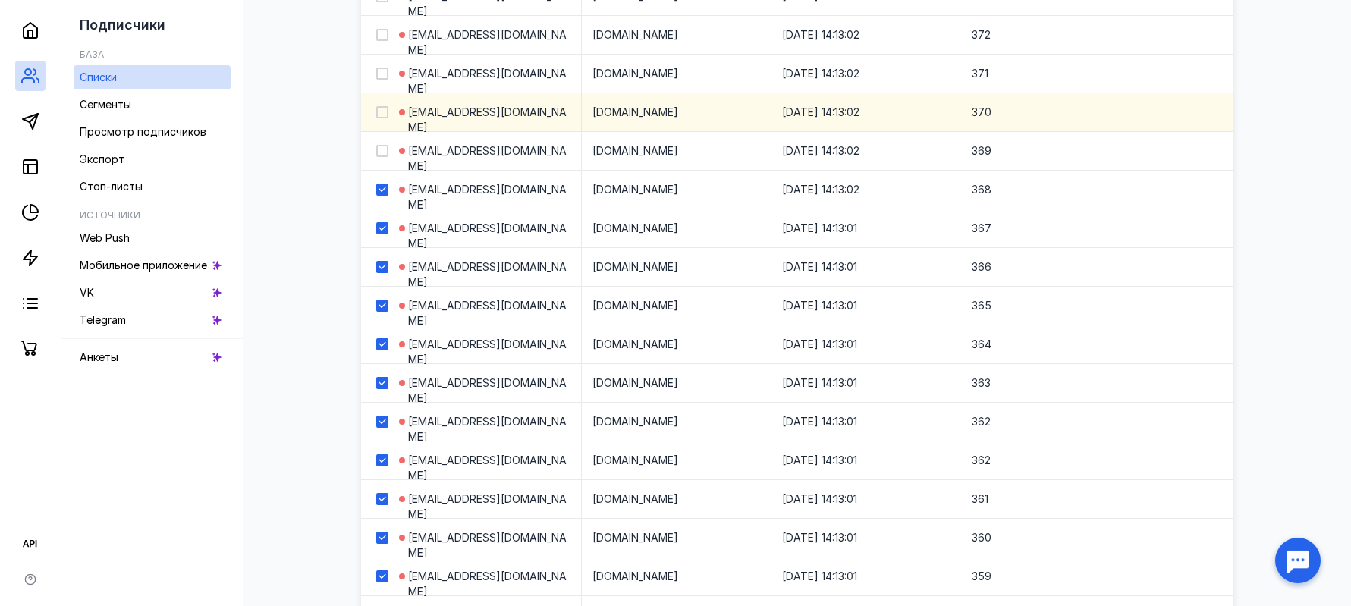
drag
click at [381, 149] on icon at bounding box center [382, 151] width 11 height 11
click at [381, 149] on input "checkbox" at bounding box center [381, 148] width 10 height 10
checkbox input "true"
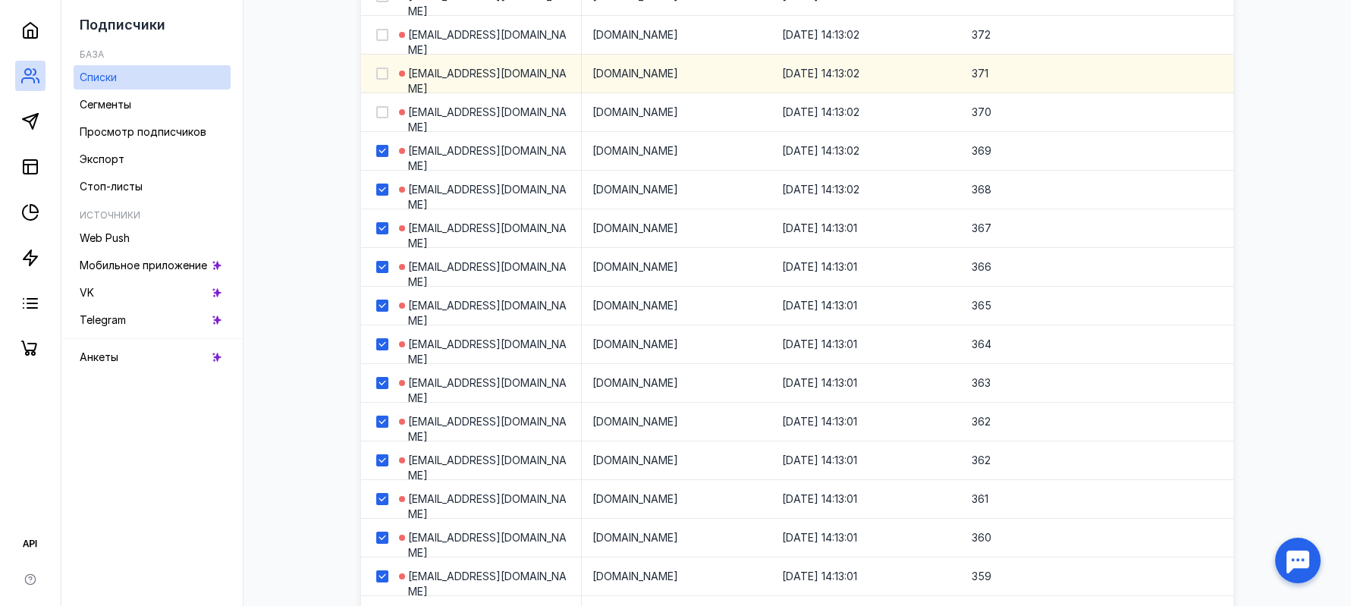
click at [384, 113] on div at bounding box center [382, 112] width 12 height 12
click at [384, 113] on input "checkbox" at bounding box center [381, 110] width 10 height 10
checkbox input "true"
click at [387, 83] on div at bounding box center [376, 74] width 30 height 38
click at [381, 36] on icon at bounding box center [382, 35] width 11 height 11
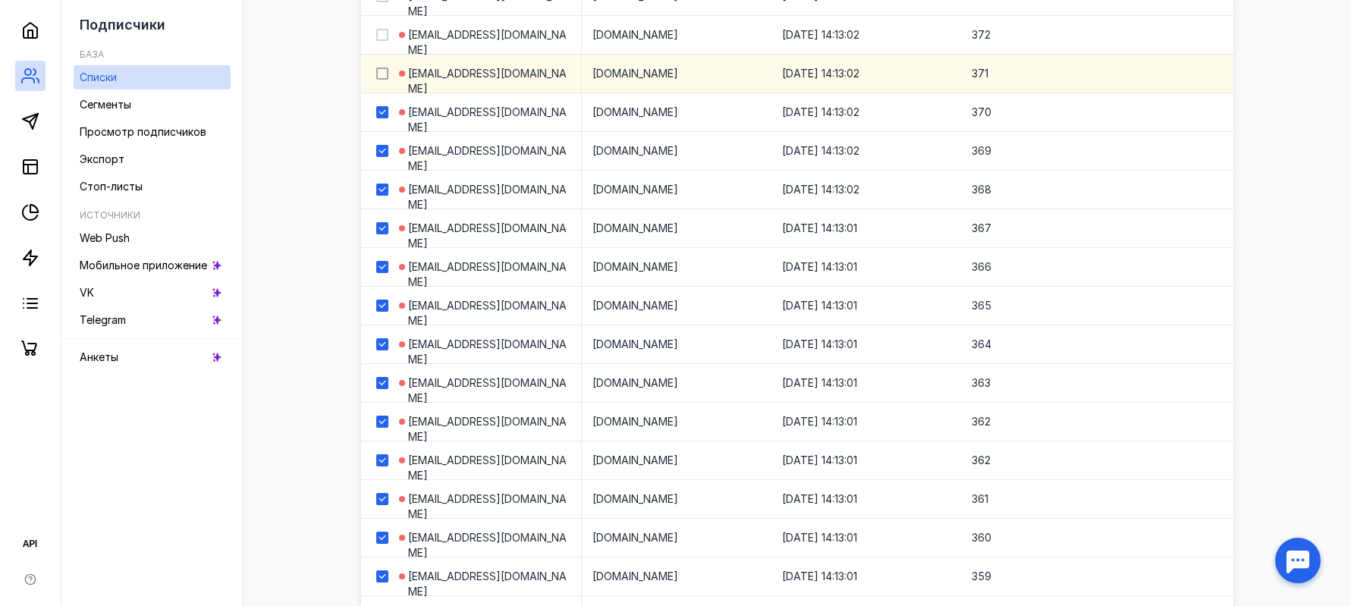
click at [381, 36] on input "checkbox" at bounding box center [381, 32] width 10 height 10
checkbox input "true"
click at [387, 74] on div at bounding box center [382, 73] width 12 height 12
click at [386, 74] on input "checkbox" at bounding box center [381, 71] width 10 height 10
checkbox input "true"
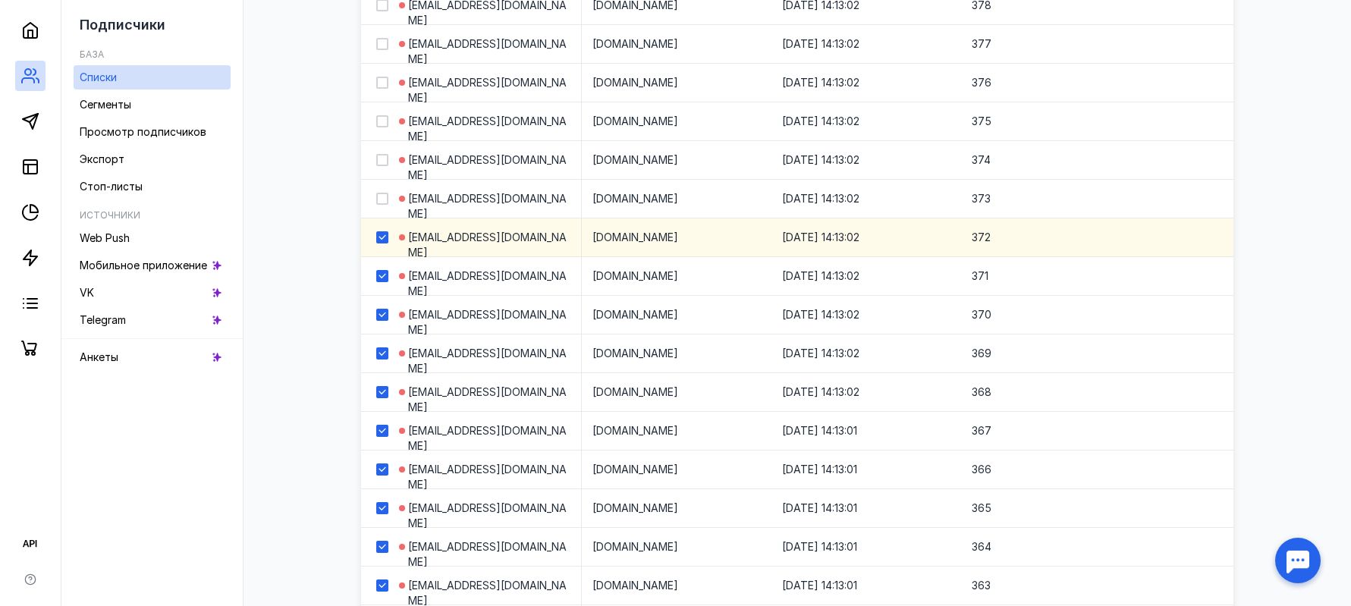
scroll to position [1564, 0]
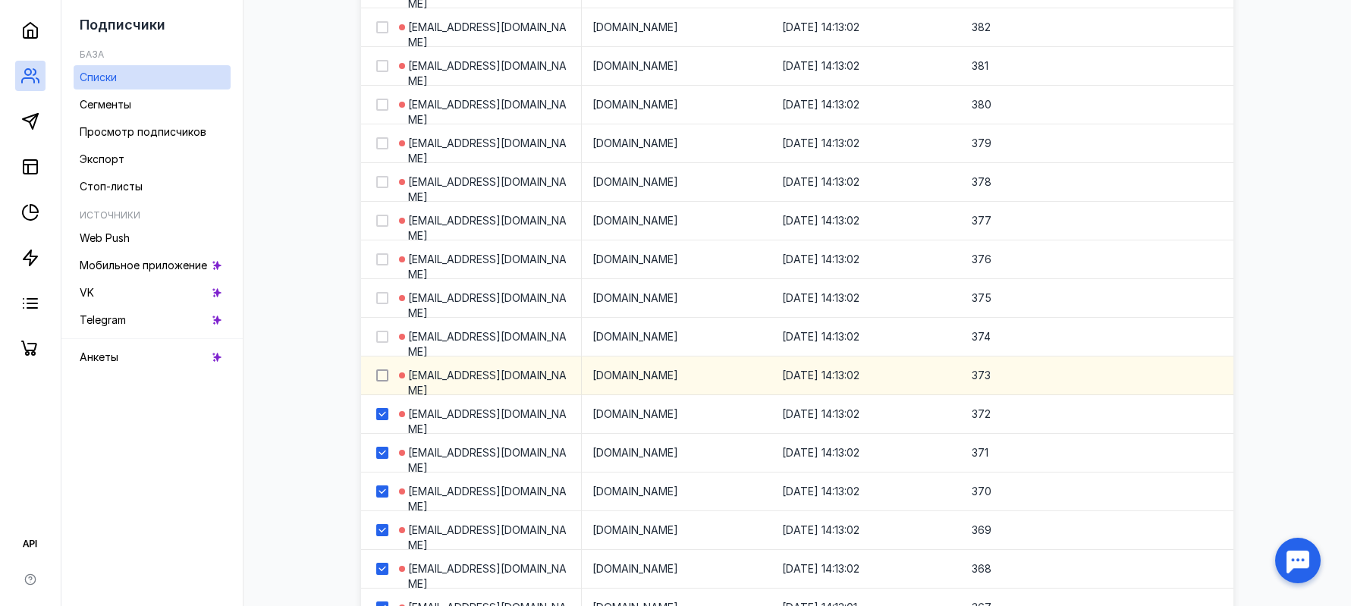
click at [388, 372] on div at bounding box center [382, 375] width 12 height 12
click at [386, 372] on input "checkbox" at bounding box center [381, 373] width 10 height 10
checkbox input "true"
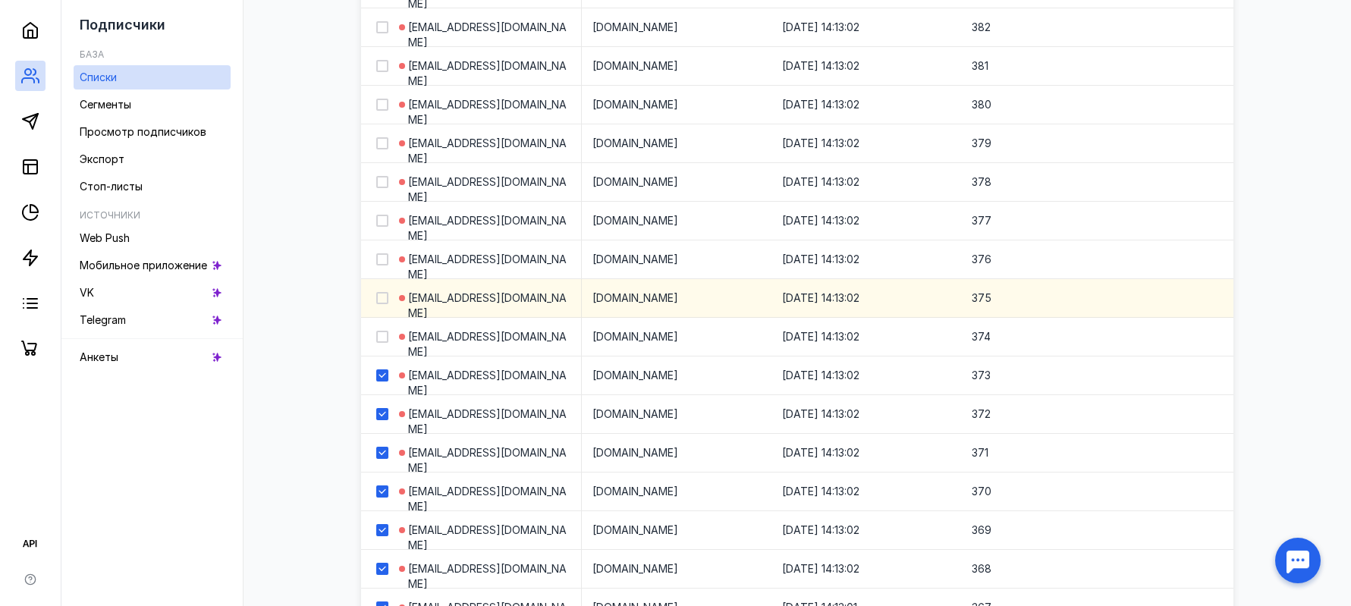
click at [381, 334] on icon at bounding box center [382, 336] width 11 height 11
click at [381, 334] on input "checkbox" at bounding box center [381, 334] width 10 height 10
checkbox input "true"
click at [381, 297] on icon at bounding box center [382, 298] width 11 height 11
click at [381, 297] on input "checkbox" at bounding box center [381, 295] width 10 height 10
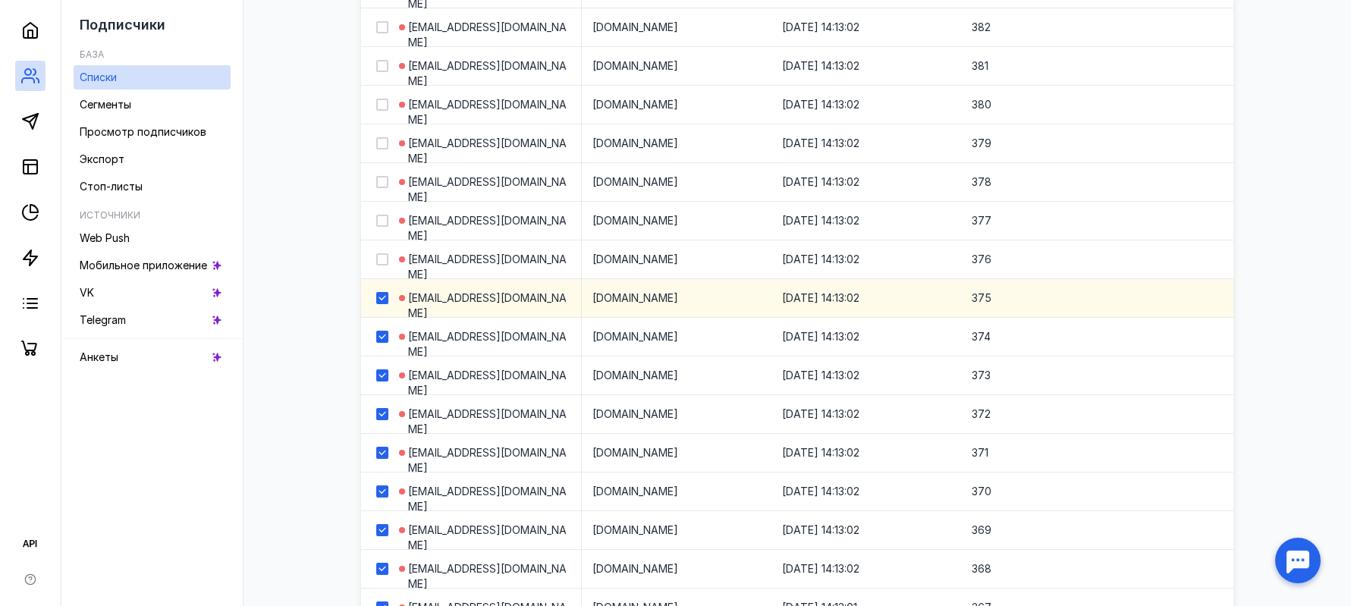
checkbox input "true"
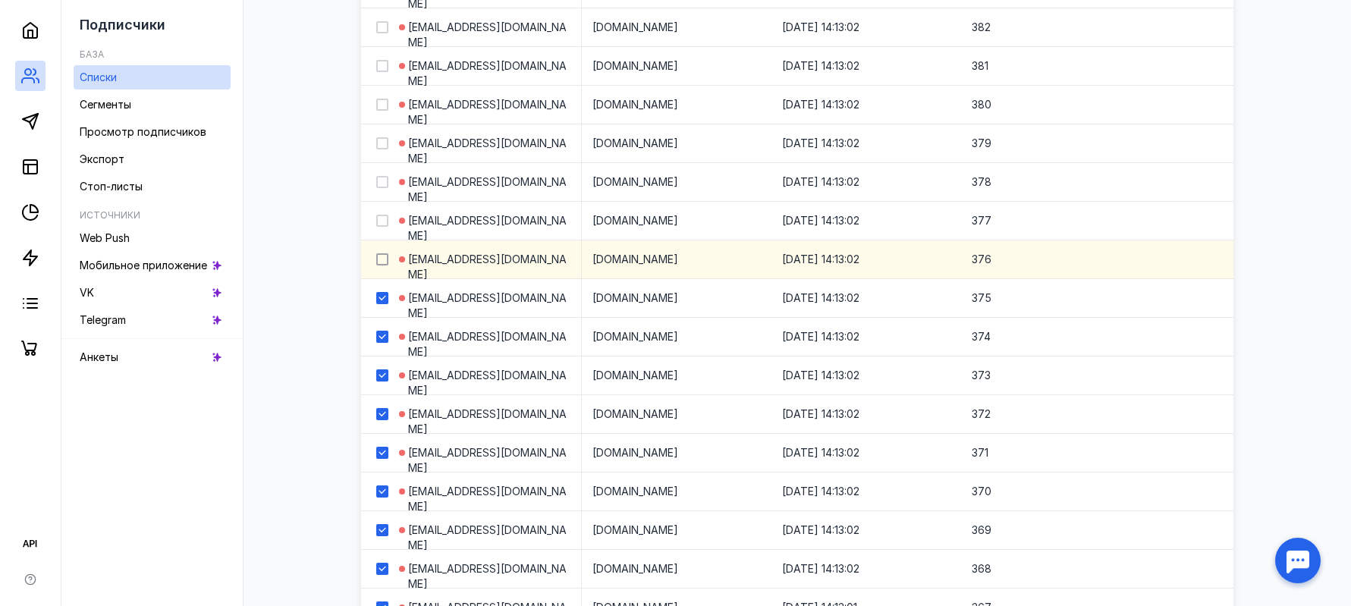
click at [381, 256] on icon at bounding box center [382, 259] width 11 height 11
click at [381, 256] on input "checkbox" at bounding box center [381, 257] width 10 height 10
checkbox input "true"
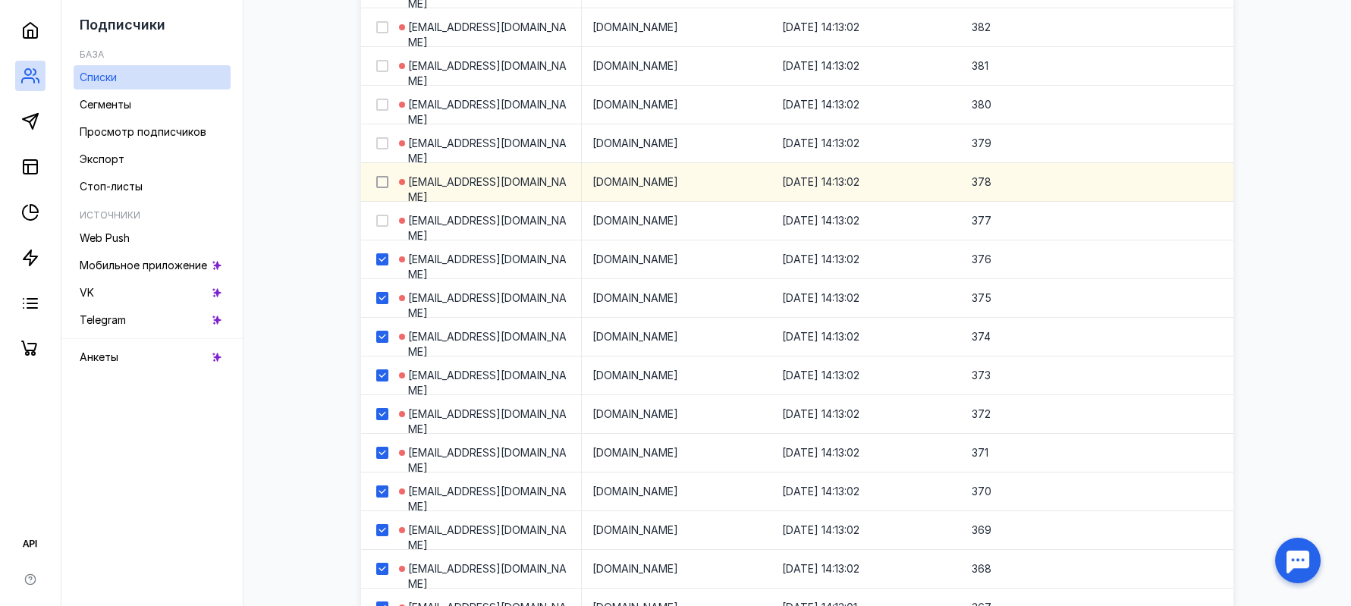
click at [382, 222] on icon at bounding box center [382, 220] width 11 height 11
click at [382, 222] on input "checkbox" at bounding box center [381, 218] width 10 height 10
checkbox input "true"
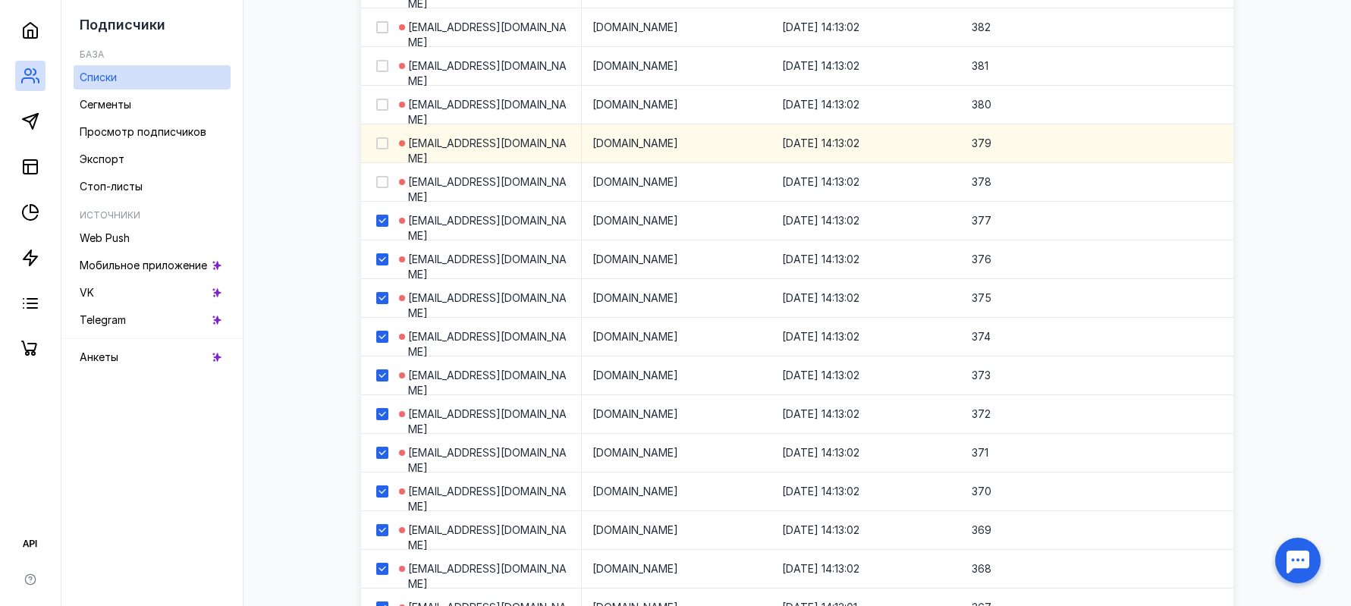
click at [384, 184] on icon at bounding box center [382, 182] width 11 height 11
click at [384, 184] on input "checkbox" at bounding box center [381, 179] width 10 height 10
checkbox input "true"
click at [388, 140] on div at bounding box center [376, 143] width 30 height 38
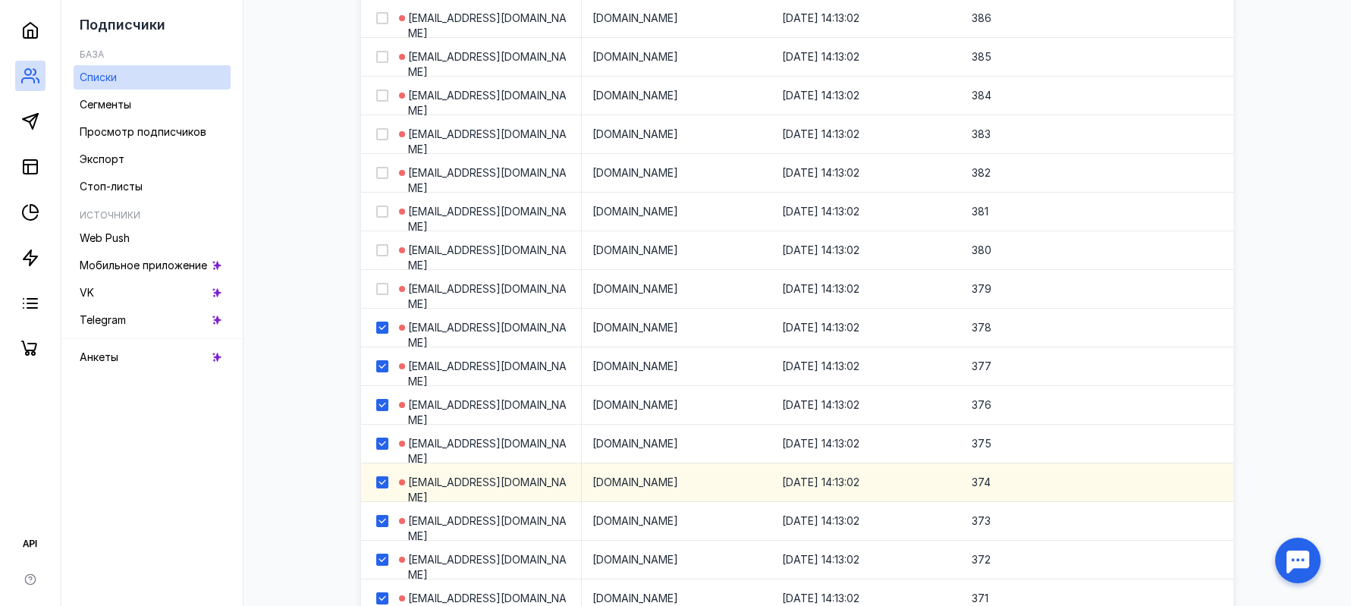
scroll to position [1413, 0]
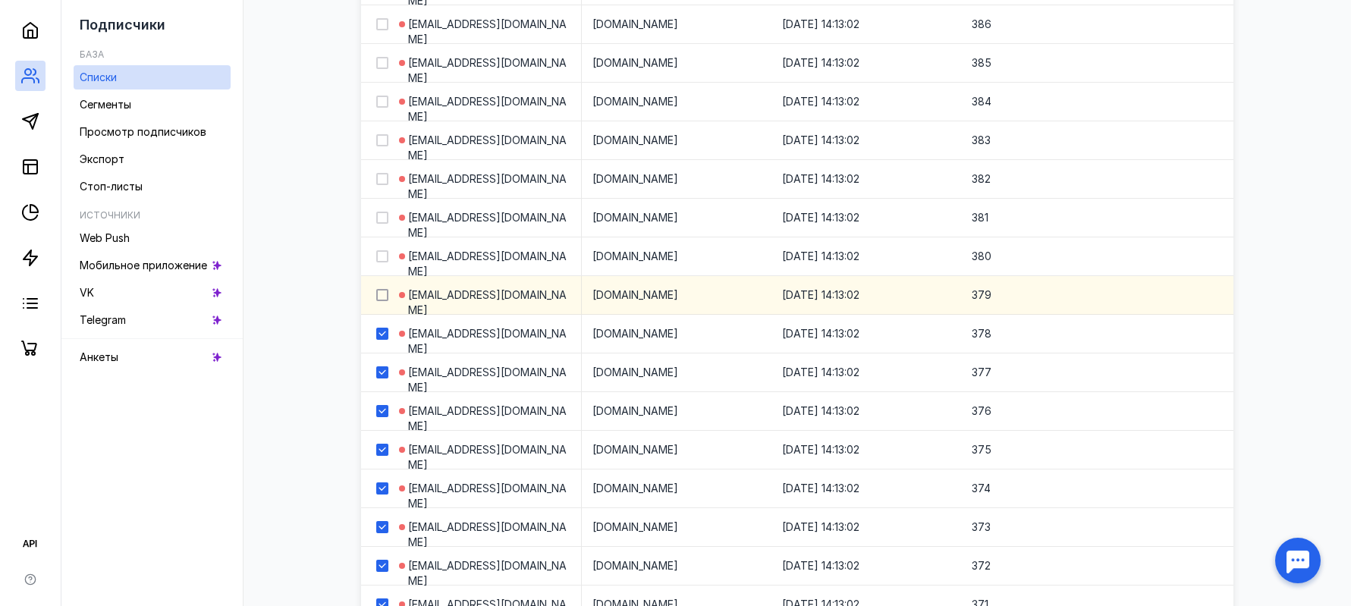
click at [385, 293] on icon at bounding box center [381, 295] width 7 height 5
click at [385, 293] on input "checkbox" at bounding box center [381, 292] width 10 height 10
checkbox input "true"
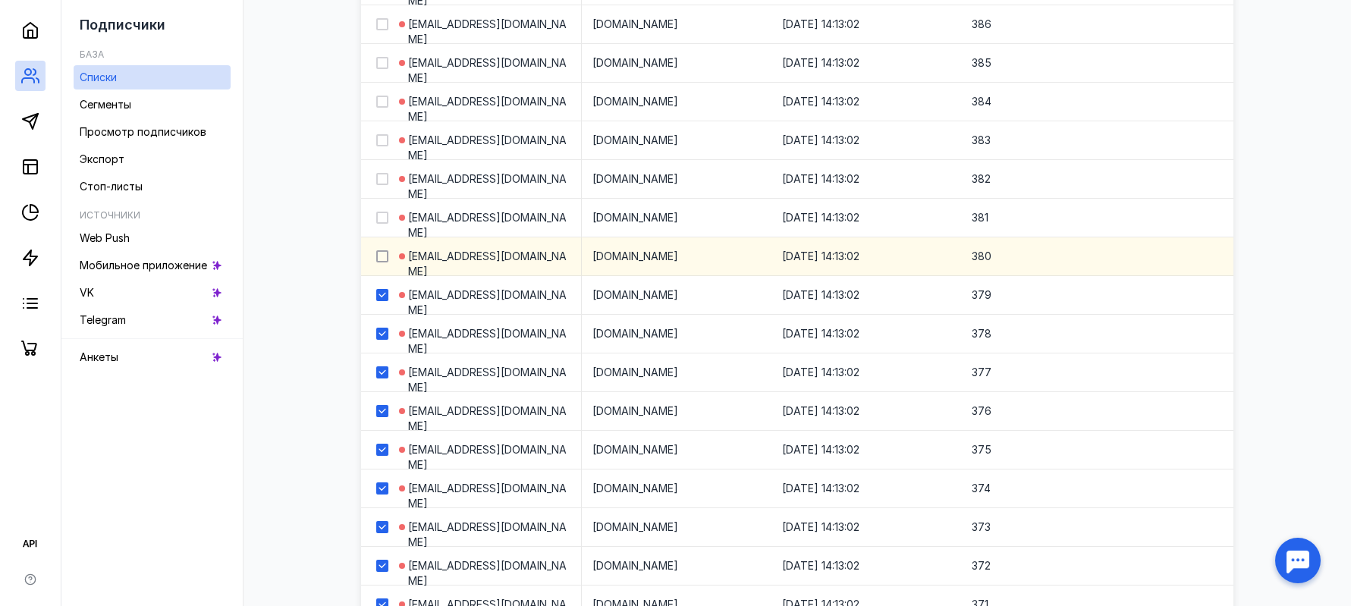
click at [379, 262] on div at bounding box center [382, 256] width 12 height 12
click at [379, 259] on input "checkbox" at bounding box center [381, 254] width 10 height 10
checkbox input "true"
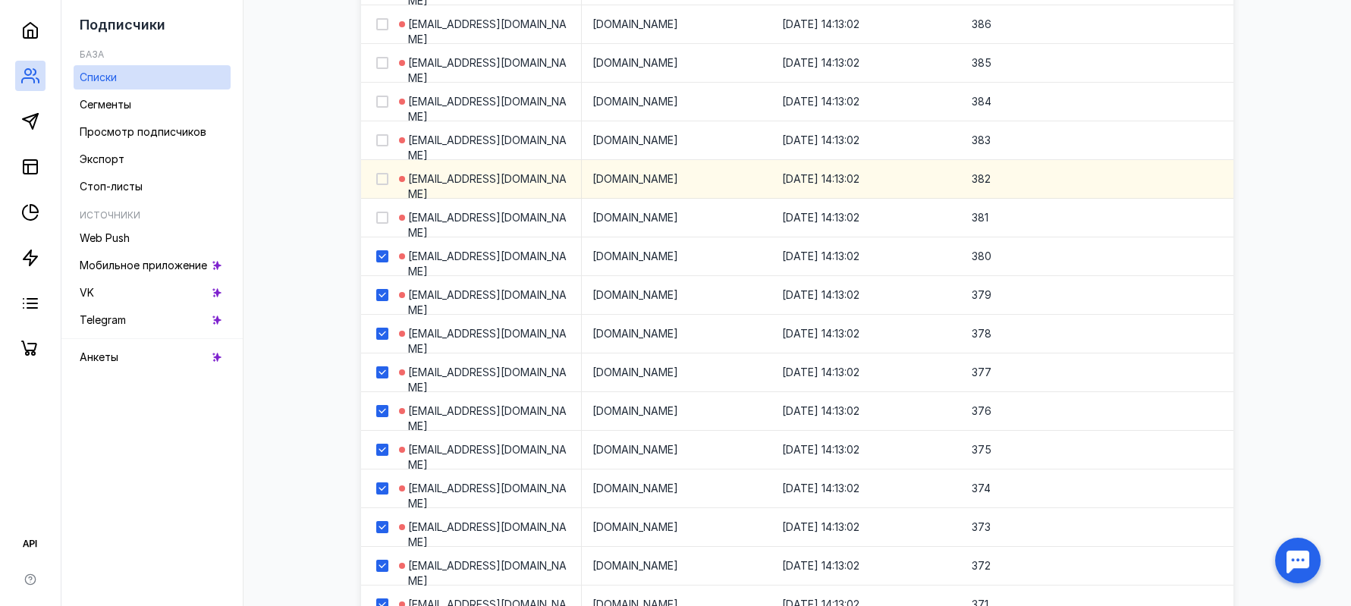
click at [381, 218] on icon at bounding box center [381, 217] width 7 height 5
click at [381, 218] on input "checkbox" at bounding box center [381, 215] width 10 height 10
checkbox input "true"
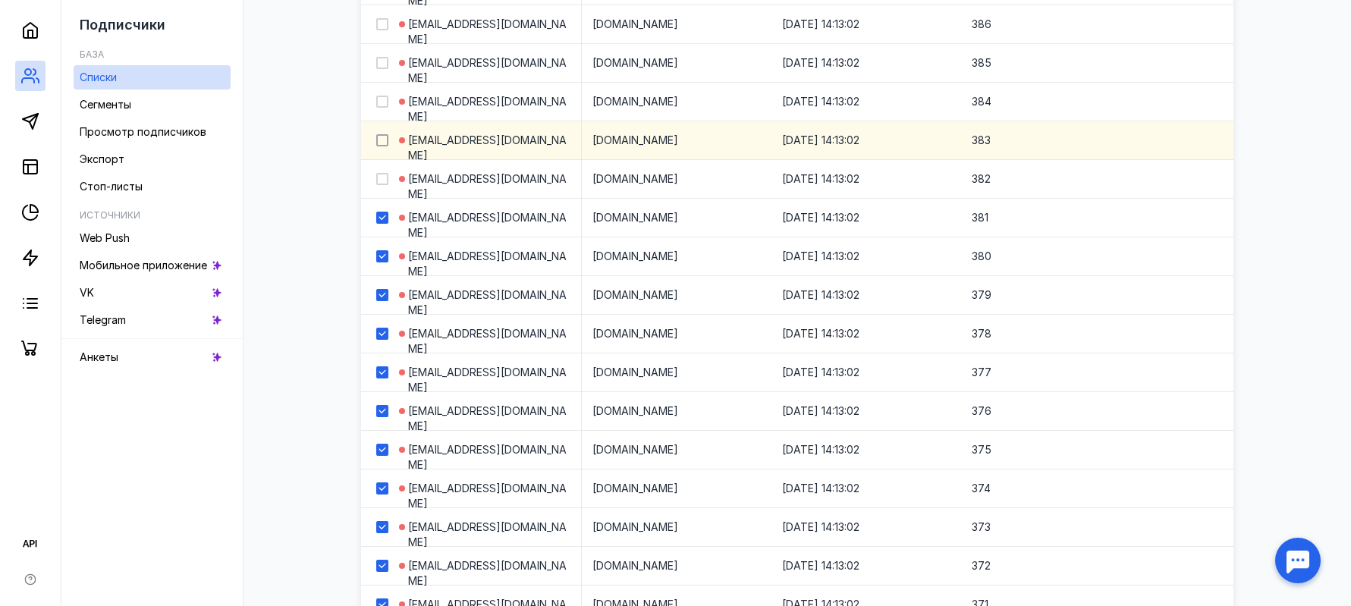
click at [385, 176] on icon at bounding box center [382, 179] width 11 height 11
click at [385, 176] on input "checkbox" at bounding box center [381, 176] width 10 height 10
checkbox input "true"
click at [384, 139] on icon at bounding box center [382, 140] width 11 height 11
click at [384, 139] on input "checkbox" at bounding box center [381, 138] width 10 height 10
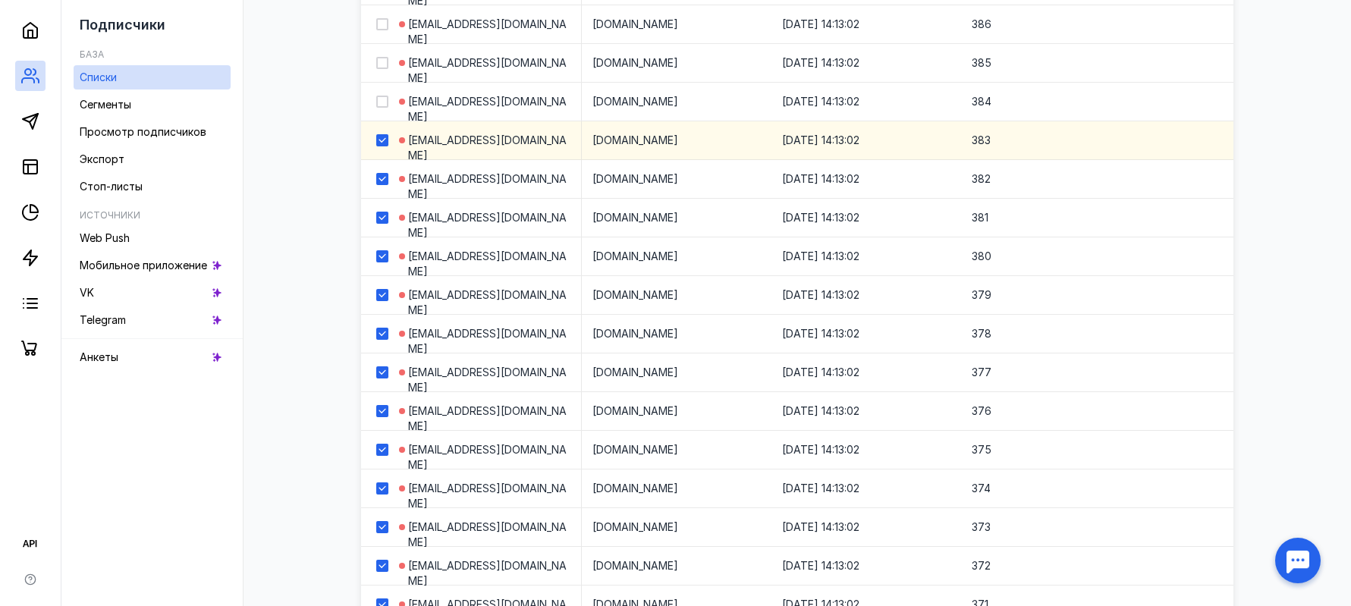
checkbox input "true"
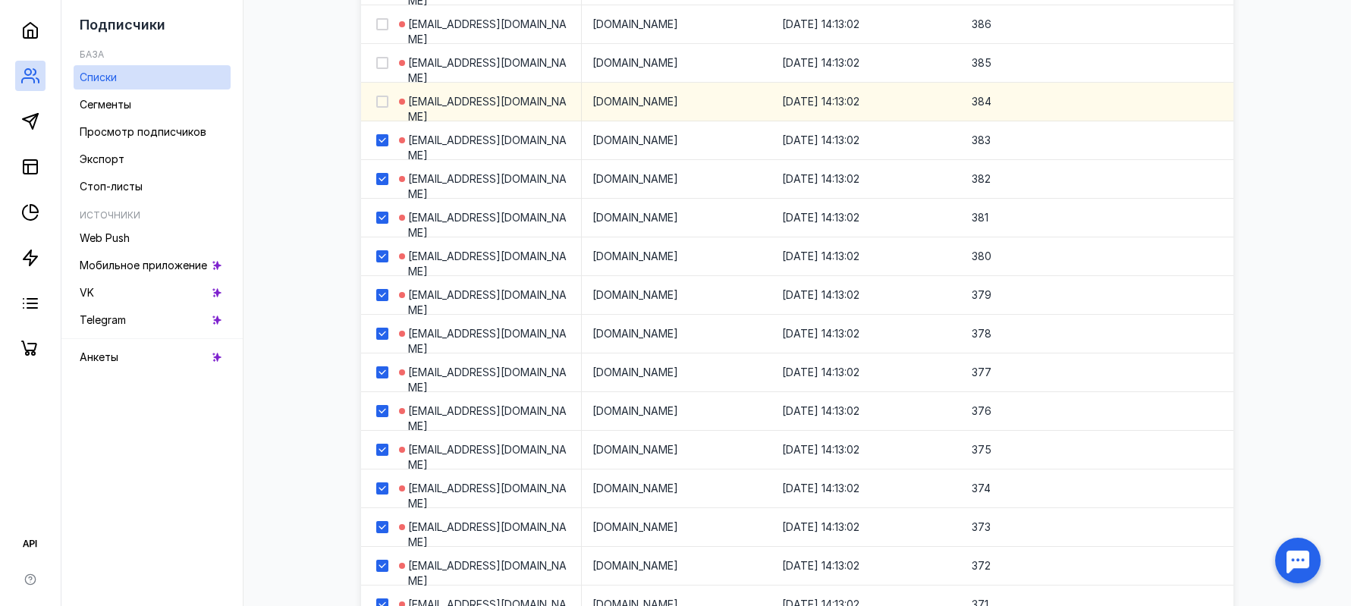
click at [383, 108] on label at bounding box center [382, 101] width 12 height 15
click at [383, 104] on input "checkbox" at bounding box center [381, 99] width 10 height 10
checkbox input "true"
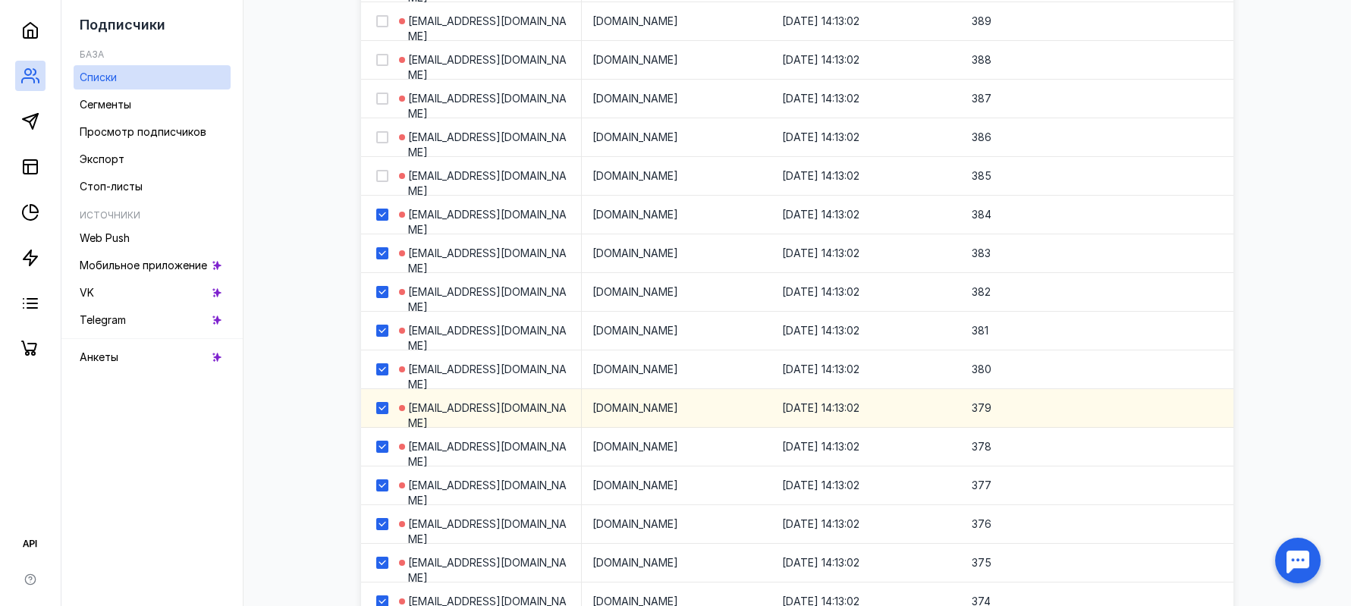
scroll to position [1261, 0]
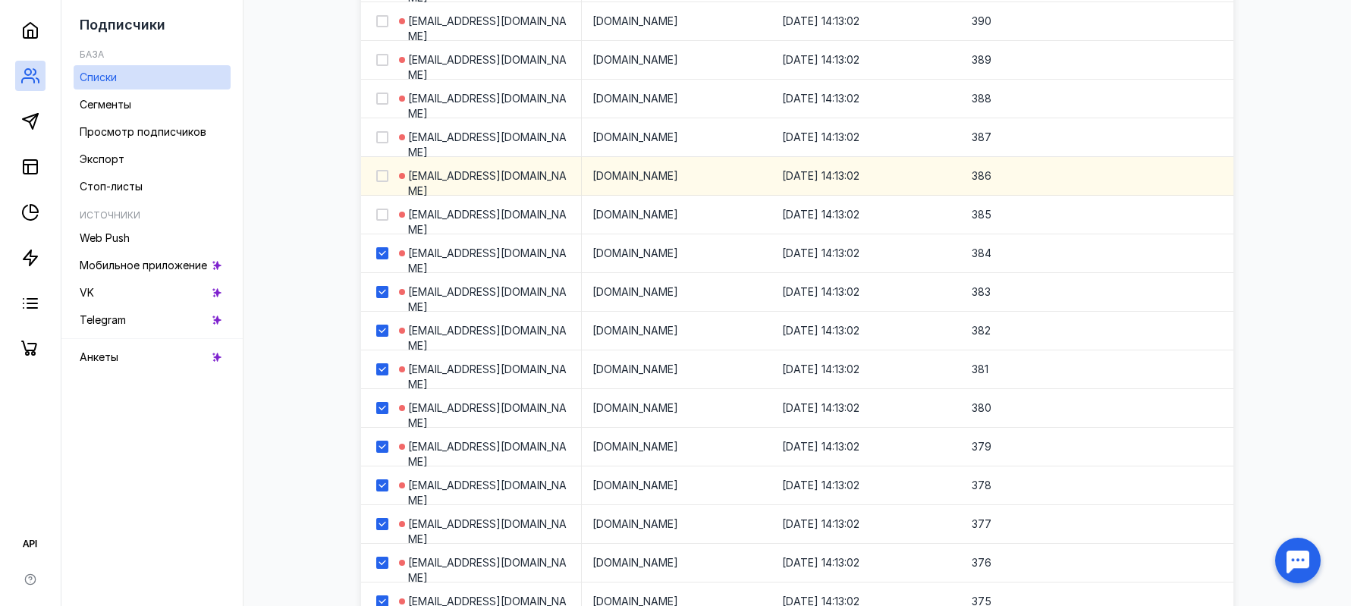
click at [384, 210] on icon at bounding box center [382, 214] width 11 height 11
click at [384, 210] on input "checkbox" at bounding box center [381, 212] width 10 height 10
checkbox input "true"
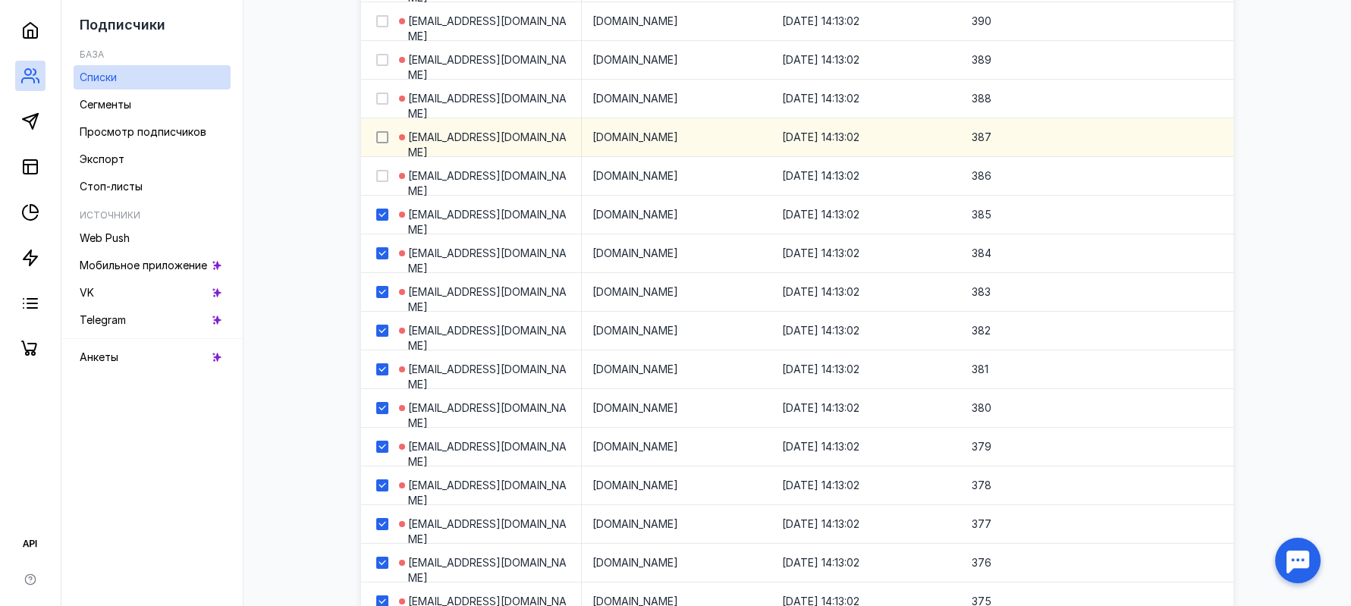
click at [383, 174] on icon at bounding box center [382, 176] width 11 height 11
click at [383, 174] on input "checkbox" at bounding box center [381, 173] width 10 height 10
checkbox input "true"
click at [384, 140] on icon at bounding box center [382, 137] width 11 height 11
click at [384, 140] on input "checkbox" at bounding box center [381, 135] width 10 height 10
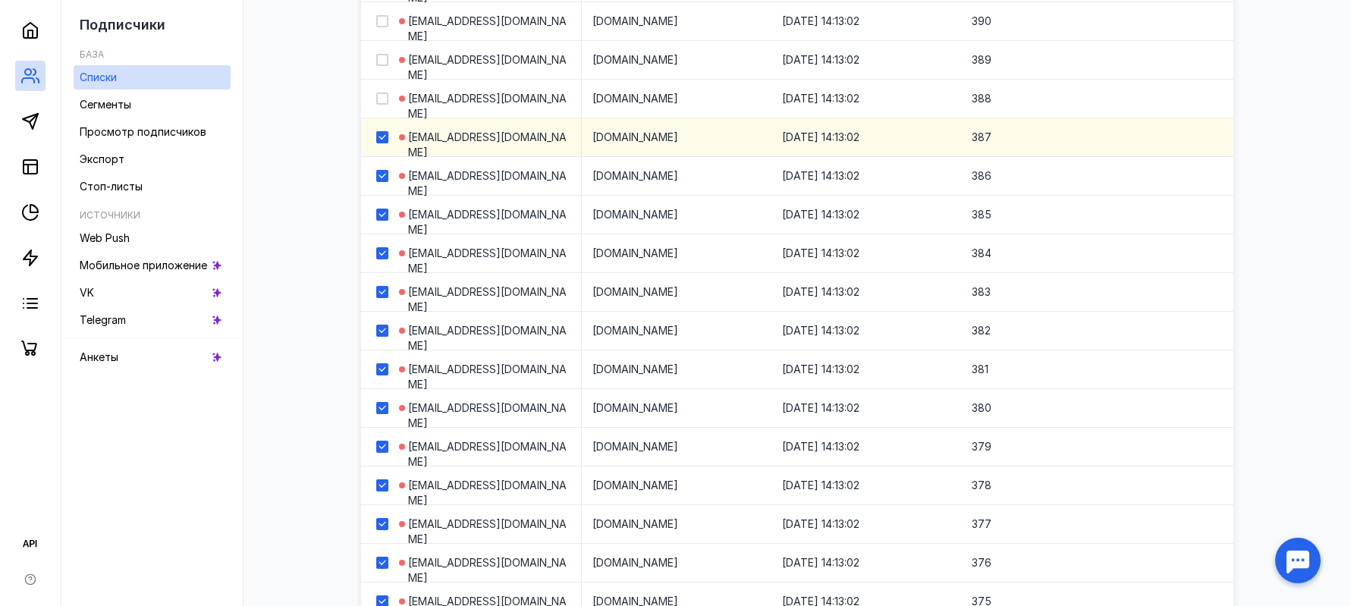
checkbox input "true"
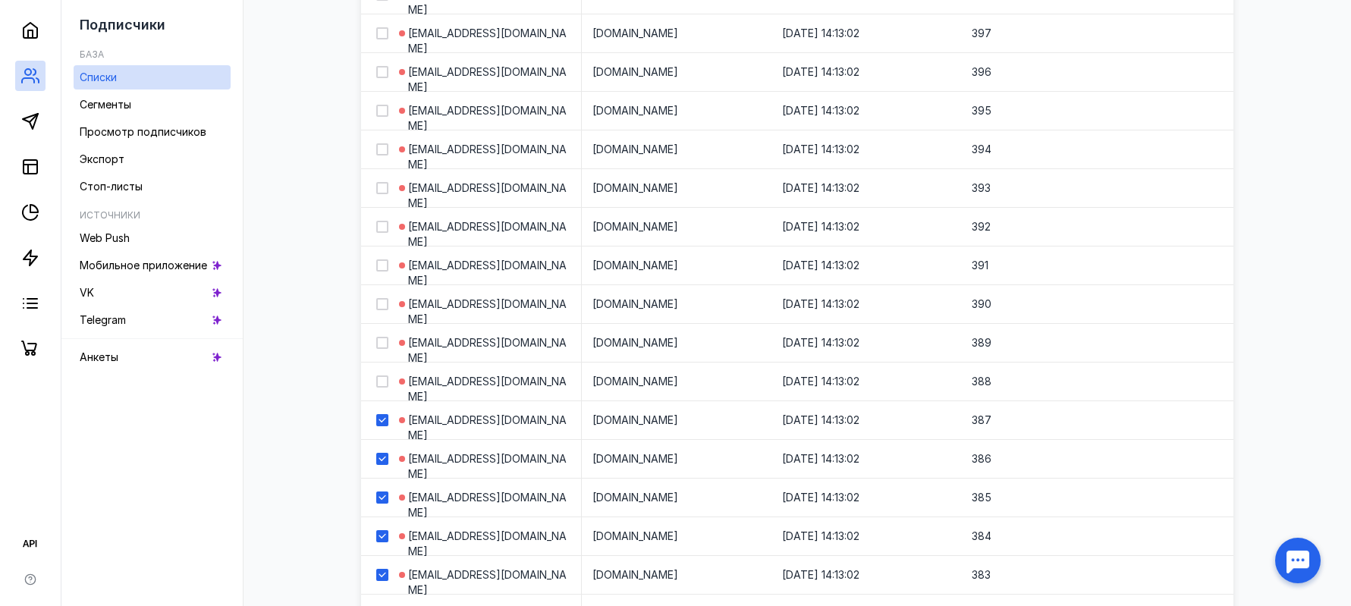
scroll to position [958, 0]
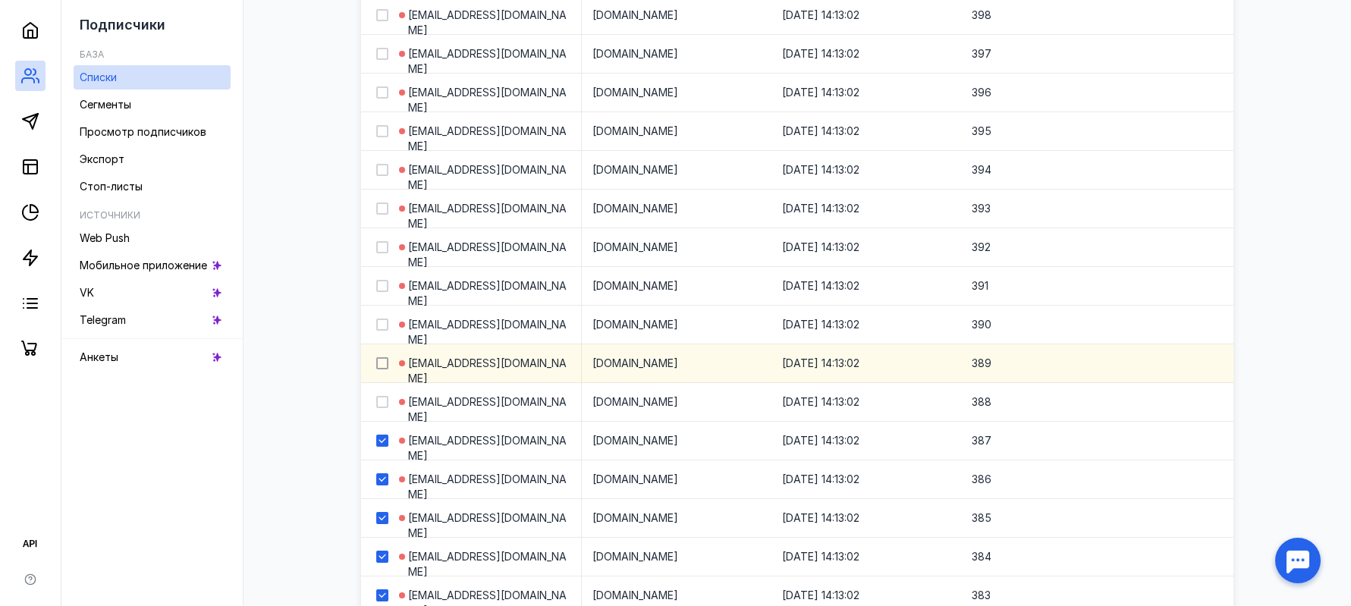
click at [383, 397] on icon at bounding box center [382, 402] width 11 height 11
click at [383, 397] on input "checkbox" at bounding box center [381, 399] width 10 height 10
checkbox input "true"
click at [383, 356] on label at bounding box center [382, 363] width 12 height 15
click at [383, 356] on input "checkbox" at bounding box center [381, 361] width 10 height 10
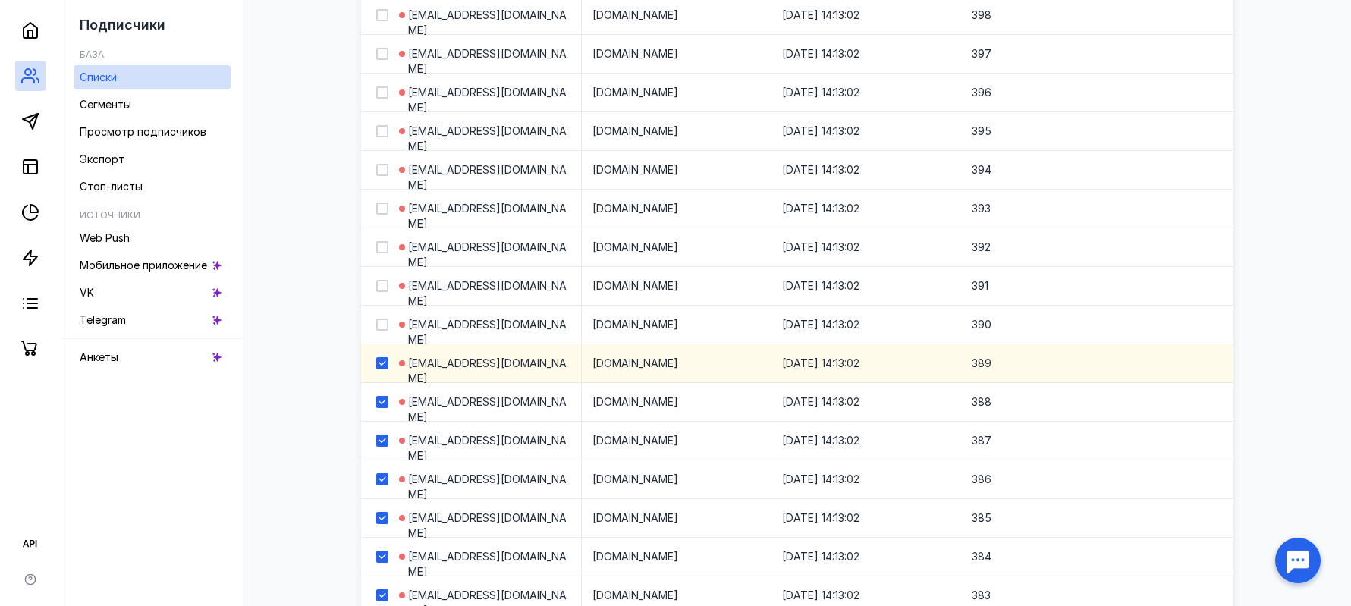
checkbox input "true"
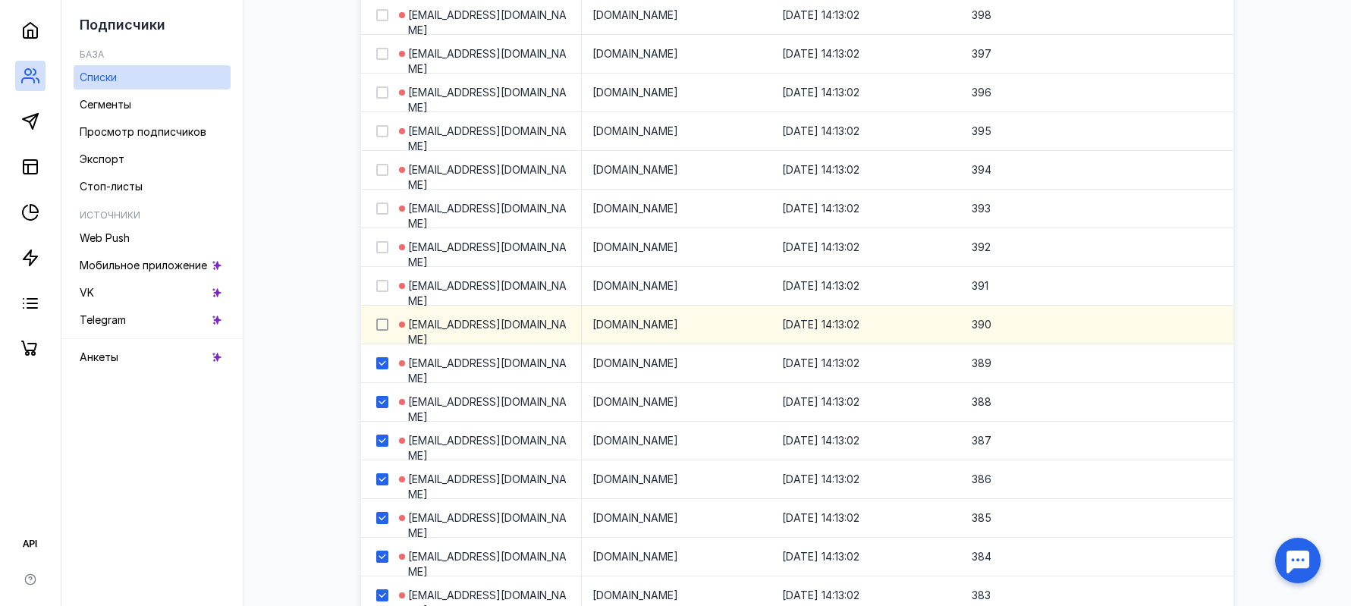
click at [384, 325] on icon at bounding box center [381, 324] width 7 height 5
click at [384, 325] on input "checkbox" at bounding box center [381, 322] width 10 height 10
checkbox input "true"
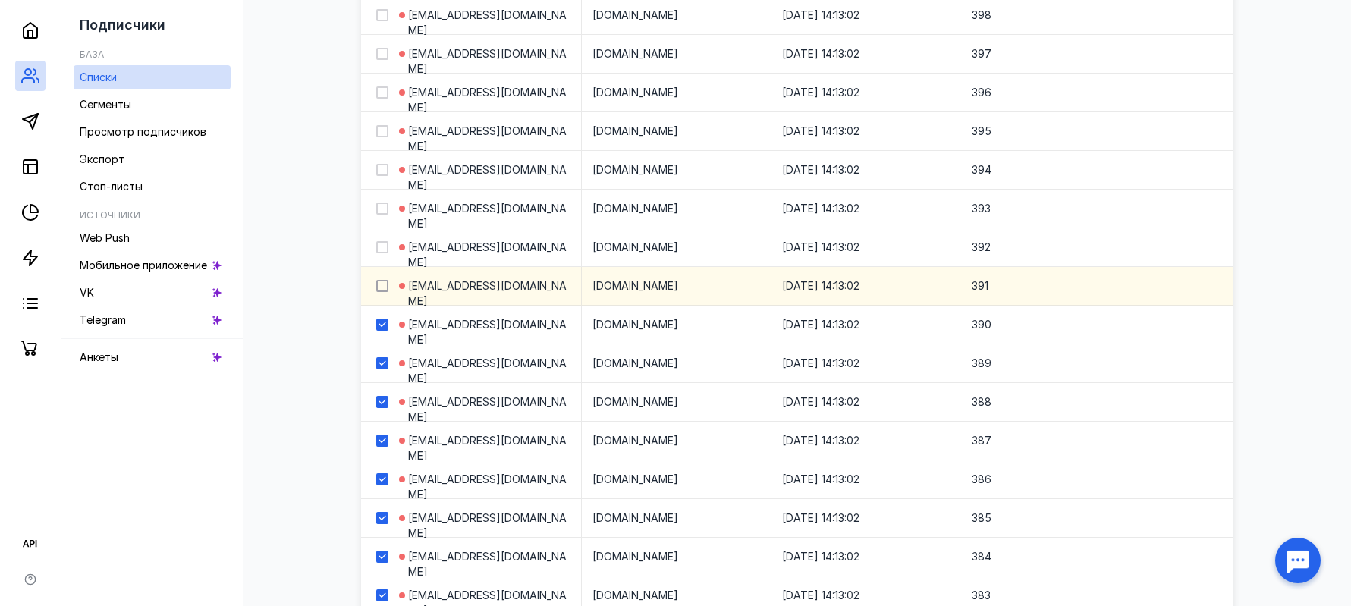
click at [381, 288] on icon at bounding box center [382, 286] width 11 height 11
click at [381, 288] on input "checkbox" at bounding box center [381, 283] width 10 height 10
checkbox input "true"
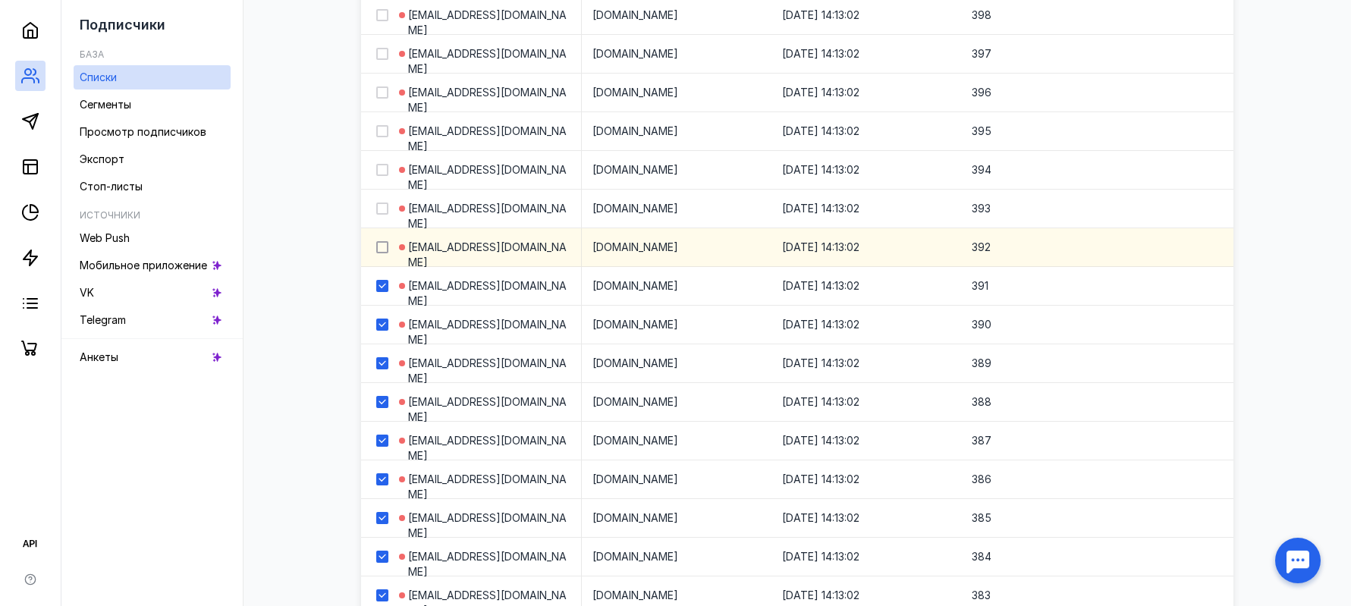
click at [384, 247] on icon at bounding box center [382, 247] width 11 height 11
click at [384, 247] on input "checkbox" at bounding box center [381, 245] width 10 height 10
checkbox input "true"
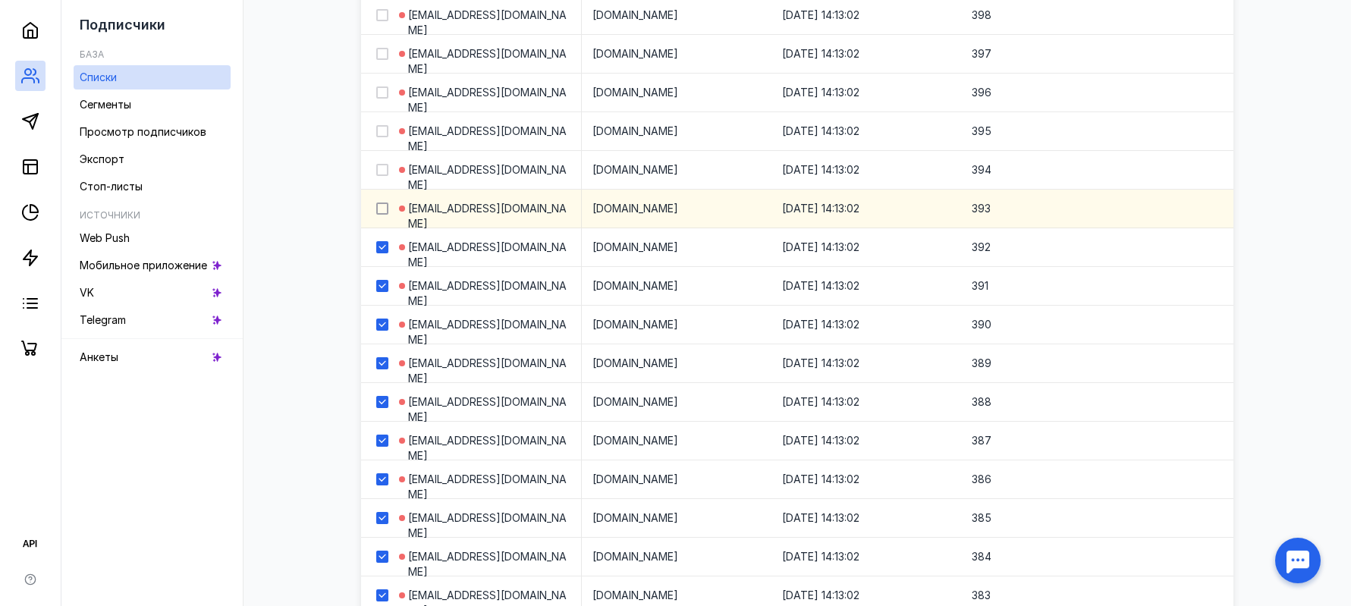
click at [379, 207] on icon at bounding box center [382, 208] width 11 height 11
click at [379, 207] on input "checkbox" at bounding box center [381, 206] width 10 height 10
checkbox input "true"
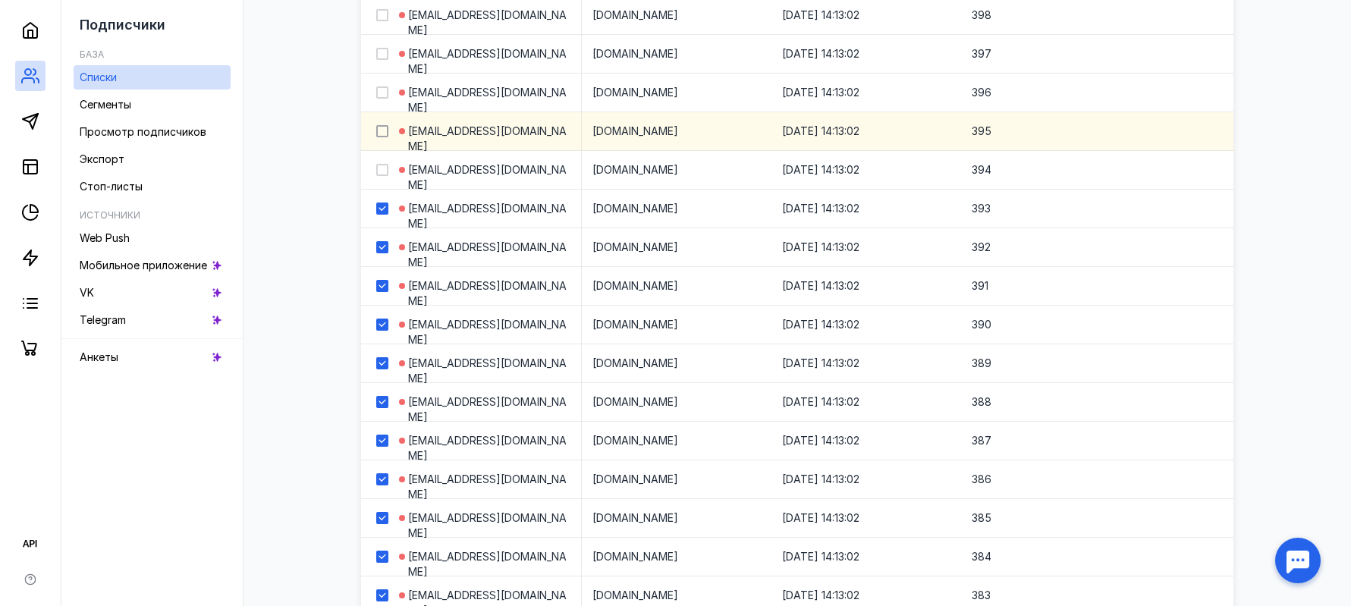
click at [384, 169] on icon at bounding box center [382, 170] width 11 height 11
click at [384, 169] on input "checkbox" at bounding box center [381, 167] width 10 height 10
checkbox input "true"
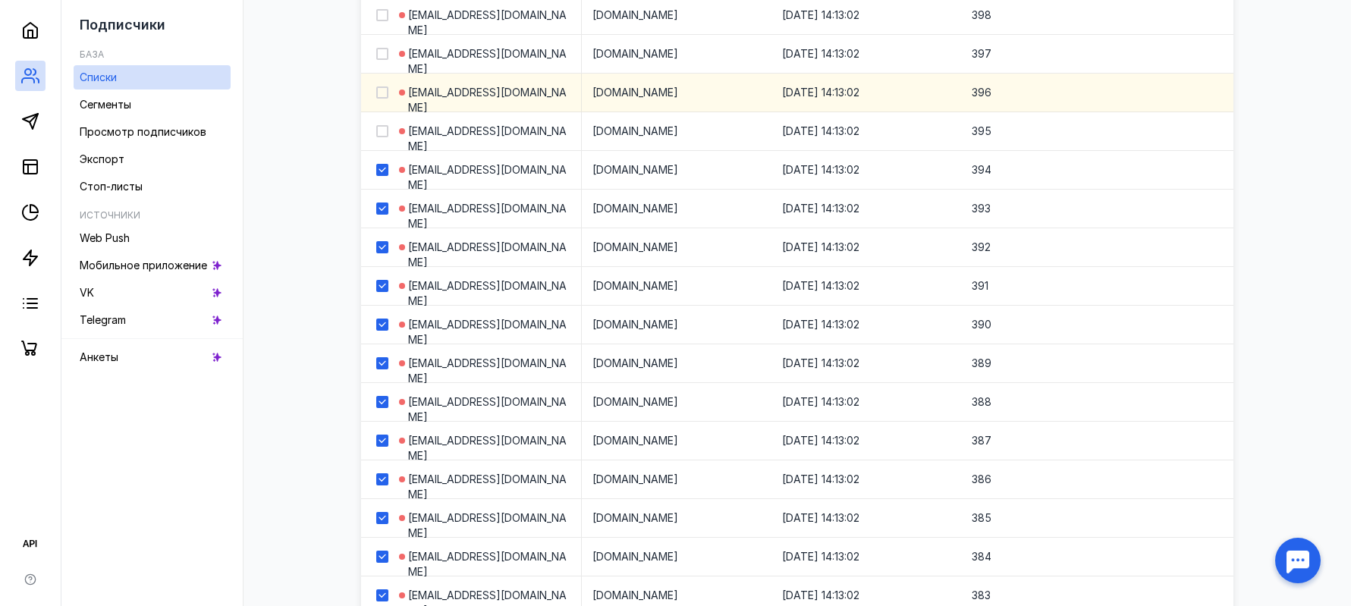
click at [383, 128] on icon at bounding box center [382, 131] width 11 height 11
click at [383, 128] on input "checkbox" at bounding box center [381, 129] width 10 height 10
checkbox input "true"
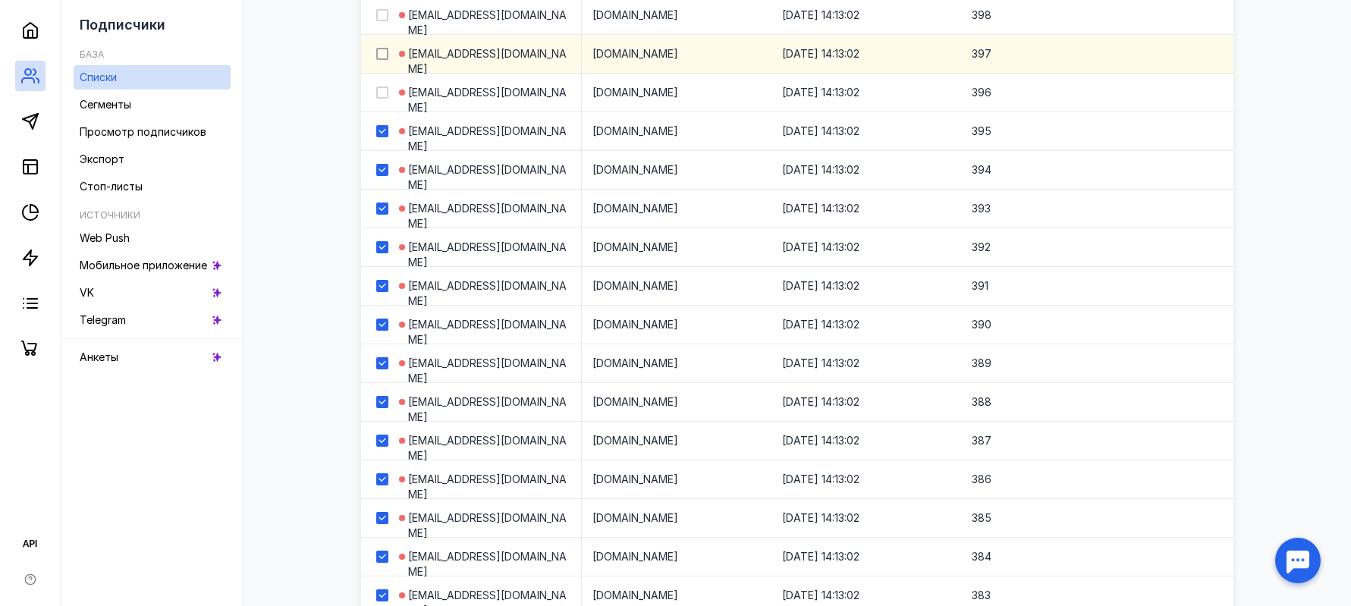
click at [383, 89] on icon at bounding box center [382, 92] width 11 height 11
click at [383, 89] on input "checkbox" at bounding box center [381, 90] width 10 height 10
checkbox input "true"
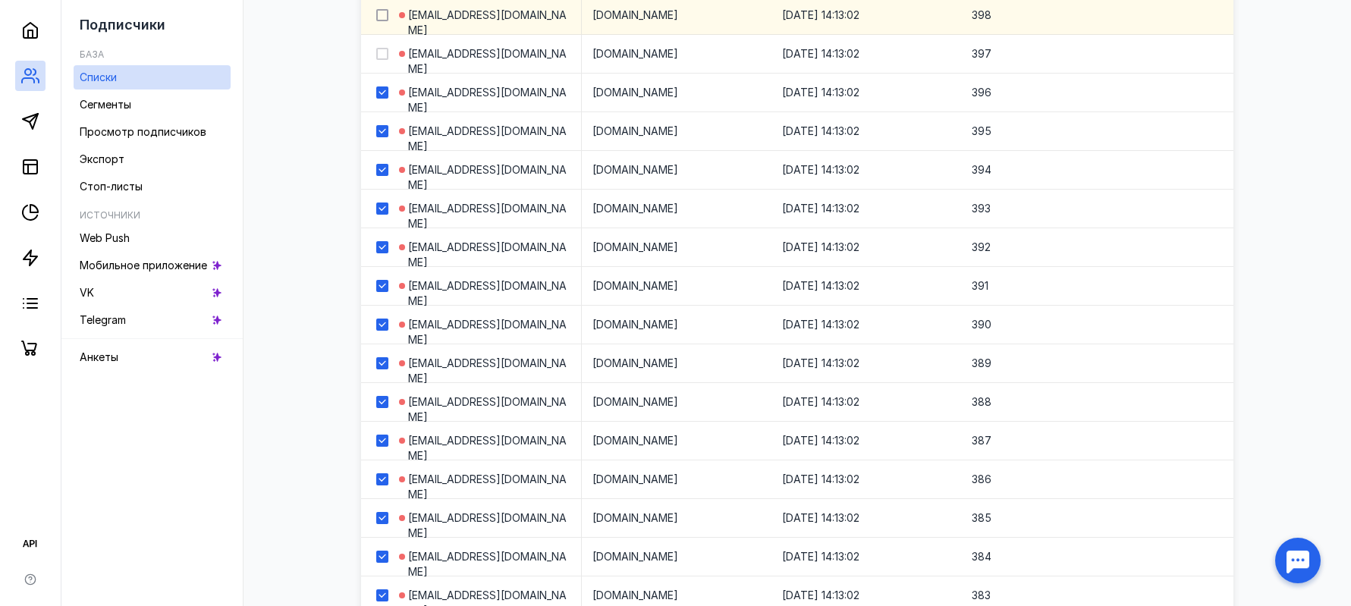
click at [386, 52] on icon at bounding box center [382, 54] width 11 height 11
click at [386, 52] on input "checkbox" at bounding box center [381, 51] width 10 height 10
checkbox input "true"
click at [386, 17] on icon at bounding box center [382, 15] width 11 height 11
click at [386, 17] on input "checkbox" at bounding box center [381, 13] width 10 height 10
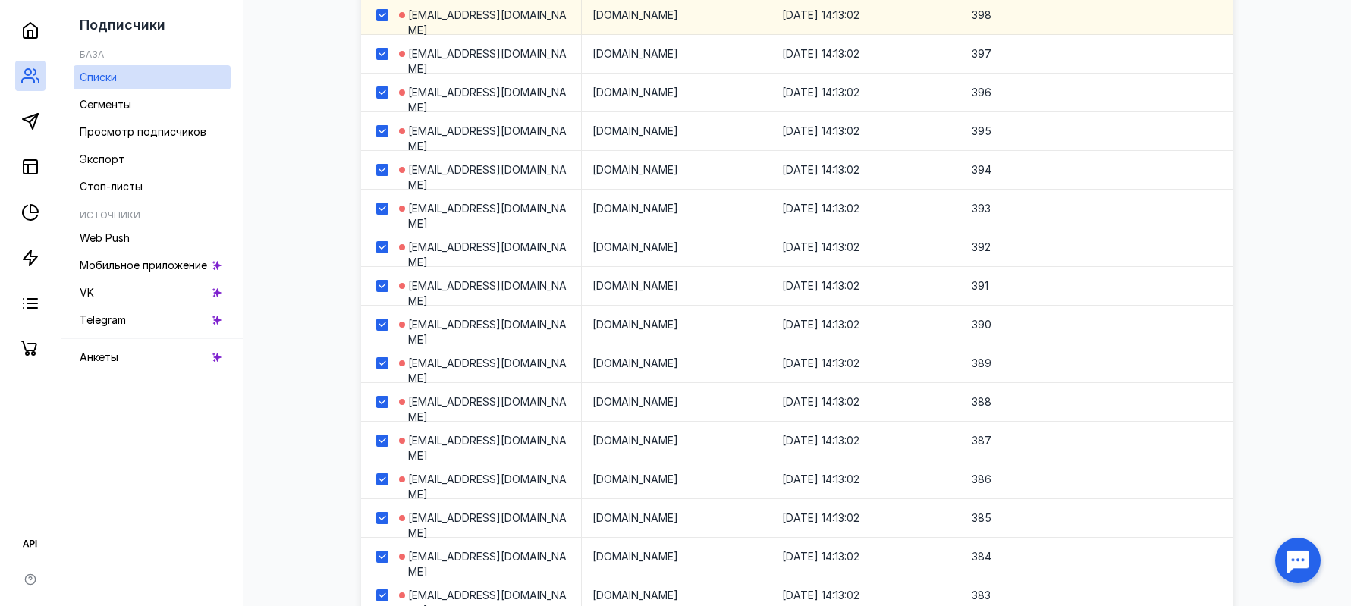
checkbox input "true"
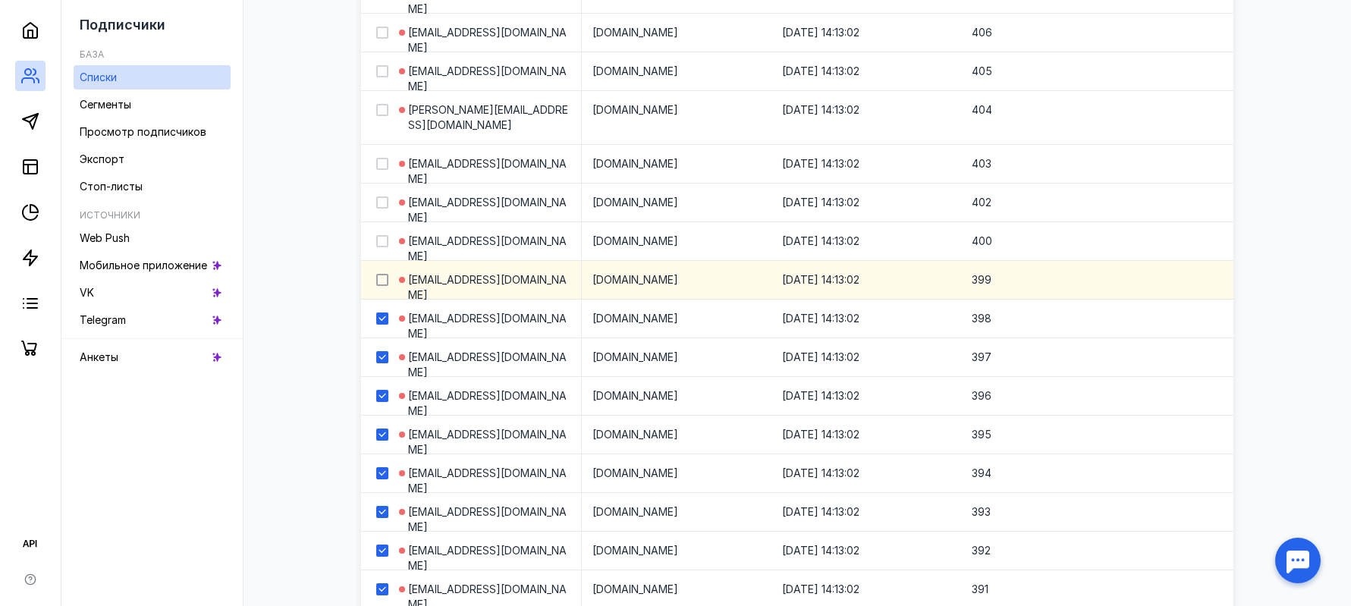
click at [383, 278] on icon at bounding box center [382, 280] width 11 height 11
click at [383, 278] on input "checkbox" at bounding box center [381, 277] width 10 height 10
checkbox input "true"
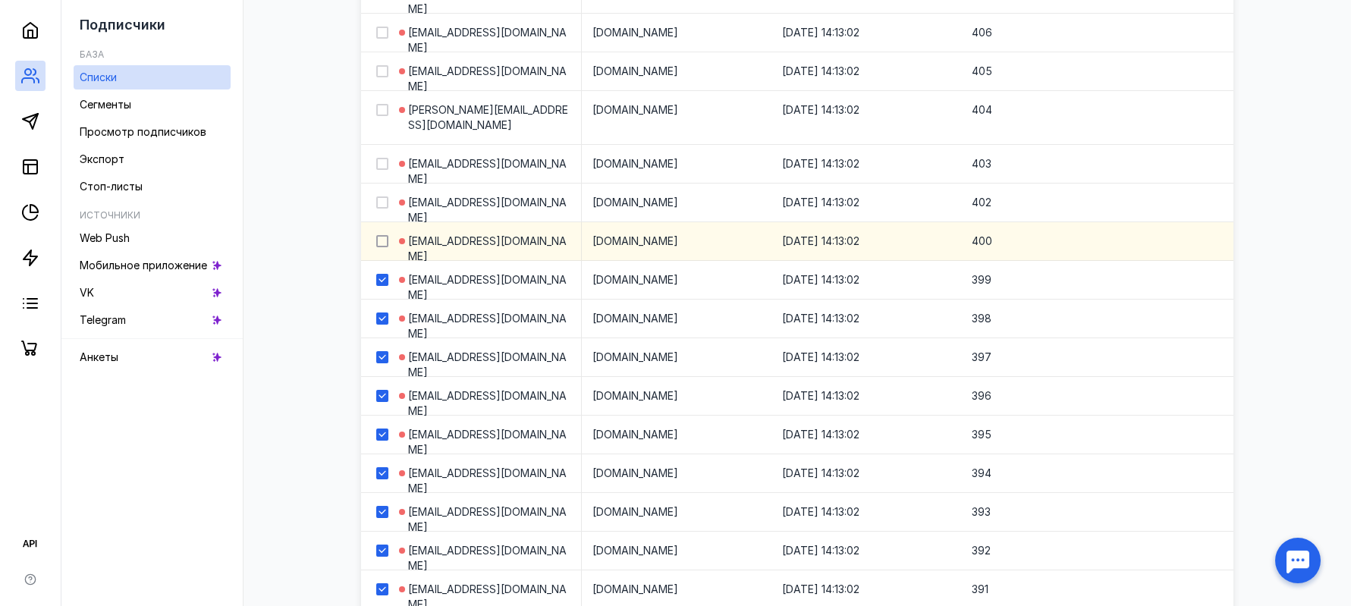
click at [383, 244] on icon at bounding box center [382, 241] width 11 height 11
click at [383, 243] on input "checkbox" at bounding box center [381, 239] width 10 height 10
checkbox input "true"
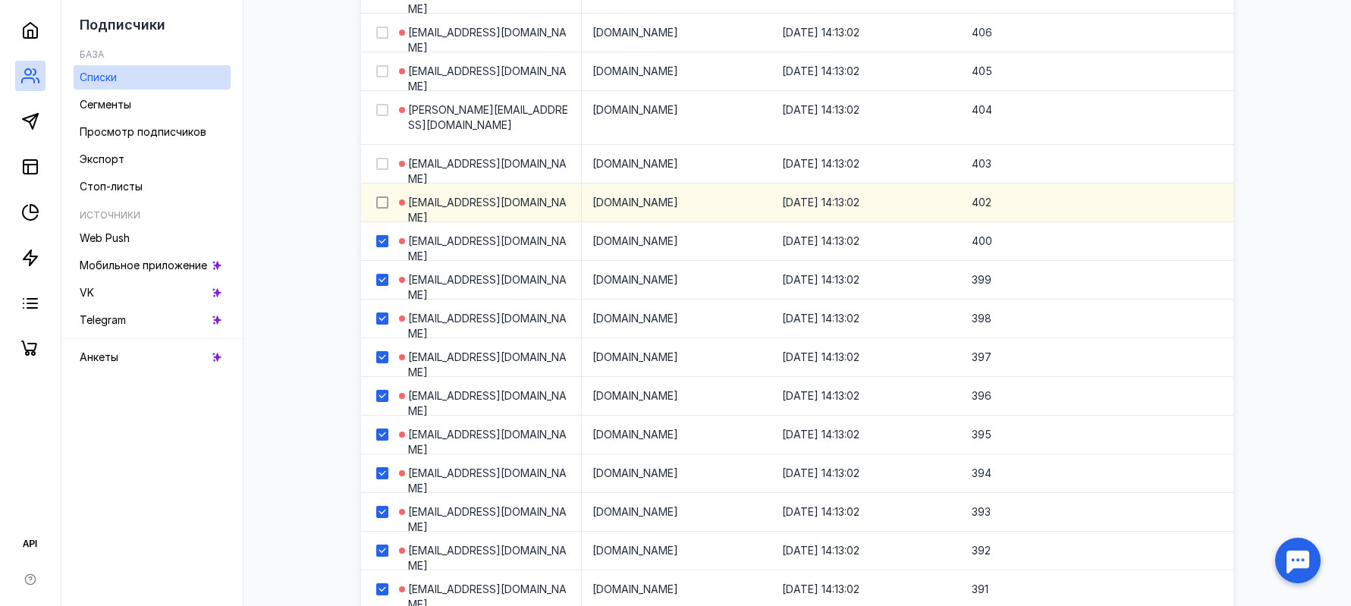
click at [384, 200] on icon at bounding box center [382, 202] width 11 height 11
click at [384, 200] on input "checkbox" at bounding box center [381, 200] width 10 height 10
checkbox input "true"
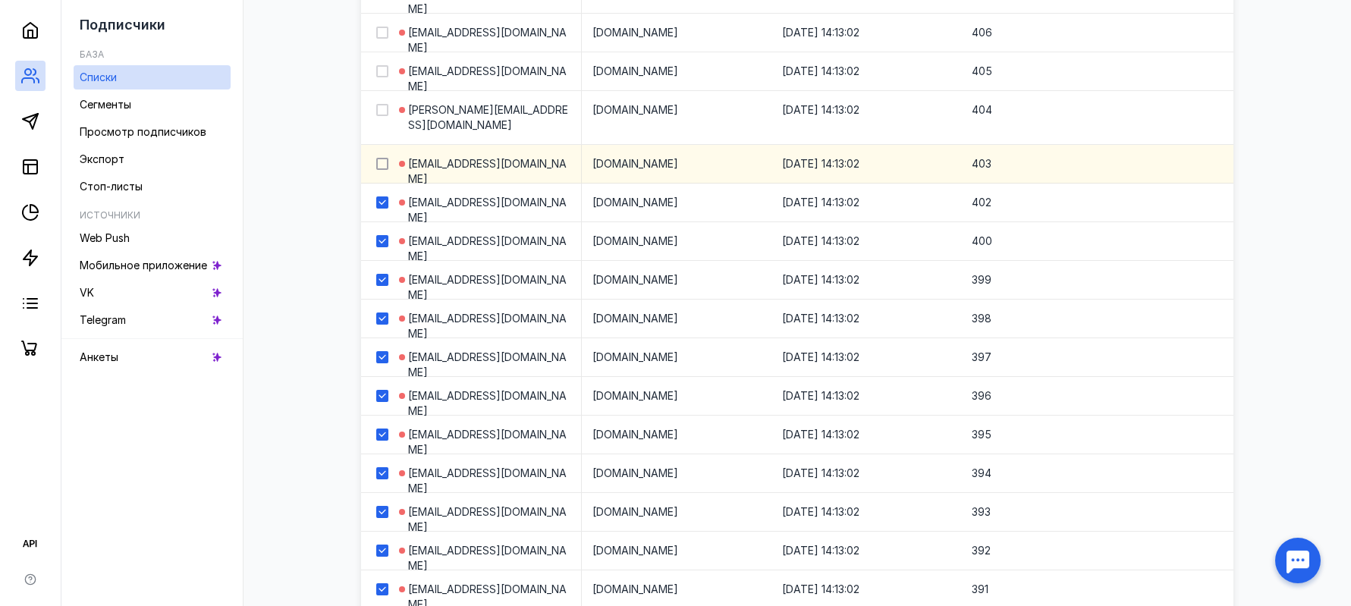
click at [384, 163] on icon at bounding box center [381, 164] width 7 height 5
click at [384, 163] on input "checkbox" at bounding box center [381, 161] width 10 height 10
checkbox input "true"
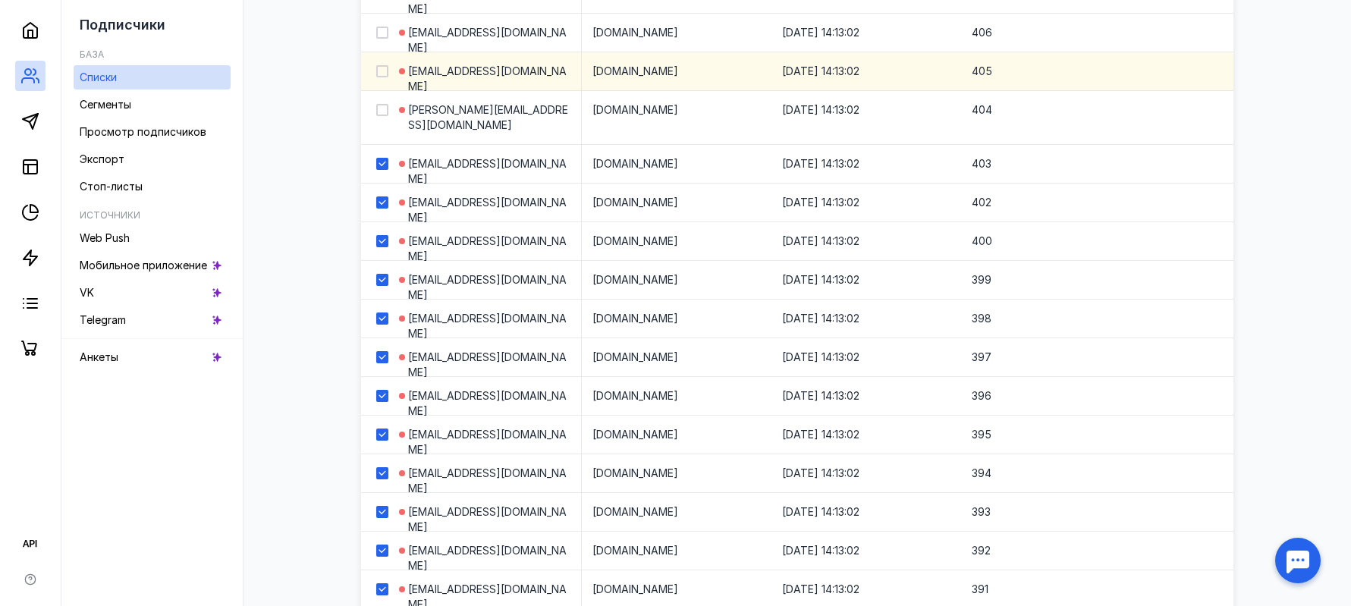
click at [384, 114] on icon at bounding box center [382, 110] width 11 height 11
click at [384, 112] on input "checkbox" at bounding box center [381, 107] width 10 height 10
checkbox input "true"
click at [385, 71] on icon at bounding box center [382, 71] width 11 height 11
click at [385, 71] on input "checkbox" at bounding box center [381, 69] width 10 height 10
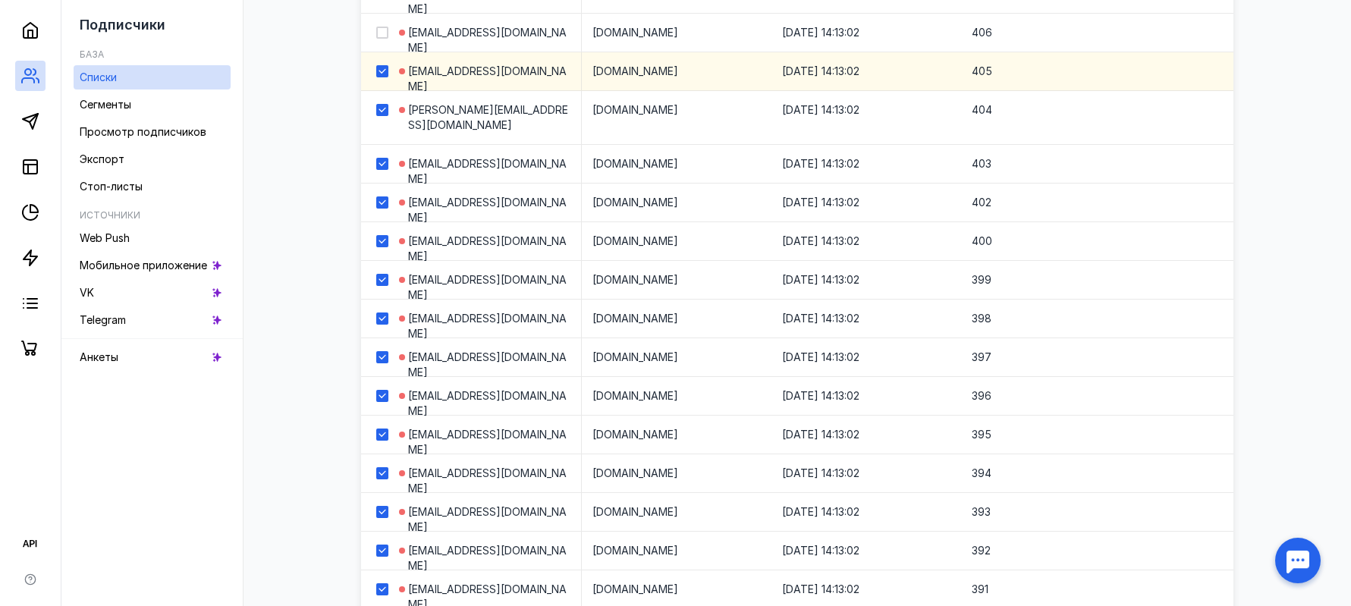
checkbox input "true"
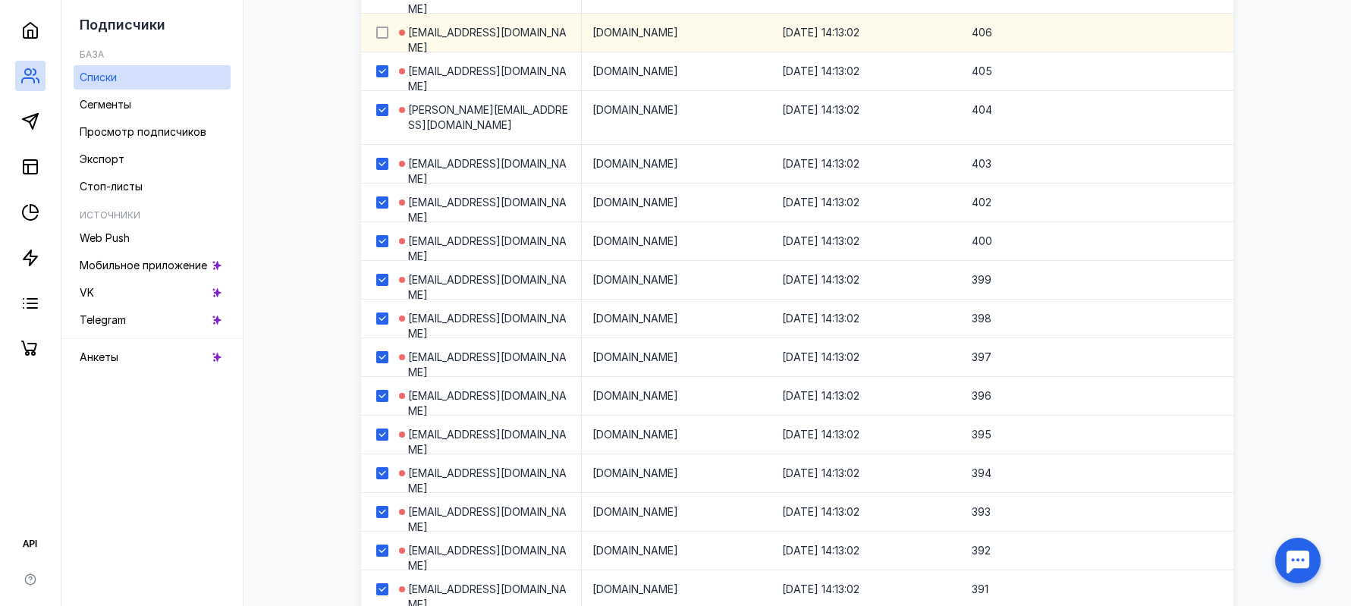
click at [384, 34] on icon at bounding box center [382, 32] width 11 height 11
click at [384, 34] on input "checkbox" at bounding box center [381, 30] width 10 height 10
checkbox input "true"
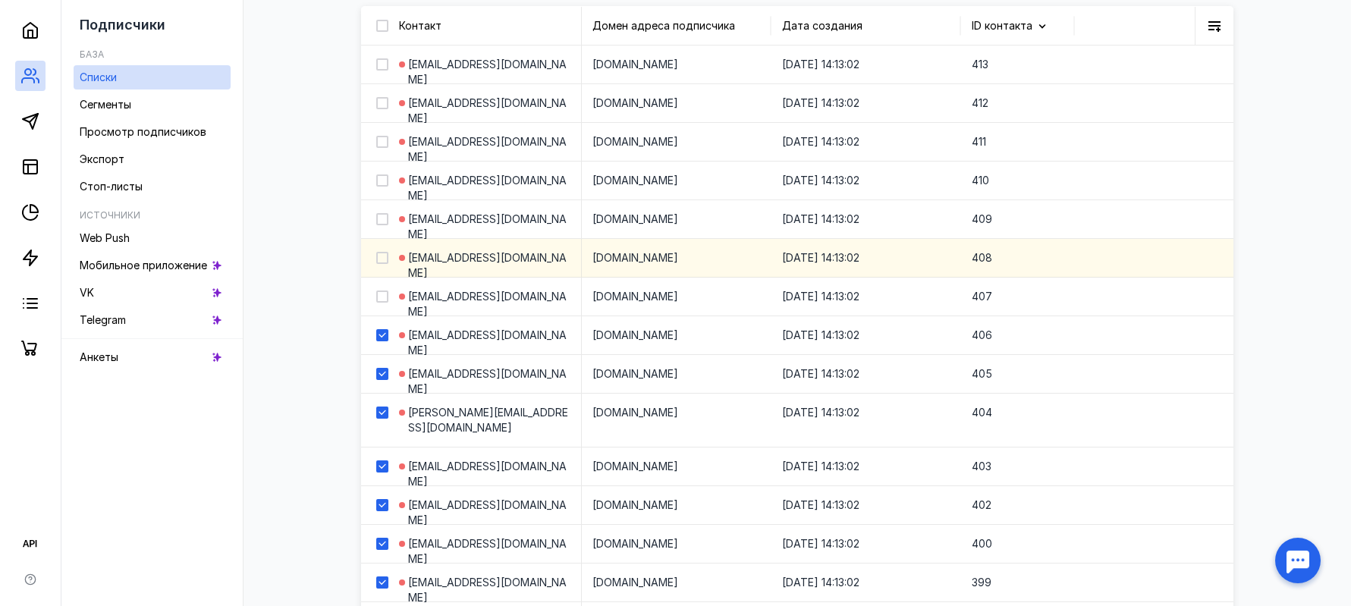
scroll to position [351, 0]
click at [382, 299] on icon at bounding box center [381, 297] width 7 height 5
click at [382, 299] on input "checkbox" at bounding box center [381, 295] width 10 height 10
checkbox input "true"
click at [382, 259] on icon at bounding box center [381, 258] width 7 height 5
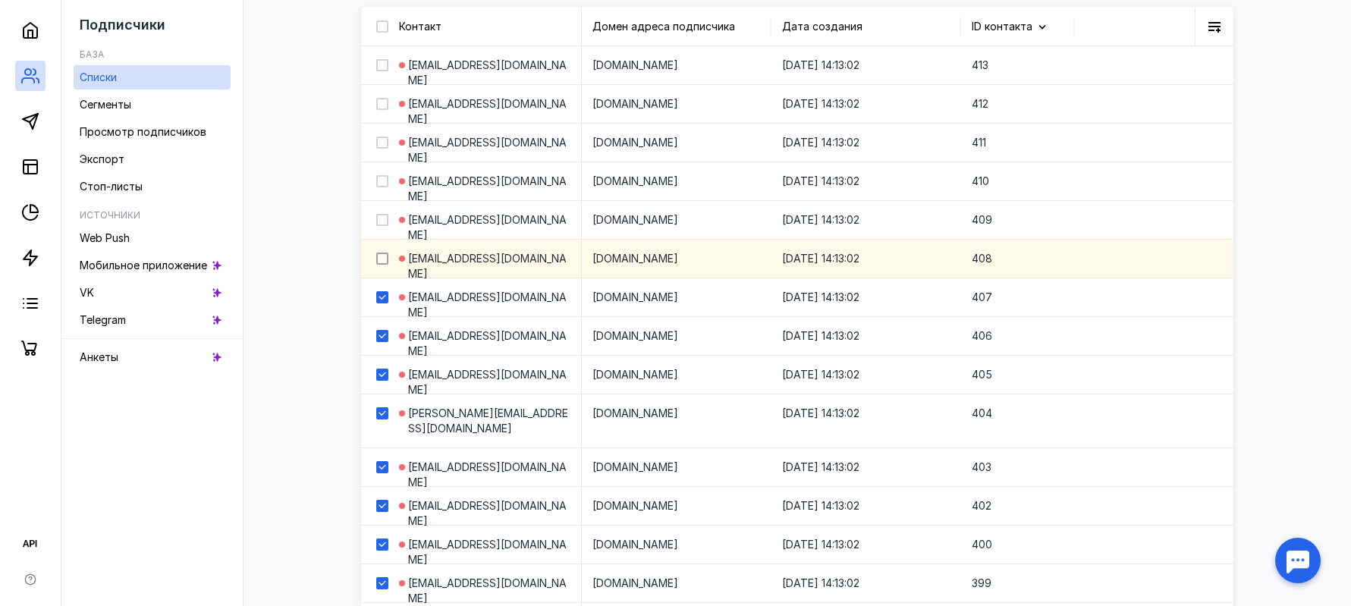
click at [382, 259] on input "checkbox" at bounding box center [381, 256] width 10 height 10
checkbox input "true"
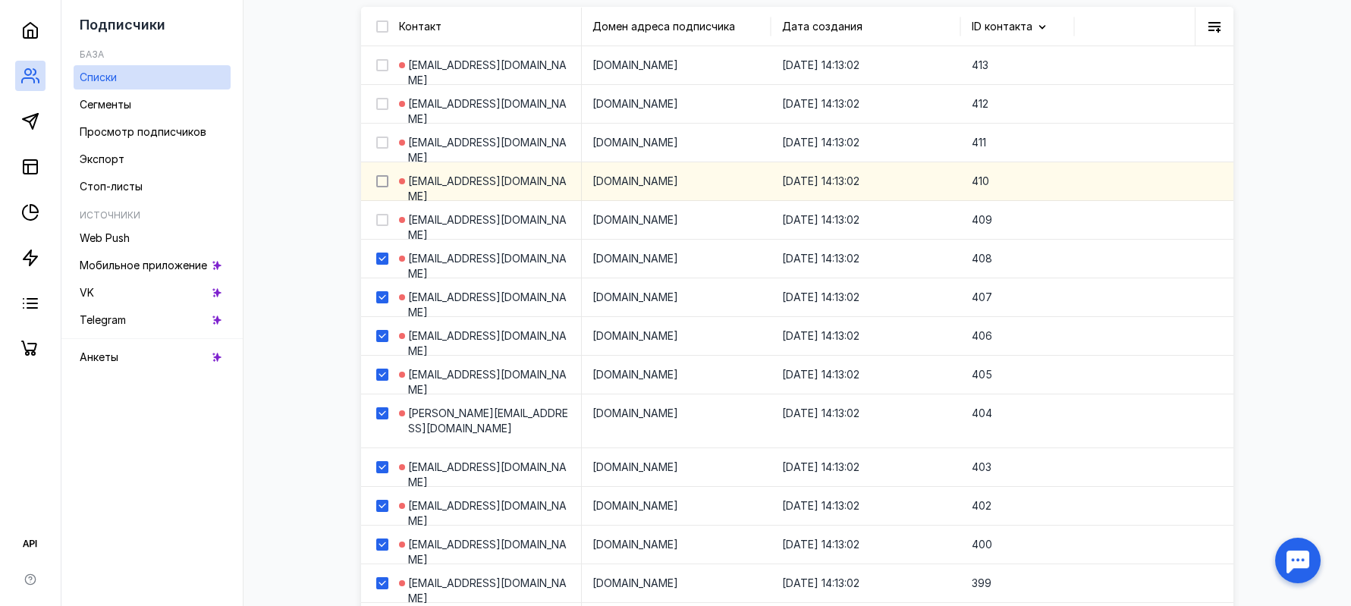
click at [383, 218] on icon at bounding box center [382, 220] width 11 height 11
click at [383, 218] on input "checkbox" at bounding box center [381, 217] width 10 height 10
checkbox input "true"
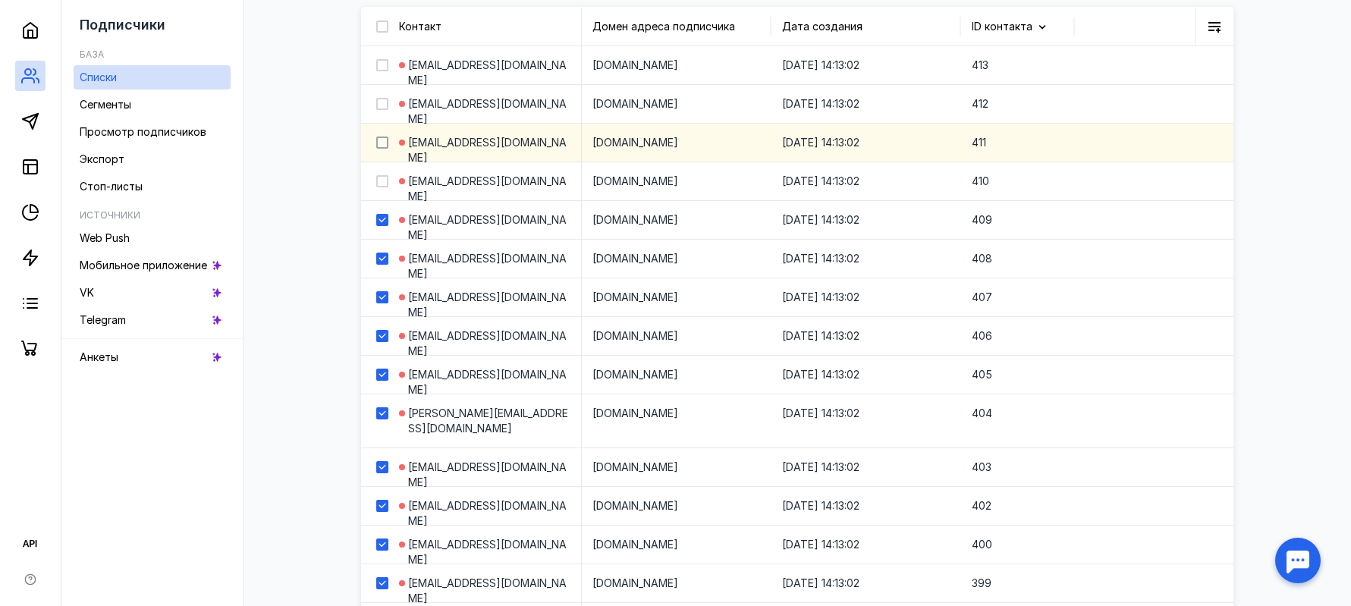
click at [383, 181] on icon at bounding box center [382, 181] width 11 height 11
click at [383, 181] on input "checkbox" at bounding box center [381, 179] width 10 height 10
checkbox input "true"
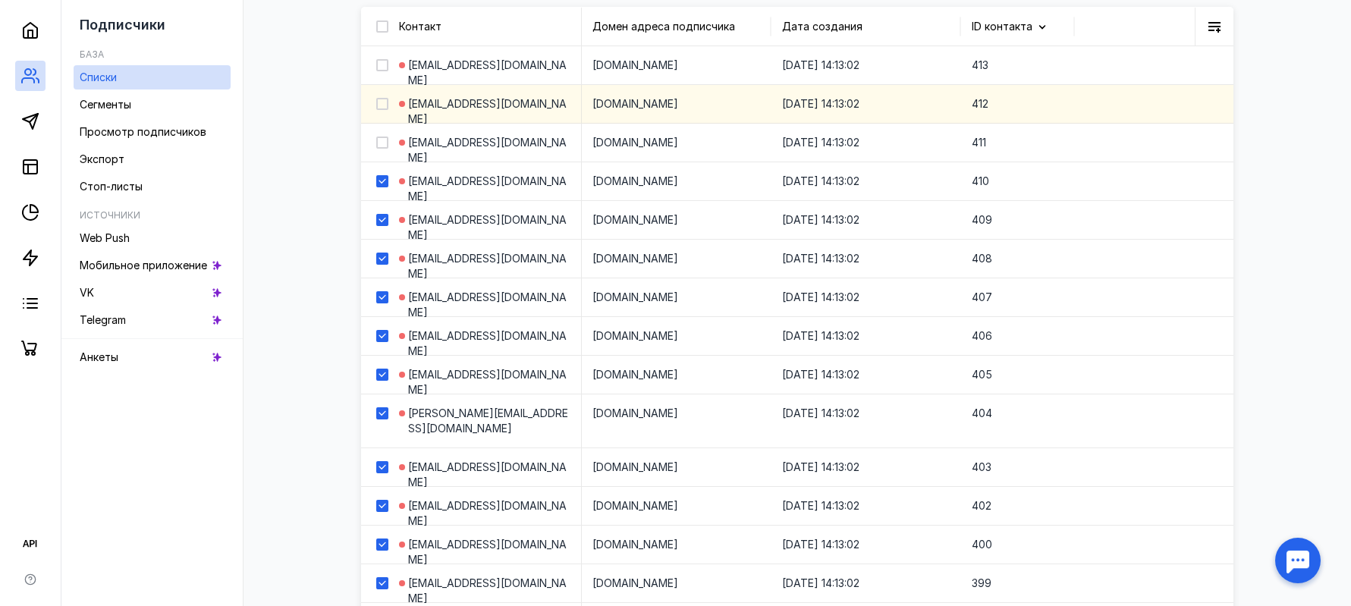
click at [386, 142] on icon at bounding box center [382, 142] width 11 height 11
click at [386, 142] on input "checkbox" at bounding box center [381, 140] width 10 height 10
checkbox input "true"
click at [388, 109] on div at bounding box center [376, 104] width 30 height 38
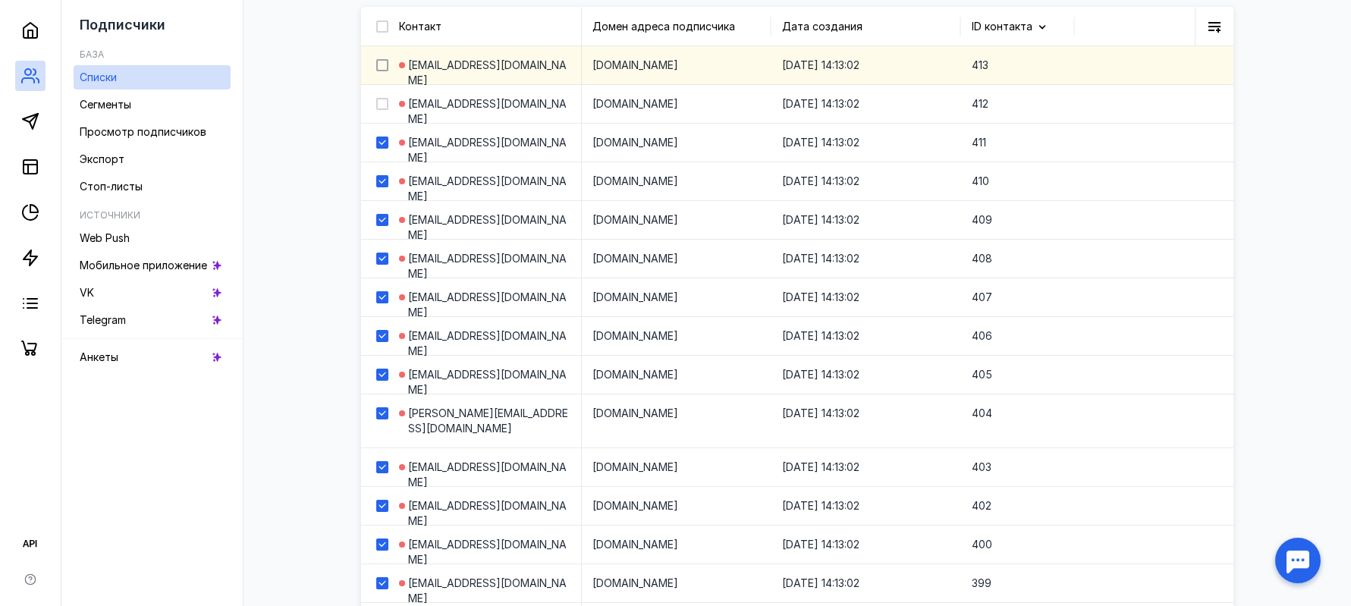
click at [386, 66] on icon at bounding box center [382, 65] width 11 height 11
click at [386, 66] on input "checkbox" at bounding box center [381, 63] width 10 height 10
checkbox input "true"
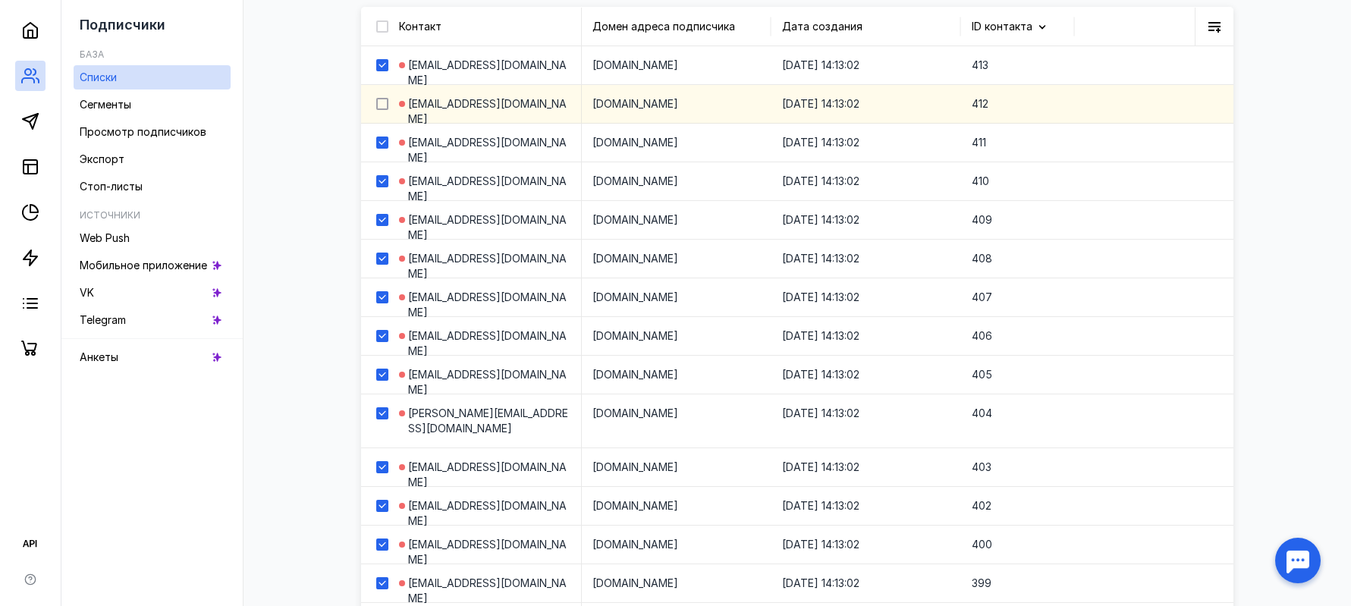
click at [381, 108] on icon at bounding box center [382, 104] width 11 height 11
click at [381, 106] on input "checkbox" at bounding box center [381, 101] width 10 height 10
checkbox input "true"
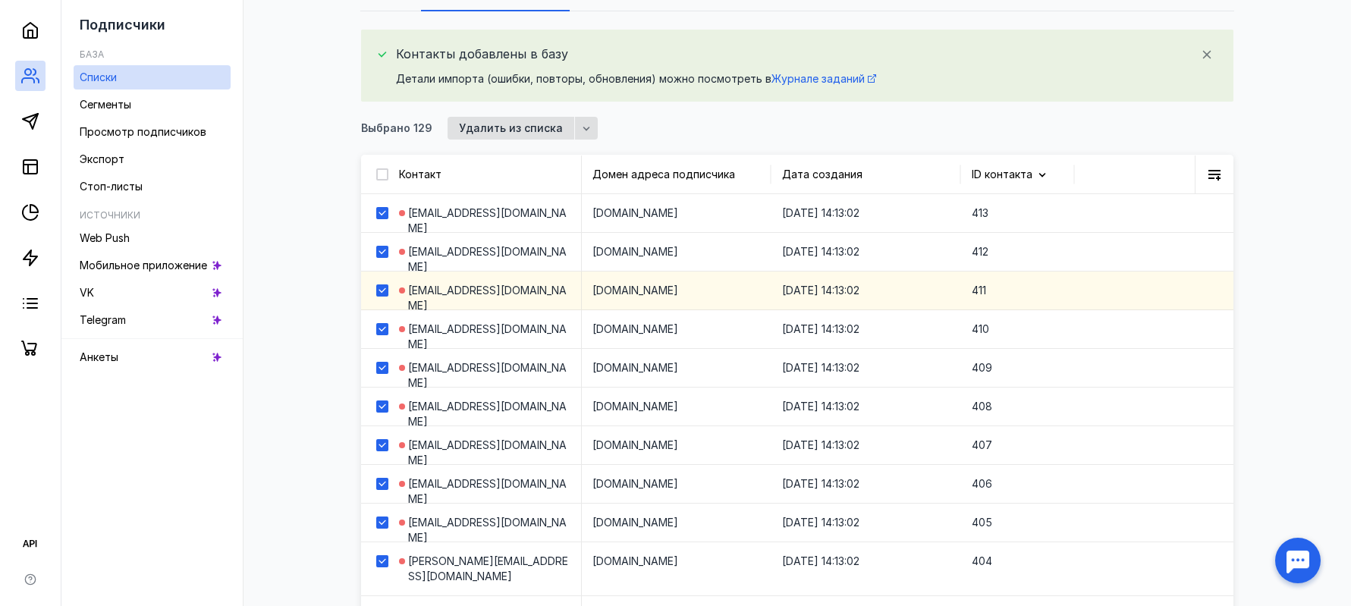
scroll to position [199, 0]
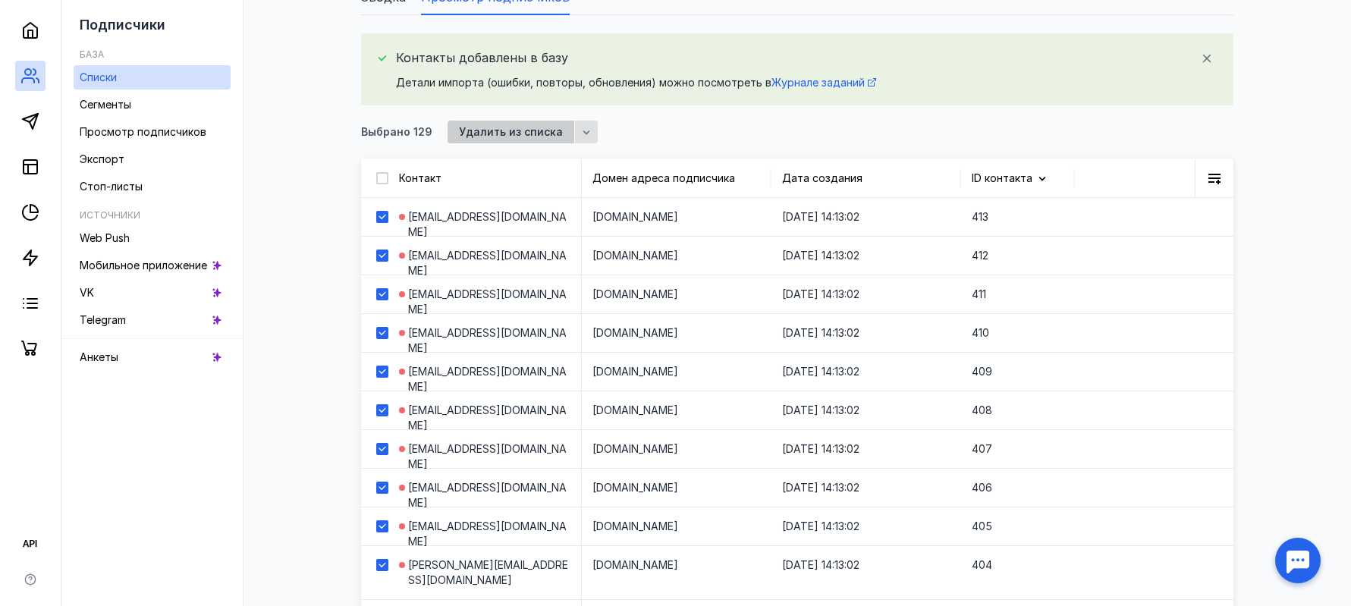
click at [519, 134] on span "Удалить из списка" at bounding box center [511, 132] width 104 height 13
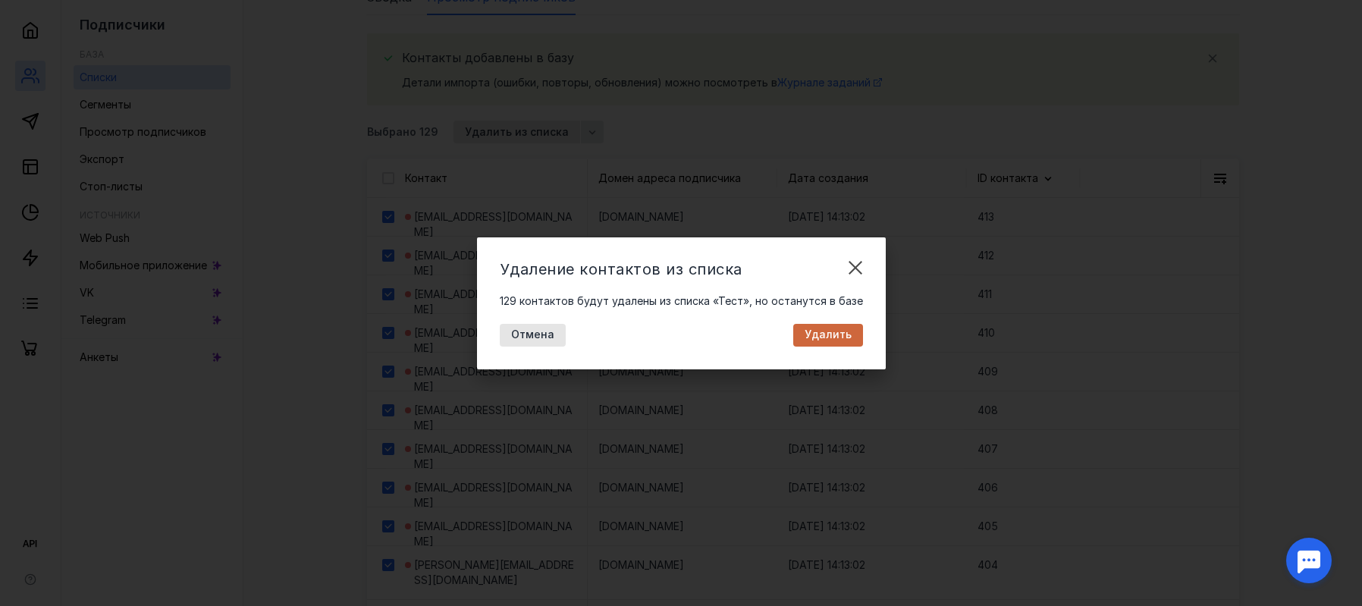
click at [835, 337] on span "Удалить" at bounding box center [828, 334] width 47 height 13
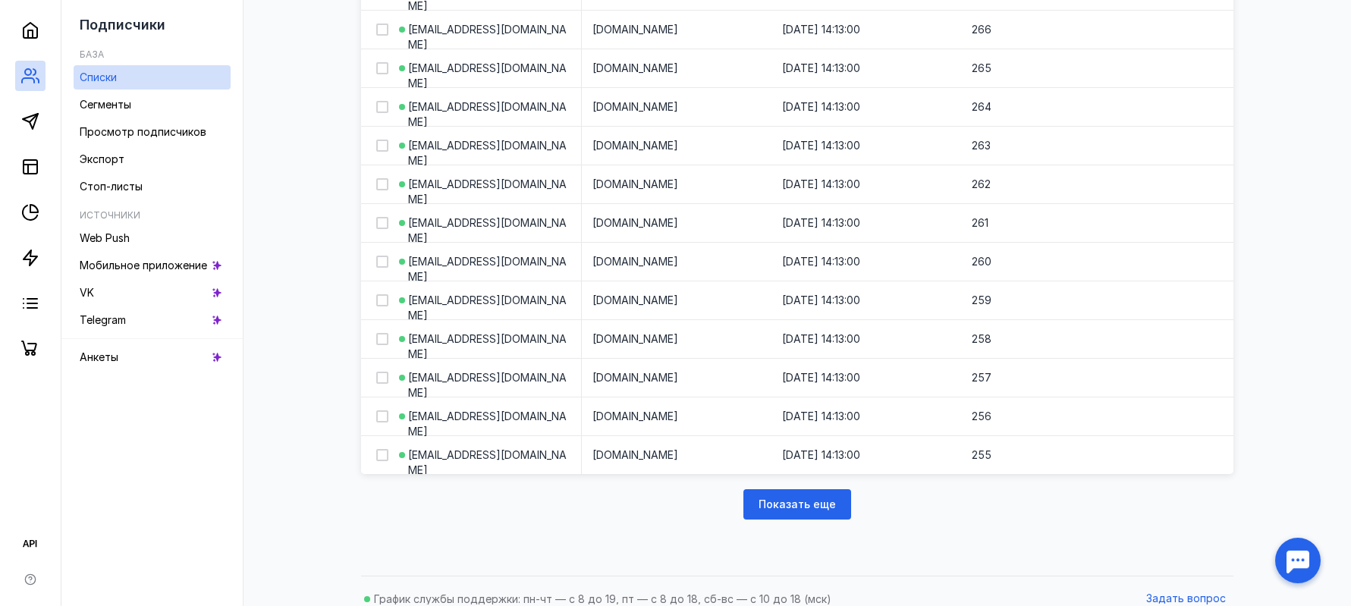
scroll to position [1910, 0]
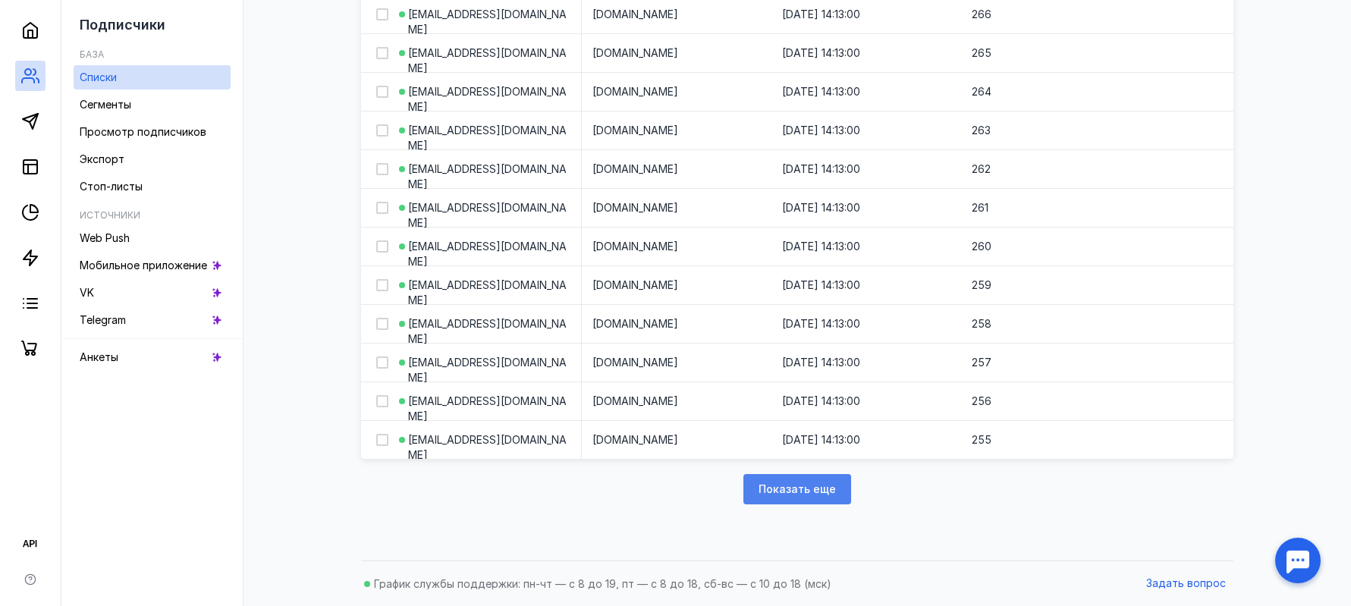
click at [809, 489] on span "Показать еще" at bounding box center [796, 489] width 77 height 13
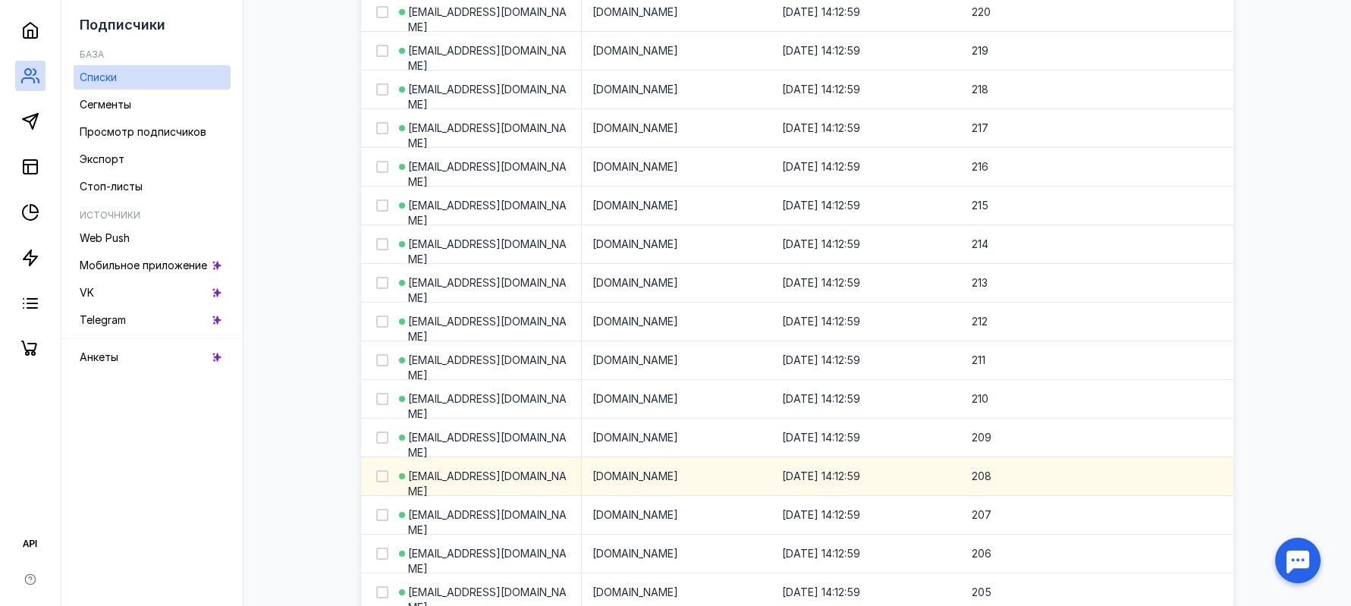
scroll to position [3883, 0]
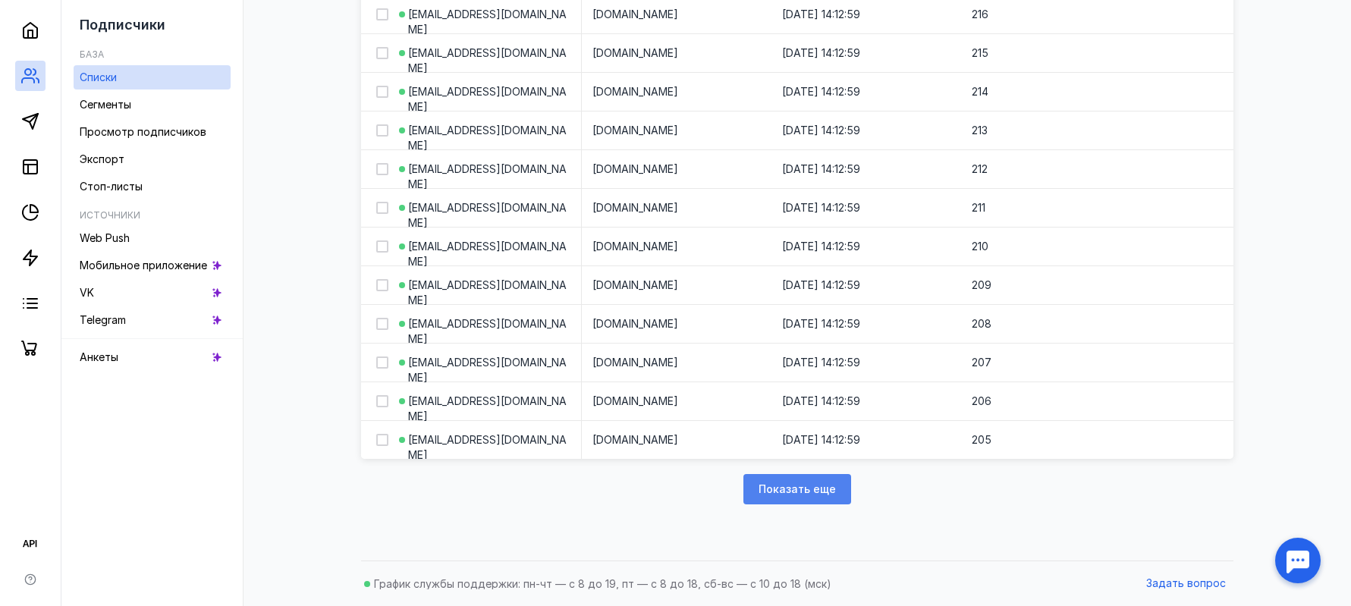
click at [823, 493] on span "Показать еще" at bounding box center [796, 489] width 77 height 13
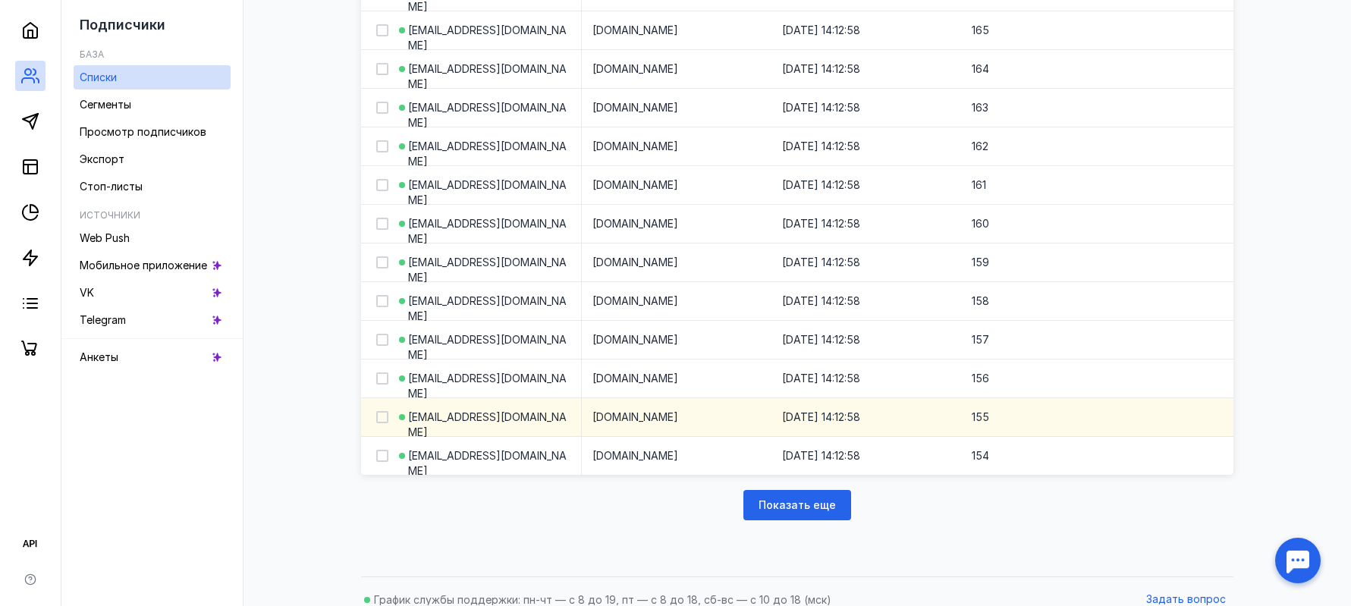
scroll to position [5870, 0]
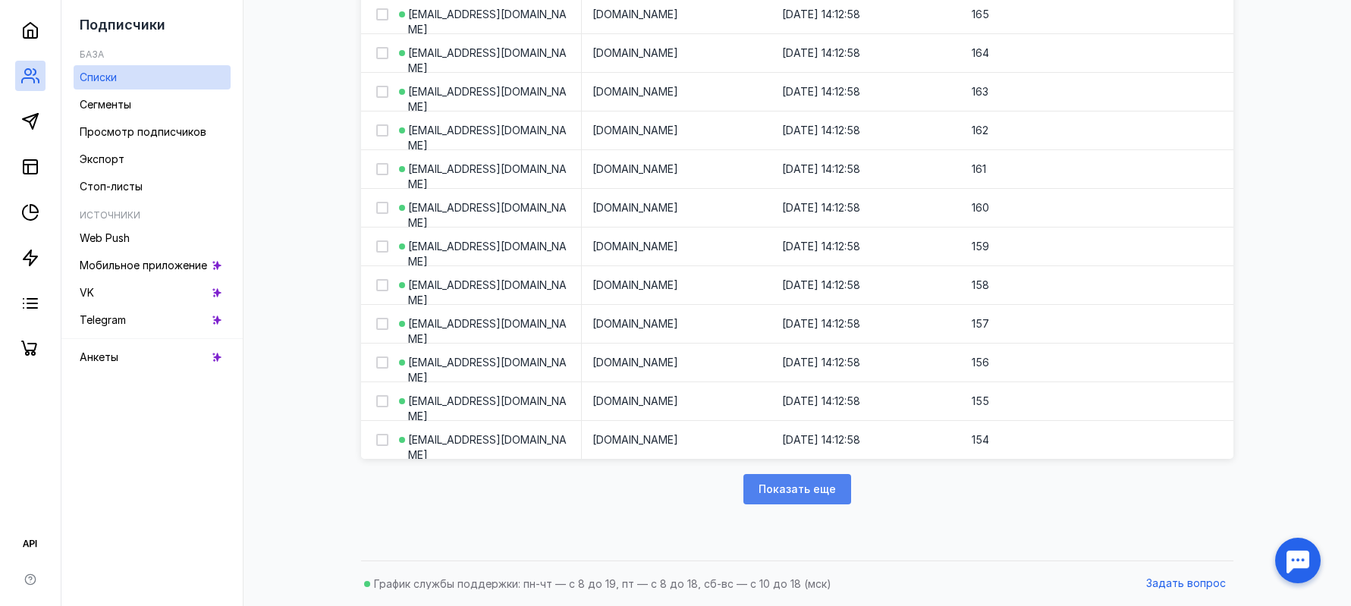
click at [810, 491] on span "Показать еще" at bounding box center [796, 489] width 77 height 13
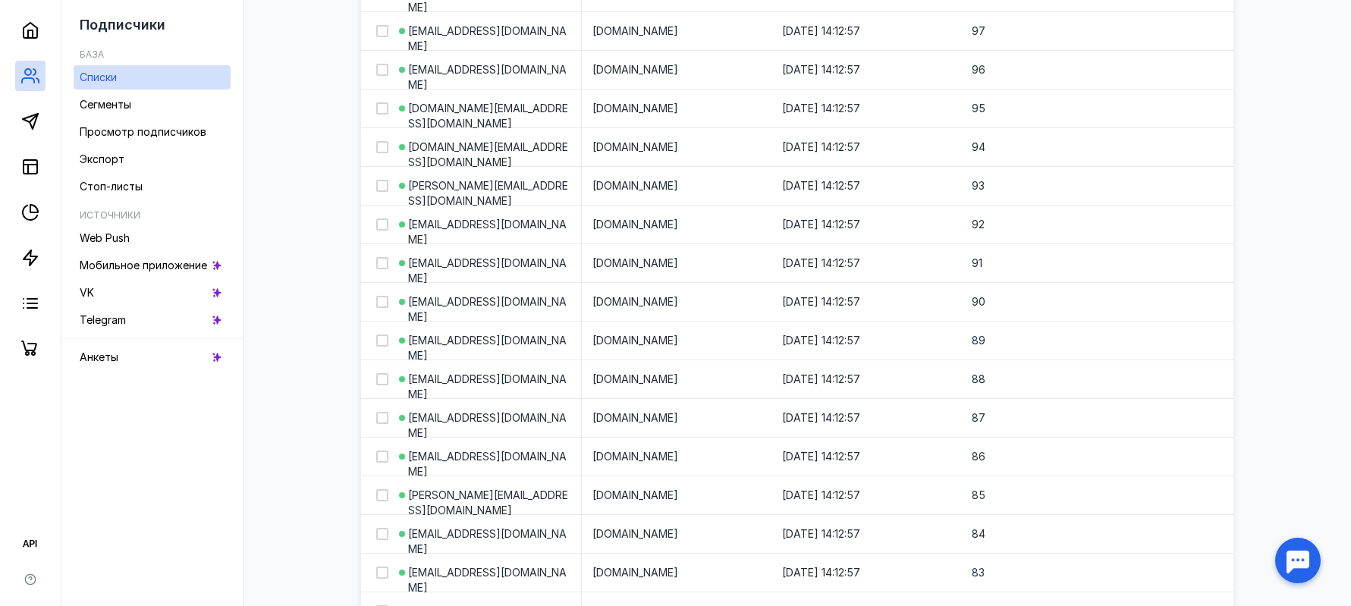
scroll to position [7858, 0]
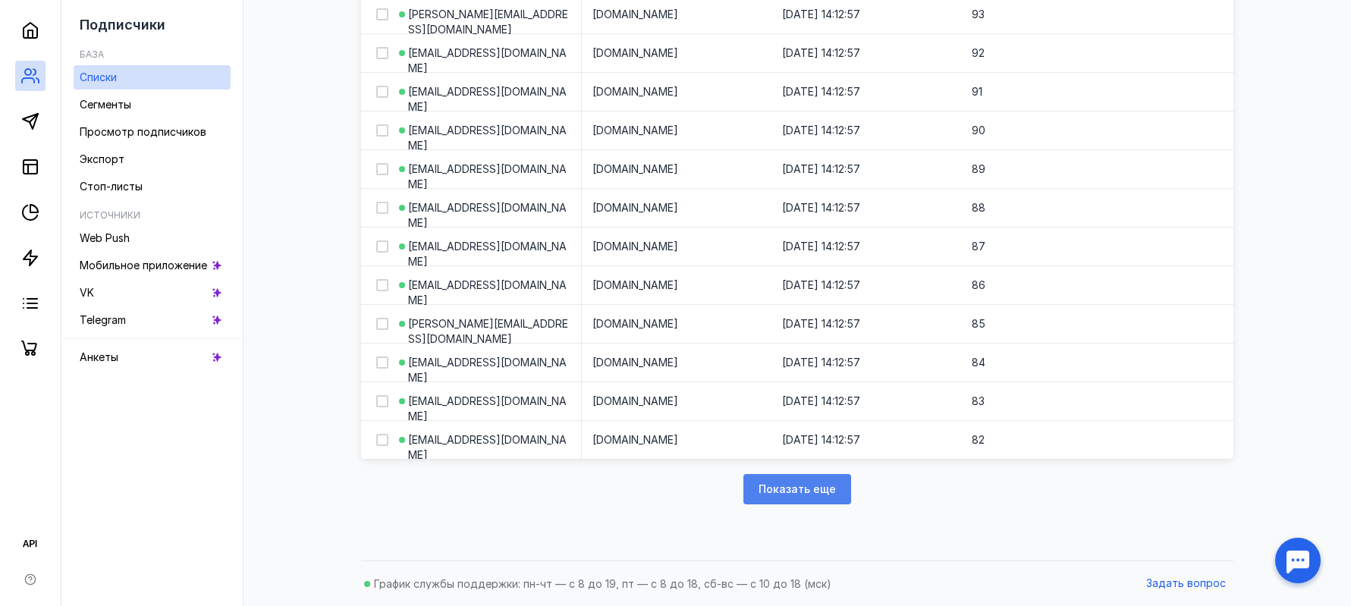
click at [824, 484] on span "Показать еще" at bounding box center [796, 489] width 77 height 13
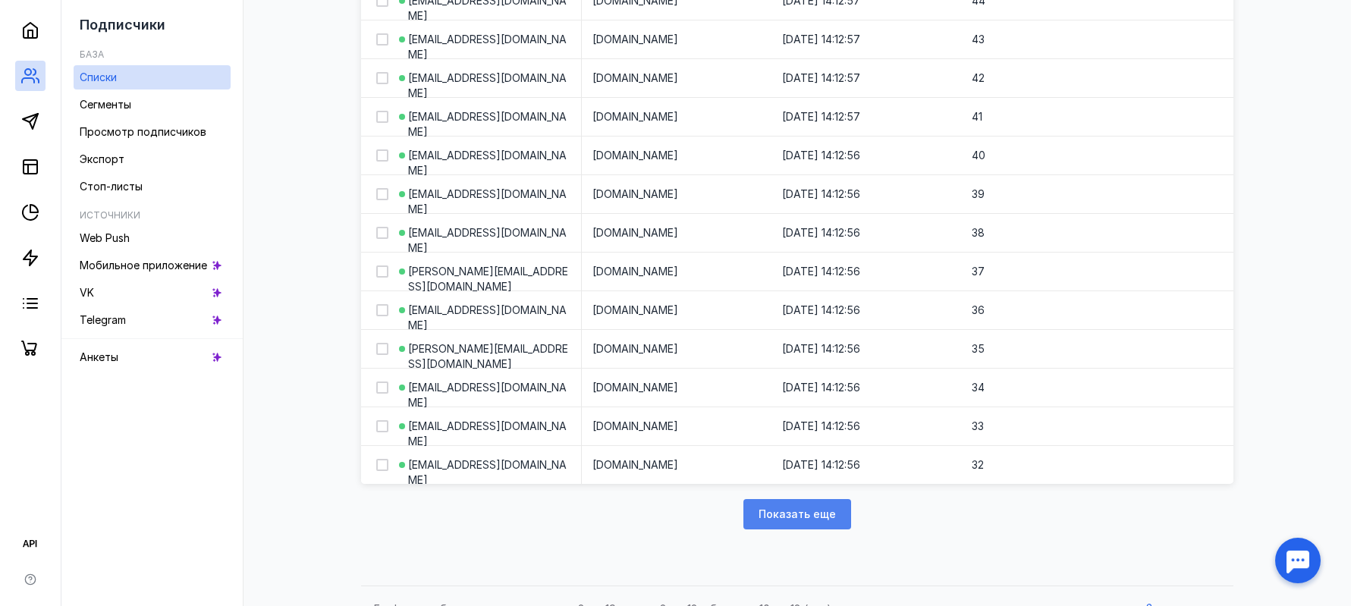
scroll to position [9831, 0]
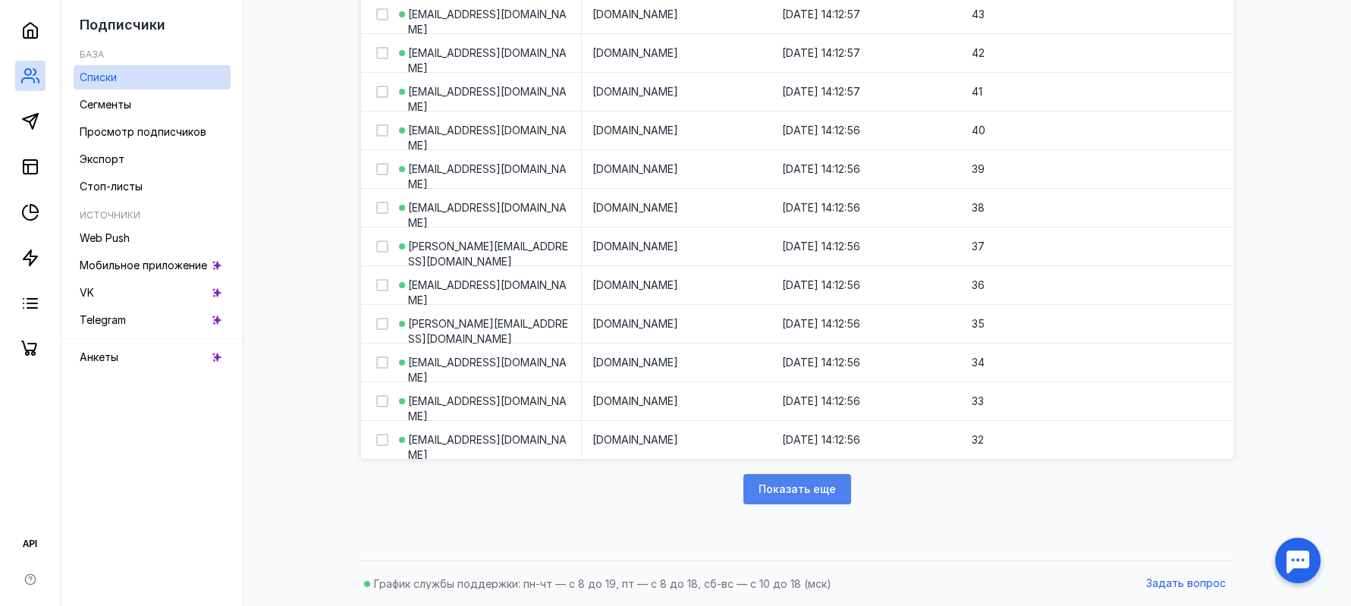
click at [844, 485] on div "Показать еще" at bounding box center [797, 489] width 108 height 30
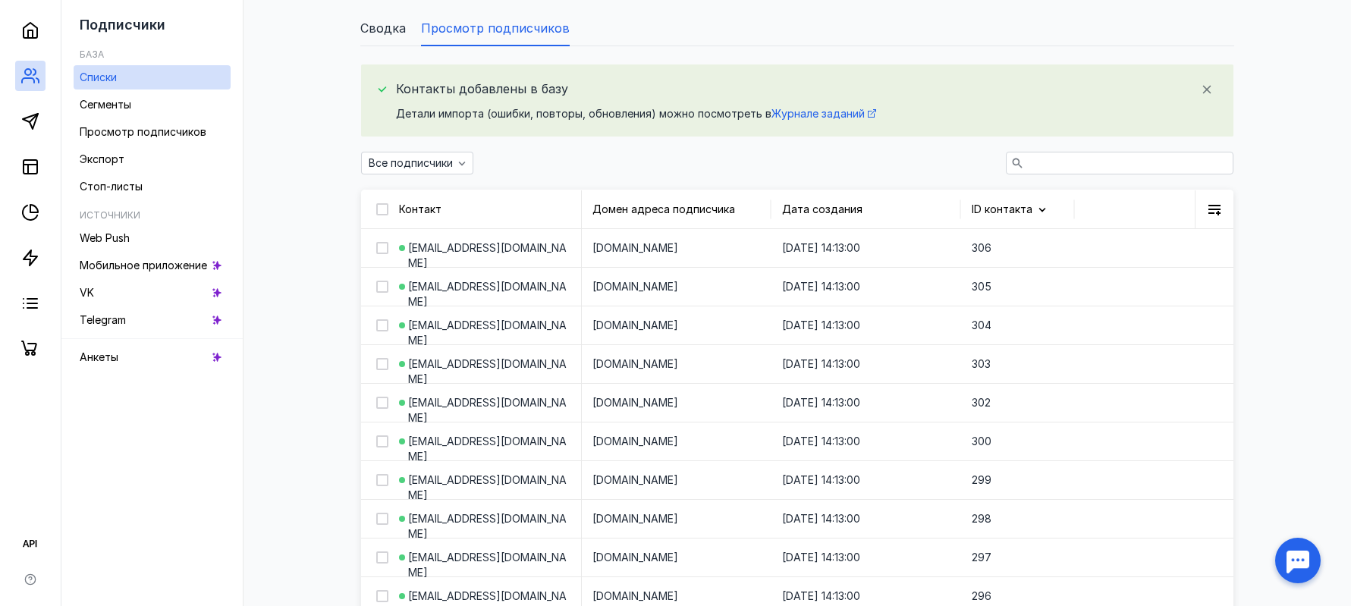
scroll to position [155, 0]
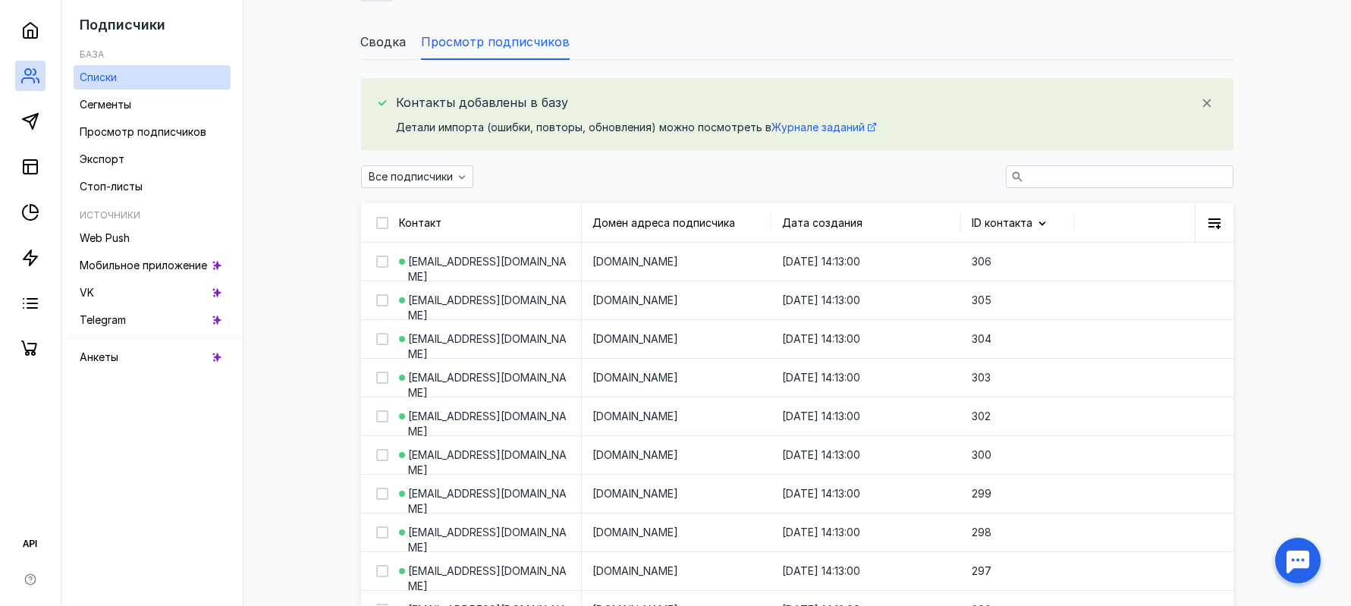
click at [390, 224] on div at bounding box center [376, 223] width 30 height 38
click at [383, 223] on icon at bounding box center [381, 223] width 7 height 5
click at [383, 223] on input "checkbox" at bounding box center [381, 220] width 10 height 10
checkbox input "true"
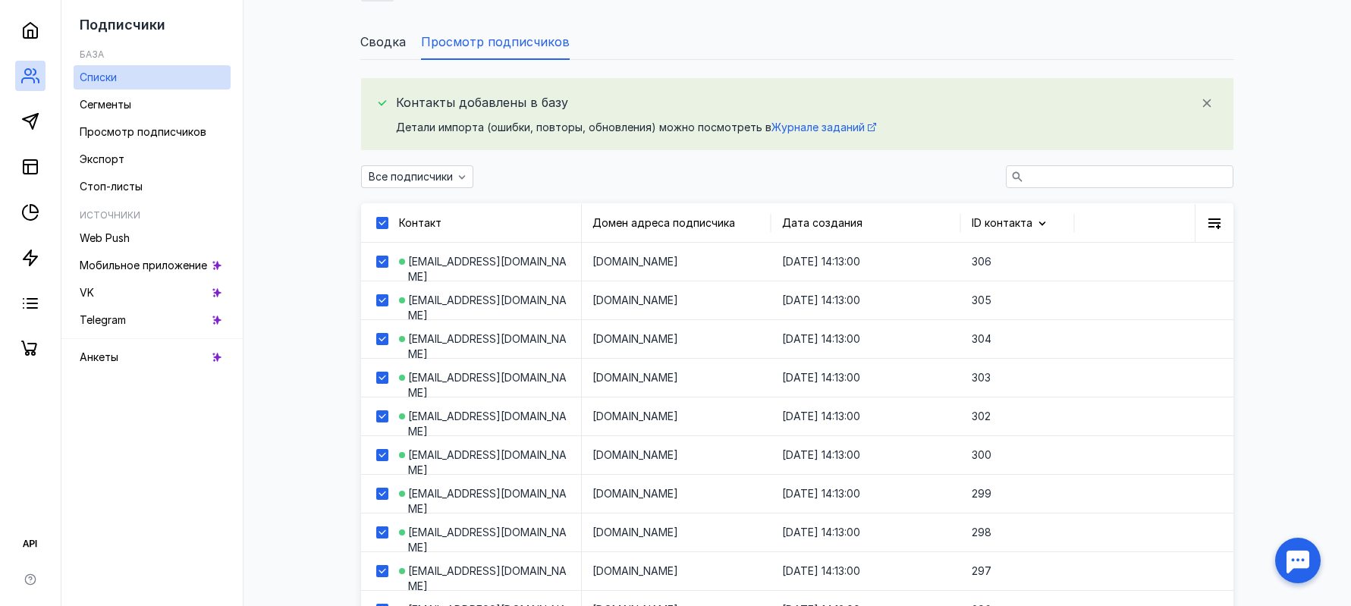
checkbox input "true"
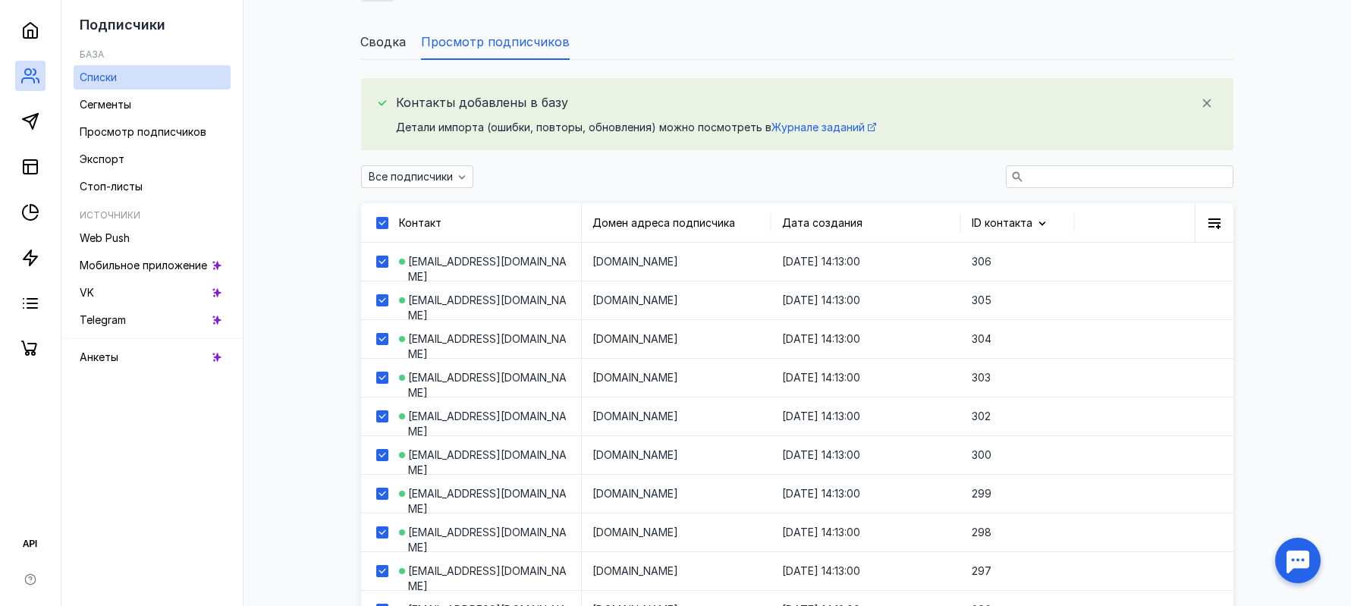
checkbox input "true"
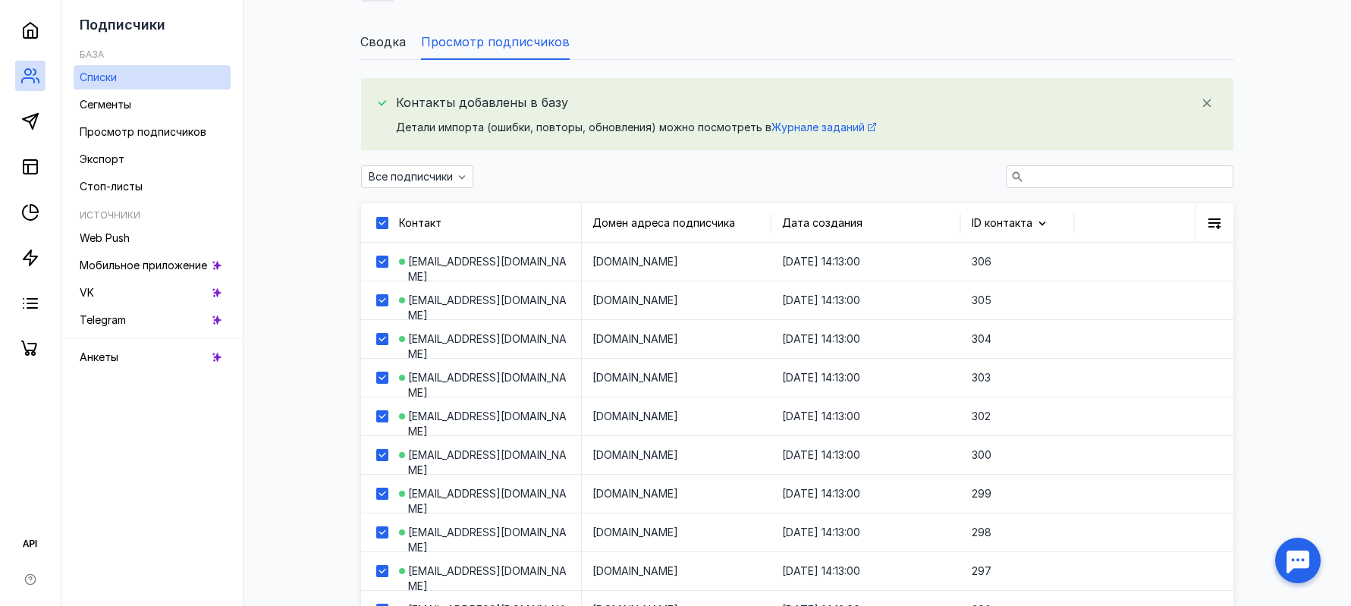
checkbox input "true"
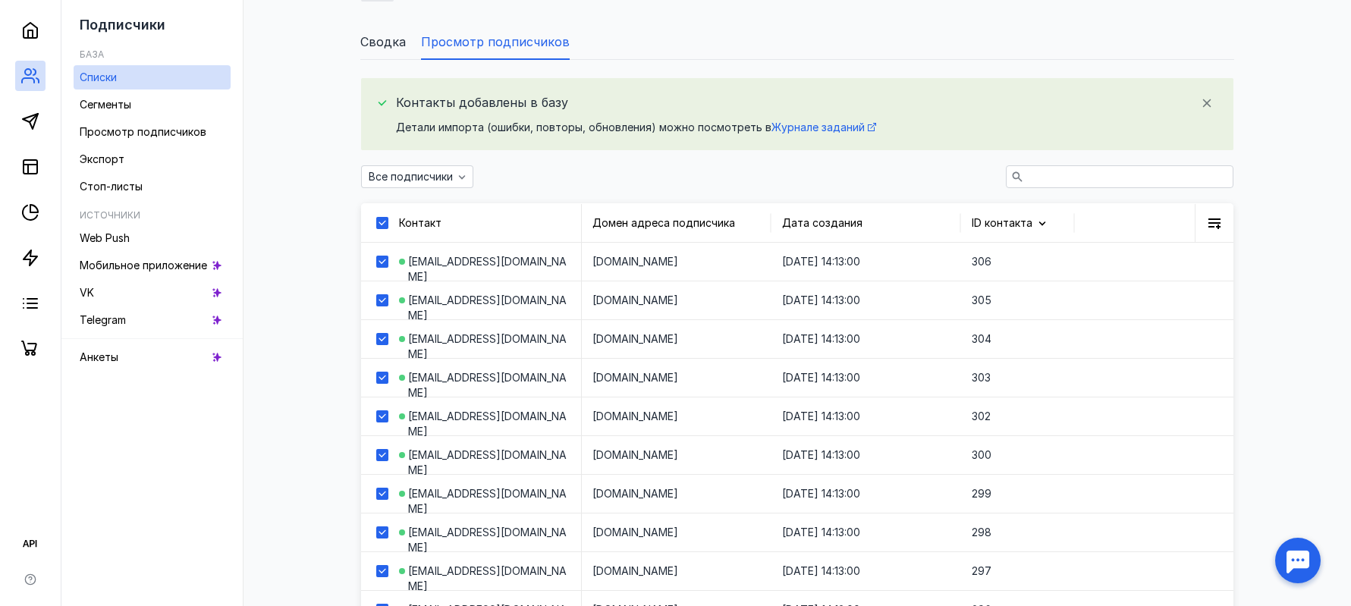
checkbox input "true"
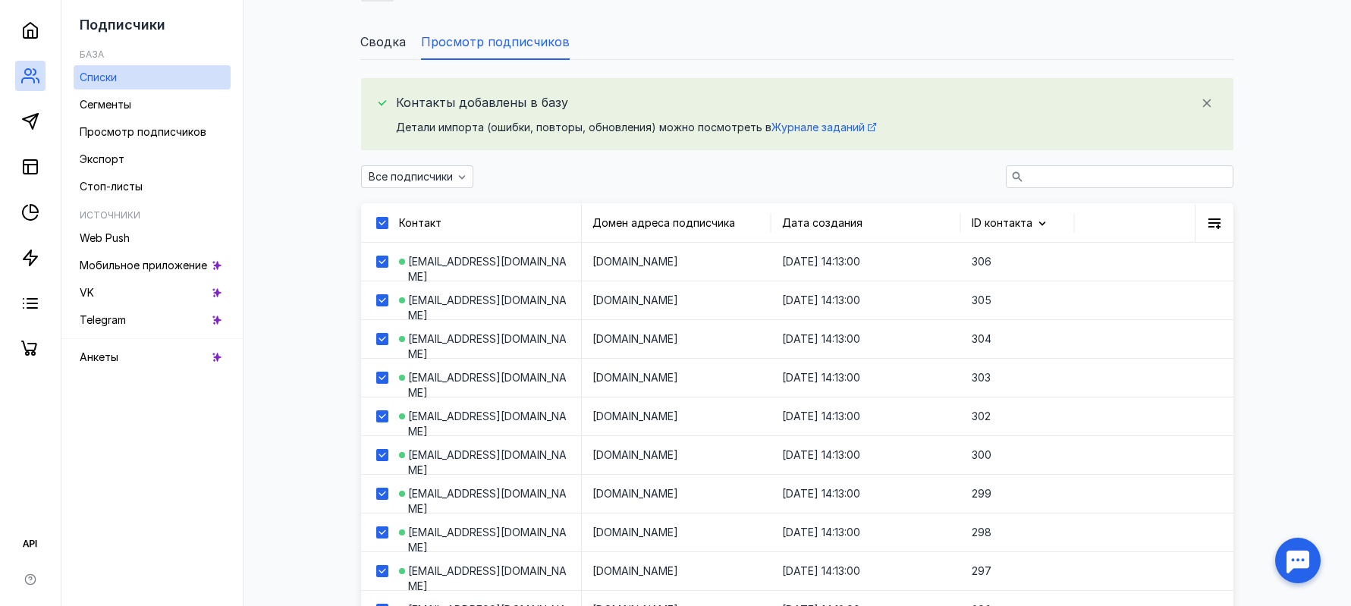
checkbox input "true"
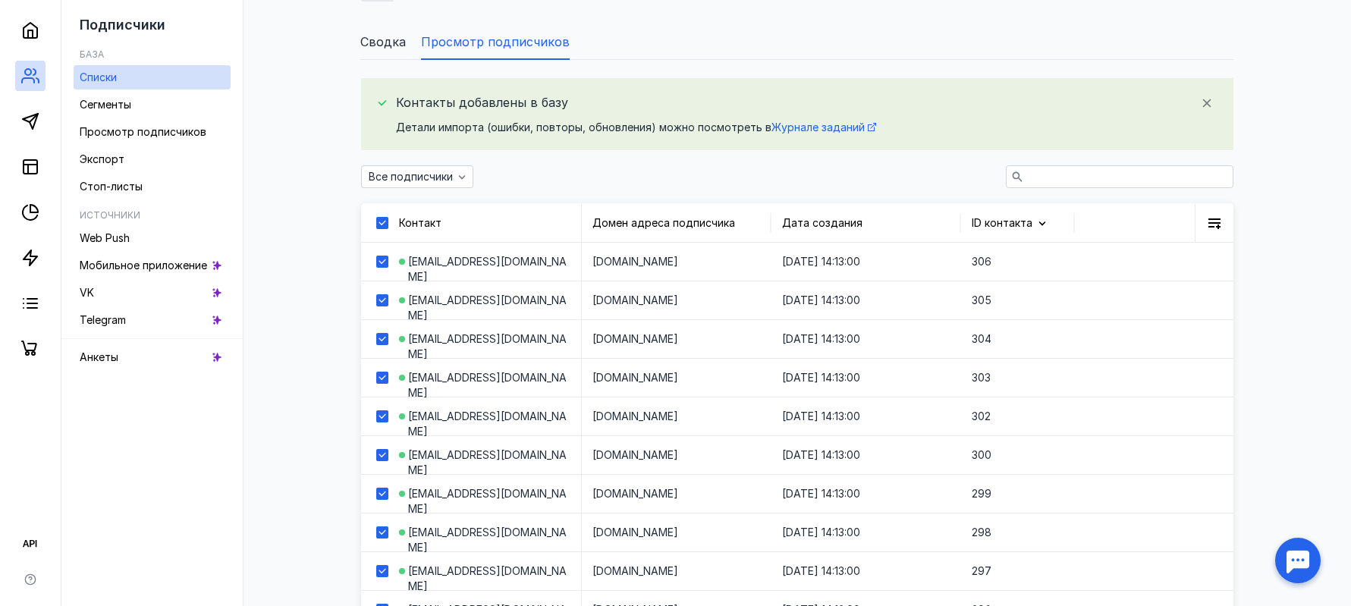
checkbox input "true"
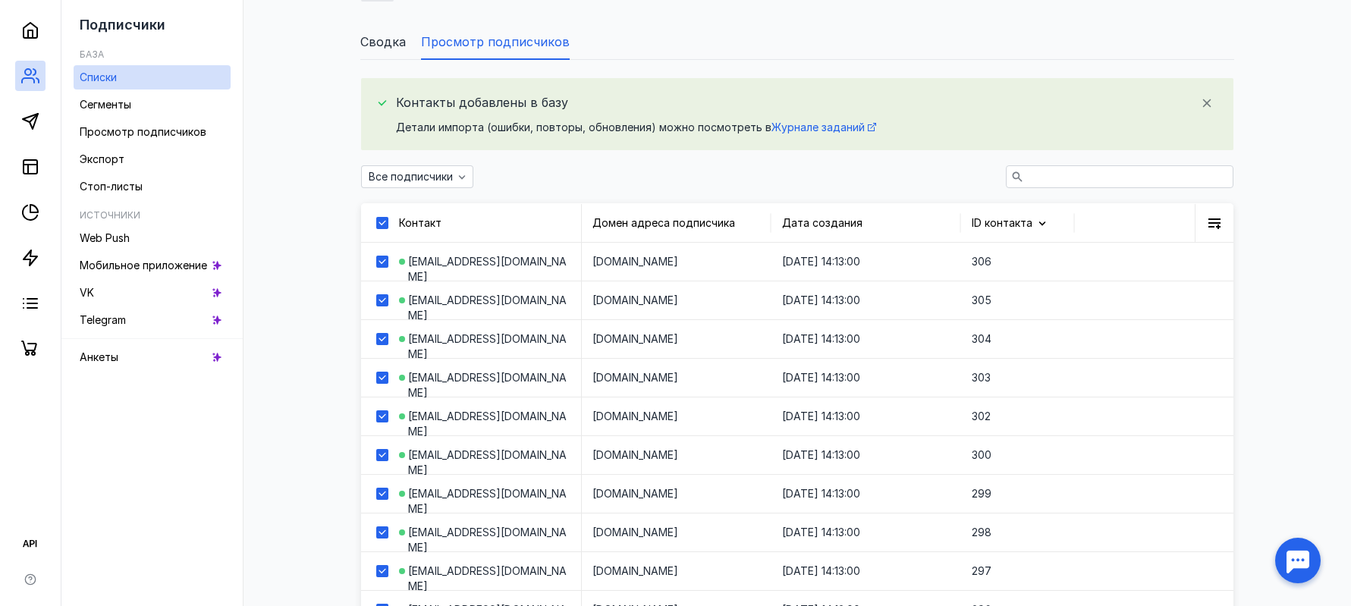
checkbox input "true"
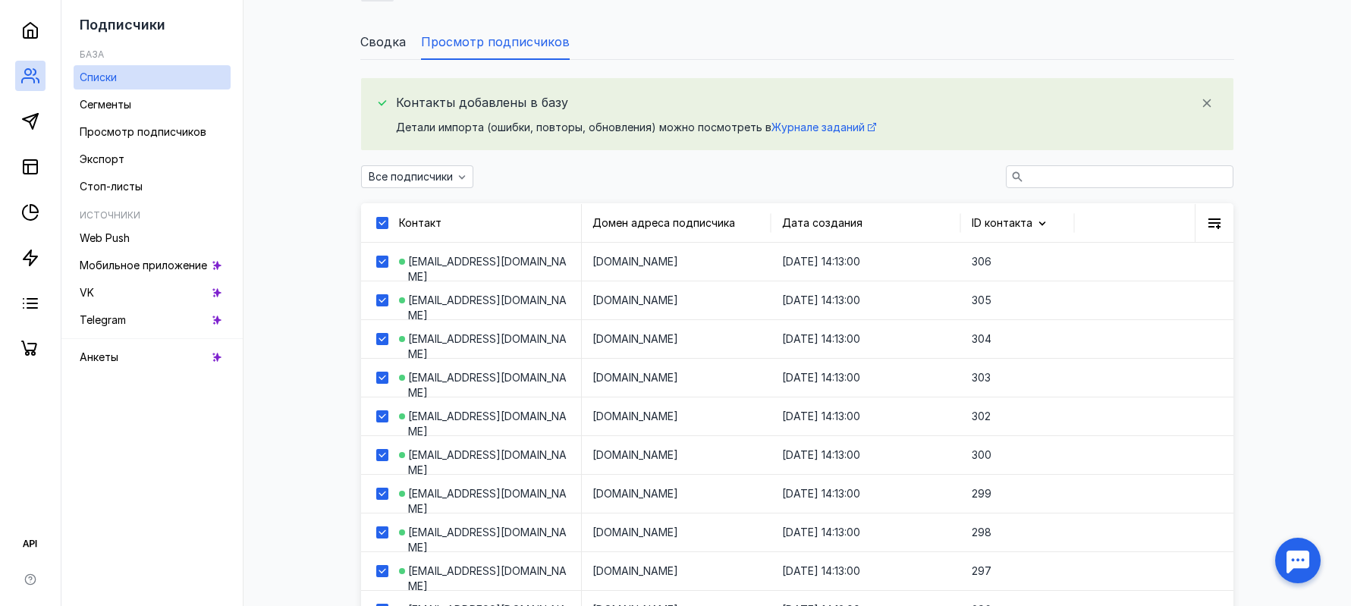
checkbox input "true"
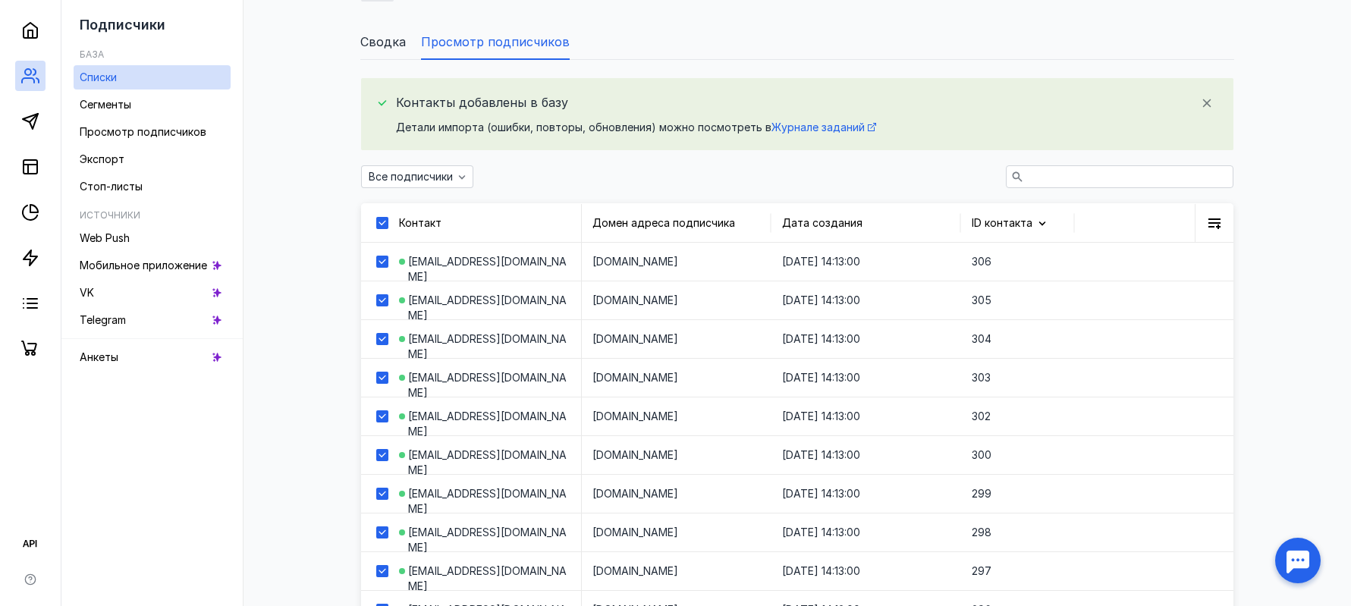
checkbox input "true"
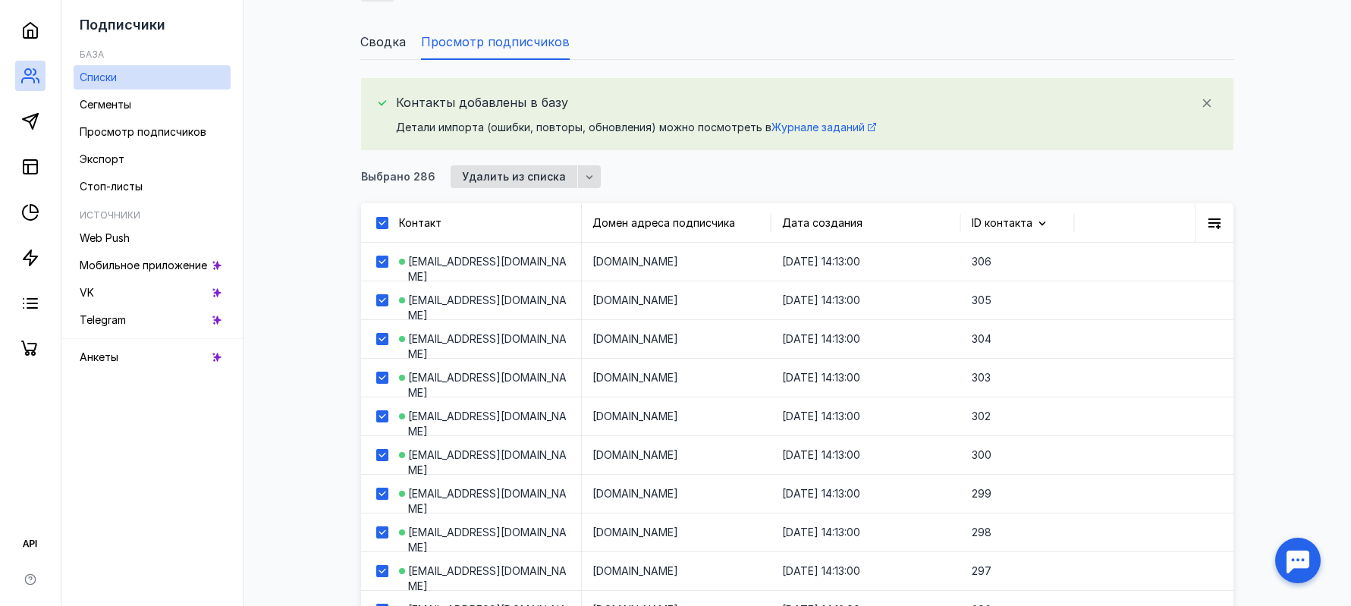
click at [383, 223] on icon at bounding box center [381, 223] width 7 height 5
click at [383, 223] on input "checkbox" at bounding box center [381, 220] width 10 height 10
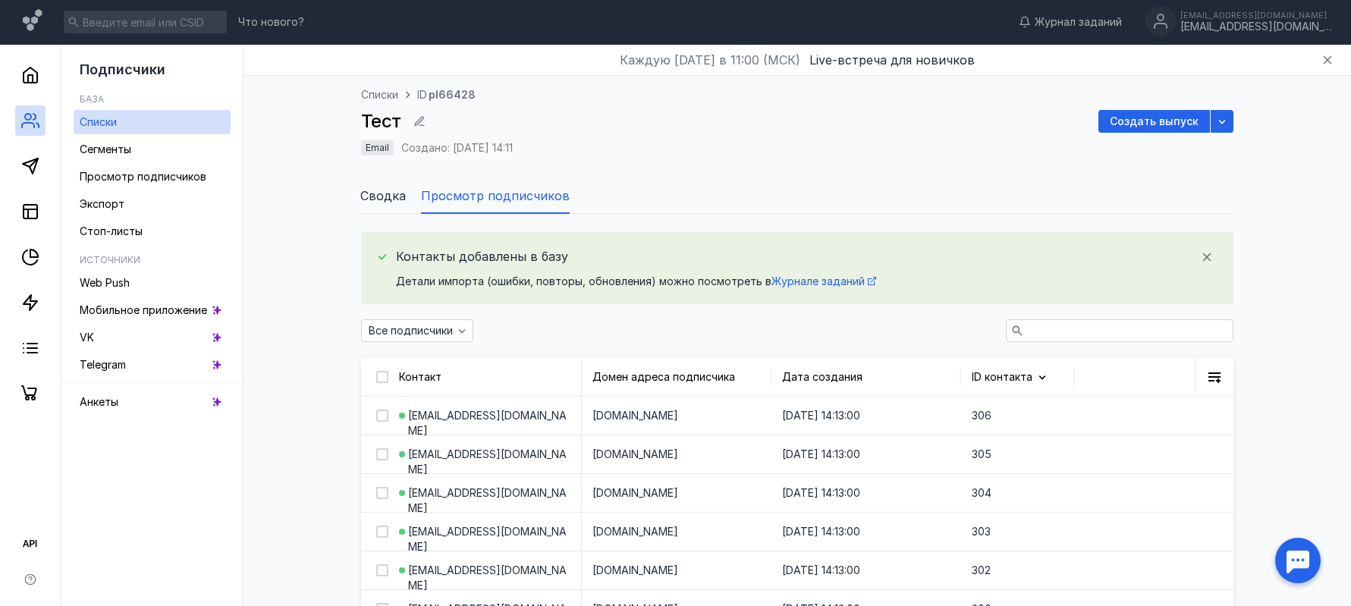
scroll to position [0, 0]
click at [38, 169] on icon at bounding box center [30, 167] width 18 height 18
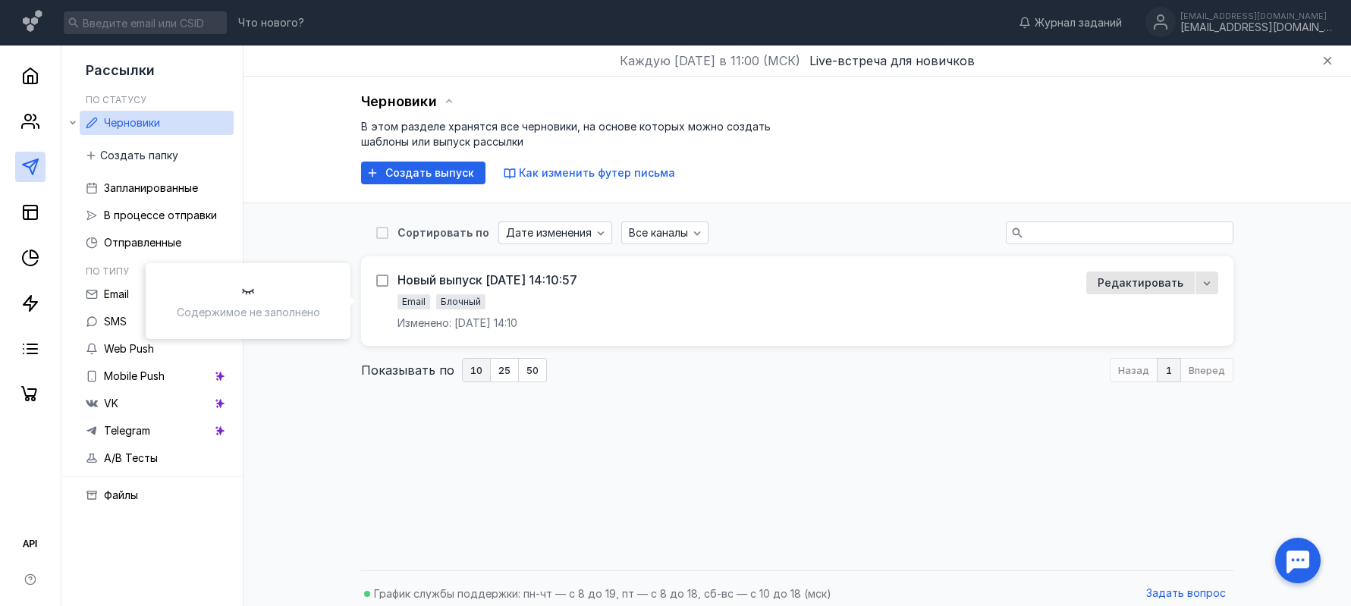
click at [379, 278] on icon at bounding box center [382, 280] width 11 height 11
click at [379, 278] on input "checkbox" at bounding box center [381, 278] width 10 height 10
click at [570, 237] on icon "button" at bounding box center [576, 234] width 12 height 12
click at [591, 257] on span "Удал" at bounding box center [583, 262] width 27 height 15
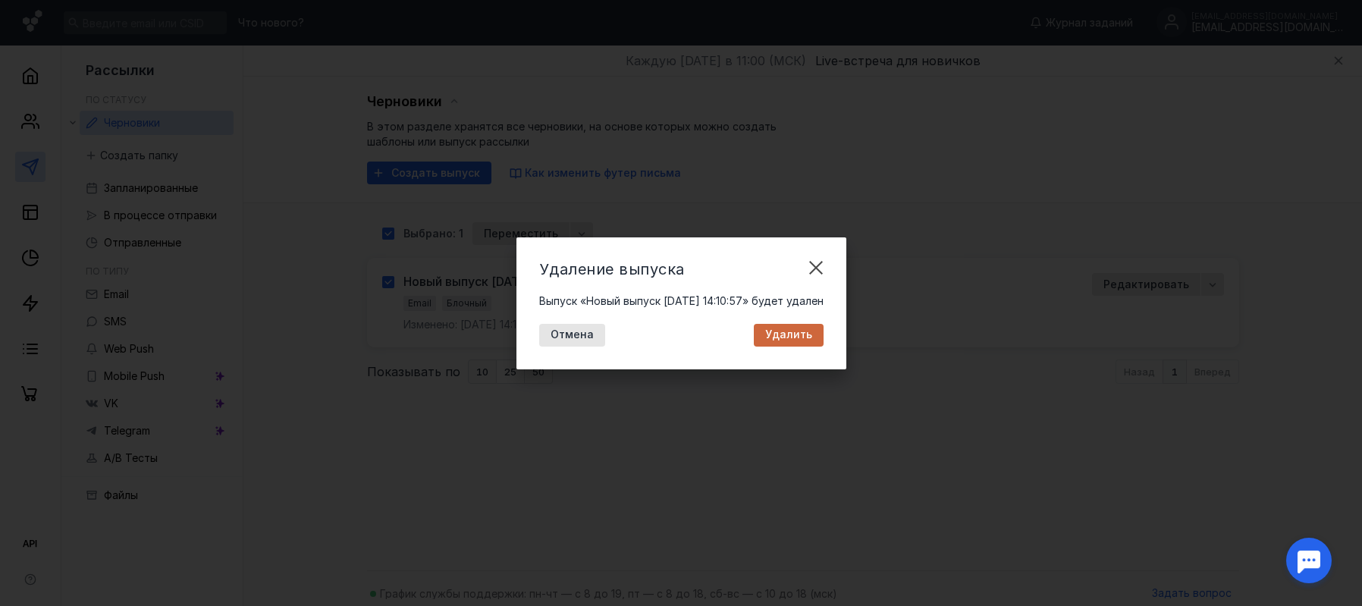
click at [783, 333] on span "Удалить" at bounding box center [788, 334] width 47 height 13
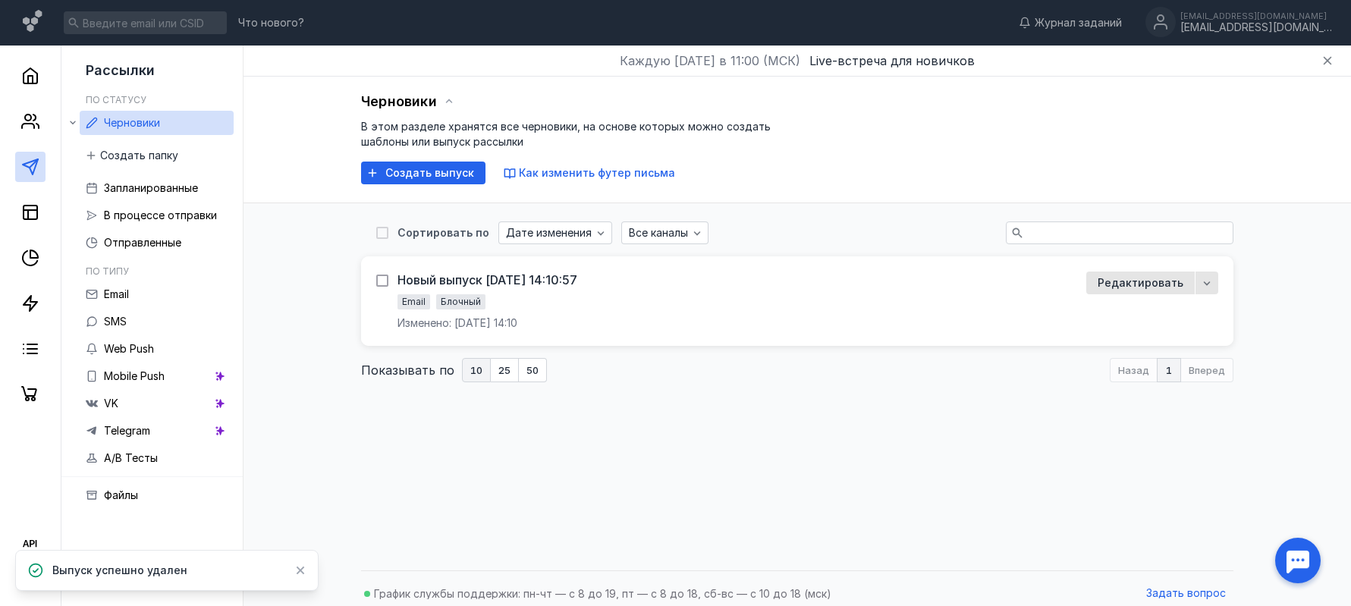
click at [382, 280] on icon at bounding box center [382, 280] width 11 height 11
click at [382, 280] on input "checkbox" at bounding box center [381, 278] width 10 height 10
click at [568, 240] on div "button" at bounding box center [575, 233] width 15 height 15
click at [597, 259] on span "ить" at bounding box center [606, 262] width 18 height 15
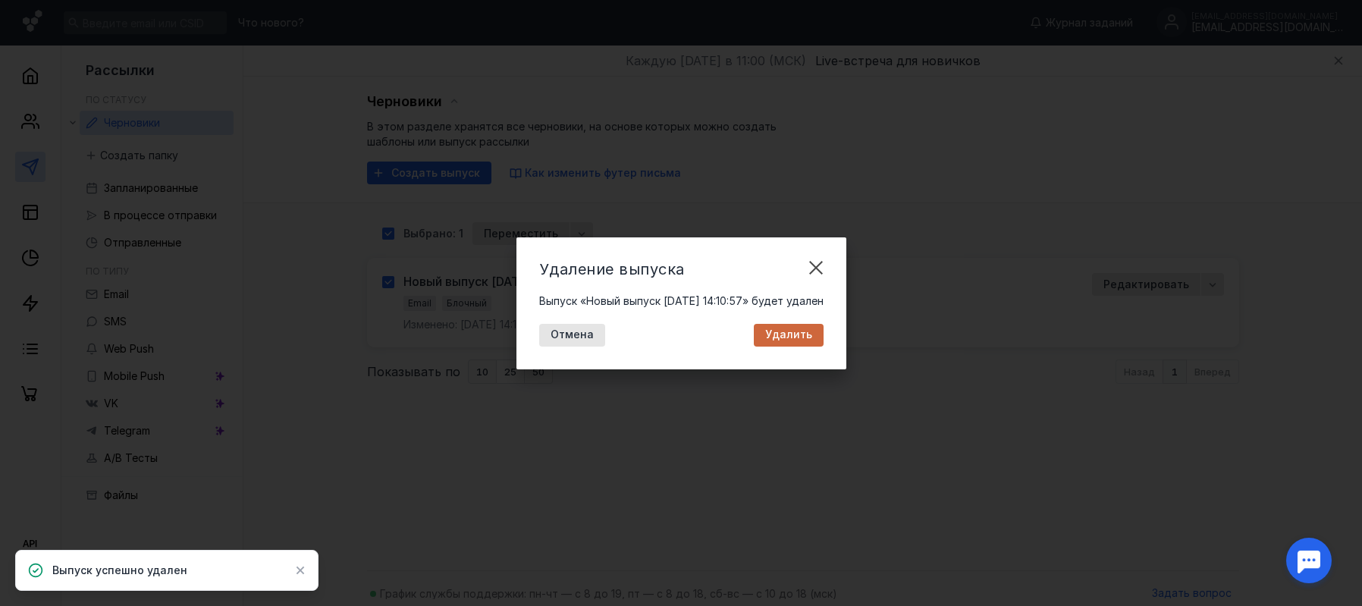
click at [790, 334] on span "Удалить" at bounding box center [788, 334] width 47 height 13
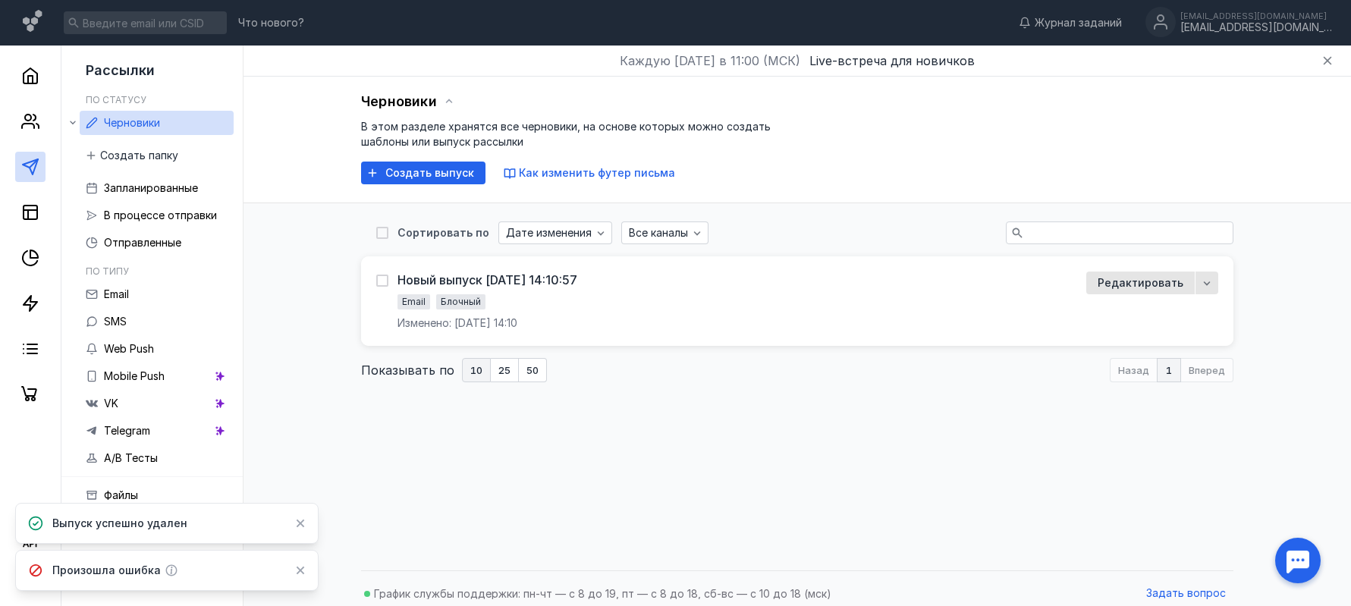
click at [877, 388] on div "Сортировать по Дате изменения Все каналы Новый выпуск [DATE] 14:10:57 Email Бло…" at bounding box center [797, 301] width 872 height 197
click at [305, 526] on icon at bounding box center [300, 523] width 11 height 12
click at [304, 573] on icon at bounding box center [300, 570] width 11 height 12
click at [164, 124] on link "Черновики" at bounding box center [157, 123] width 154 height 24
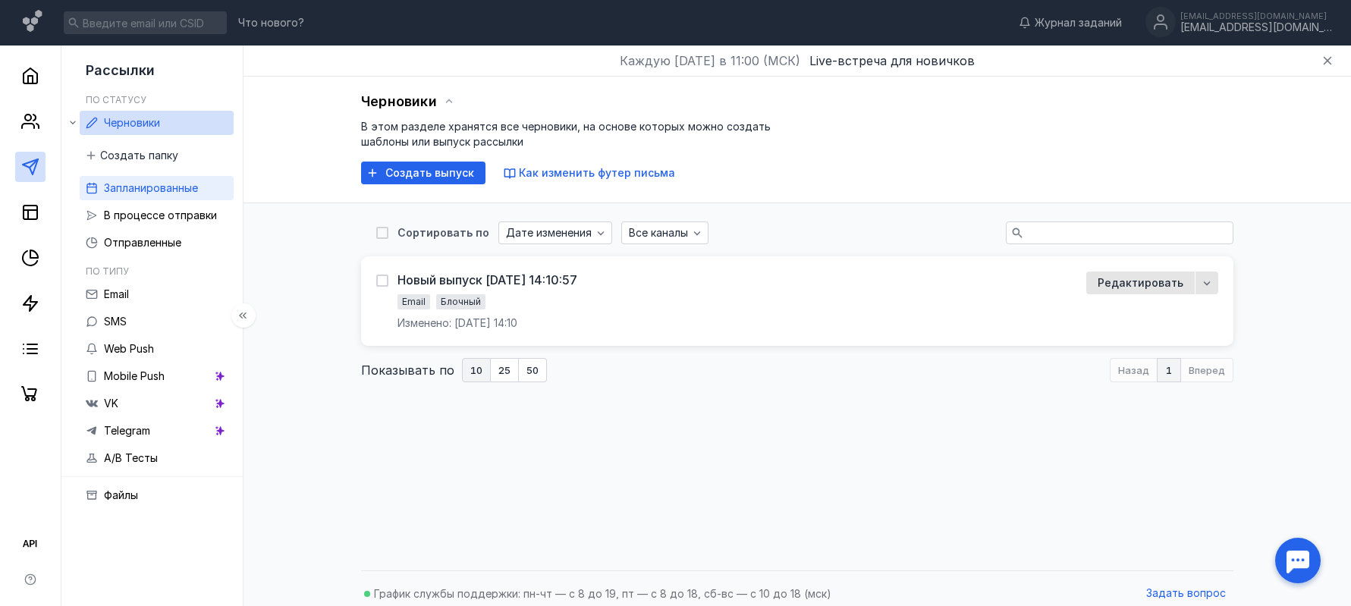
click at [170, 193] on span "Запланированные" at bounding box center [151, 187] width 94 height 13
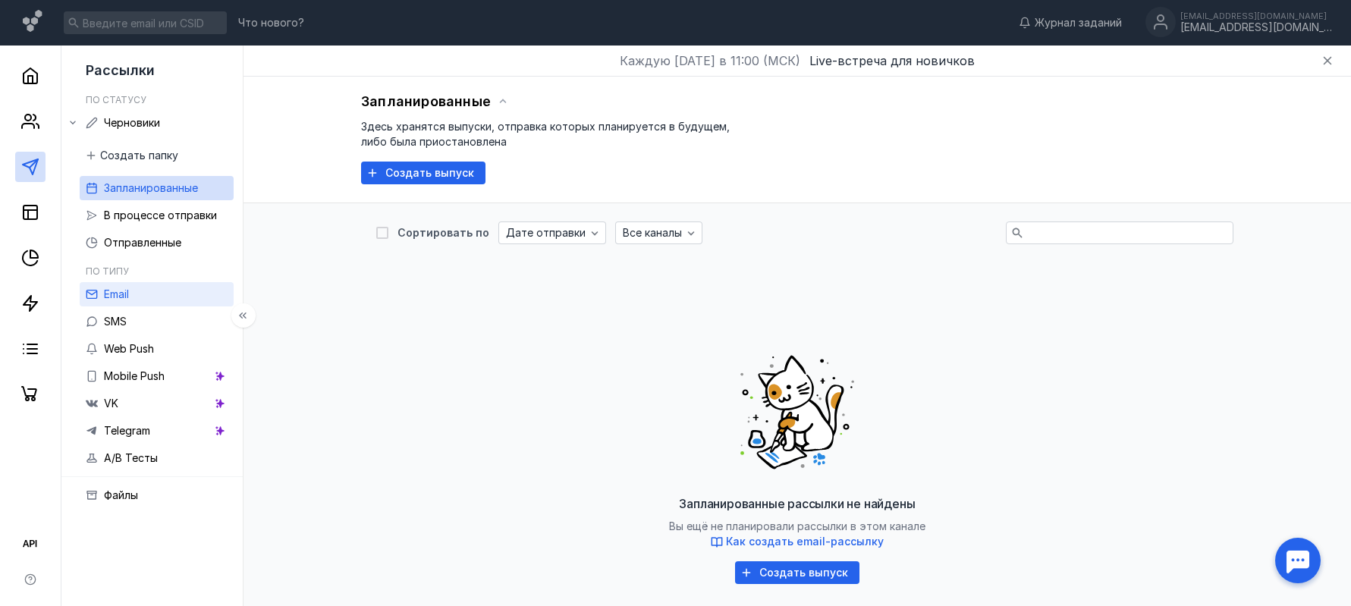
click at [175, 302] on link "Email" at bounding box center [157, 294] width 154 height 24
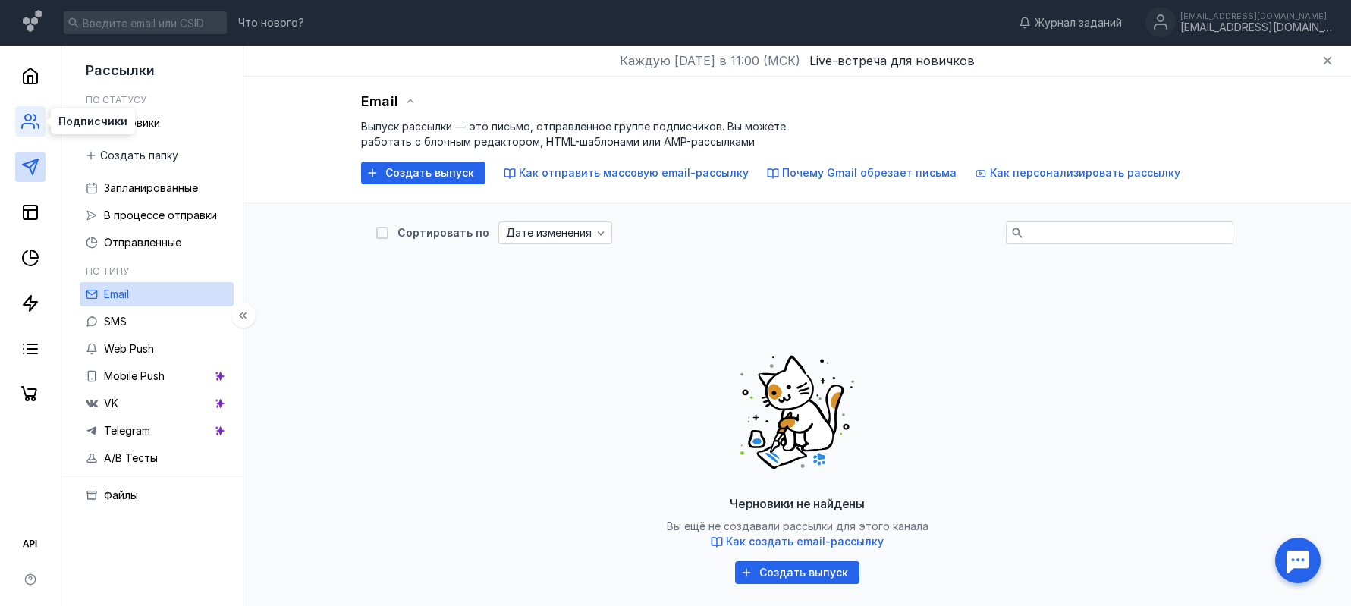
click at [35, 115] on icon at bounding box center [34, 118] width 2 height 6
